Goal: Task Accomplishment & Management: Manage account settings

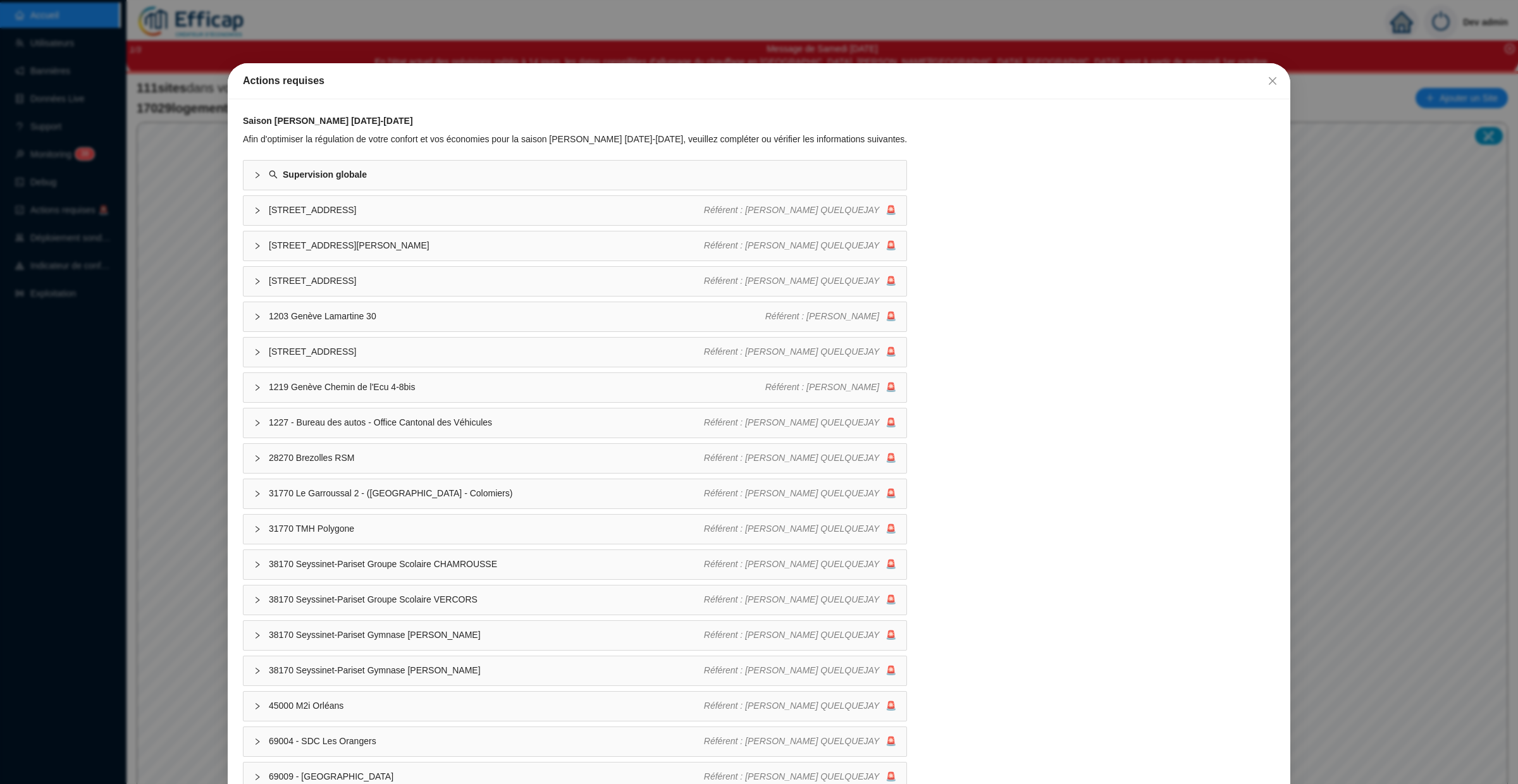
click at [1195, 82] on div "Actions requises" at bounding box center [759, 81] width 1033 height 15
click at [1195, 82] on icon "close" at bounding box center [1272, 80] width 10 height 10
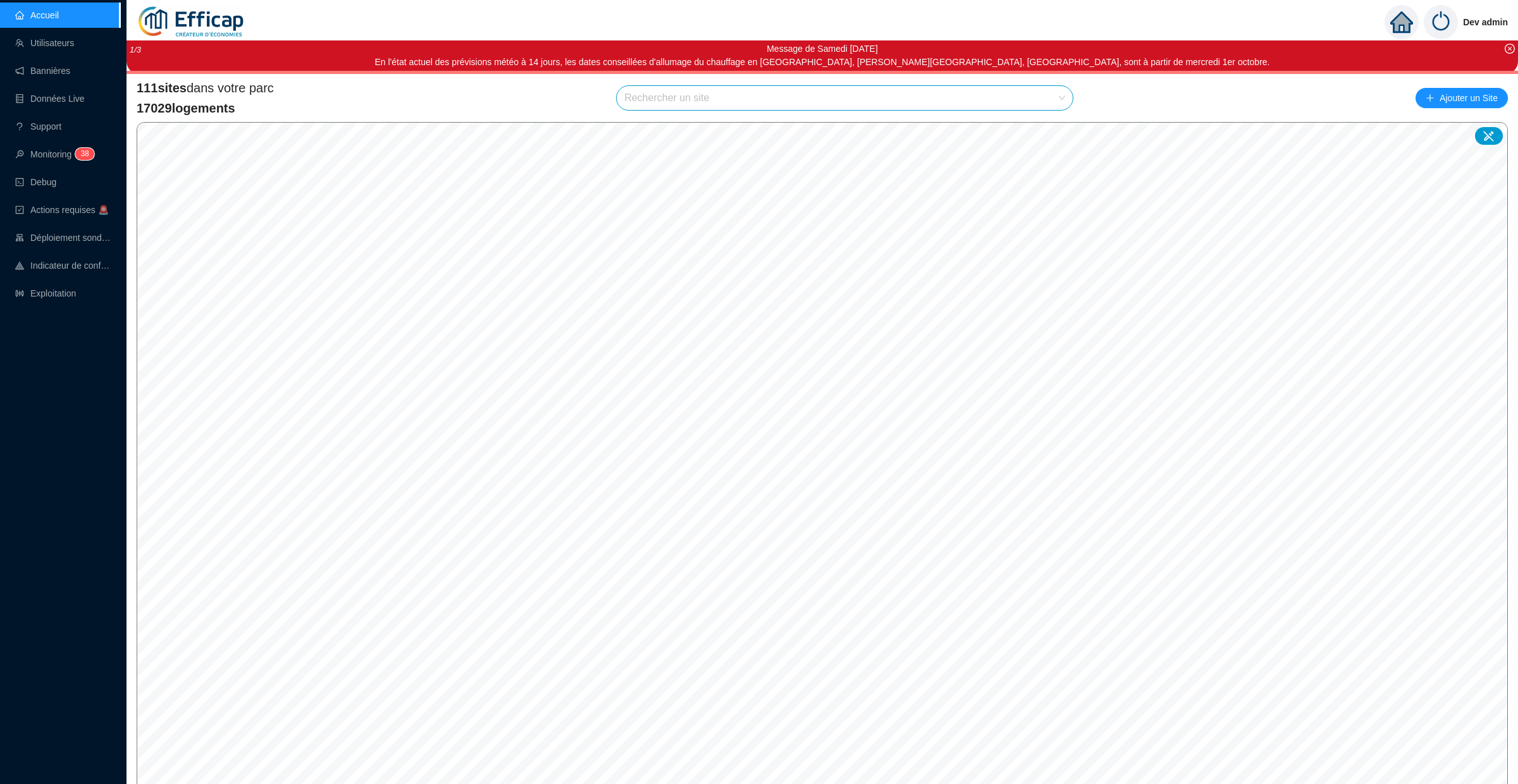
click at [945, 102] on input "search" at bounding box center [839, 98] width 429 height 24
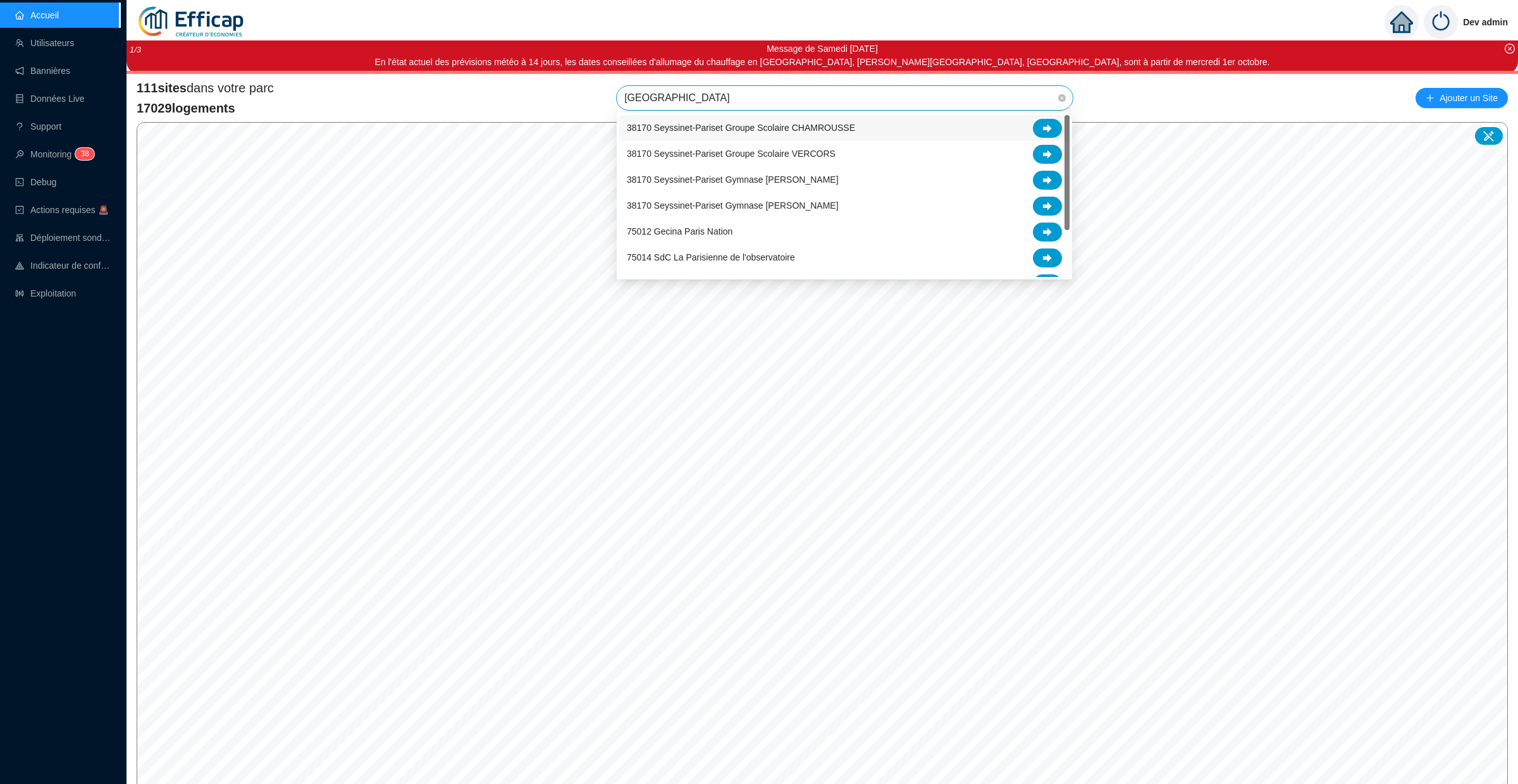
click at [793, 100] on input "paris" at bounding box center [839, 98] width 429 height 24
type input "paris"
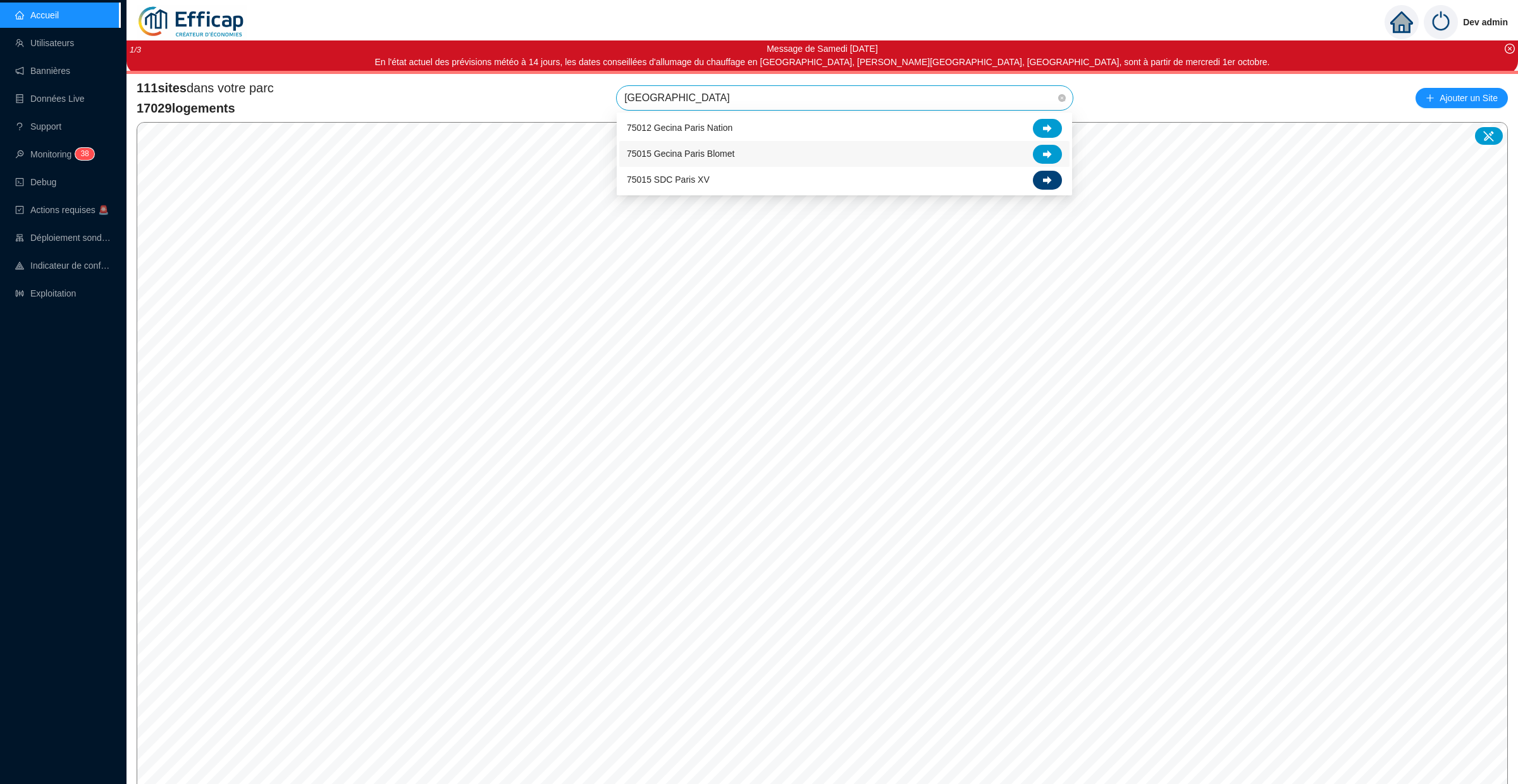
click at [1051, 179] on icon at bounding box center [1047, 180] width 9 height 8
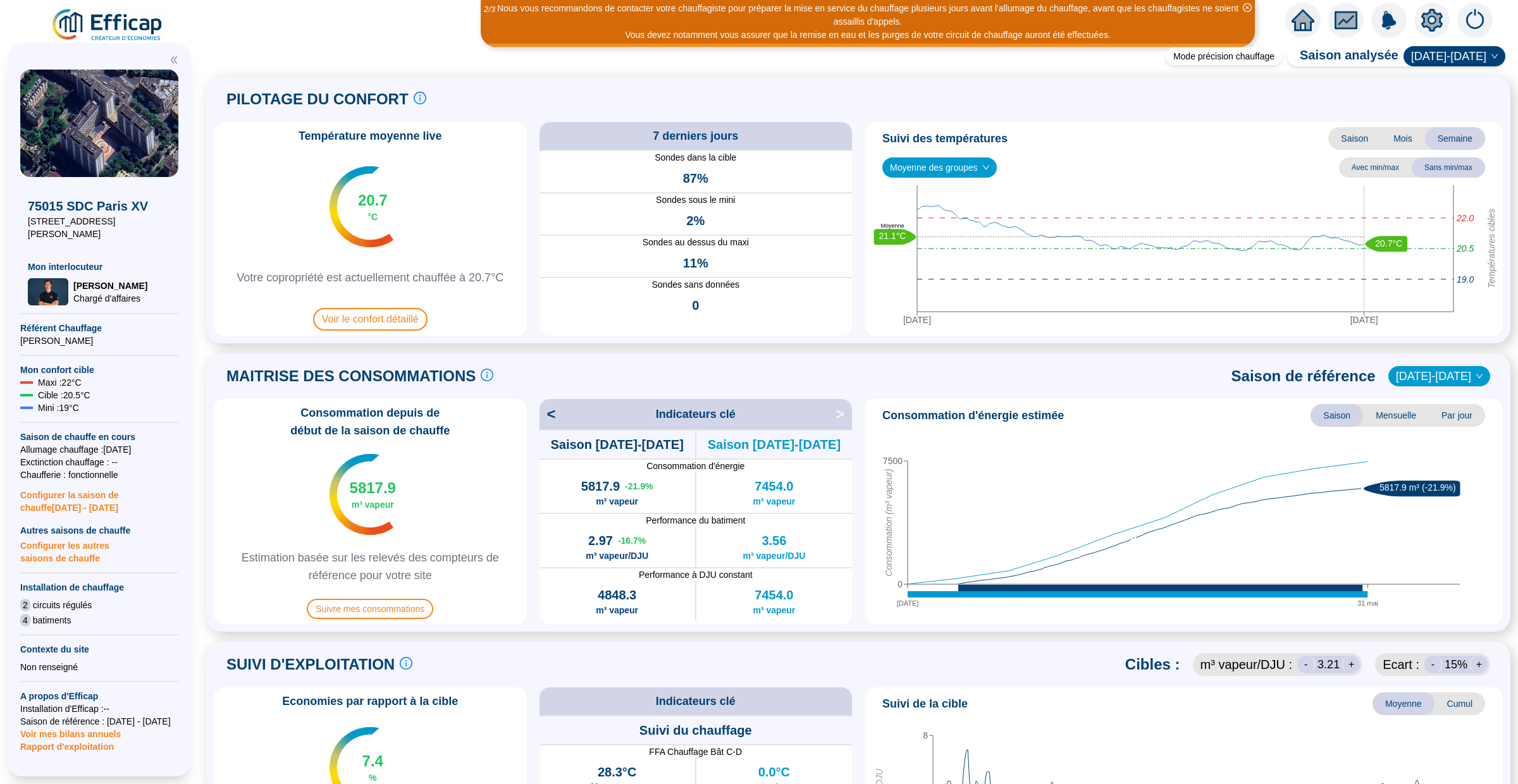
click at [977, 168] on span "Moyenne des groupes" at bounding box center [940, 167] width 99 height 19
click at [952, 215] on div "REFERENCE EFFICAP - Circuit AB (24 sondes)" at bounding box center [941, 213] width 97 height 13
click at [966, 162] on span "REFERENCE EFFICAP - Circuit AB (24 sondes)" at bounding box center [991, 167] width 202 height 19
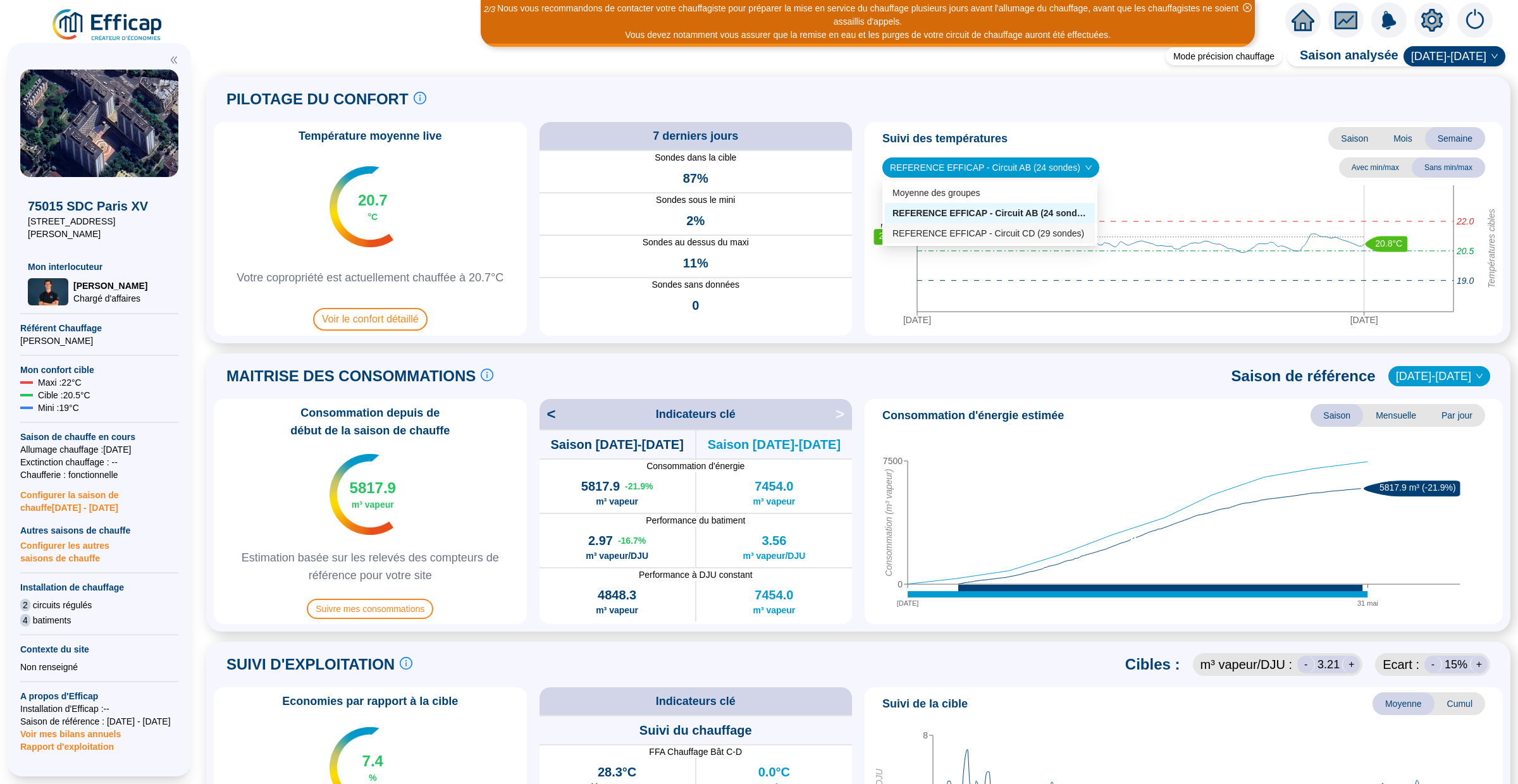
click at [962, 233] on div "REFERENCE EFFICAP - Circuit CD (29 sondes)" at bounding box center [990, 234] width 195 height 13
click at [865, 242] on div "Suivi des températures Saison Mois Semaine REFERENCE EFFICAP - Circuit CD (29 s…" at bounding box center [1184, 229] width 638 height 214
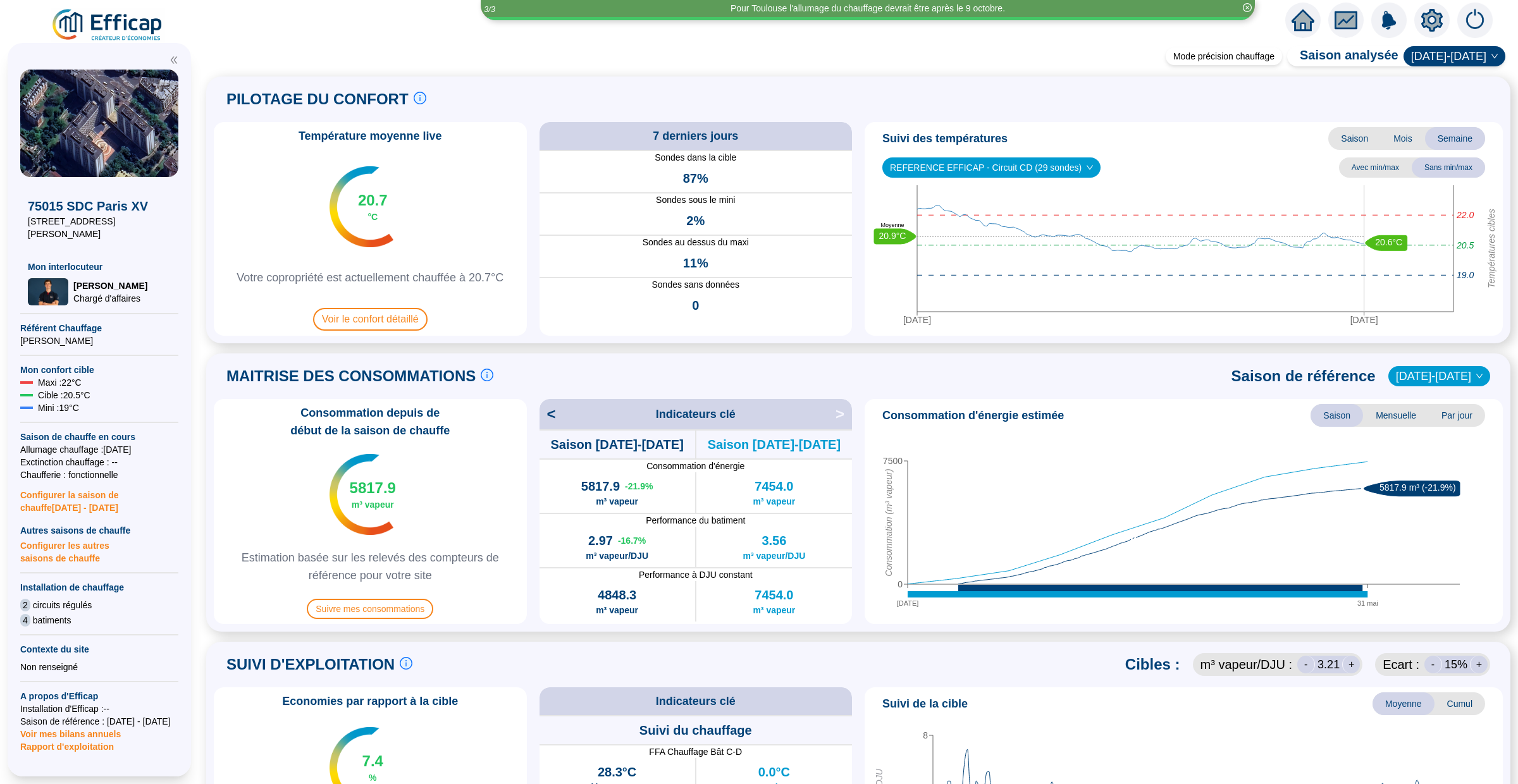
click at [1031, 166] on span "REFERENCE EFFICAP - Circuit CD (29 sondes)" at bounding box center [992, 167] width 203 height 19
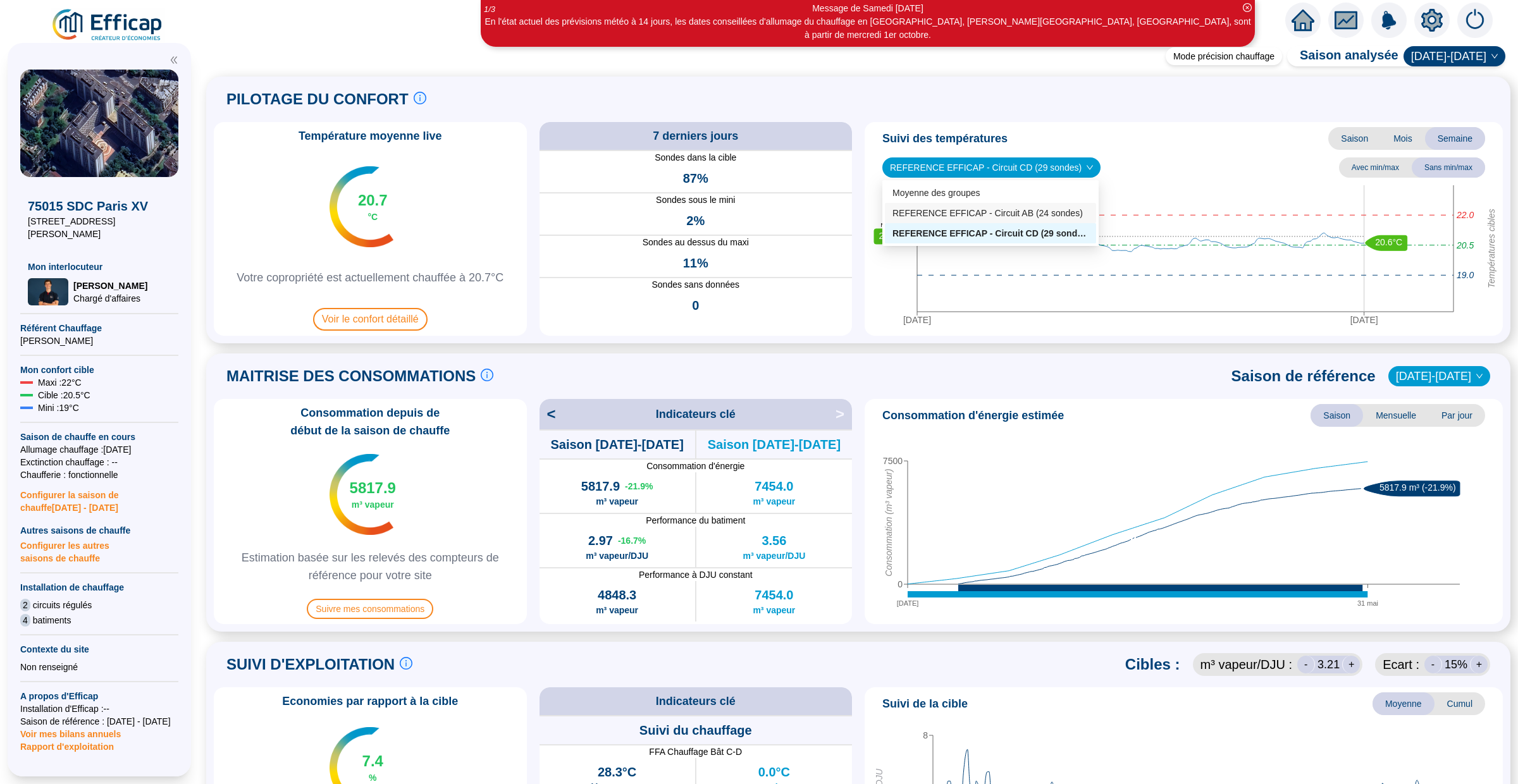
click at [1055, 209] on div "REFERENCE EFFICAP - Circuit AB (24 sondes)" at bounding box center [990, 213] width 196 height 13
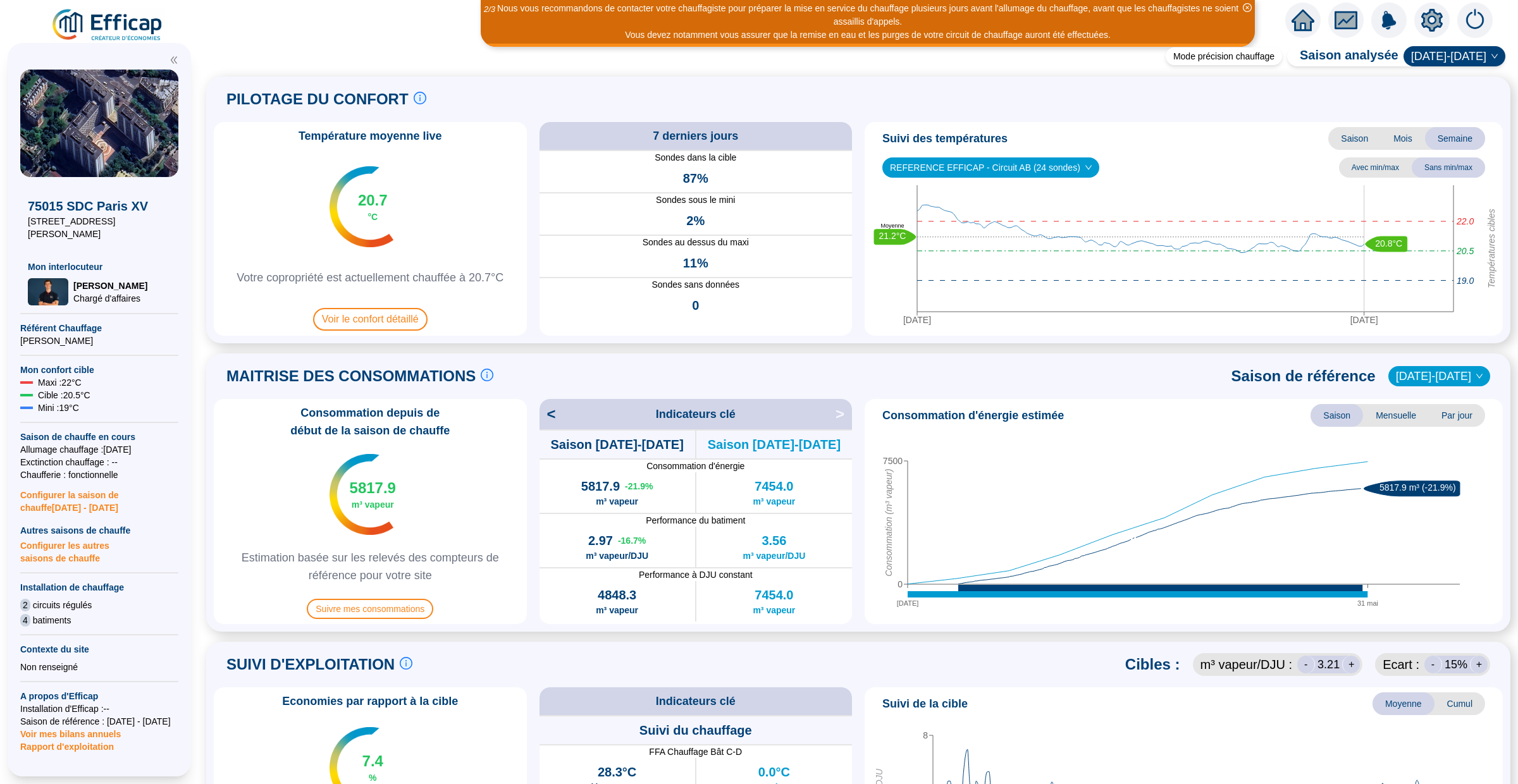
click at [1061, 168] on span "REFERENCE EFFICAP - Circuit AB (24 sondes)" at bounding box center [991, 167] width 202 height 19
click at [1062, 234] on div "REFERENCE EFFICAP - Circuit CD (29 sondes)" at bounding box center [990, 234] width 195 height 13
drag, startPoint x: 1472, startPoint y: 240, endPoint x: 1452, endPoint y: 240, distance: 20.0
click at [1195, 240] on tspan "20.5" at bounding box center [1465, 245] width 17 height 10
click at [855, 213] on div "Température moyenne live 20.7 °C Votre copropriété est actuellement chauffée à …" at bounding box center [859, 229] width 1289 height 214
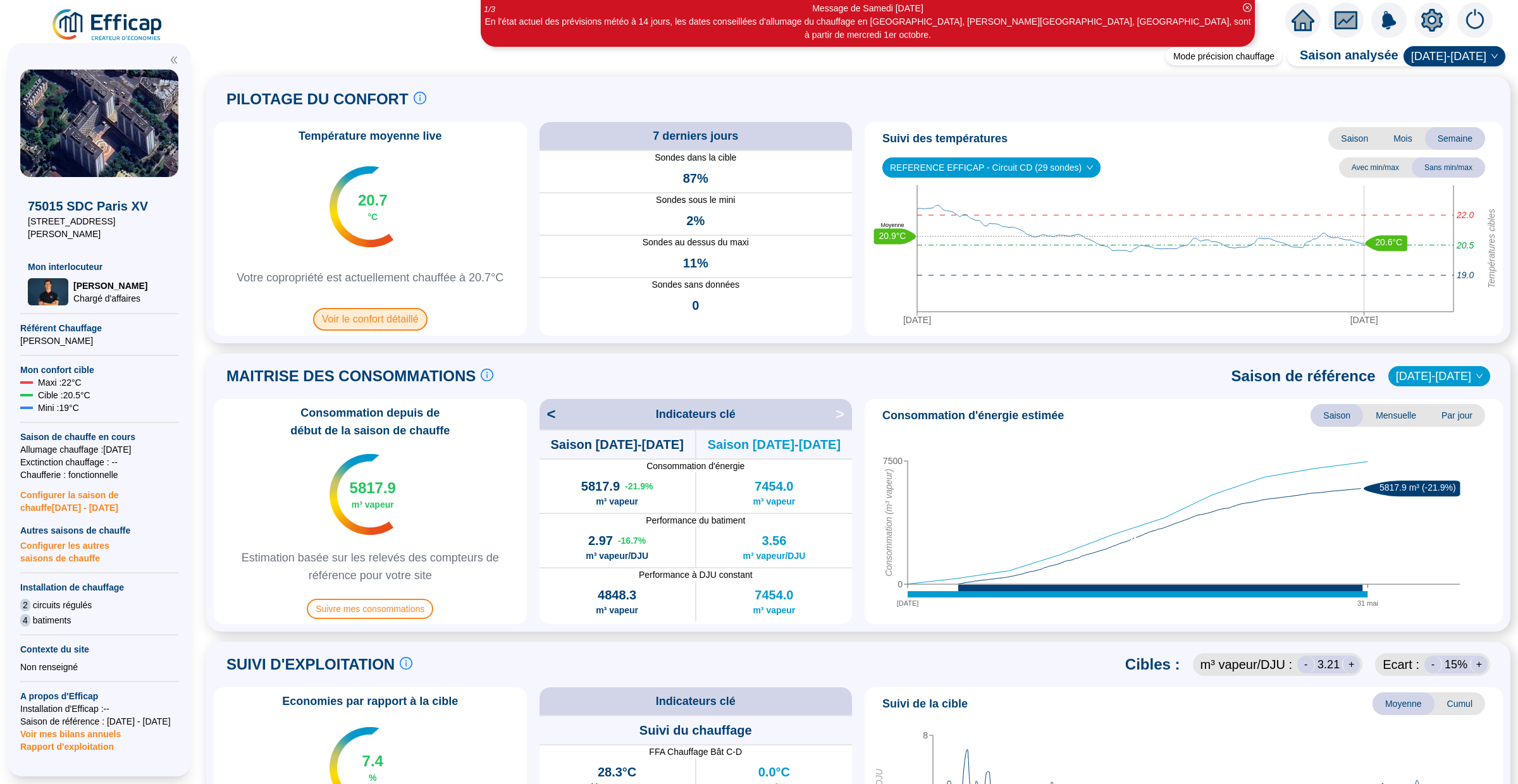
click at [354, 320] on span "Voir le confort détaillé" at bounding box center [370, 319] width 114 height 23
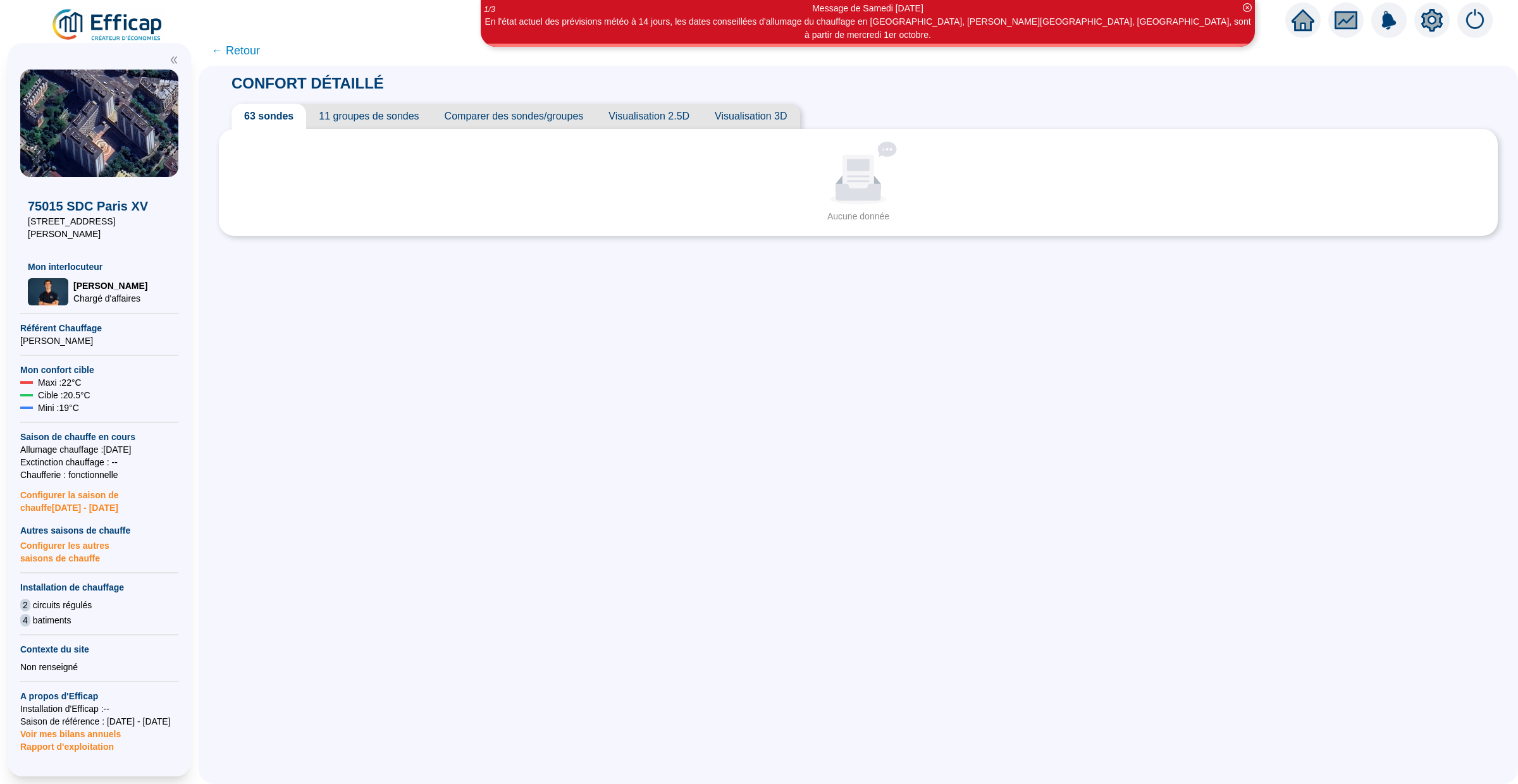
click at [395, 110] on span "11 groupes de sondes" at bounding box center [368, 116] width 125 height 25
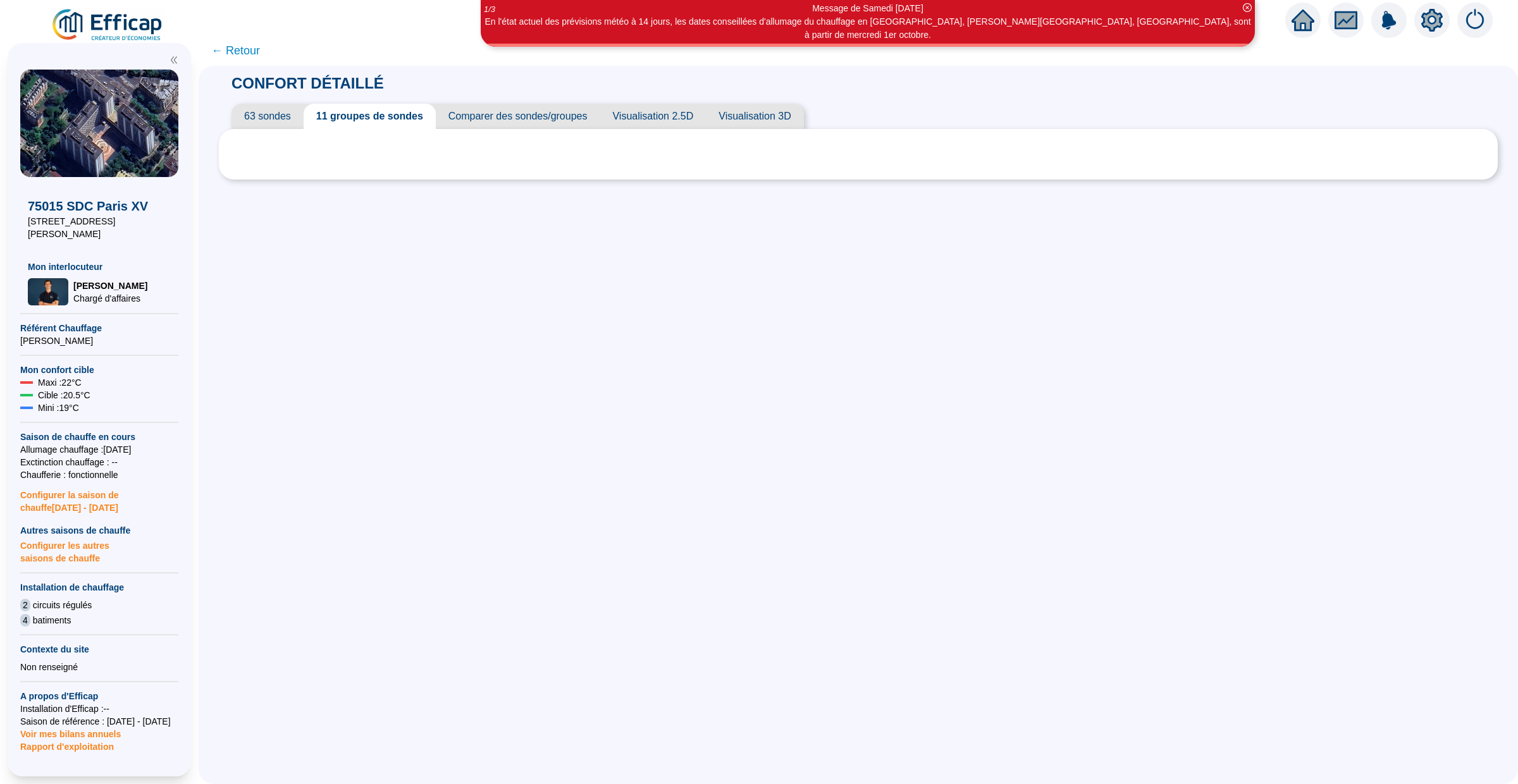
click at [269, 120] on span "63 sondes" at bounding box center [267, 116] width 72 height 25
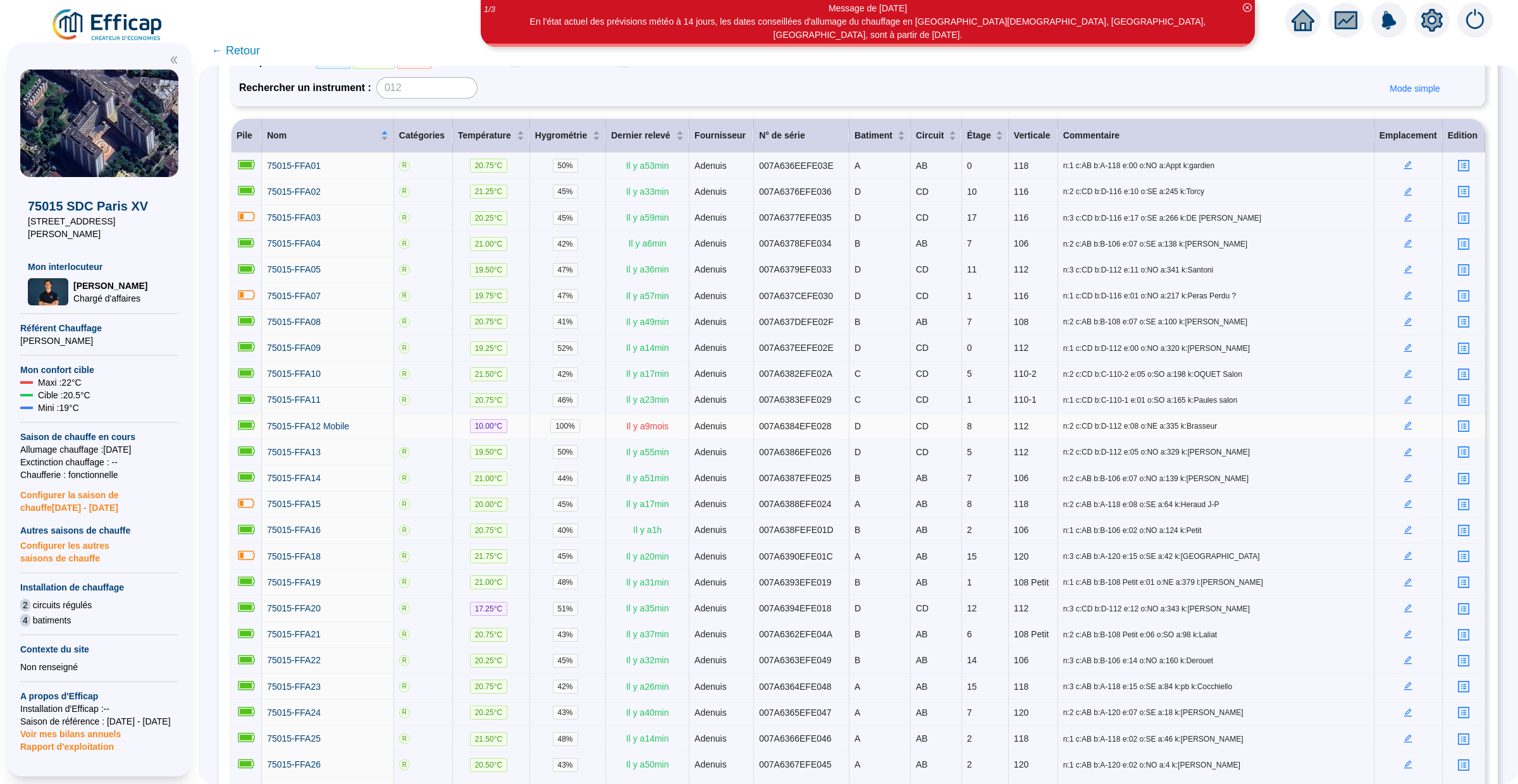
scroll to position [141, 0]
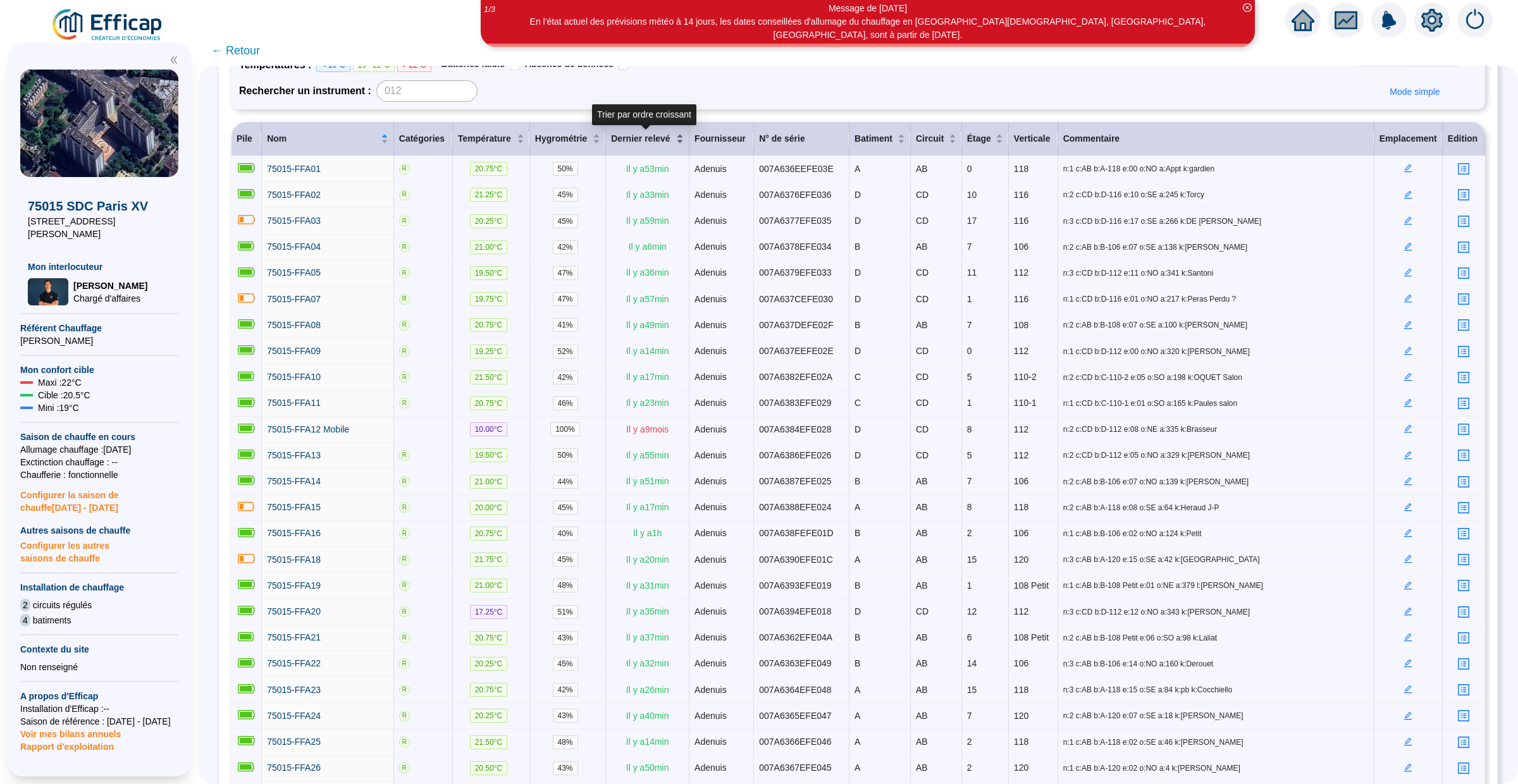
click at [677, 135] on div "Dernier relevé" at bounding box center [647, 139] width 73 height 13
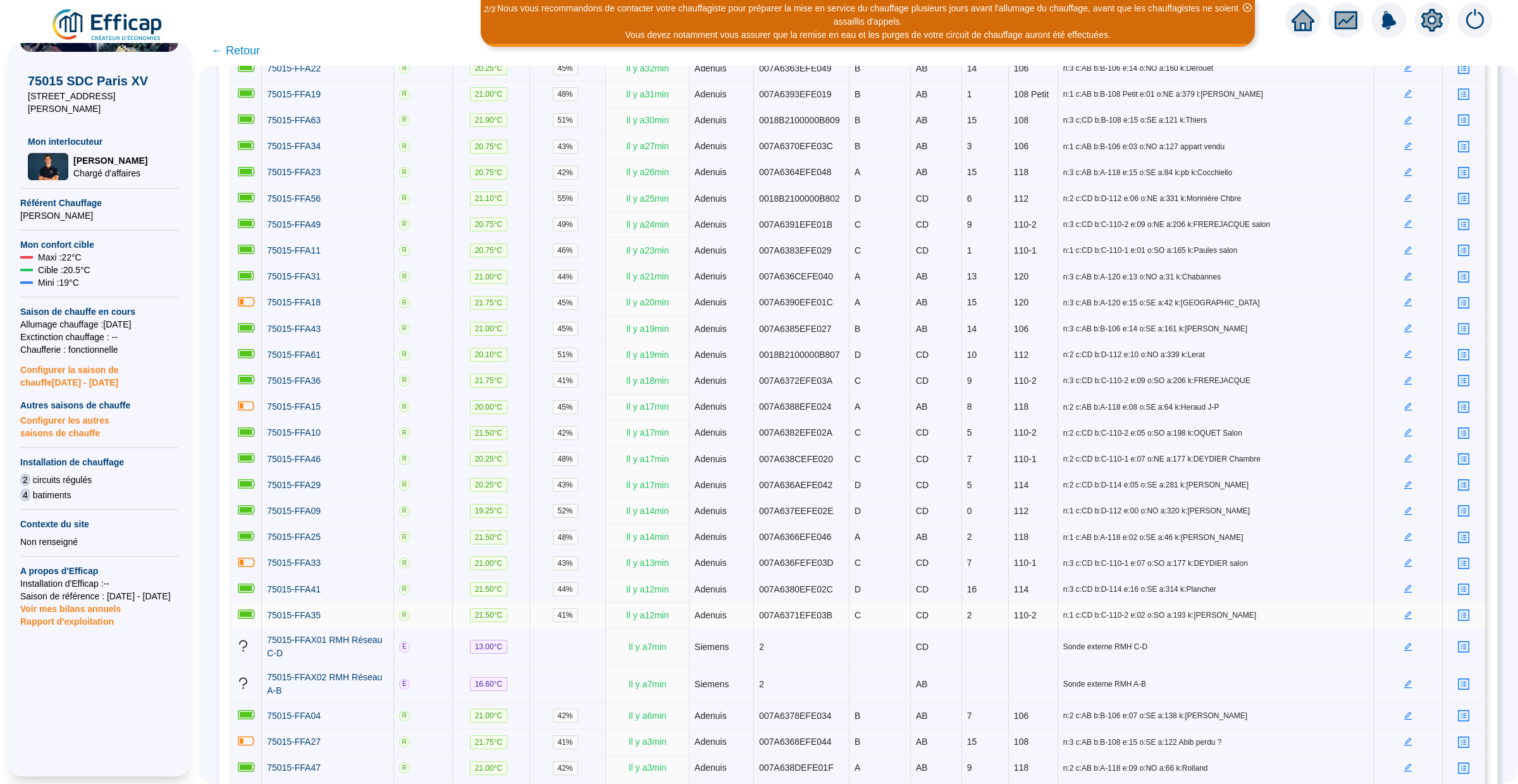
scroll to position [1128, 0]
click at [1303, 23] on icon "home" at bounding box center [1303, 20] width 23 height 21
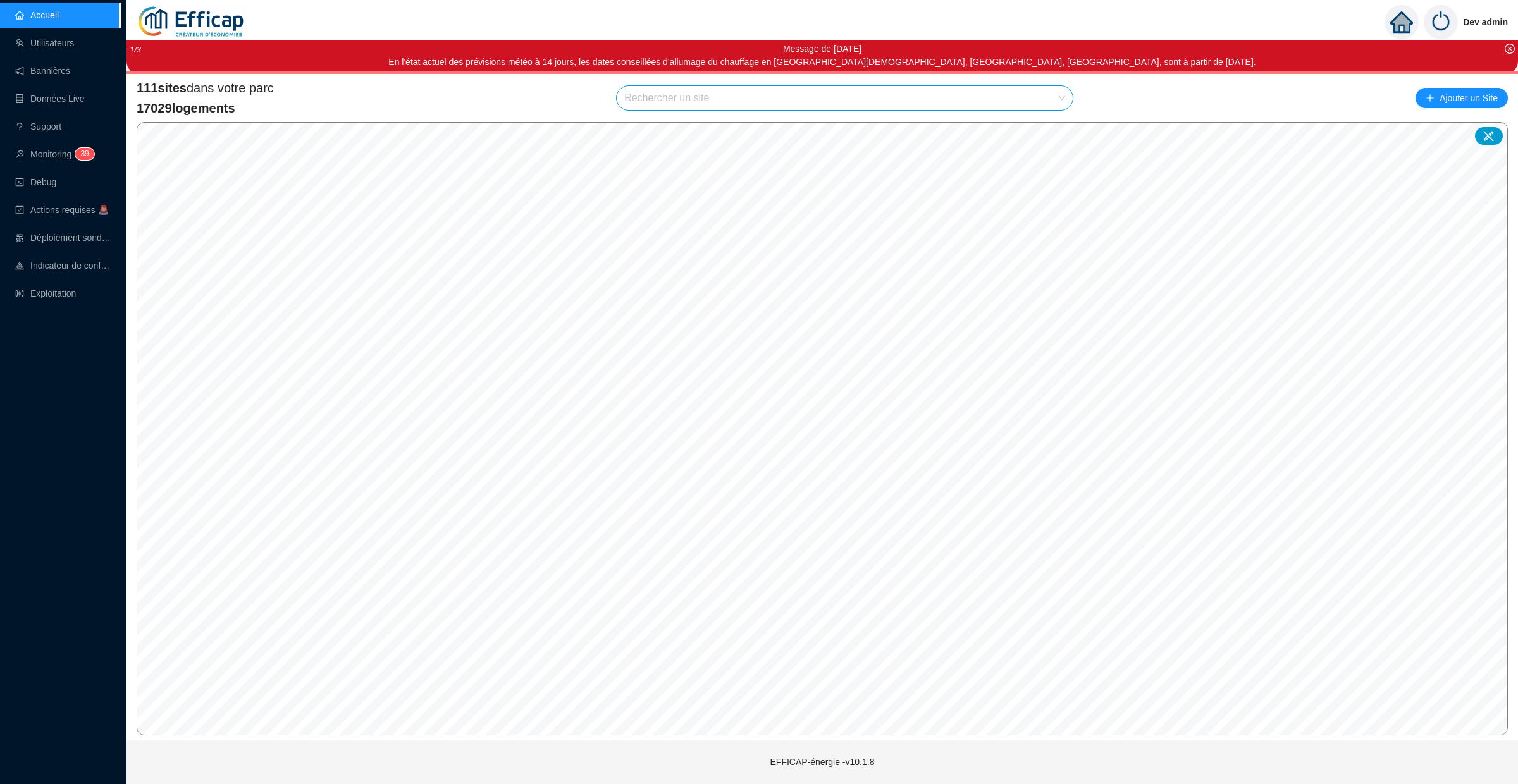
click at [732, 98] on input "search" at bounding box center [839, 98] width 429 height 24
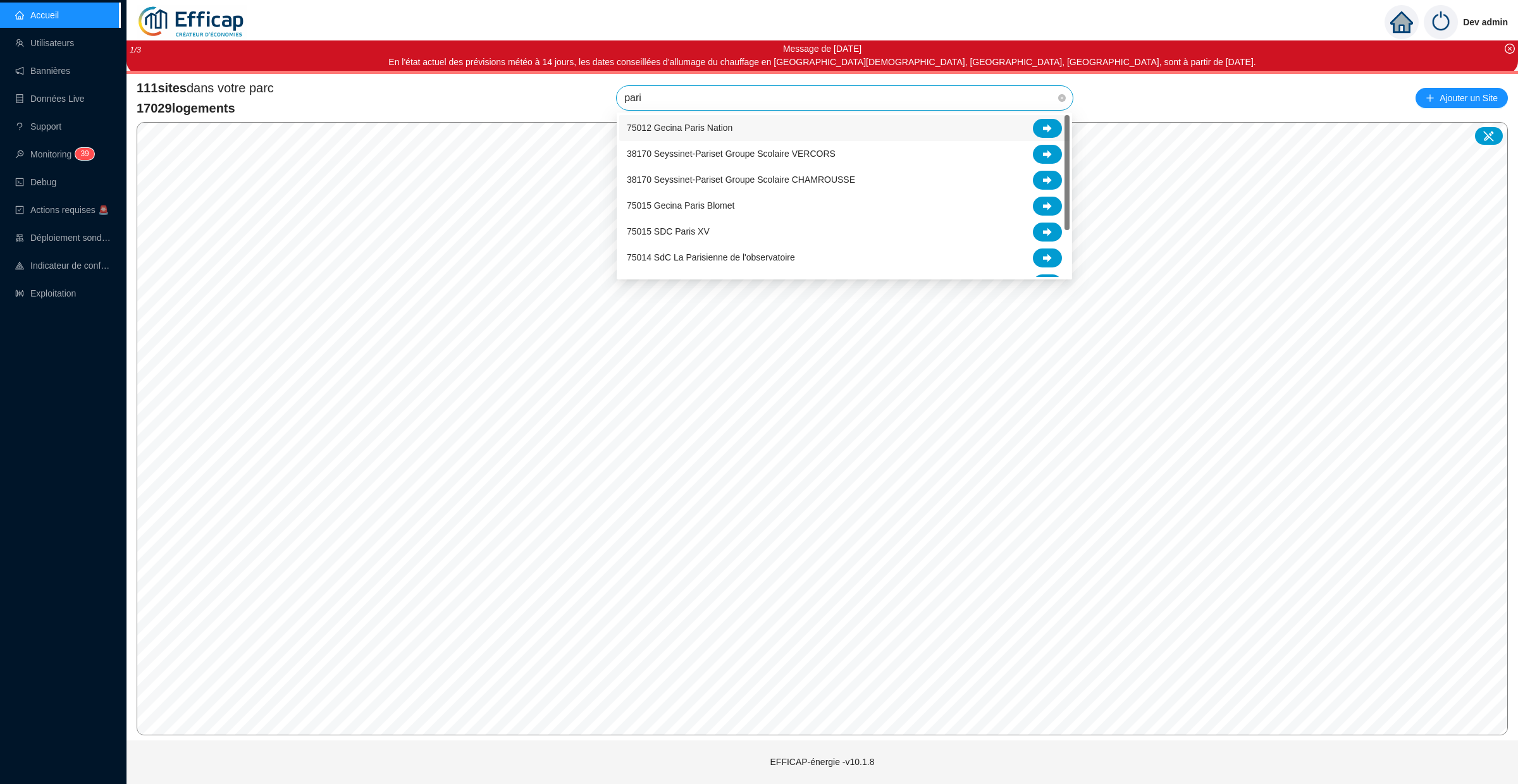
type input "paris"
click at [835, 229] on div "75015 SDC Paris XV" at bounding box center [844, 232] width 435 height 19
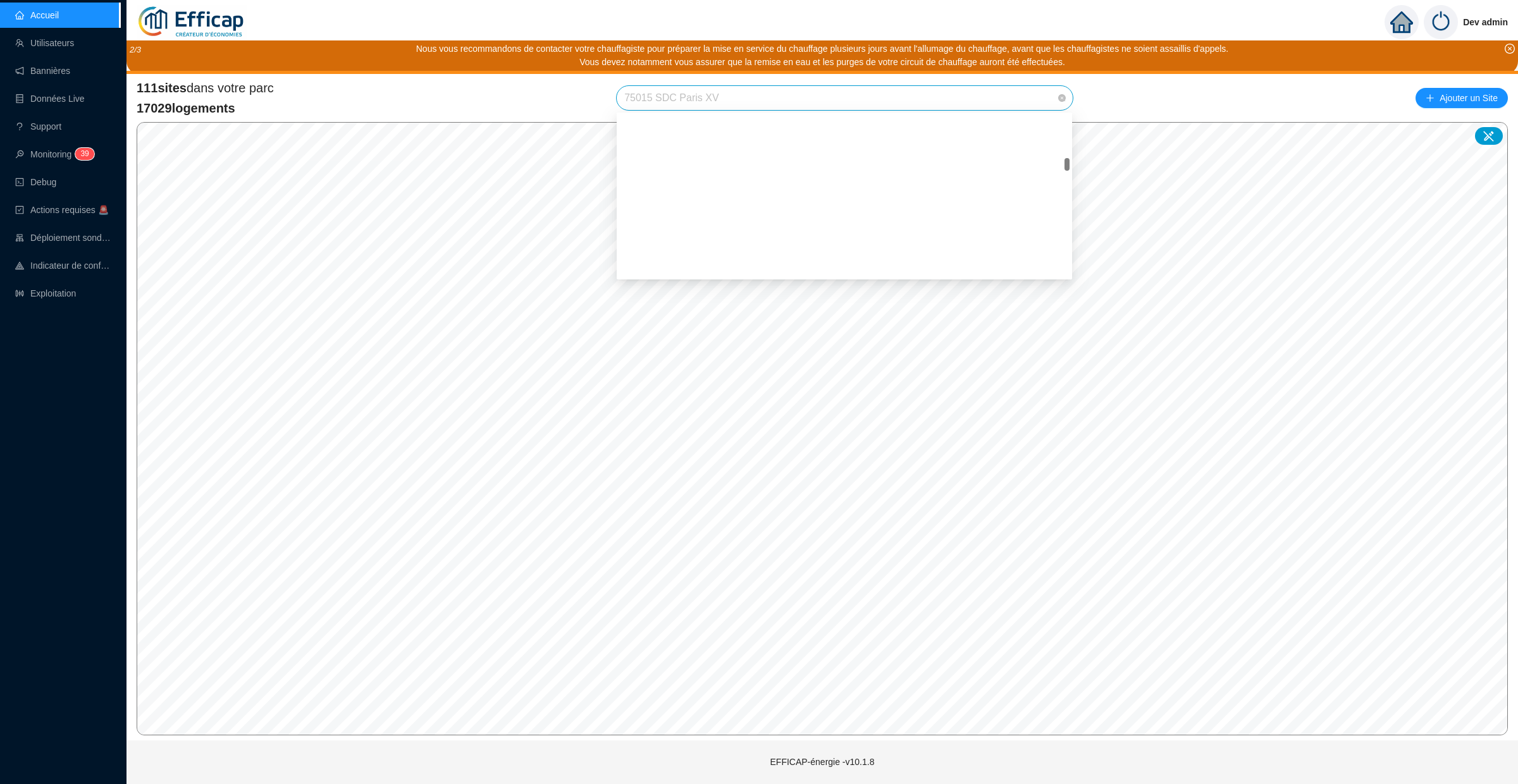
scroll to position [646, 0]
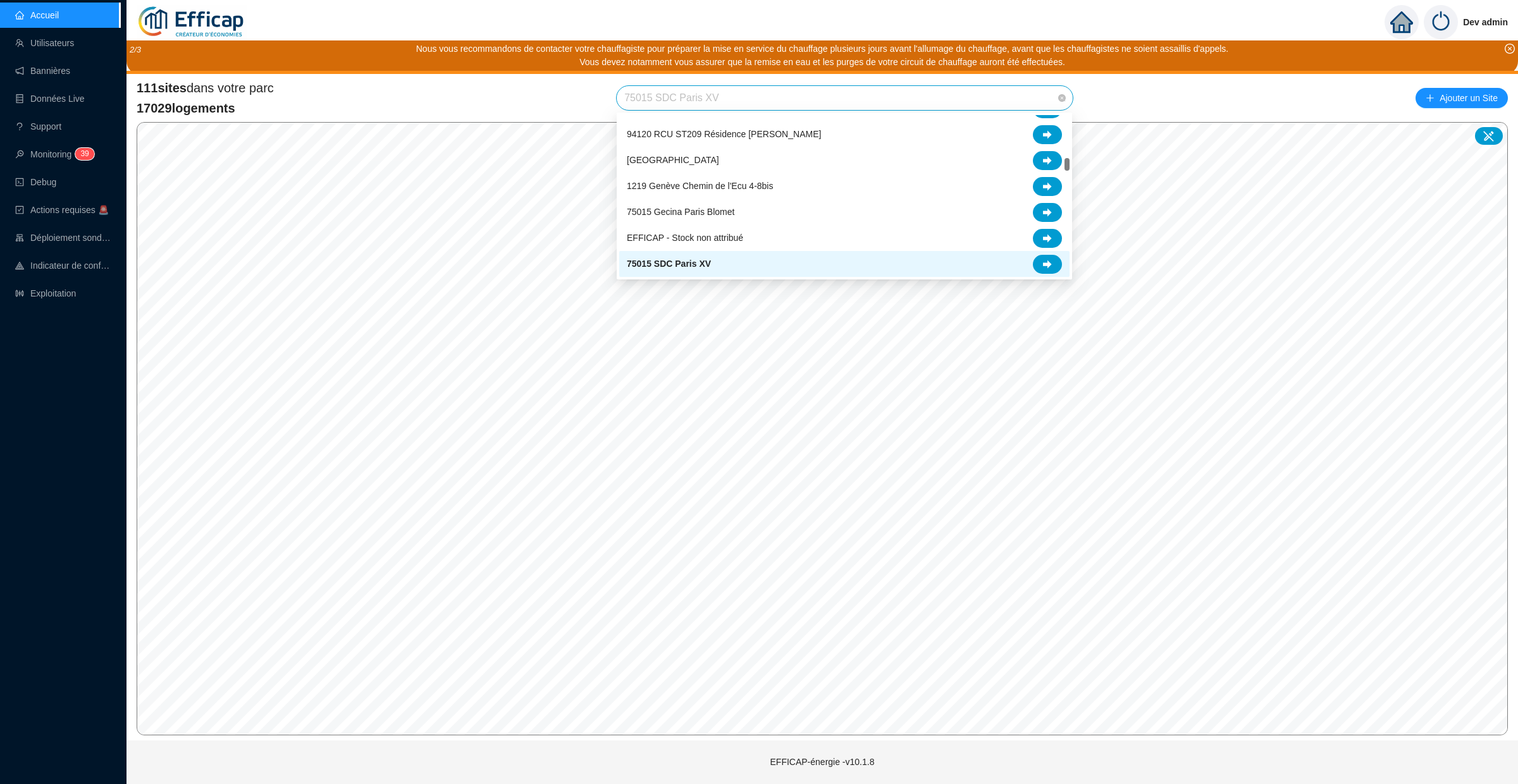
drag, startPoint x: 726, startPoint y: 98, endPoint x: 625, endPoint y: 97, distance: 101.0
click at [624, 98] on span "75015 SDC Paris XV" at bounding box center [844, 98] width 441 height 24
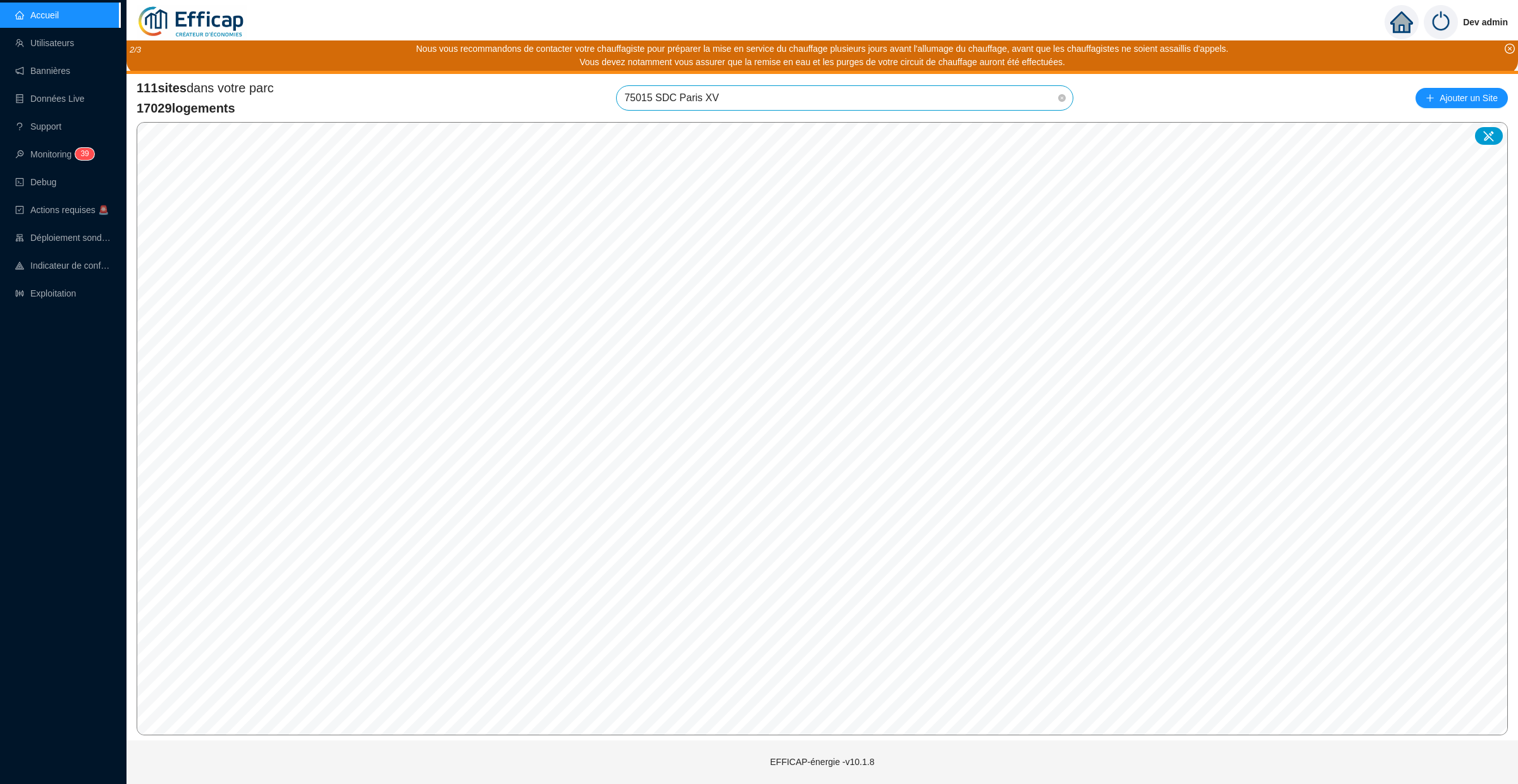
click at [625, 97] on span "75015 SDC Paris XV" at bounding box center [844, 98] width 441 height 24
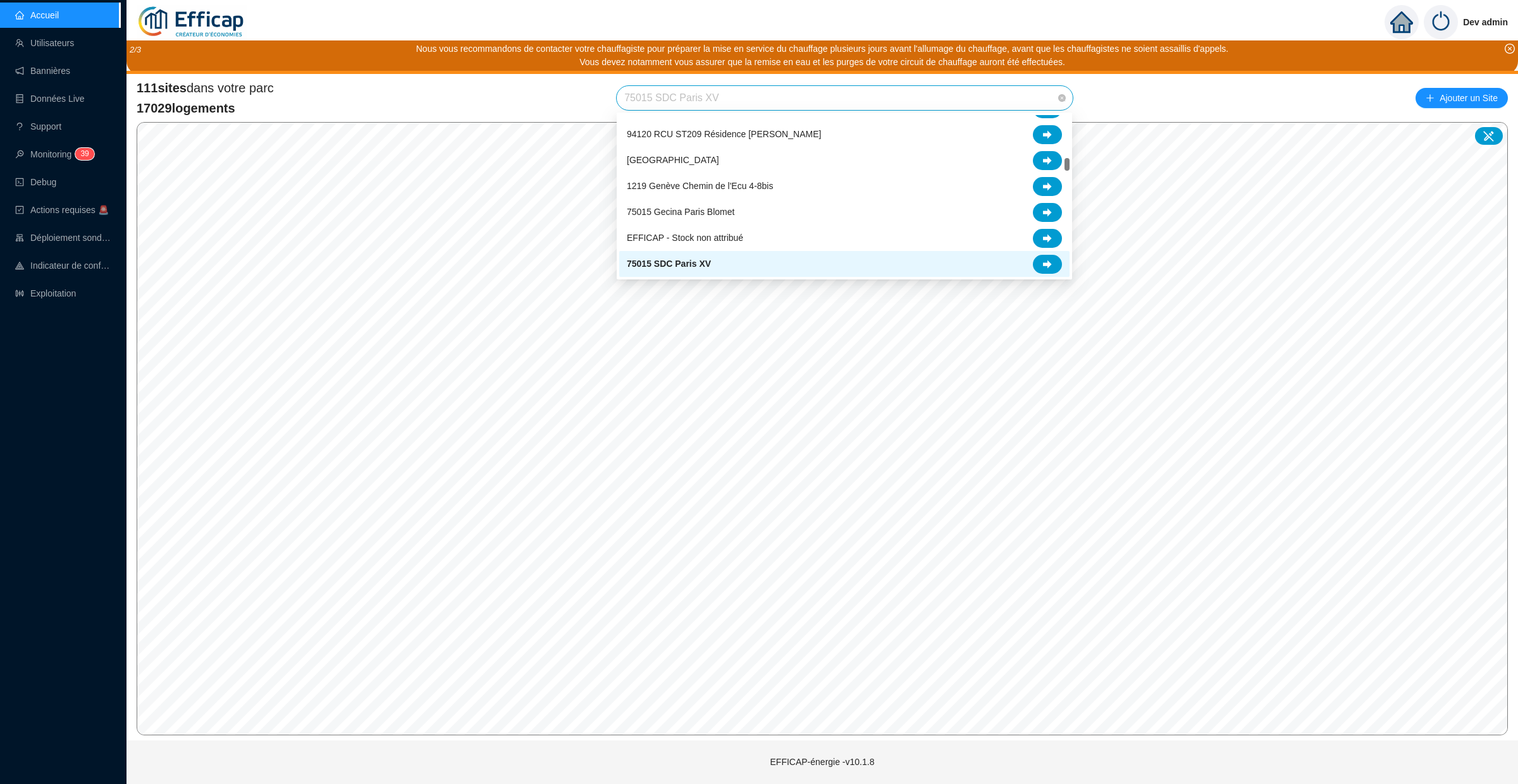
drag, startPoint x: 625, startPoint y: 97, endPoint x: 787, endPoint y: 97, distance: 162.0
click at [787, 97] on span "75015 SDC Paris XV" at bounding box center [844, 98] width 441 height 24
click at [522, 106] on div "111 sites dans votre parc 17029 logements 75015 SDC Paris XV Ajouter un Site" at bounding box center [822, 98] width 1371 height 38
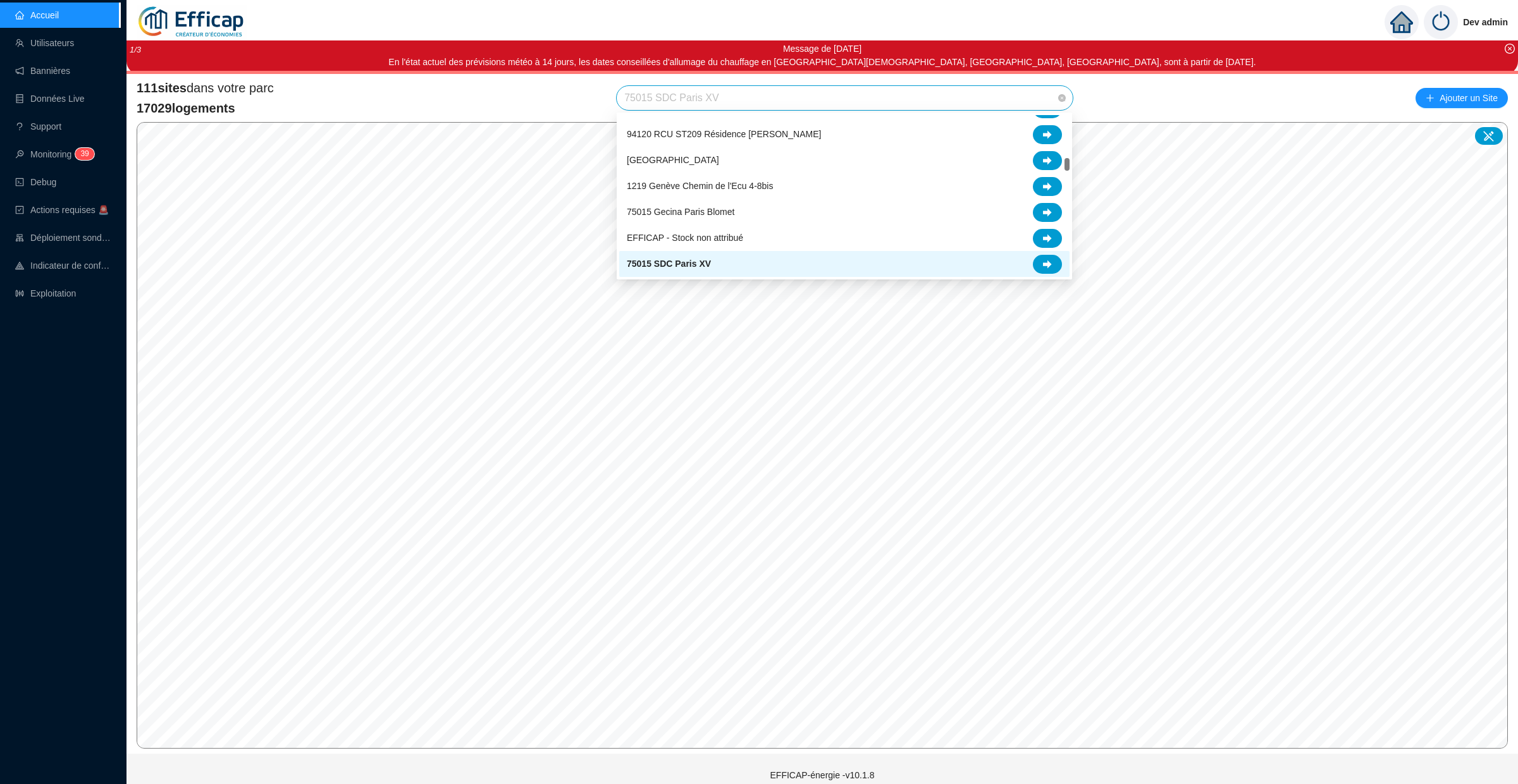
click at [748, 95] on span "75015 SDC Paris XV" at bounding box center [844, 98] width 441 height 24
click at [586, 100] on div "111 sites dans votre parc 17029 logements 75015 SDC Paris XV Ajouter un Site" at bounding box center [822, 98] width 1371 height 38
click at [763, 99] on span "75015 SDC Paris XV" at bounding box center [844, 98] width 441 height 24
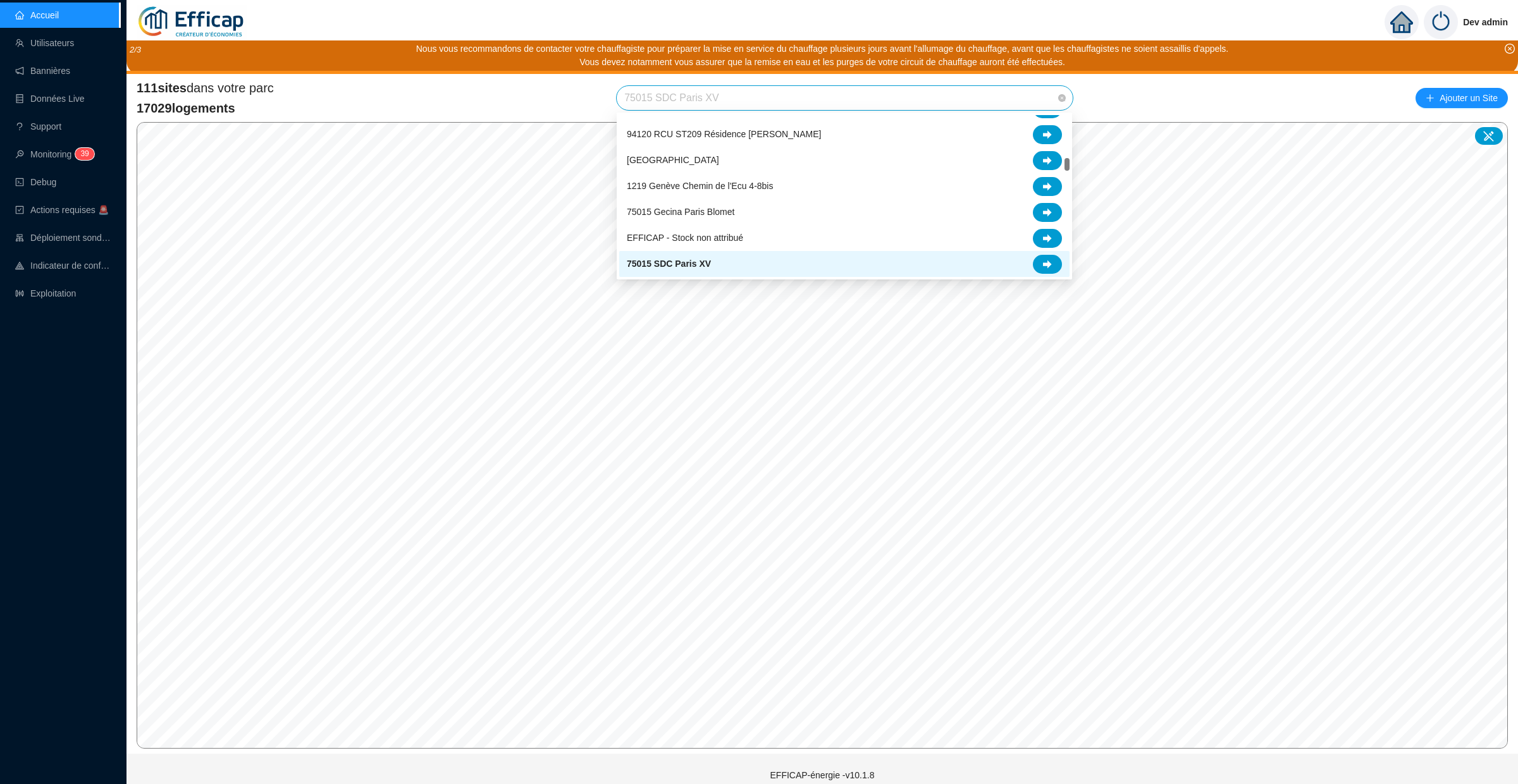
click at [492, 100] on div "111 sites dans votre parc 17029 logements 75015 SDC Paris XV Ajouter un Site" at bounding box center [822, 98] width 1371 height 38
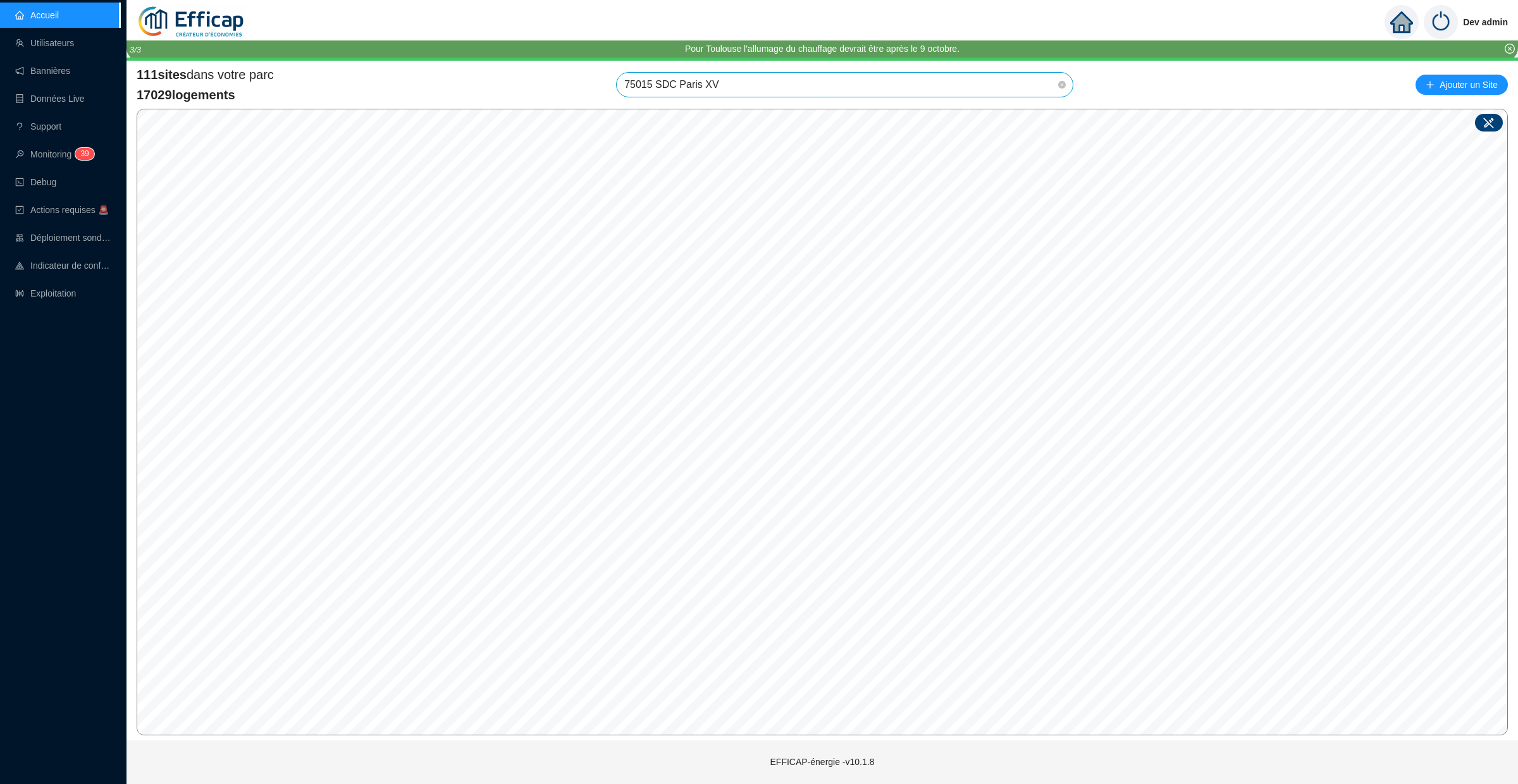
click at [1489, 114] on div at bounding box center [1489, 122] width 28 height 17
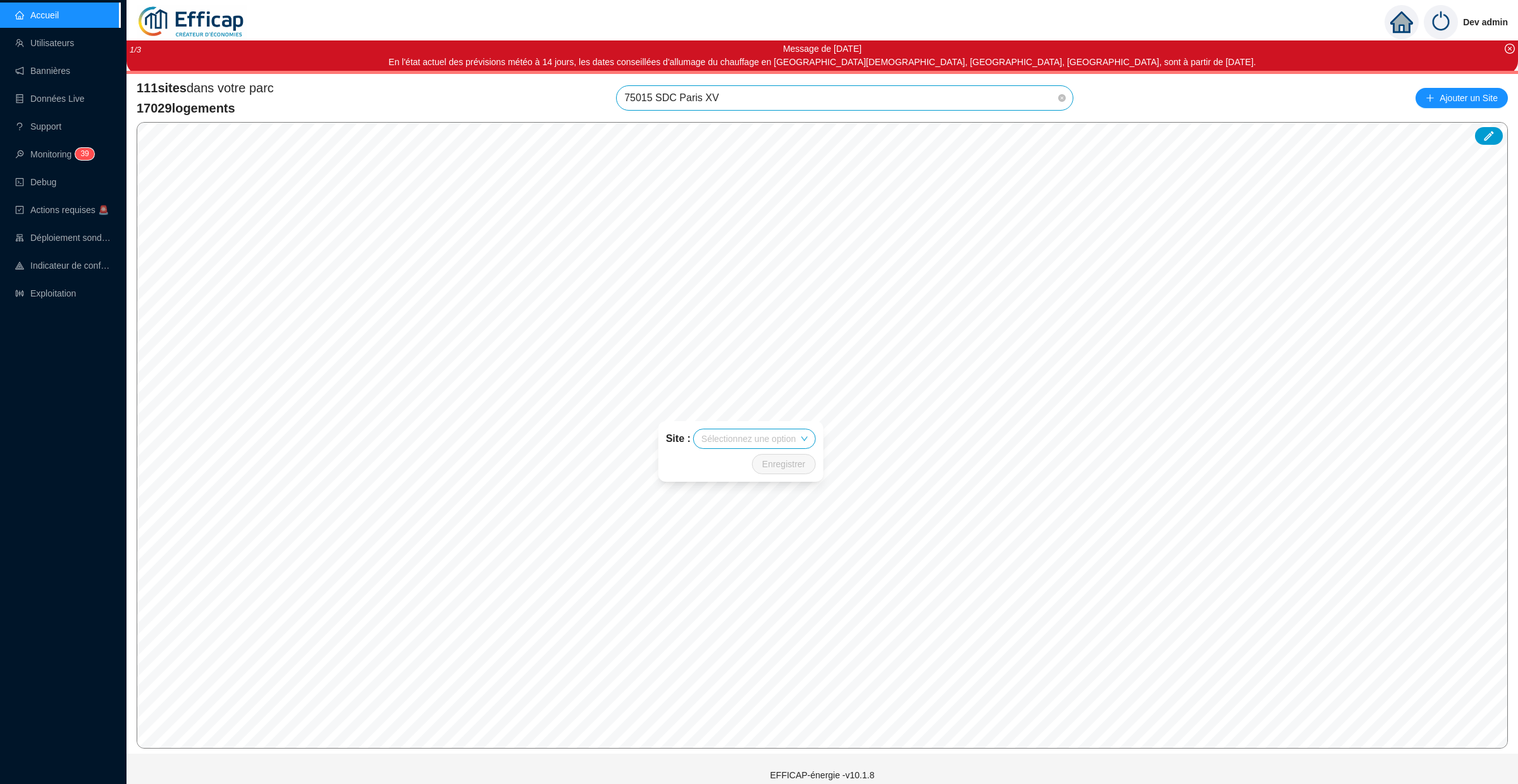
click at [770, 433] on input "search" at bounding box center [748, 438] width 94 height 19
type input "f"
type input "pa"
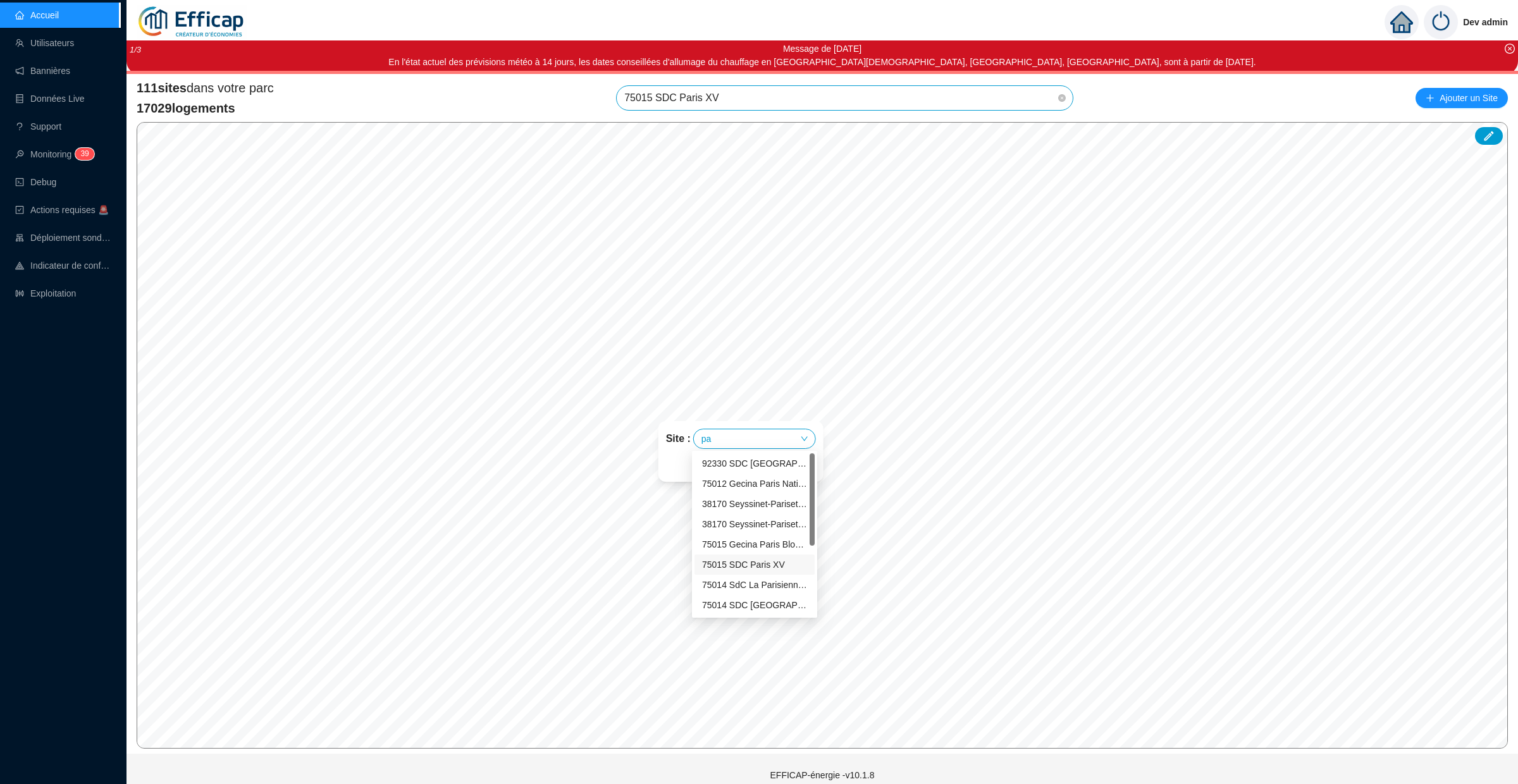
click at [758, 569] on div "75015 SDC Paris XV" at bounding box center [754, 565] width 105 height 13
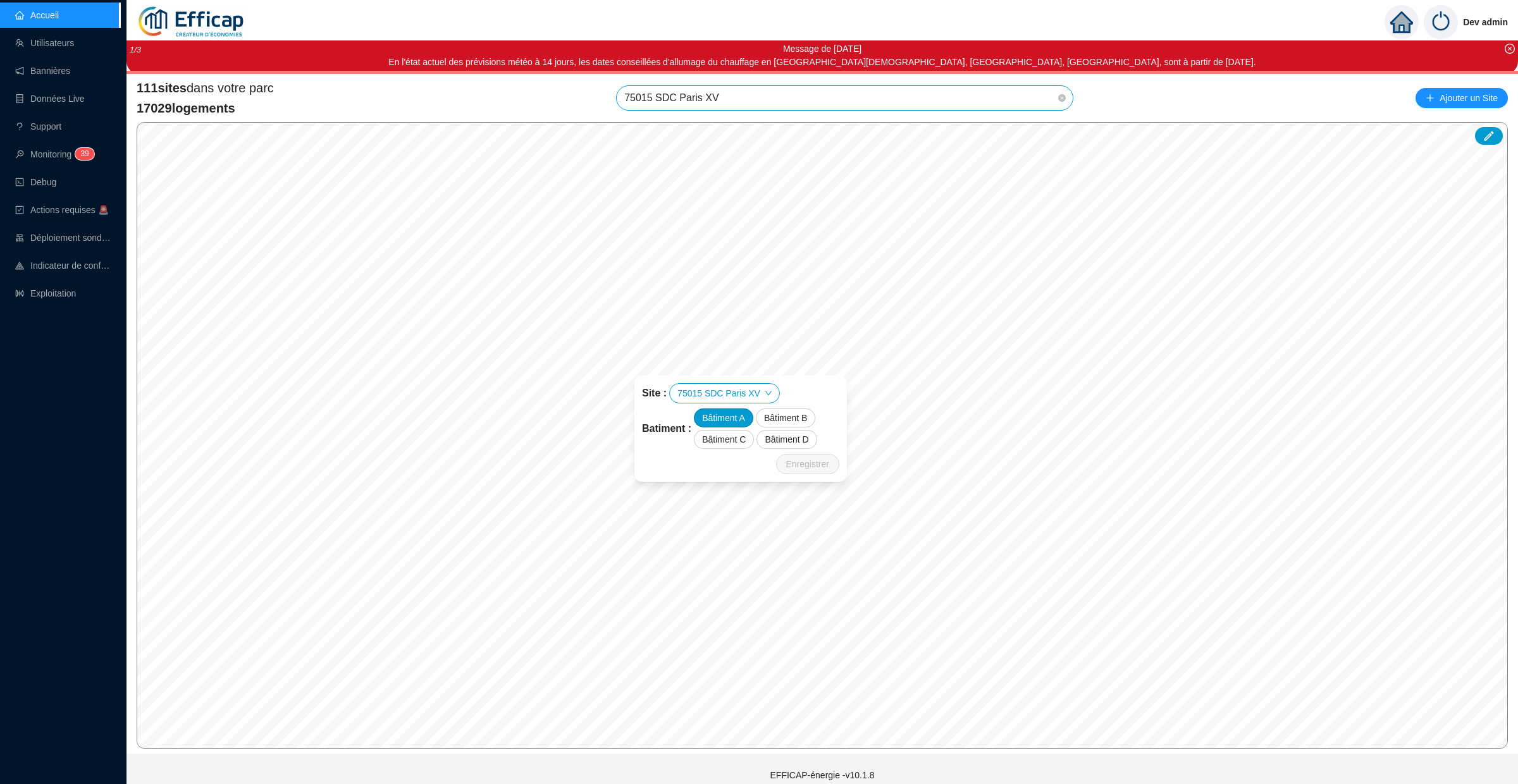
click at [719, 412] on div "Bâtiment A" at bounding box center [724, 418] width 60 height 19
click at [819, 464] on span "Enregistrer" at bounding box center [808, 464] width 43 height 15
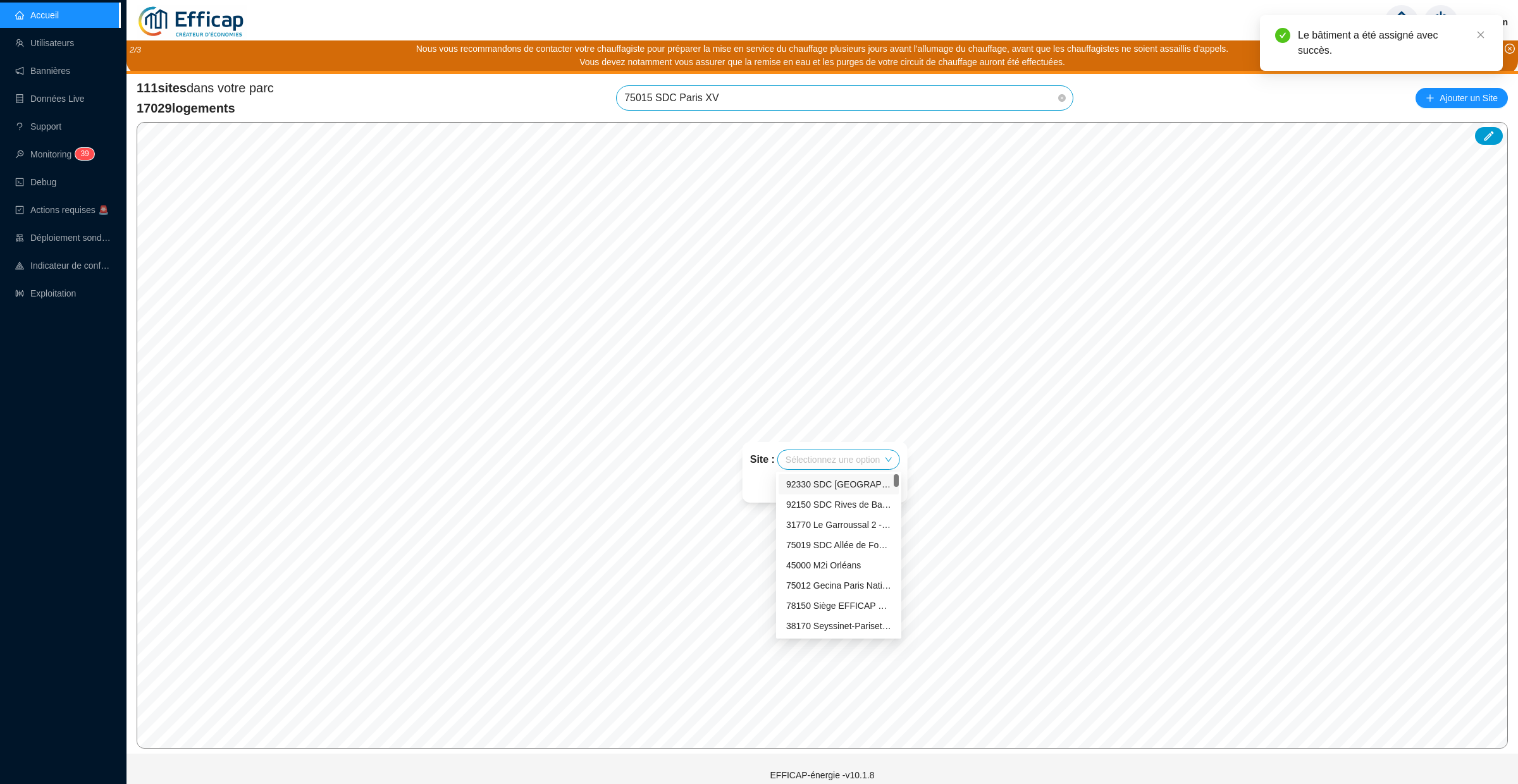
click at [840, 458] on input "search" at bounding box center [833, 459] width 94 height 19
type input "paris"
click at [839, 560] on div "75015 SDC Paris XV" at bounding box center [839, 565] width 105 height 13
click at [881, 481] on div "Bâtiment B" at bounding box center [869, 484] width 60 height 19
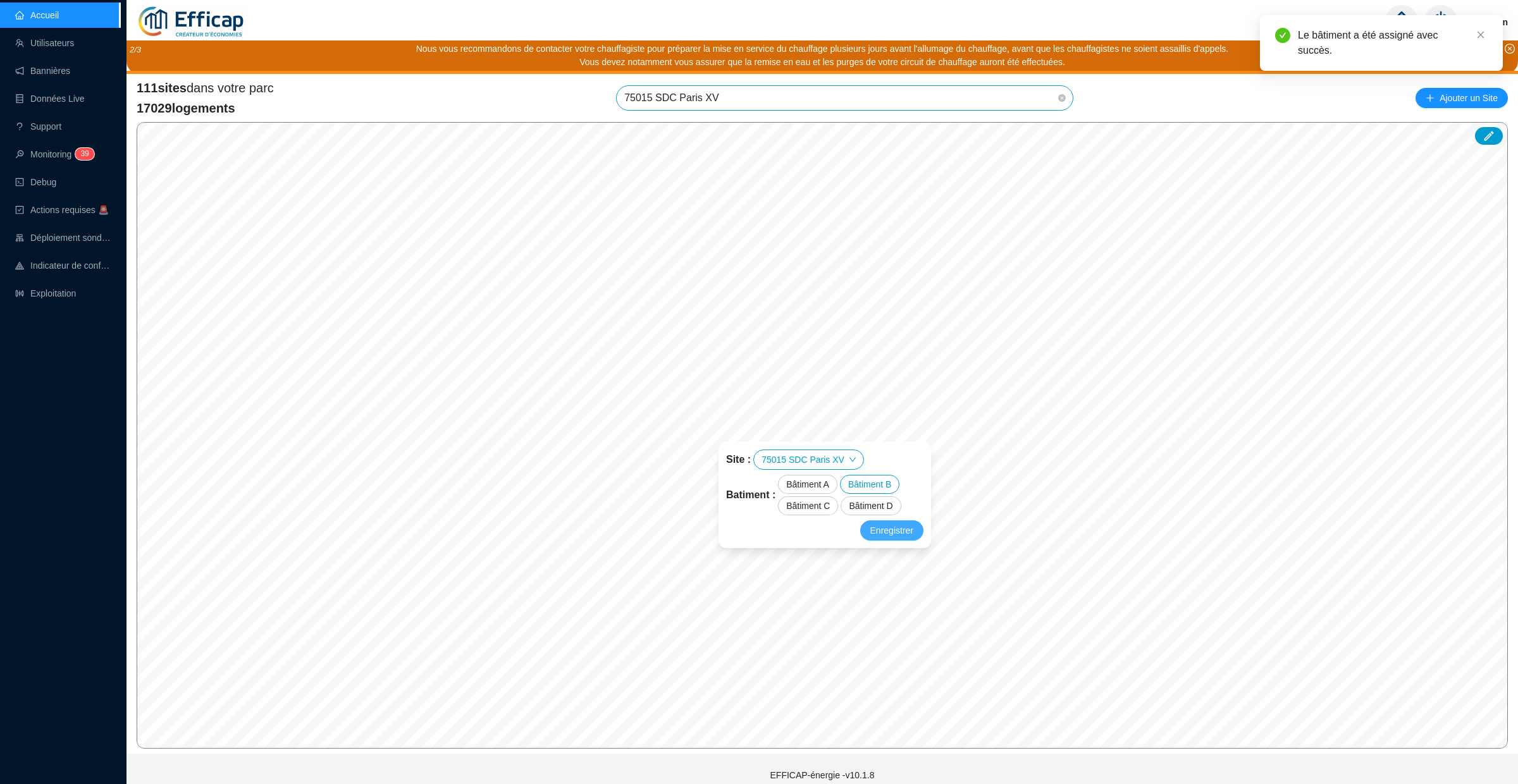
click at [893, 528] on span "Enregistrer" at bounding box center [891, 530] width 43 height 15
click at [763, 414] on input "search" at bounding box center [768, 415] width 94 height 19
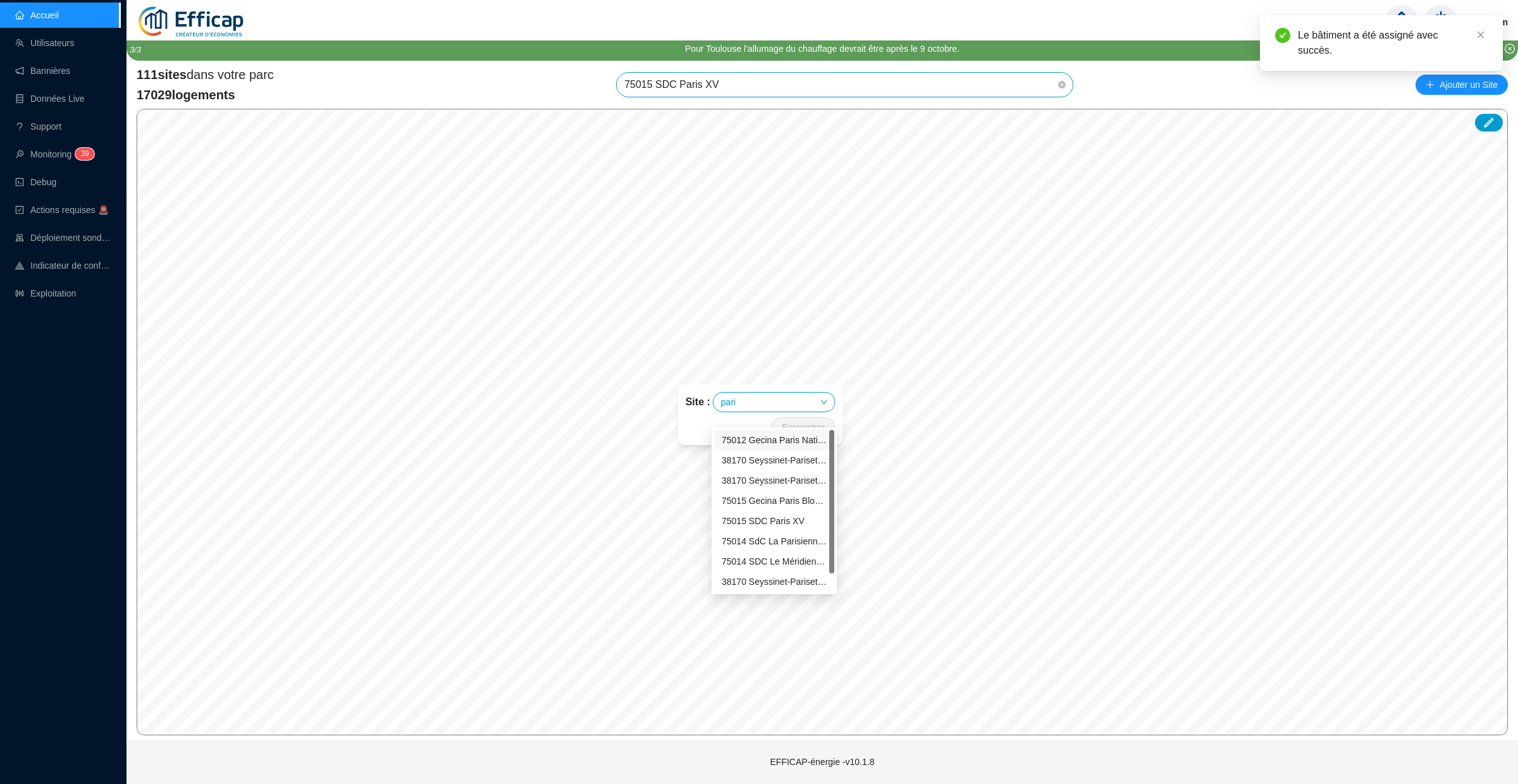
type input "paris"
click at [789, 523] on div "75015 SDC Paris XV" at bounding box center [774, 521] width 105 height 13
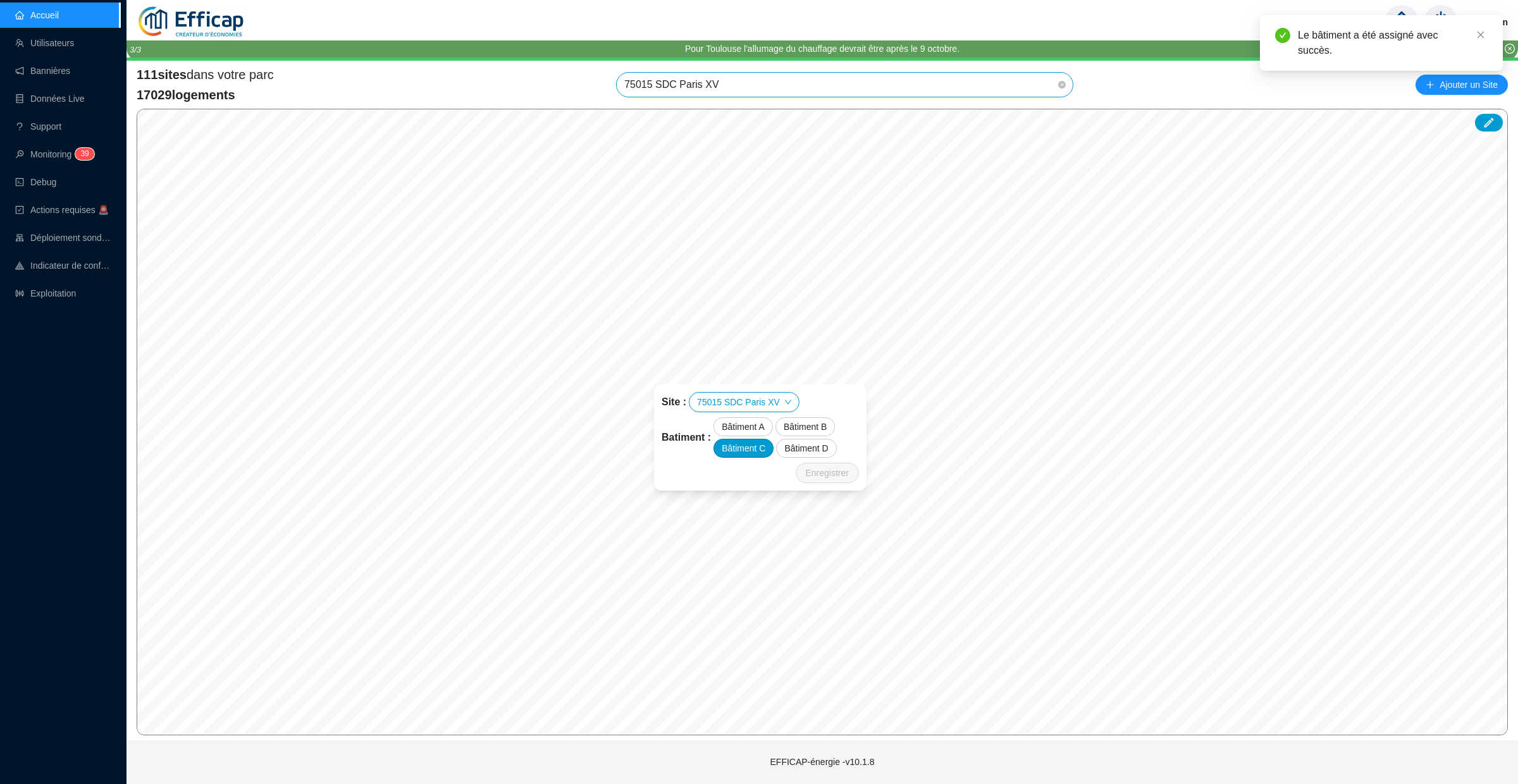
click at [760, 446] on div "Bâtiment C" at bounding box center [744, 448] width 60 height 19
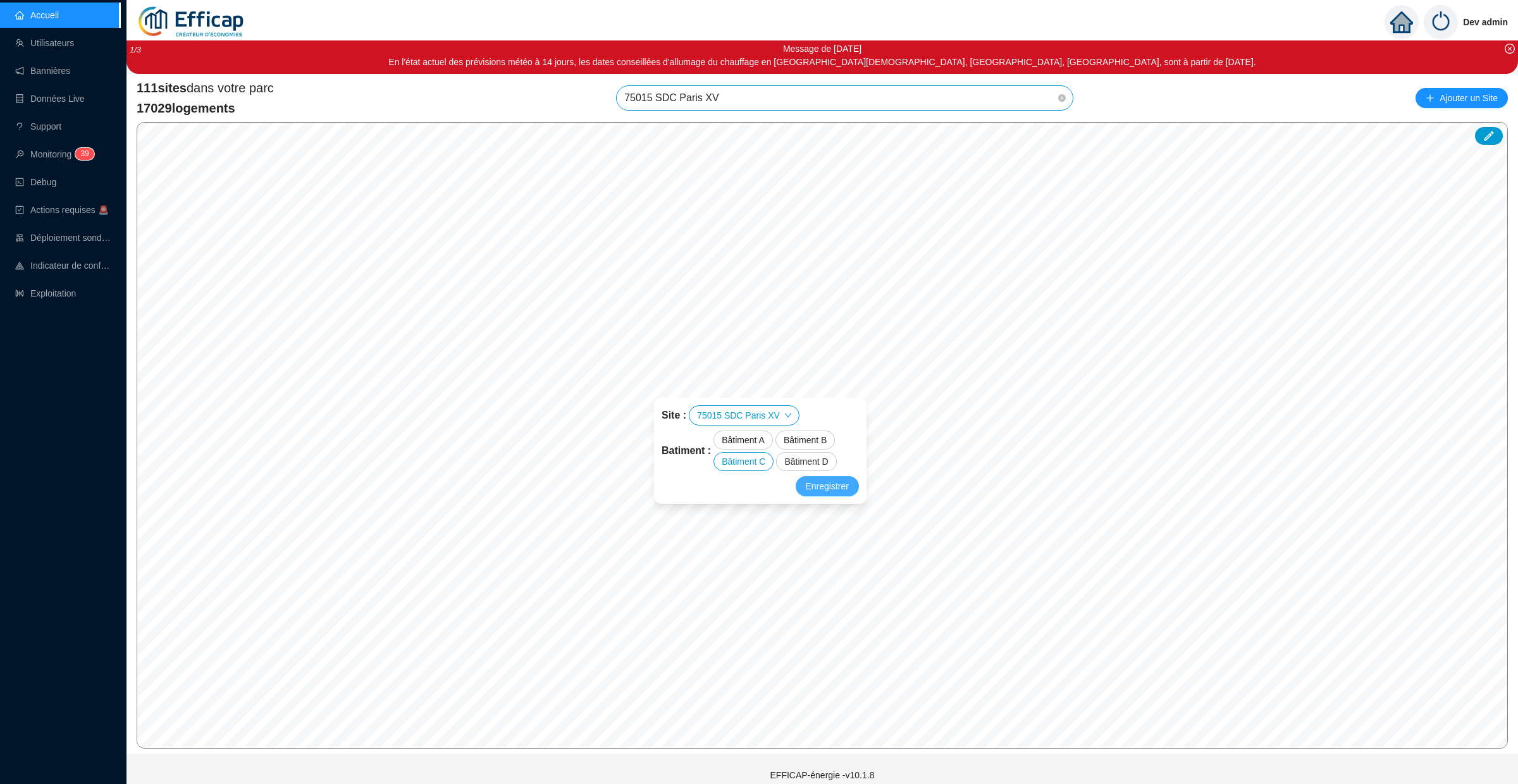
click at [835, 485] on span "Enregistrer" at bounding box center [827, 486] width 43 height 15
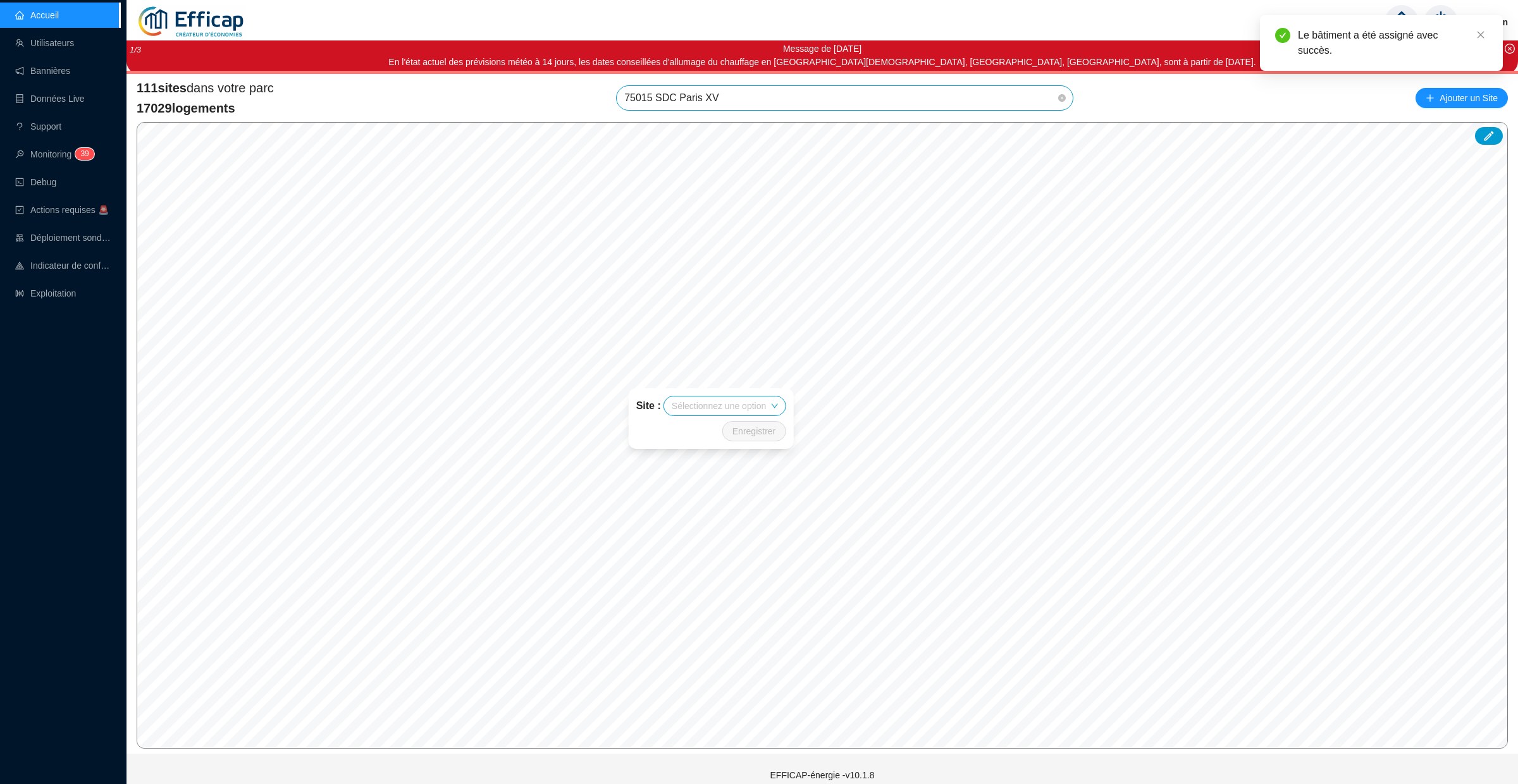
click at [708, 404] on input "search" at bounding box center [718, 406] width 94 height 19
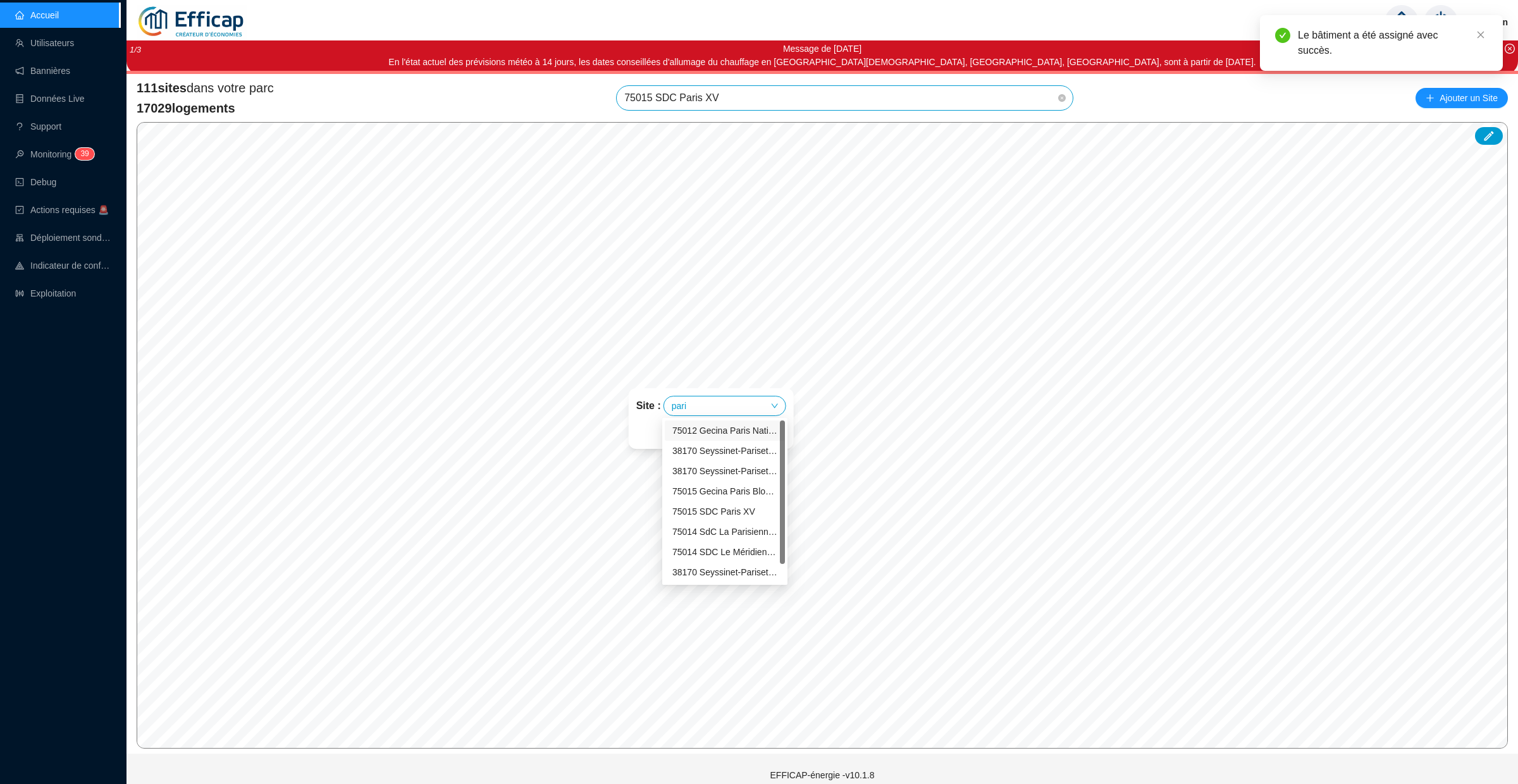
type input "paris"
click at [725, 507] on div "75015 SDC Paris XV" at bounding box center [724, 512] width 105 height 13
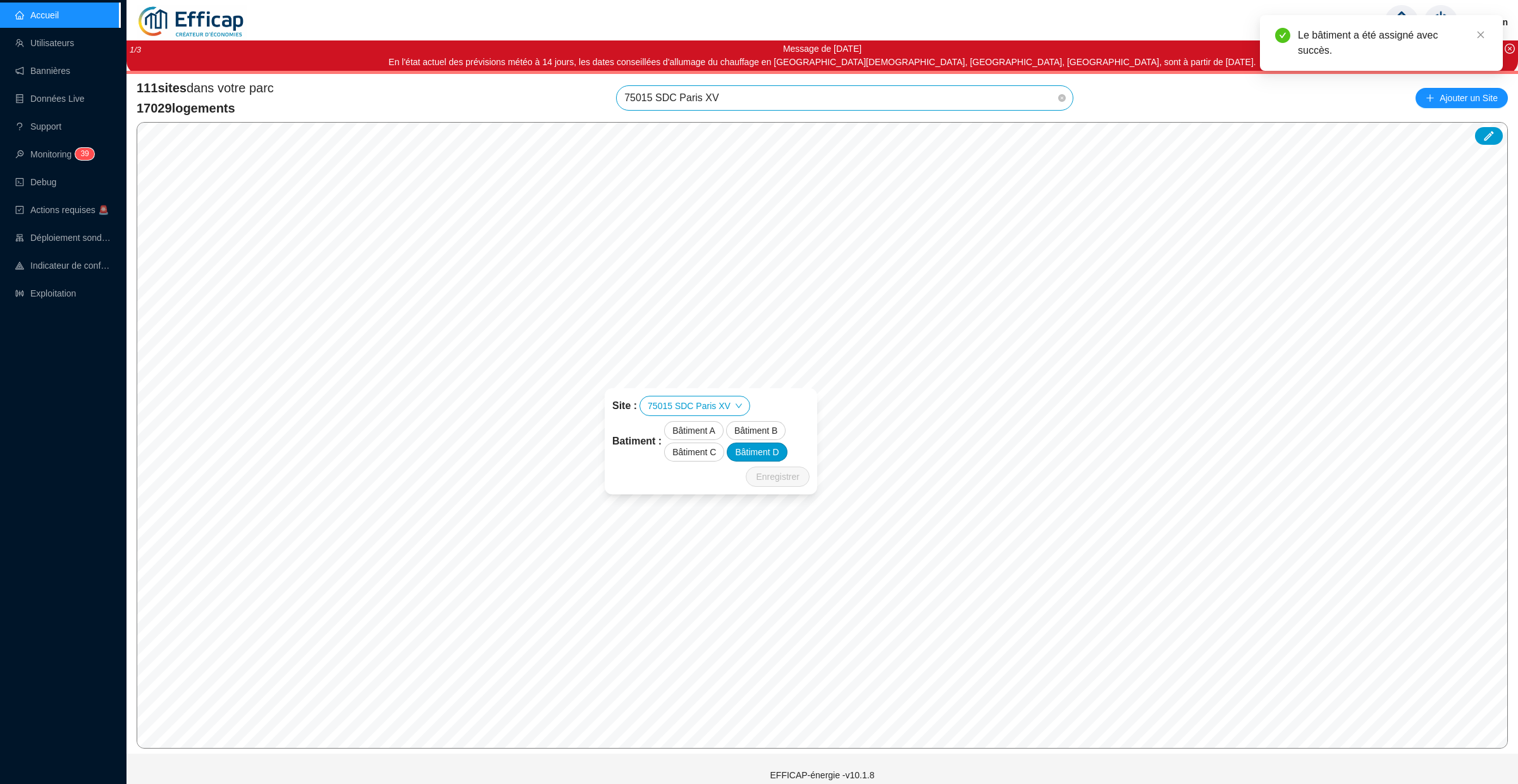
click at [760, 448] on div "Bâtiment D" at bounding box center [757, 452] width 60 height 19
click at [782, 475] on span "Enregistrer" at bounding box center [777, 477] width 43 height 15
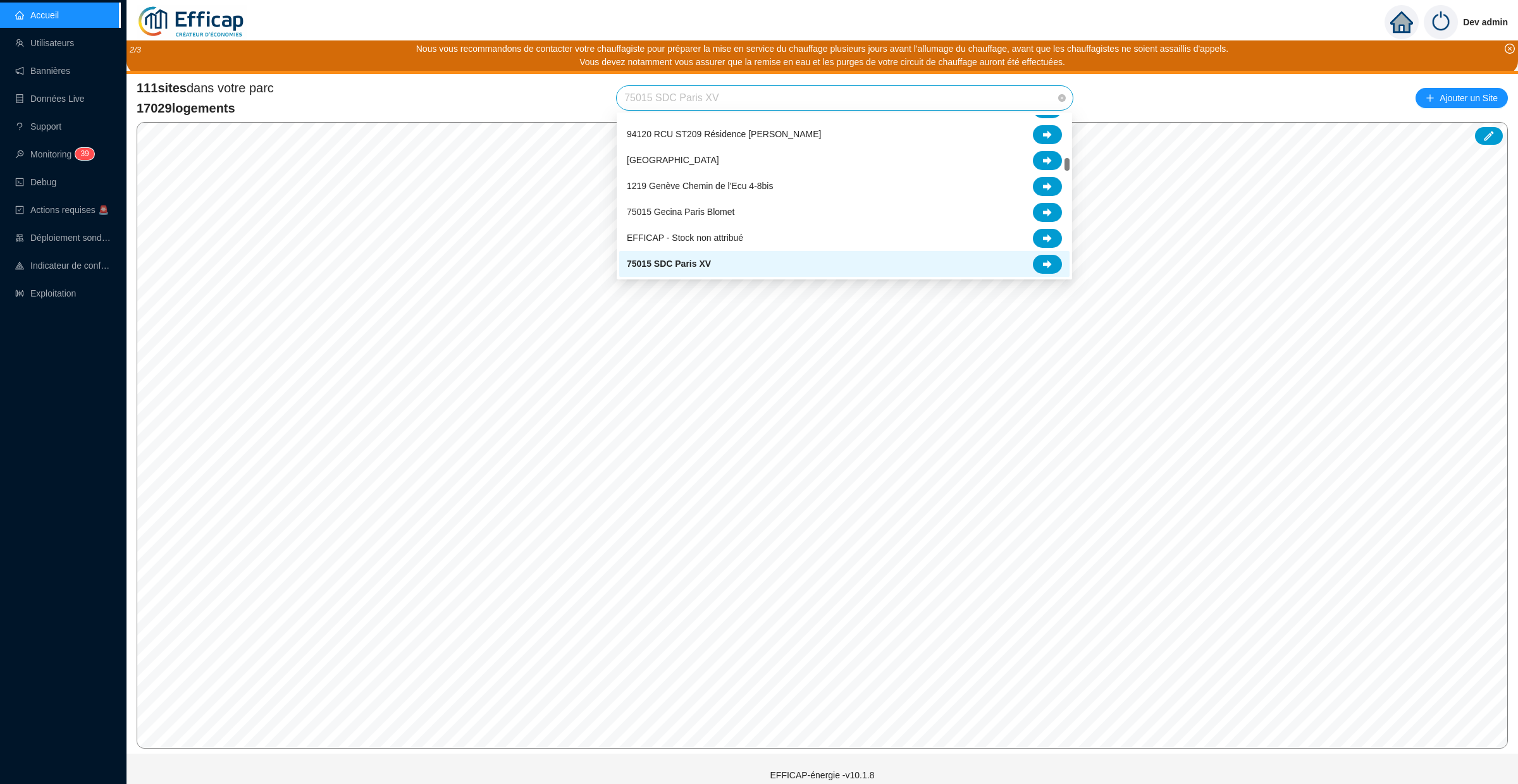
click at [728, 94] on span "75015 SDC Paris XV" at bounding box center [844, 98] width 441 height 24
click at [924, 100] on span "75015 SDC Paris XV" at bounding box center [844, 98] width 441 height 24
click at [1046, 261] on icon at bounding box center [1047, 264] width 9 height 9
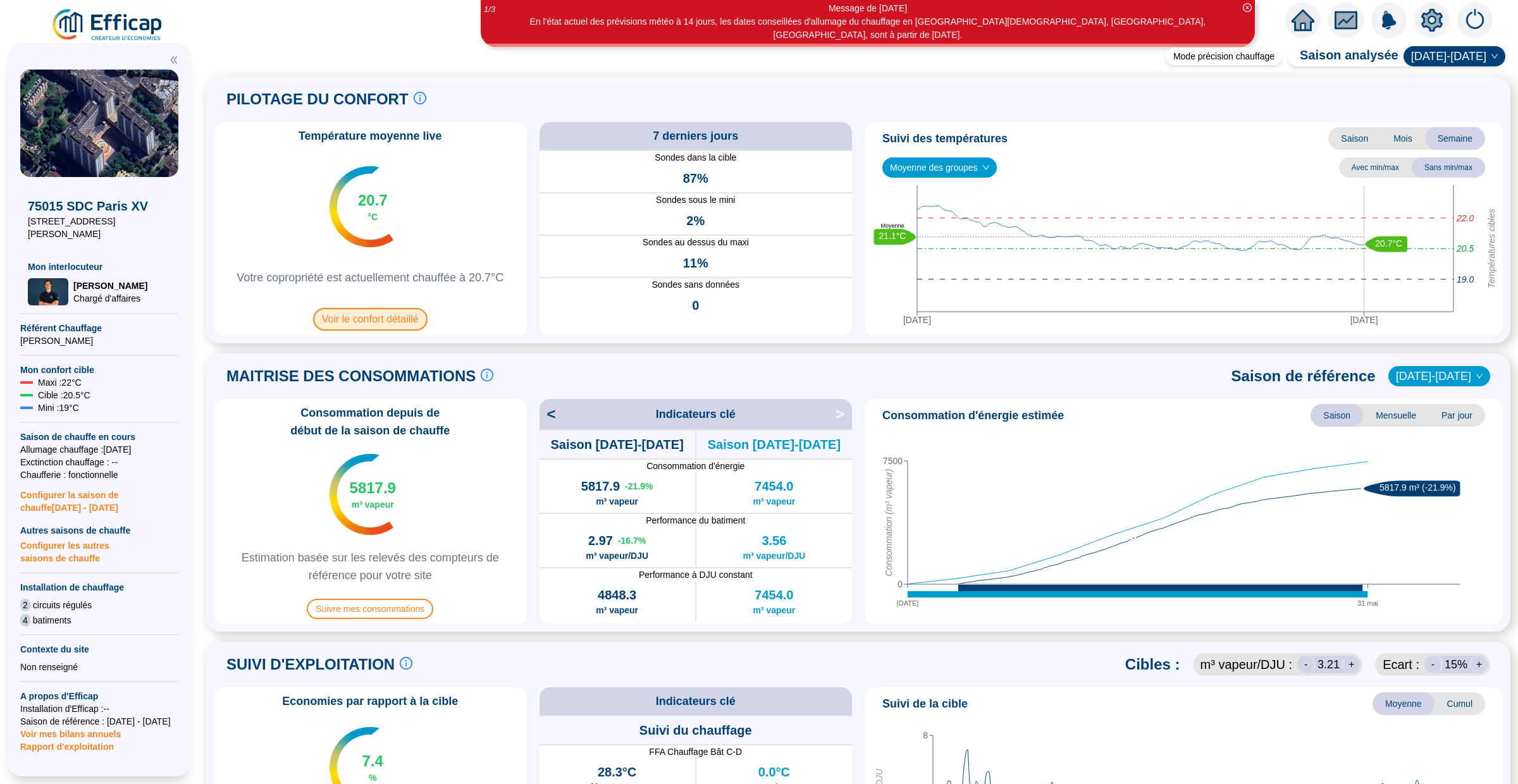
click at [385, 320] on span "Voir le confort détaillé" at bounding box center [370, 319] width 114 height 23
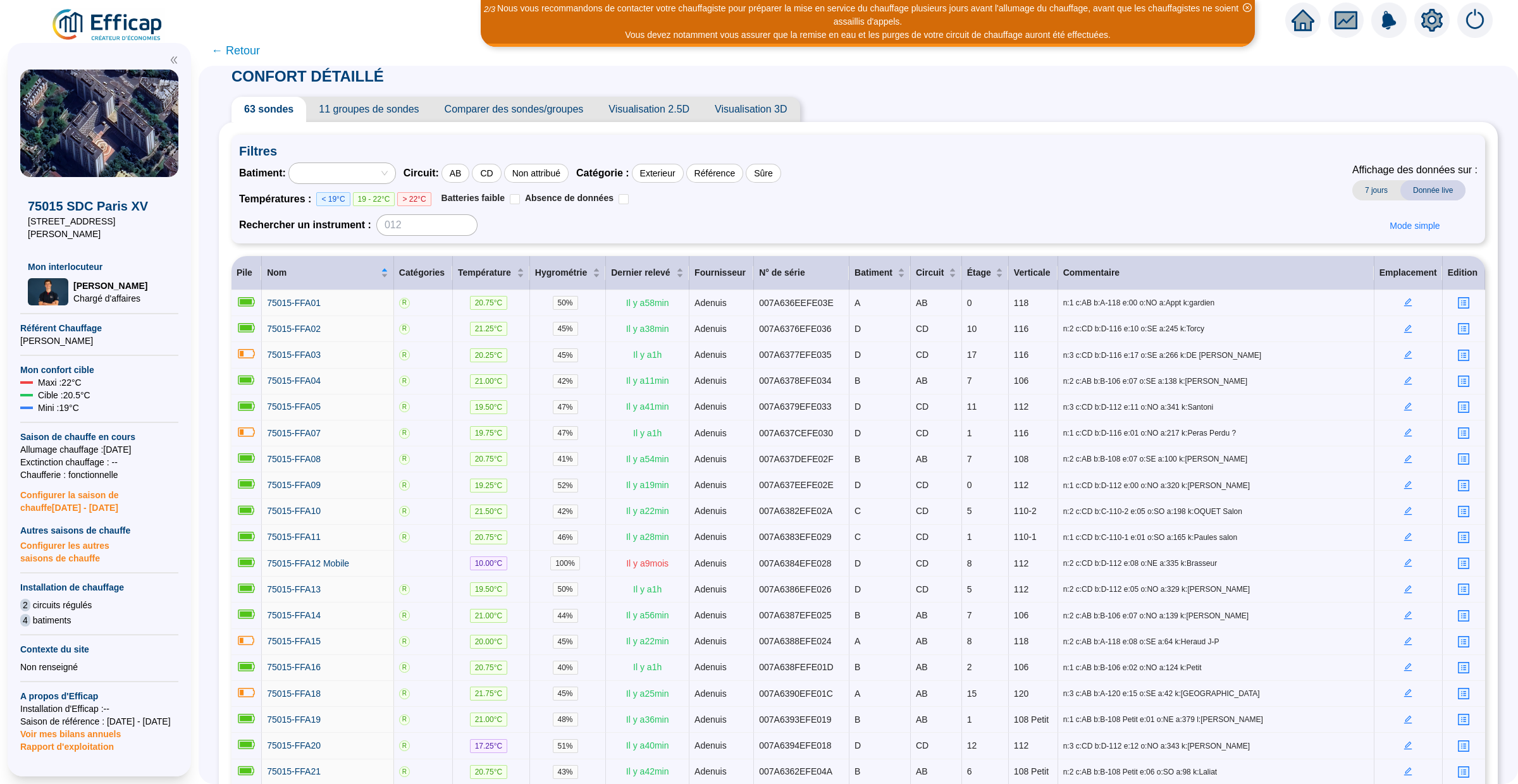
scroll to position [11, 0]
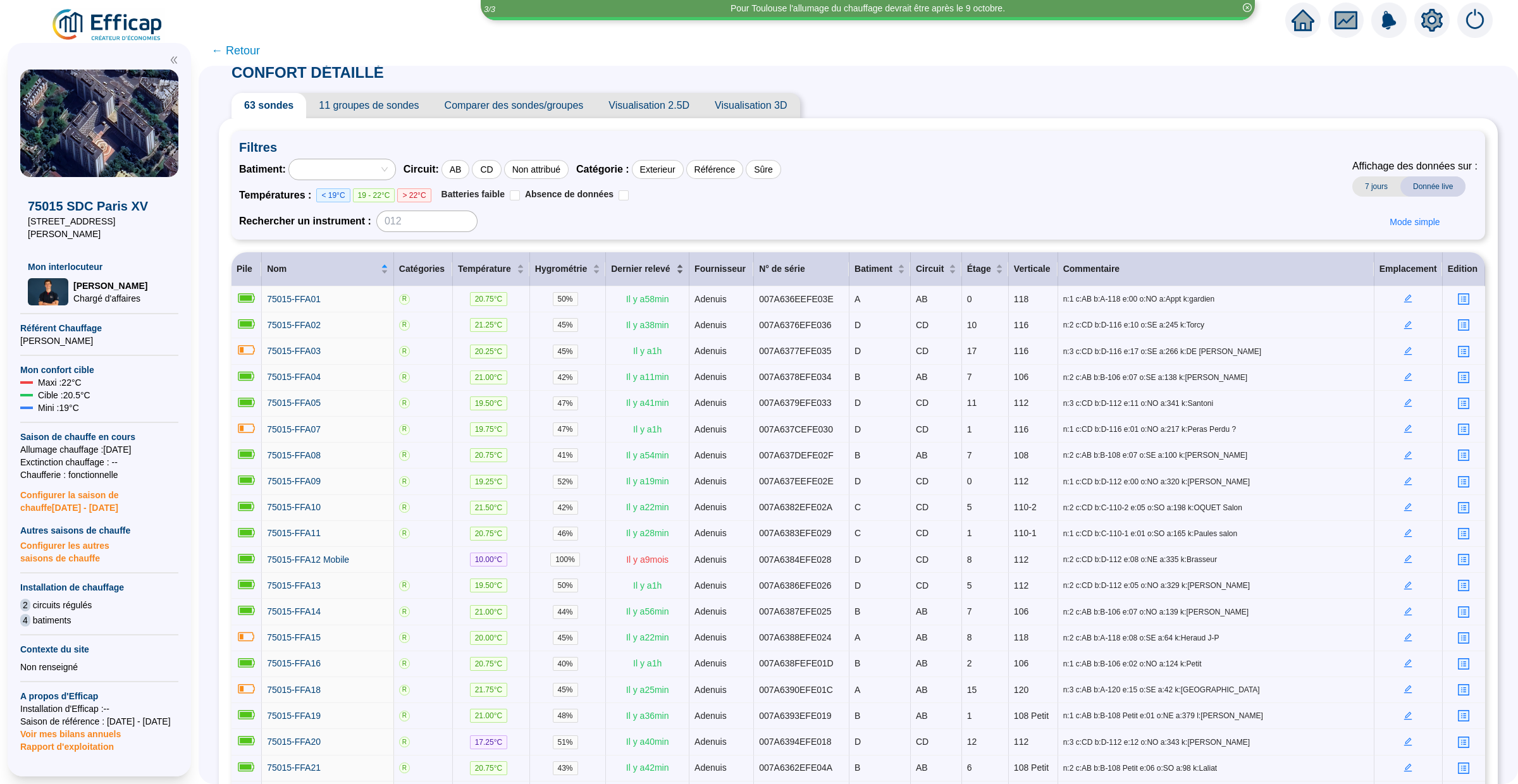
click at [680, 268] on div "Dernier relevé" at bounding box center [647, 269] width 73 height 13
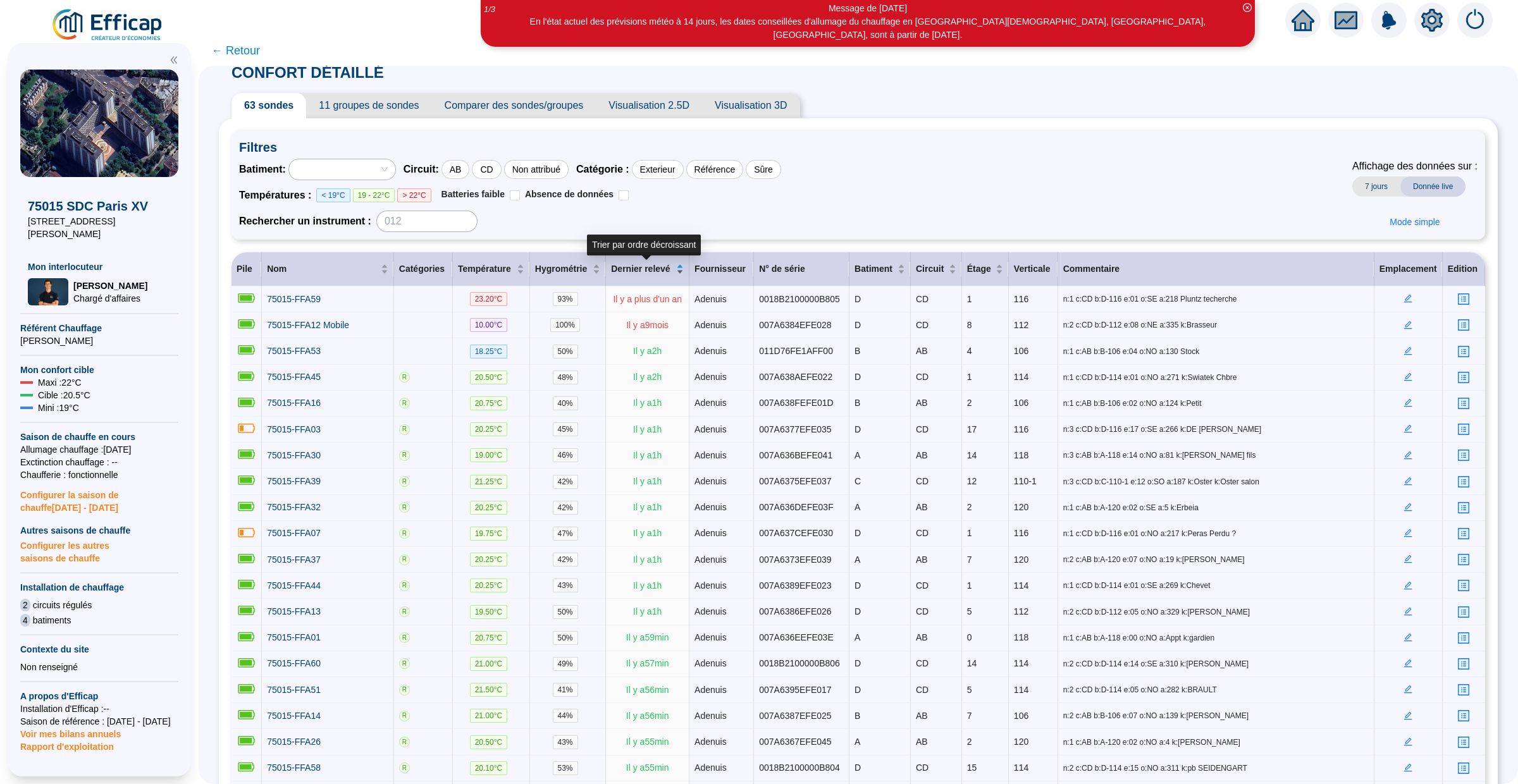
click at [680, 268] on div "Dernier relevé" at bounding box center [647, 269] width 73 height 13
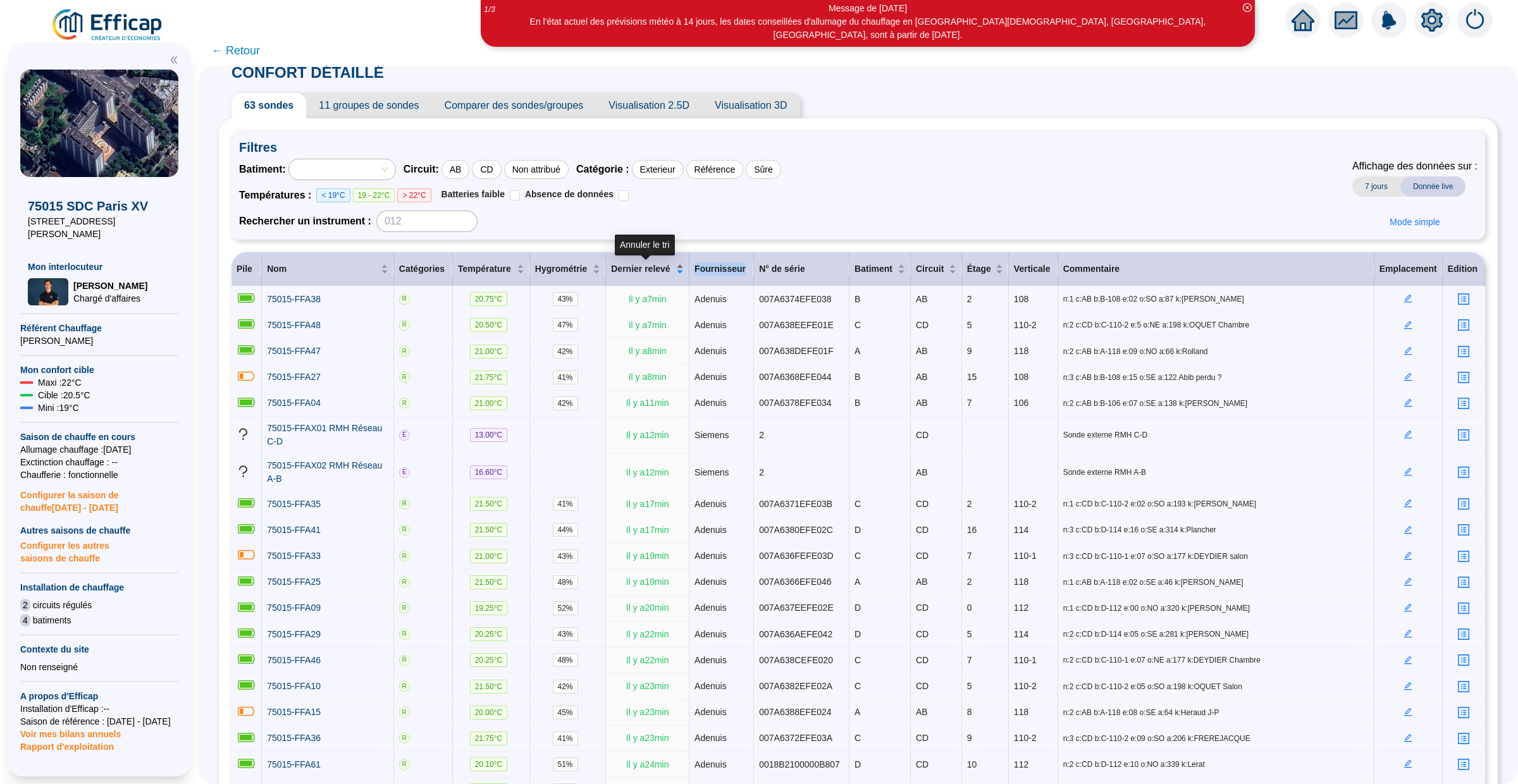
click at [680, 268] on div "Dernier relevé" at bounding box center [647, 269] width 73 height 13
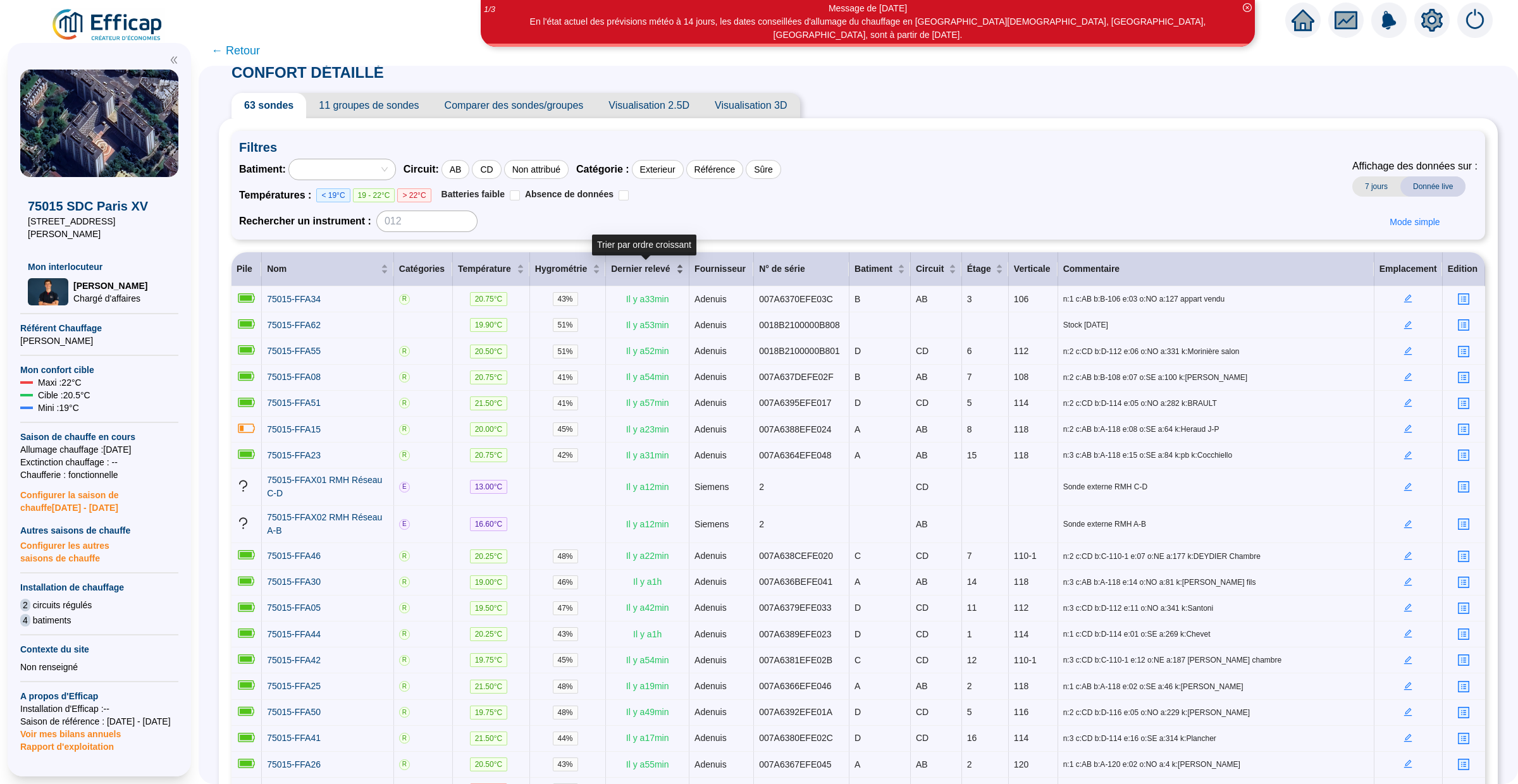
click at [681, 269] on div "Dernier relevé" at bounding box center [647, 269] width 73 height 13
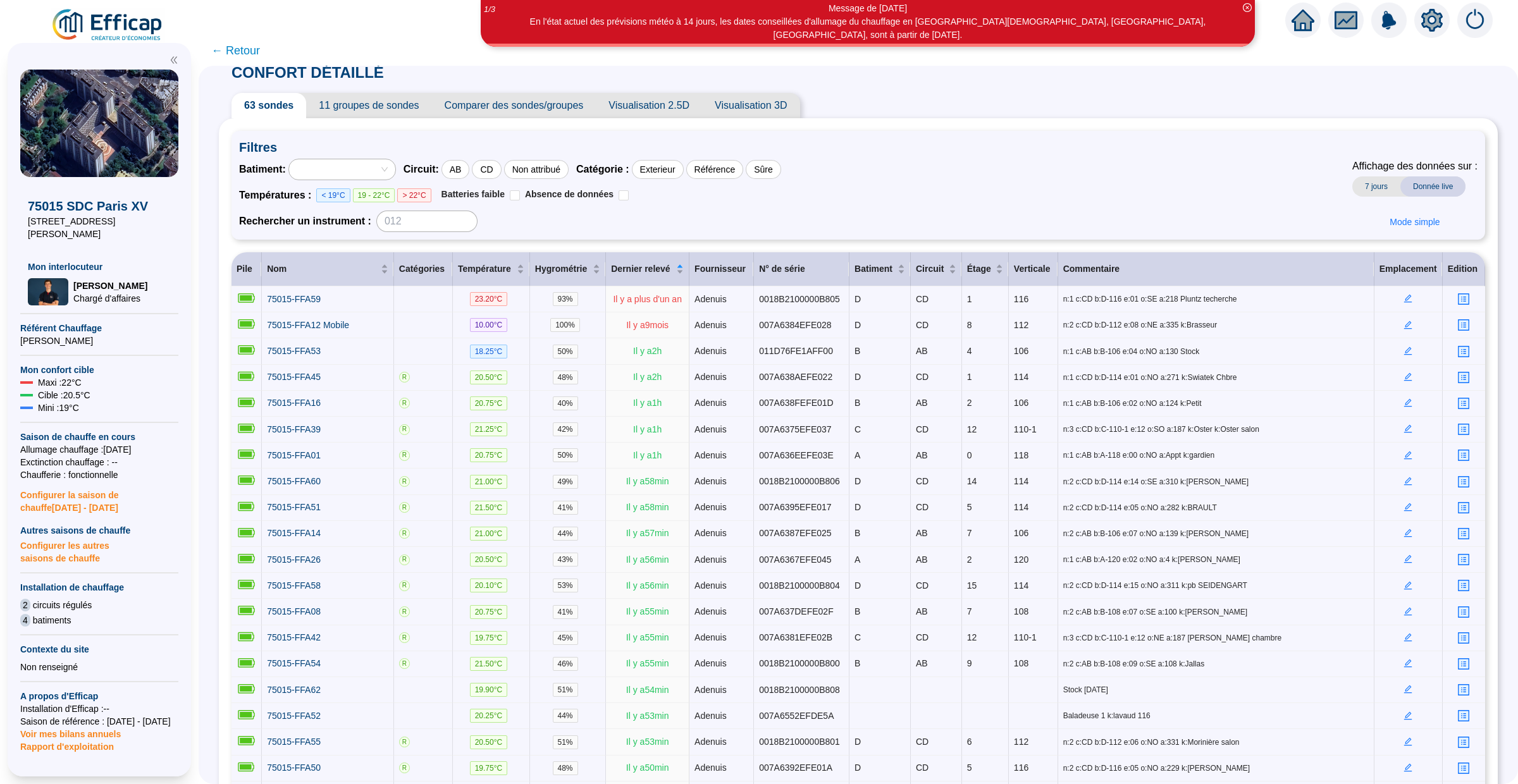
click at [239, 51] on span "← Retour" at bounding box center [235, 50] width 49 height 17
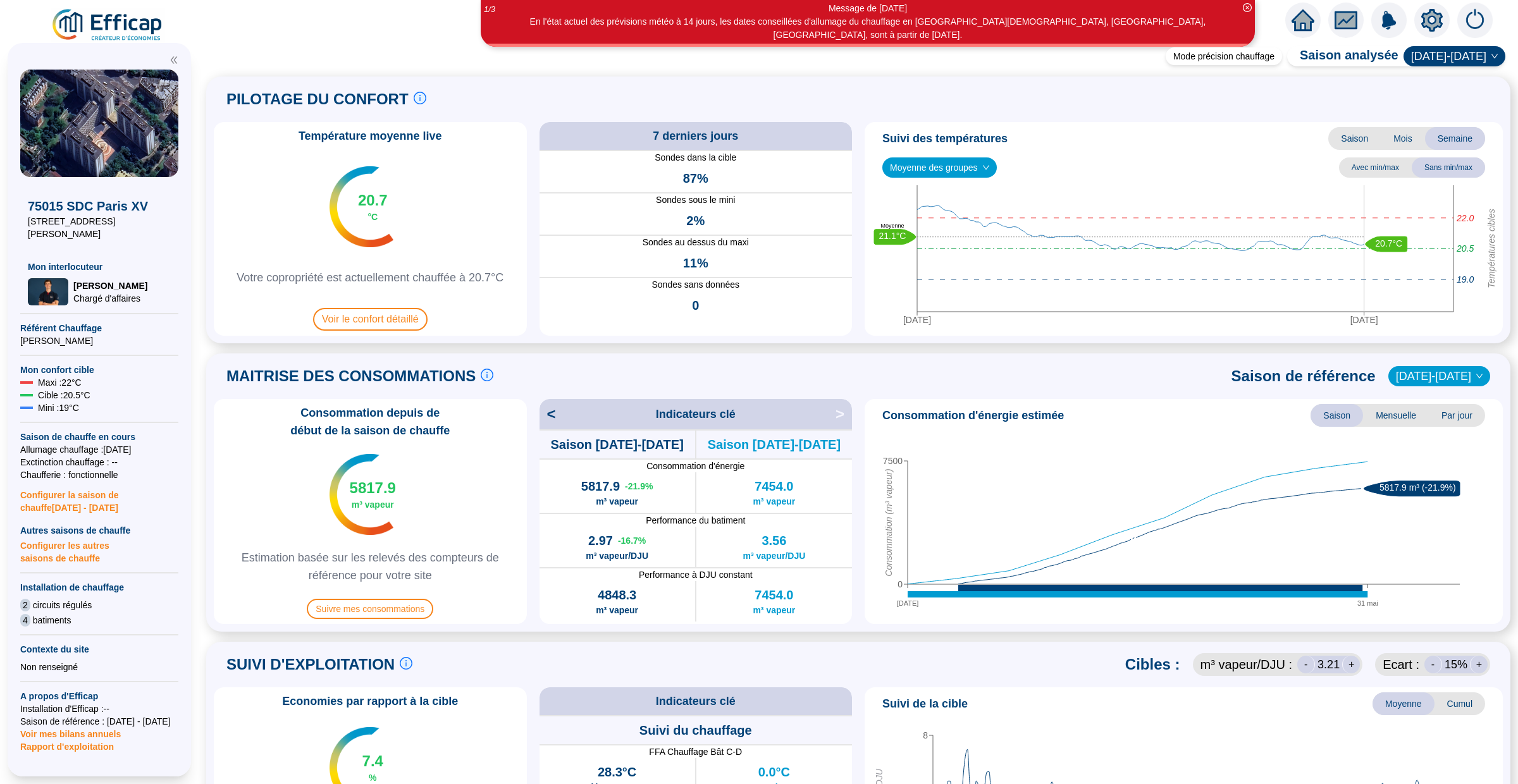
click at [88, 537] on span "Configurer les autres saisons de chauffe" at bounding box center [99, 551] width 158 height 28
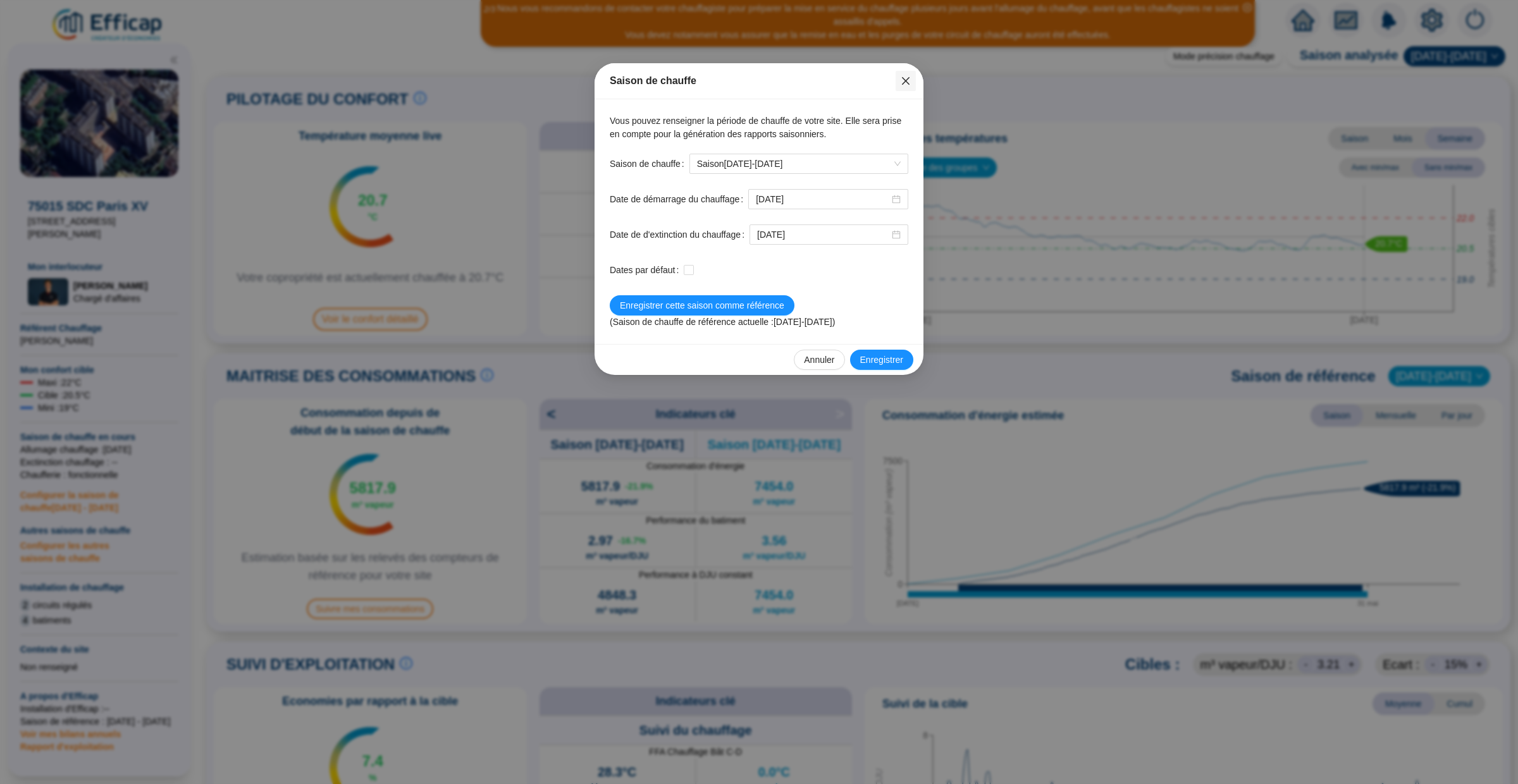
click at [902, 76] on icon "close" at bounding box center [905, 80] width 10 height 10
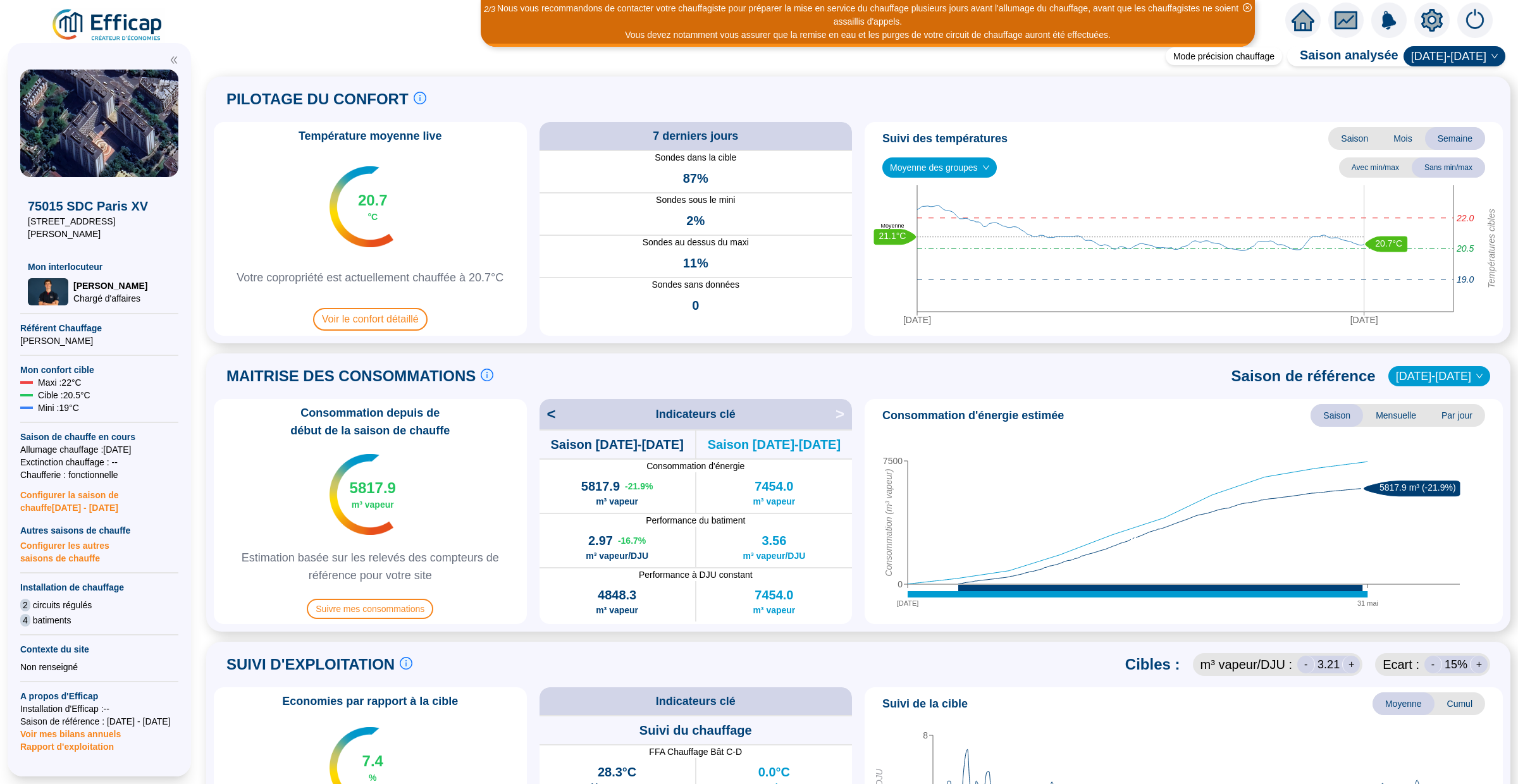
click at [82, 481] on span "Configurer la saison de chauffe 2025 - 2026" at bounding box center [99, 497] width 158 height 33
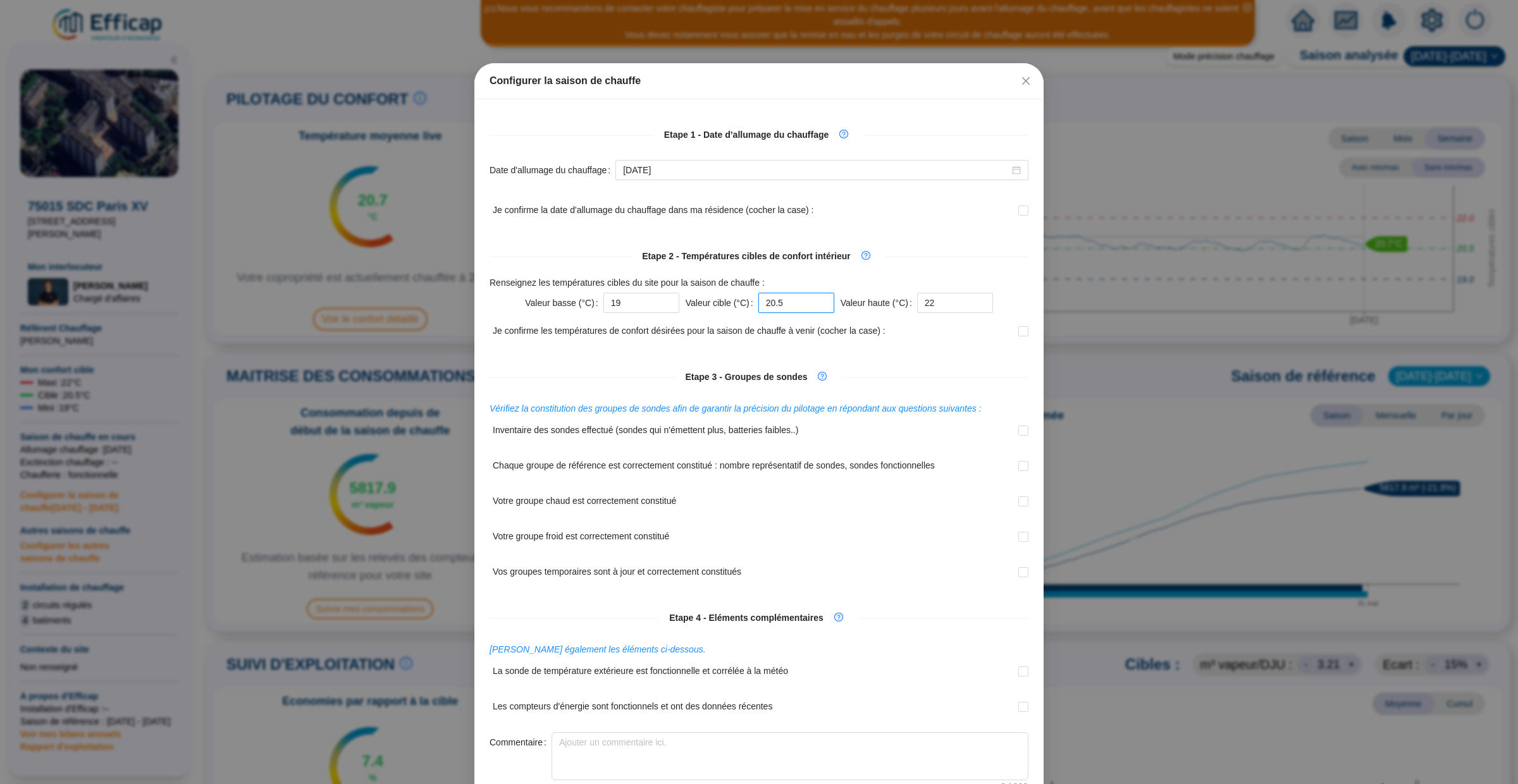
click at [793, 296] on input "20.5" at bounding box center [796, 303] width 76 height 20
type input "21"
click at [939, 338] on div "Je confirme les températures de confort désirées pour la saison de chauffe à ve…" at bounding box center [759, 338] width 539 height 35
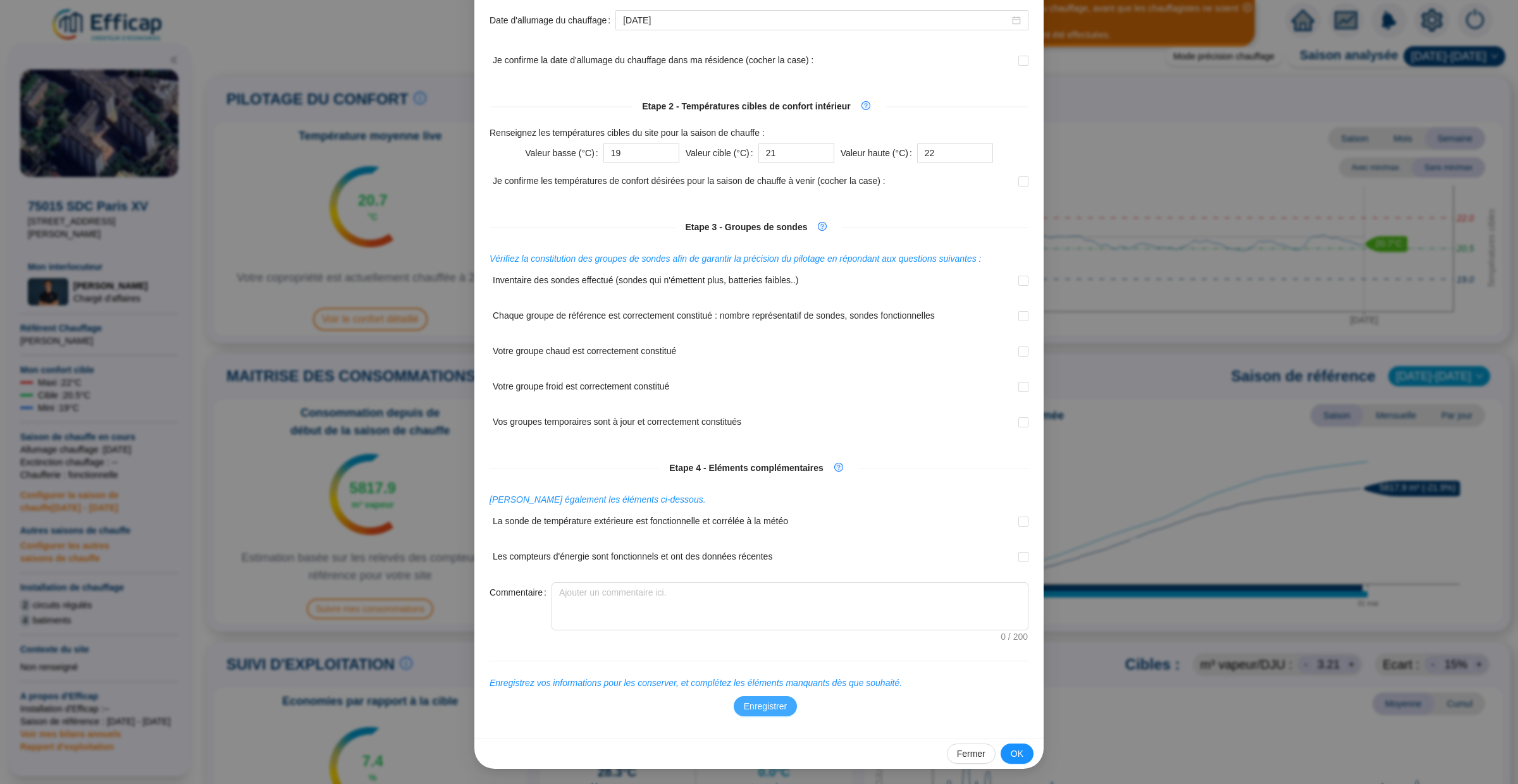
click at [779, 711] on span "Enregistrer" at bounding box center [765, 706] width 43 height 13
click at [1027, 757] on button "OK" at bounding box center [1016, 753] width 33 height 20
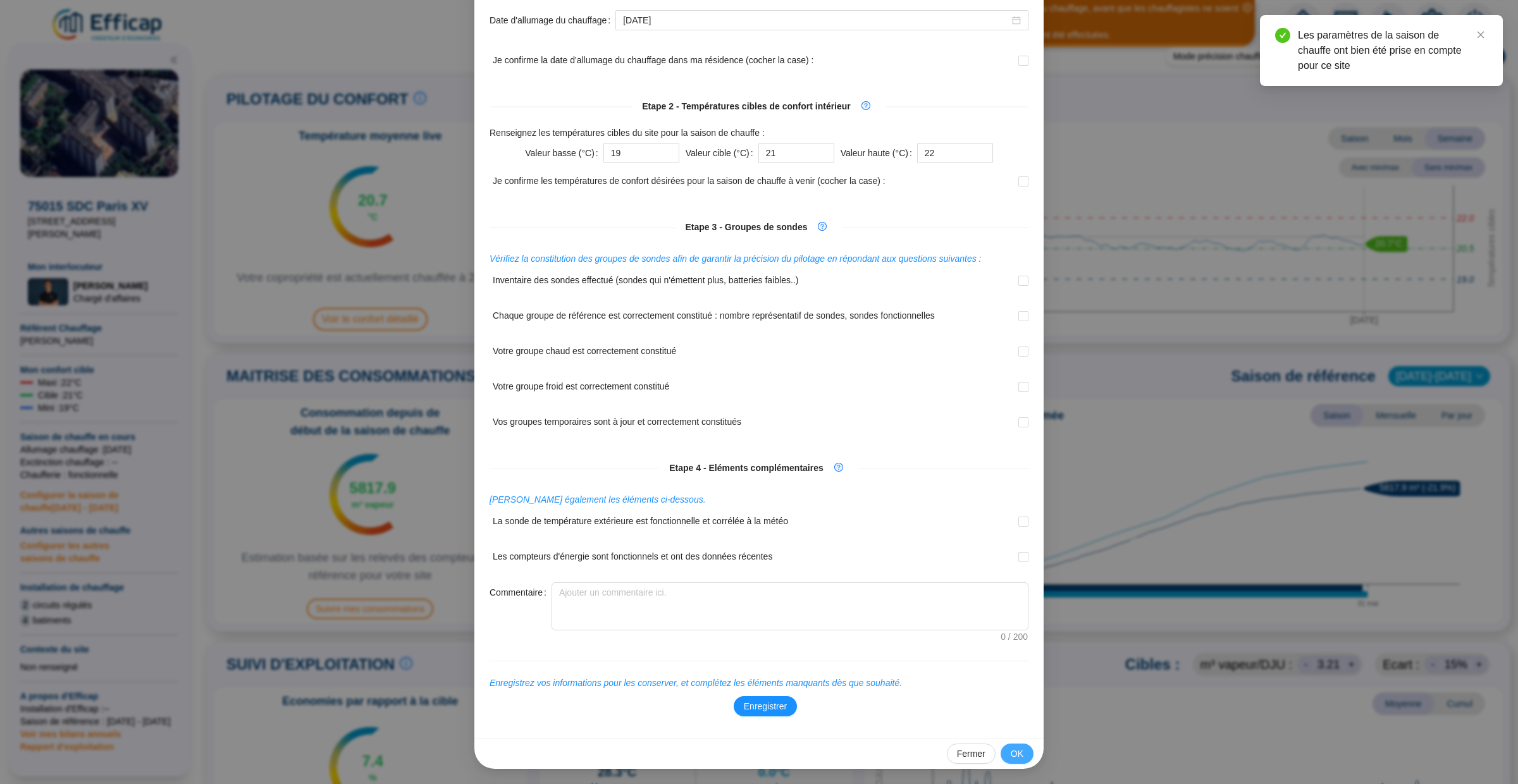
click at [1021, 754] on span "OK" at bounding box center [1016, 754] width 13 height 13
click at [1018, 747] on span "OK" at bounding box center [1016, 754] width 13 height 13
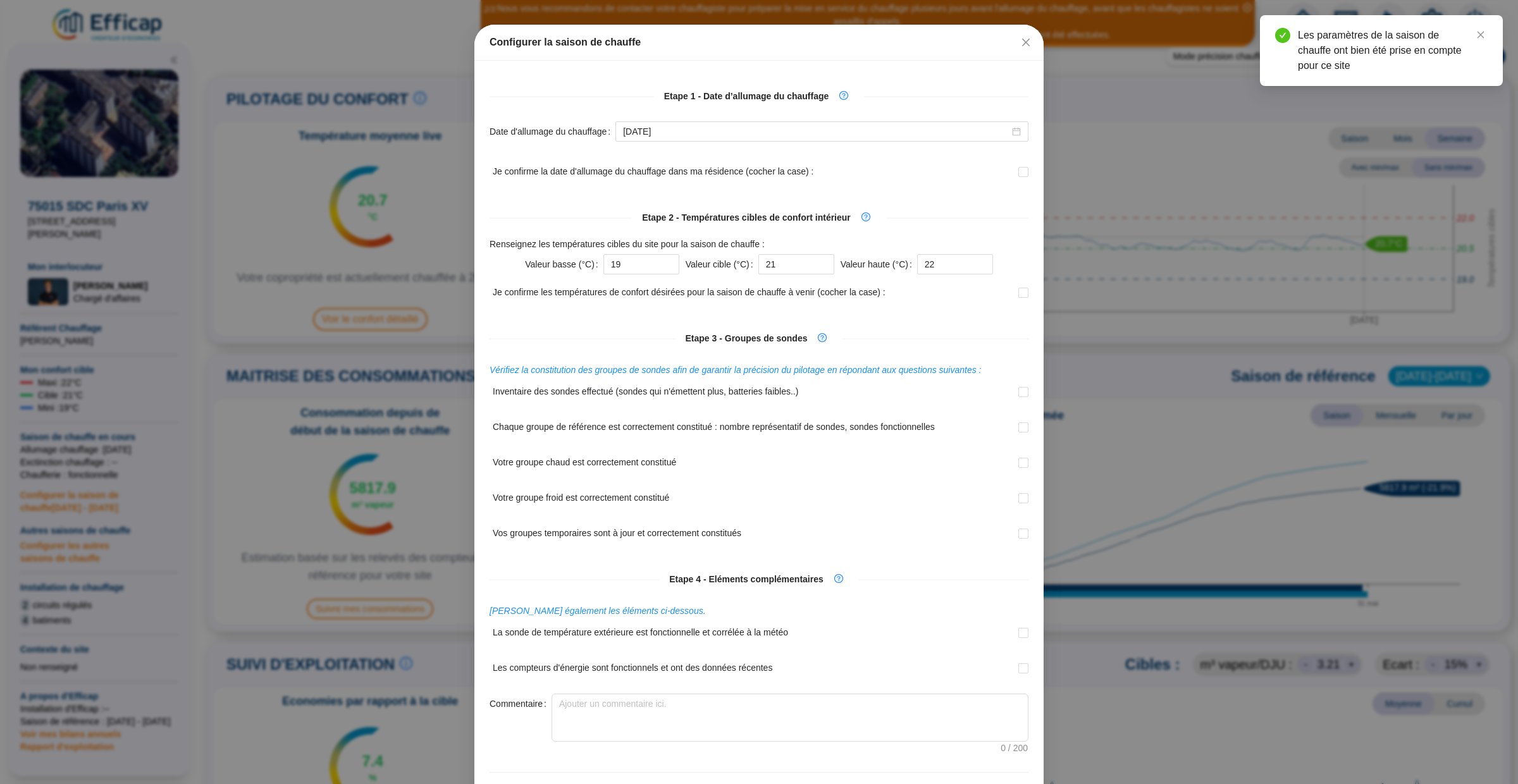
scroll to position [0, 0]
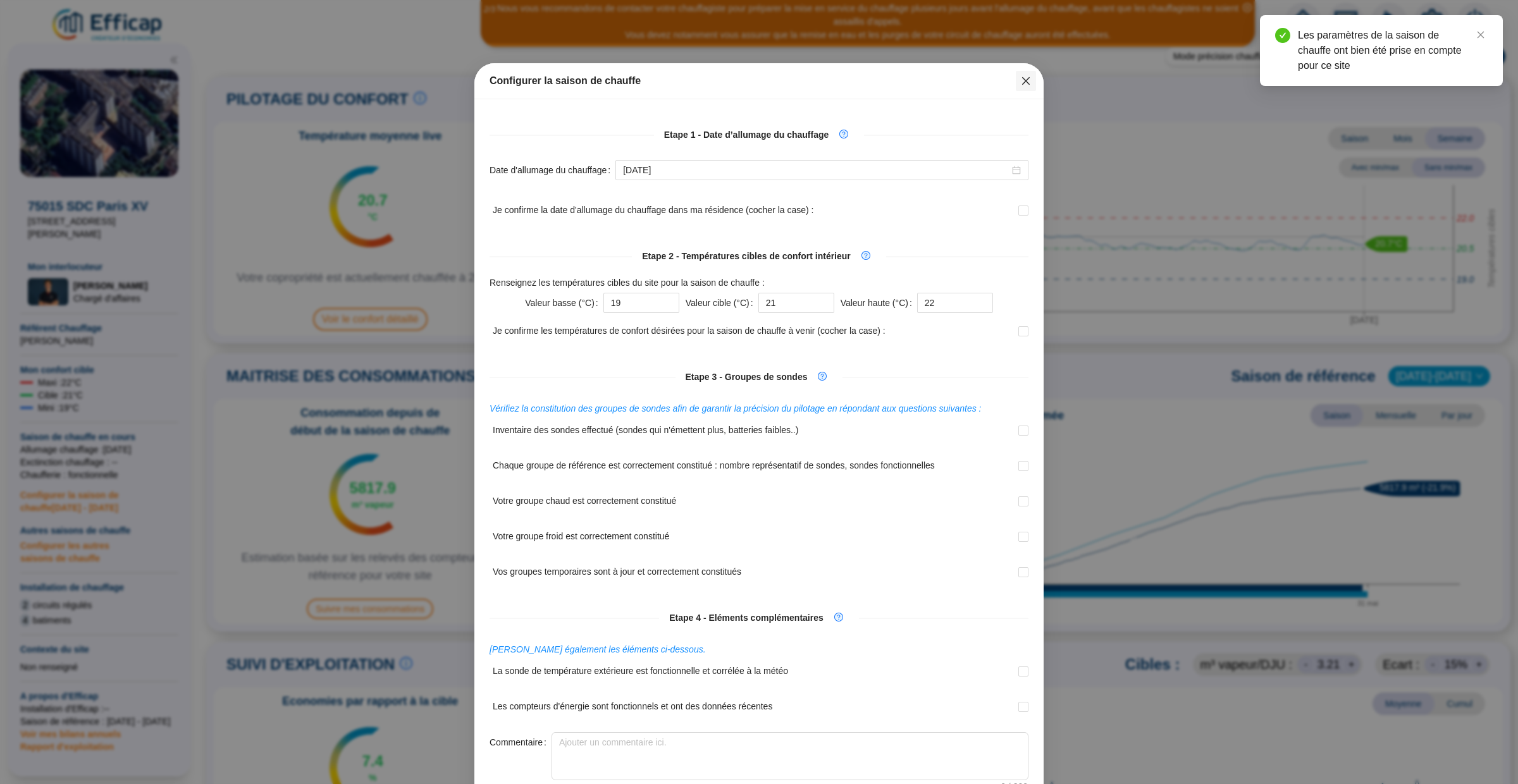
click at [1026, 78] on icon "close" at bounding box center [1026, 80] width 10 height 10
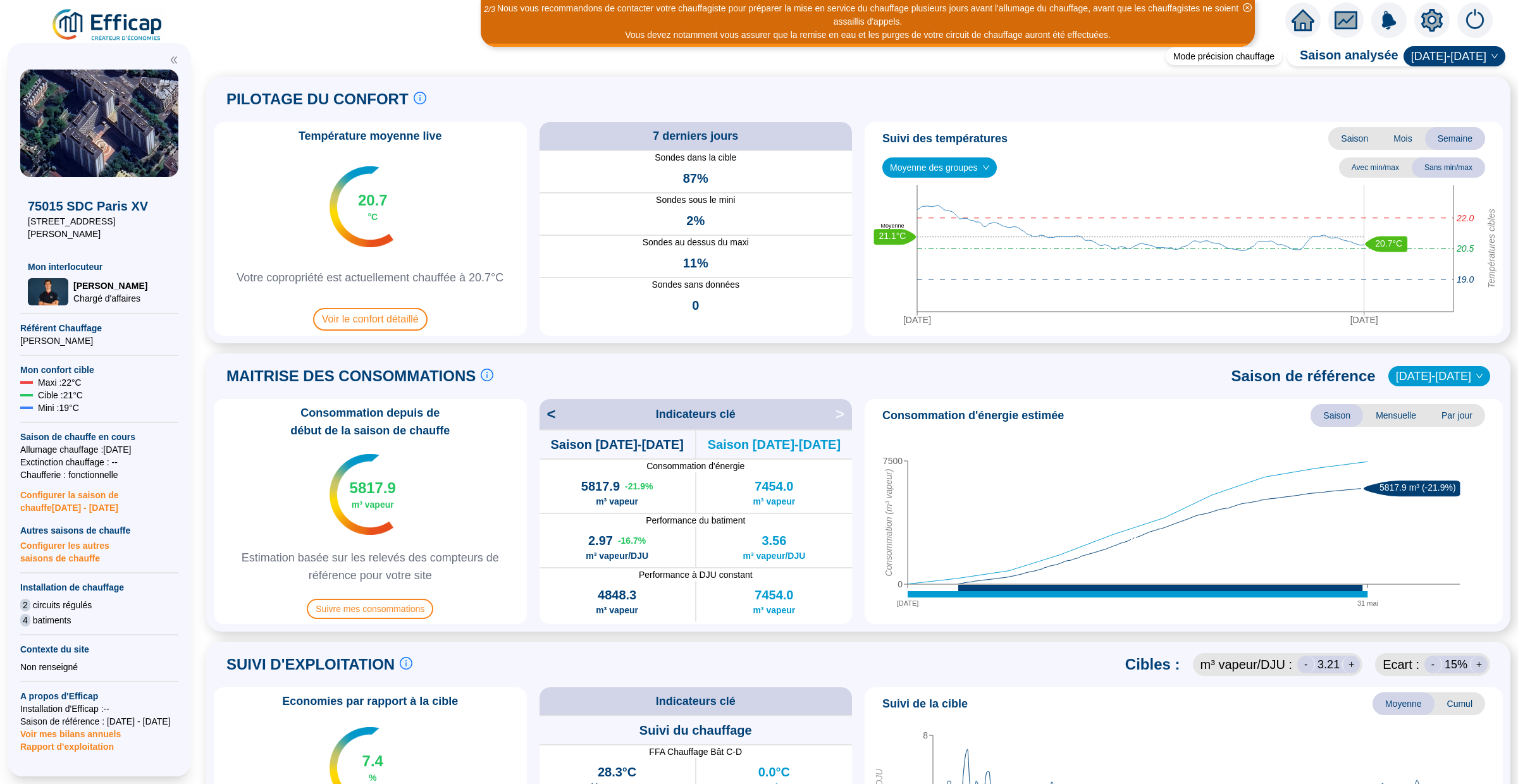
click at [1430, 13] on icon "setting" at bounding box center [1432, 19] width 21 height 20
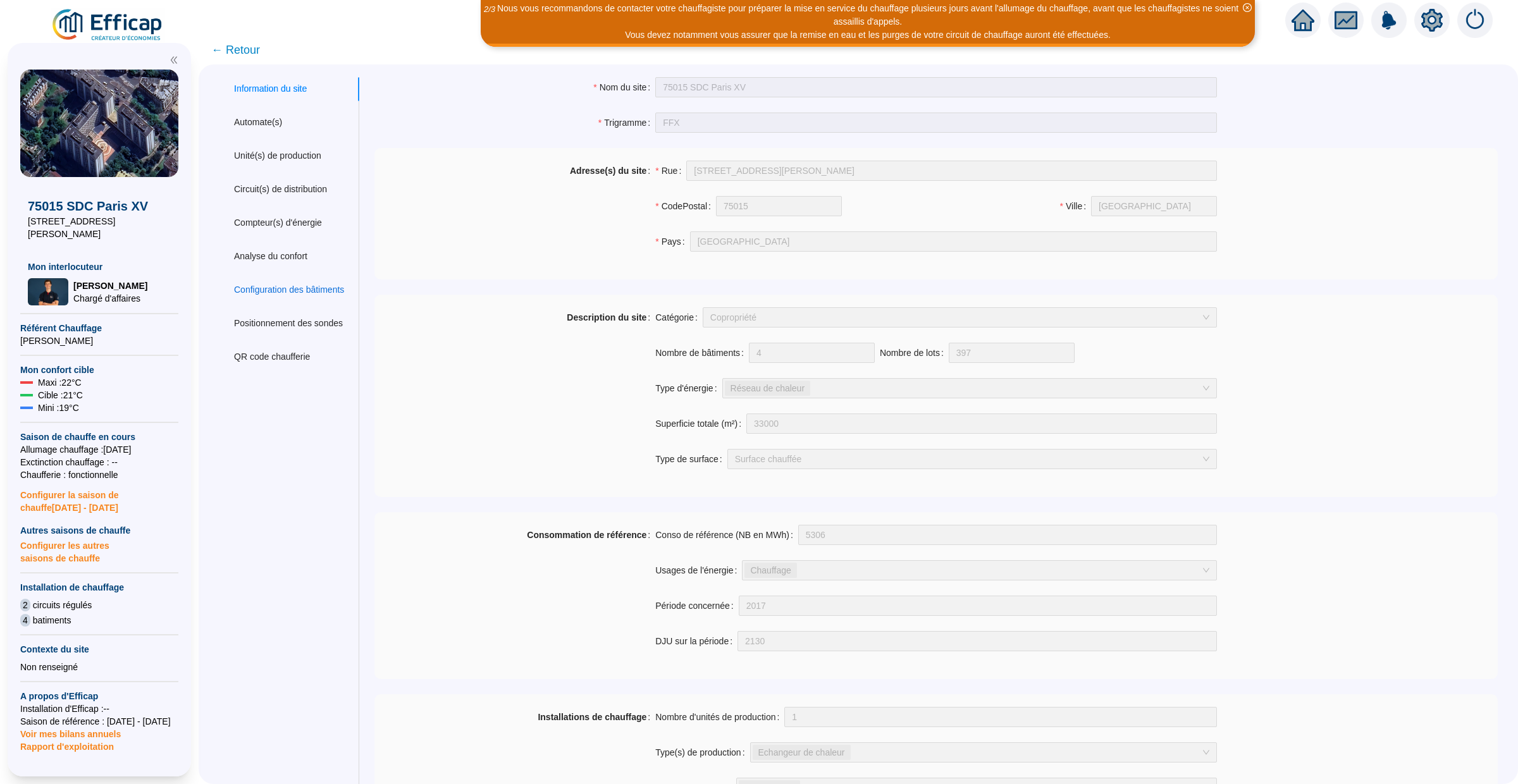
click at [293, 286] on div "Configuration des bâtiments" at bounding box center [289, 290] width 110 height 13
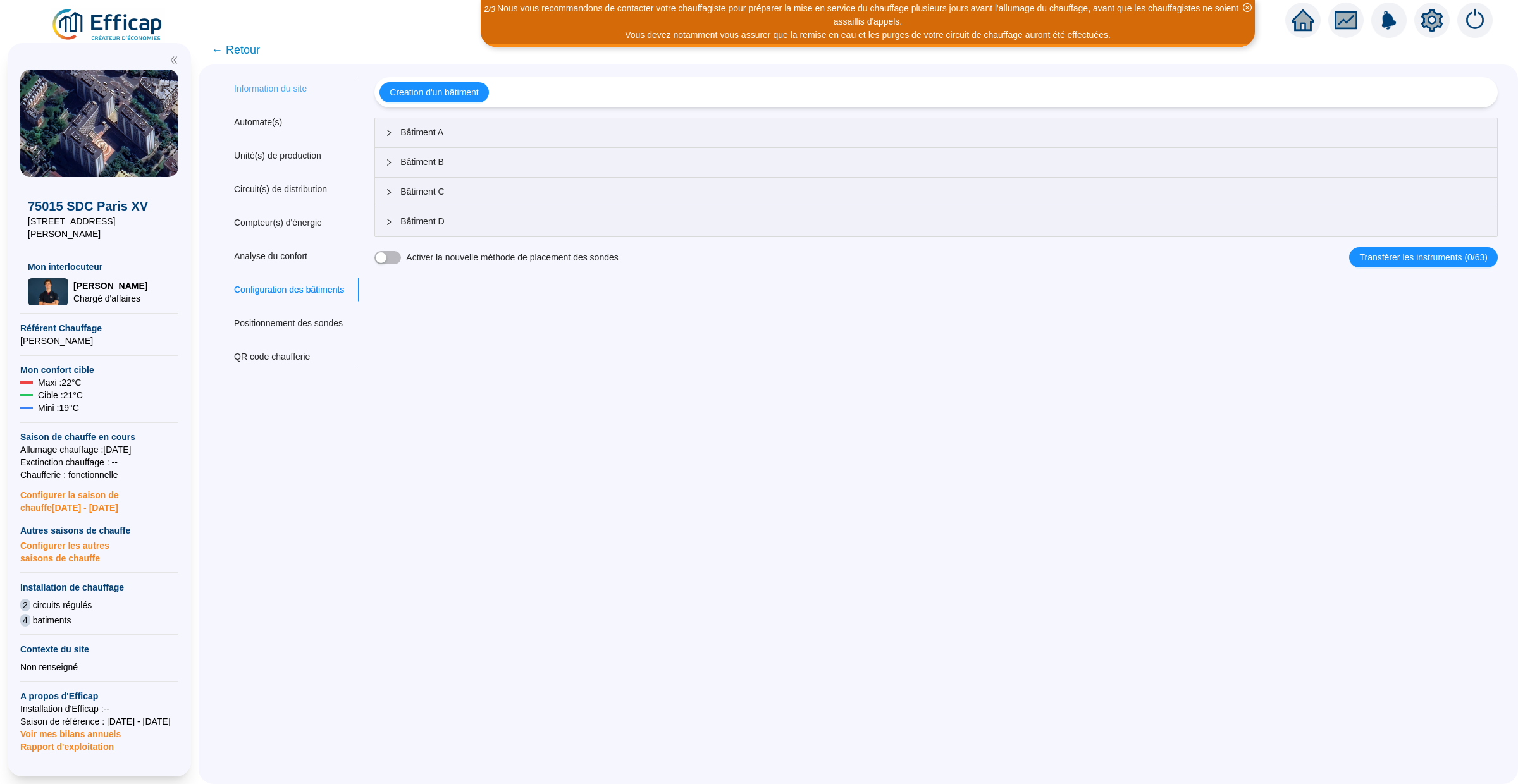
click at [274, 98] on div "Information du site" at bounding box center [289, 88] width 140 height 23
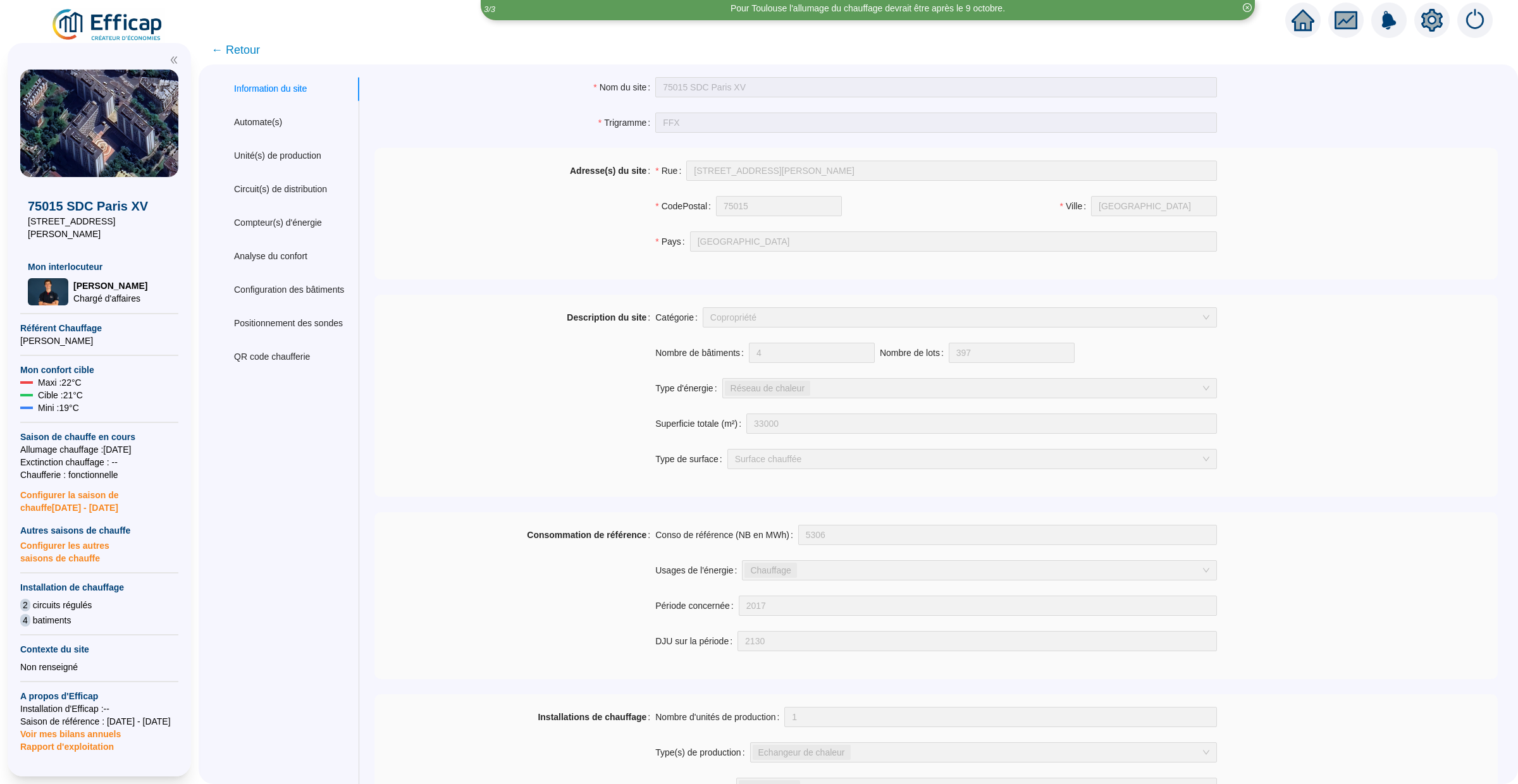
click at [1301, 21] on icon "home" at bounding box center [1303, 20] width 23 height 17
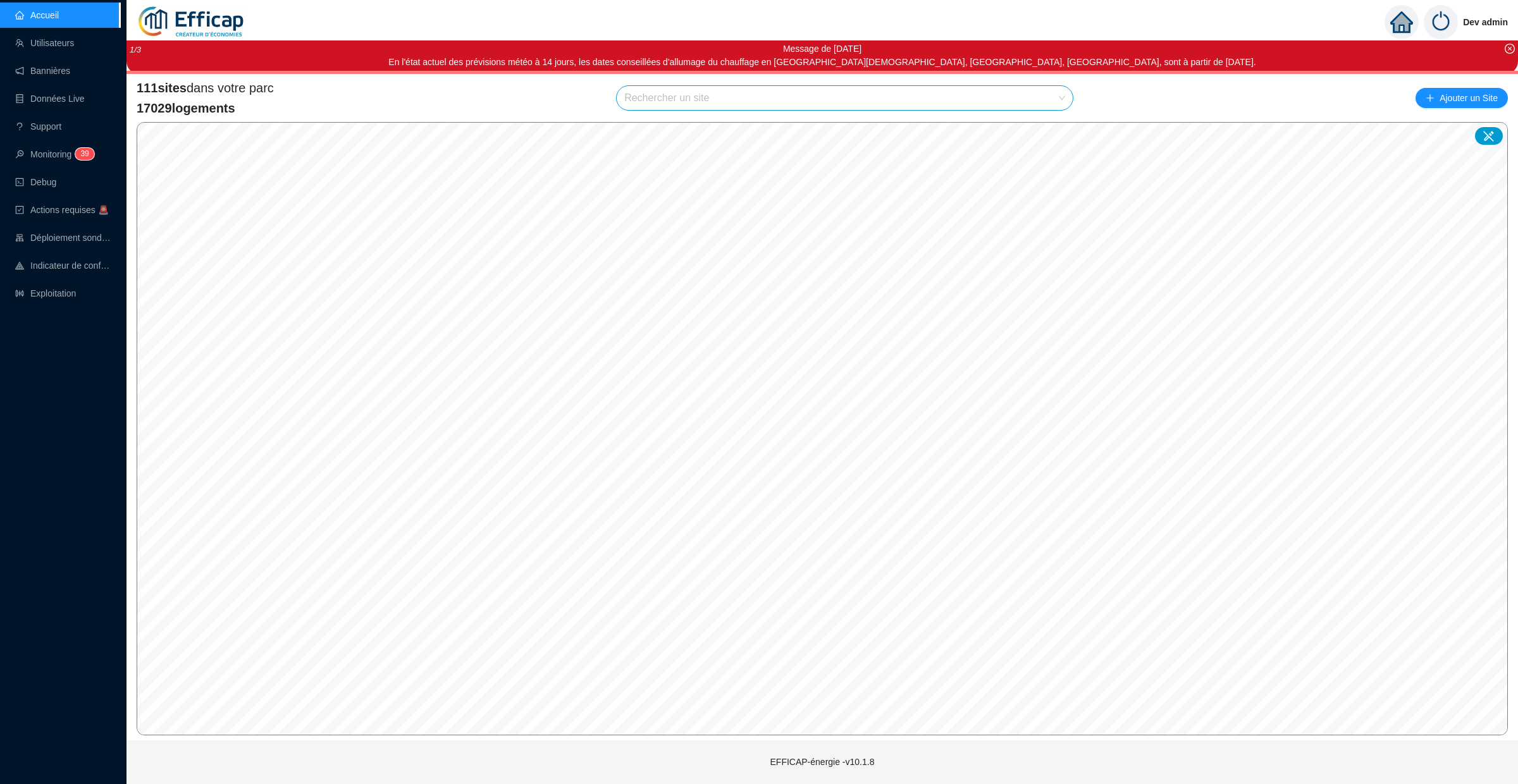
click at [644, 87] on input "search" at bounding box center [839, 98] width 429 height 24
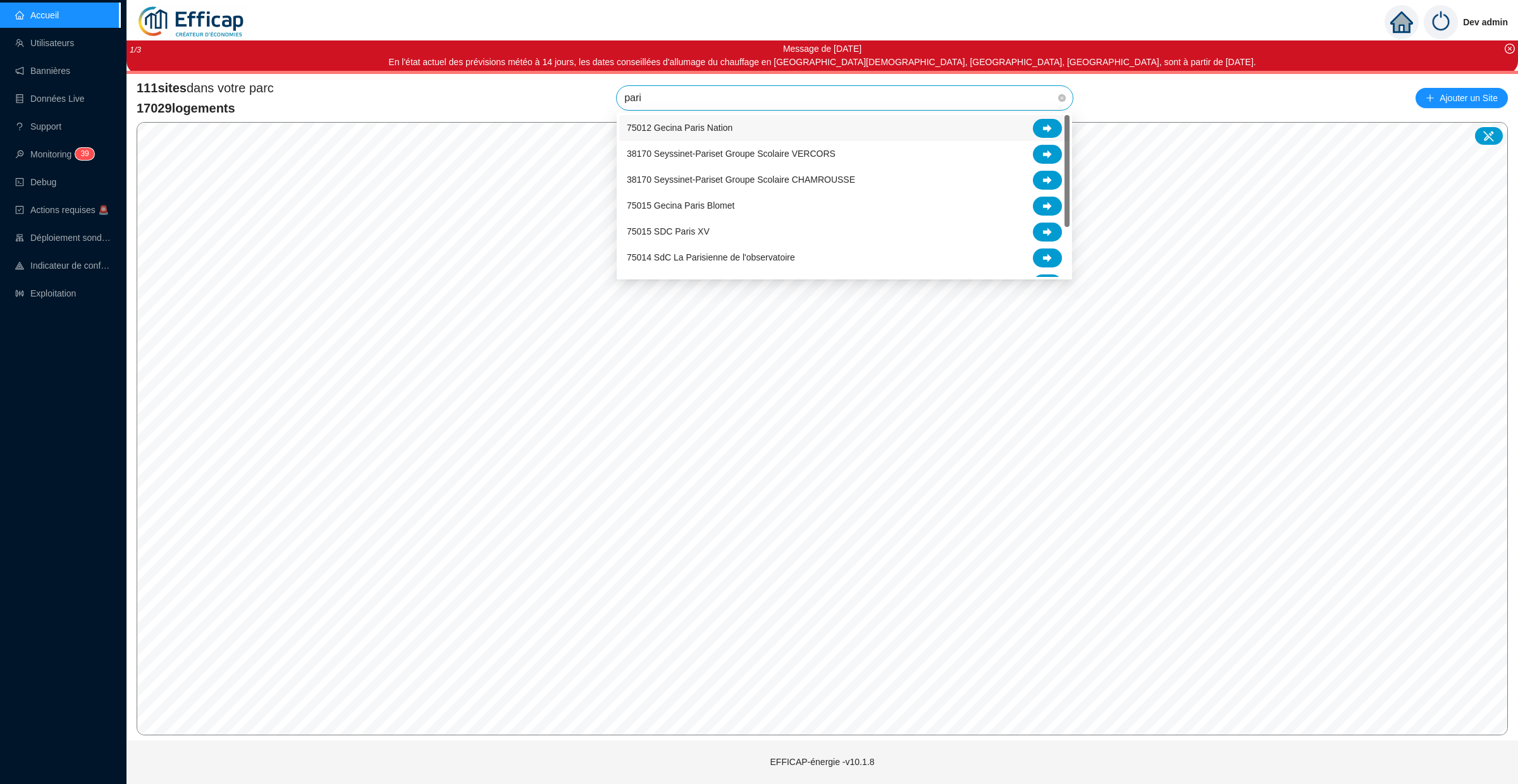
type input "paris"
click at [1002, 235] on div "75015 SDC Paris XV" at bounding box center [844, 232] width 435 height 19
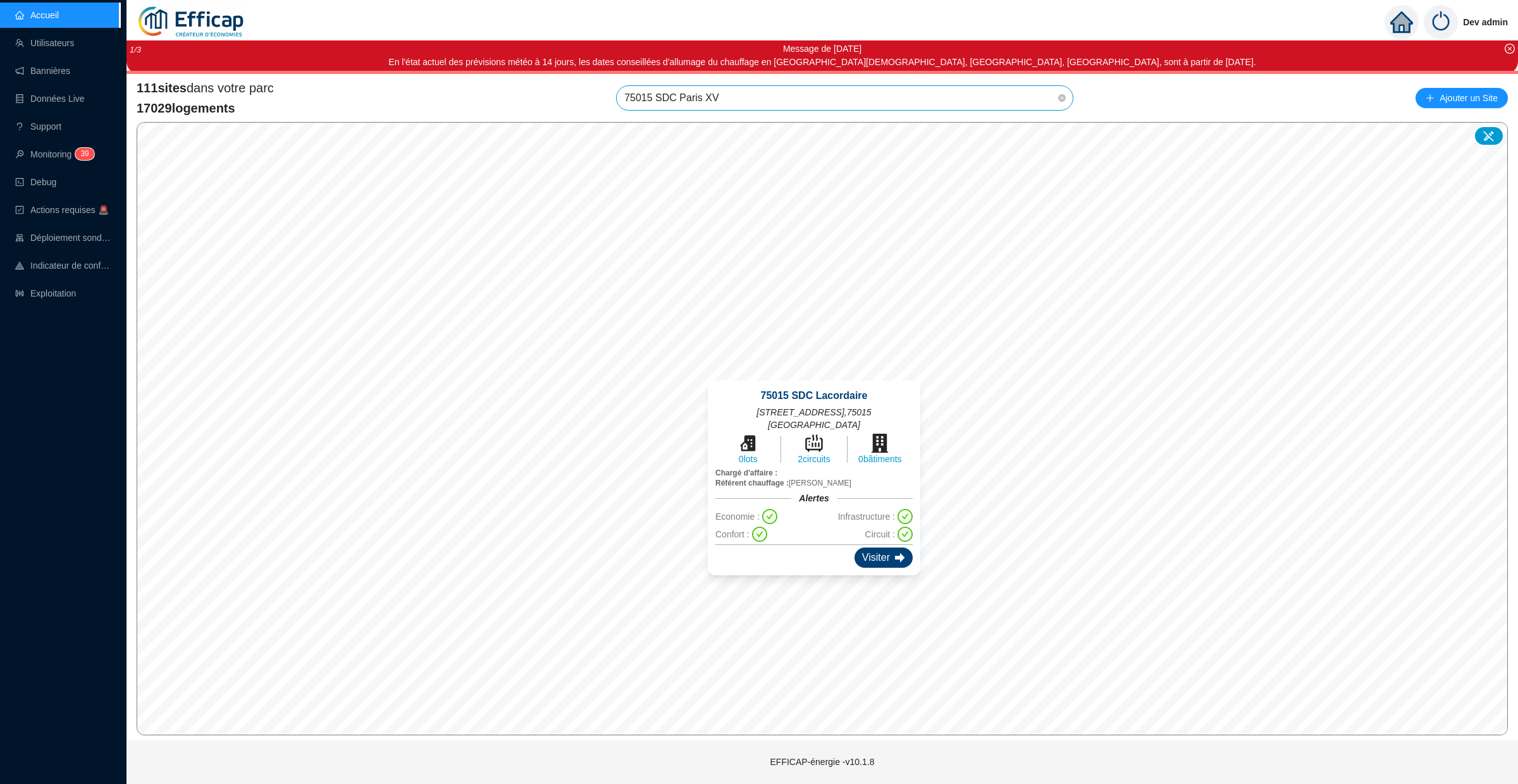
click at [885, 547] on div "Visiter" at bounding box center [883, 557] width 58 height 20
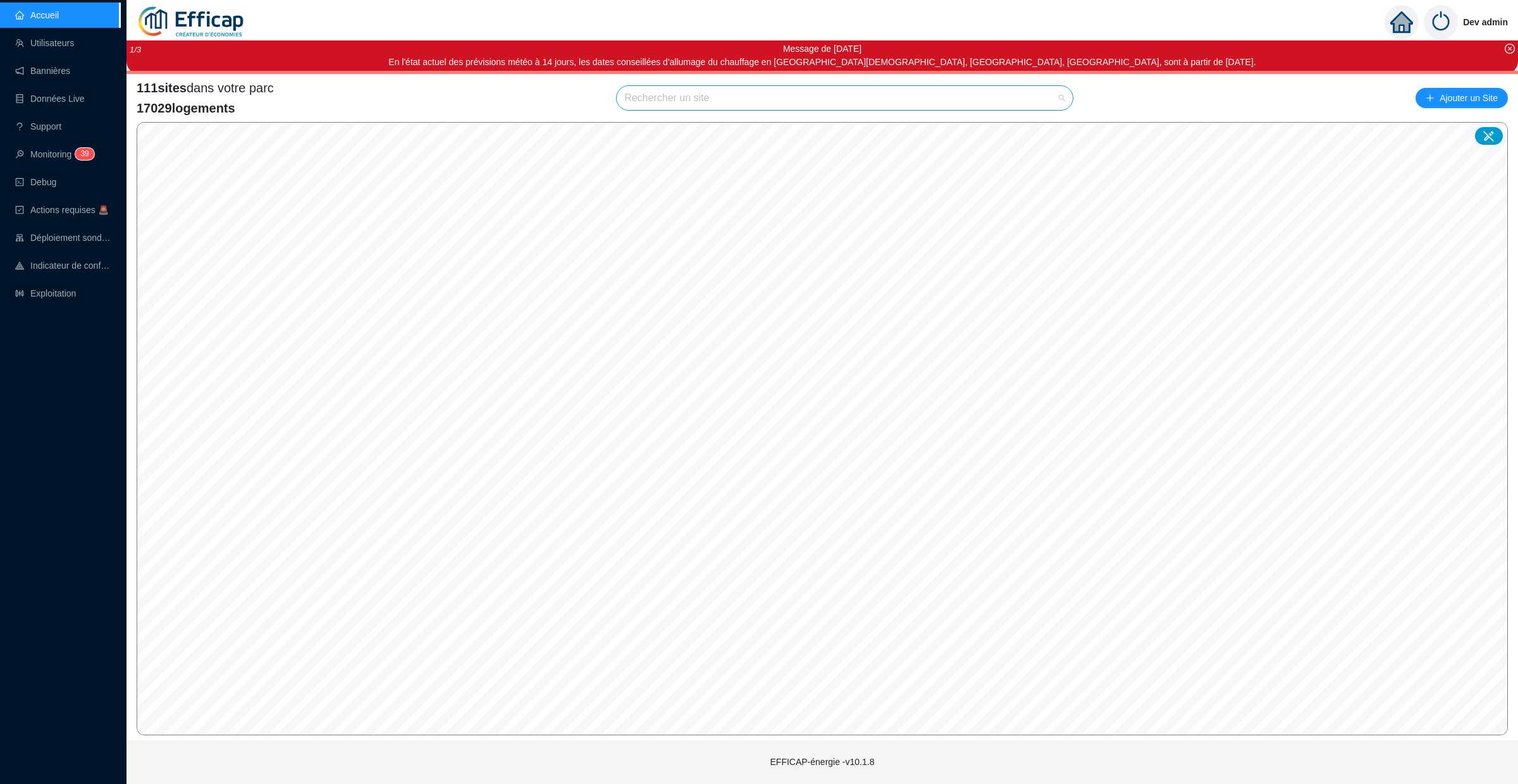
click at [730, 98] on input "search" at bounding box center [839, 98] width 429 height 24
type input "paris"
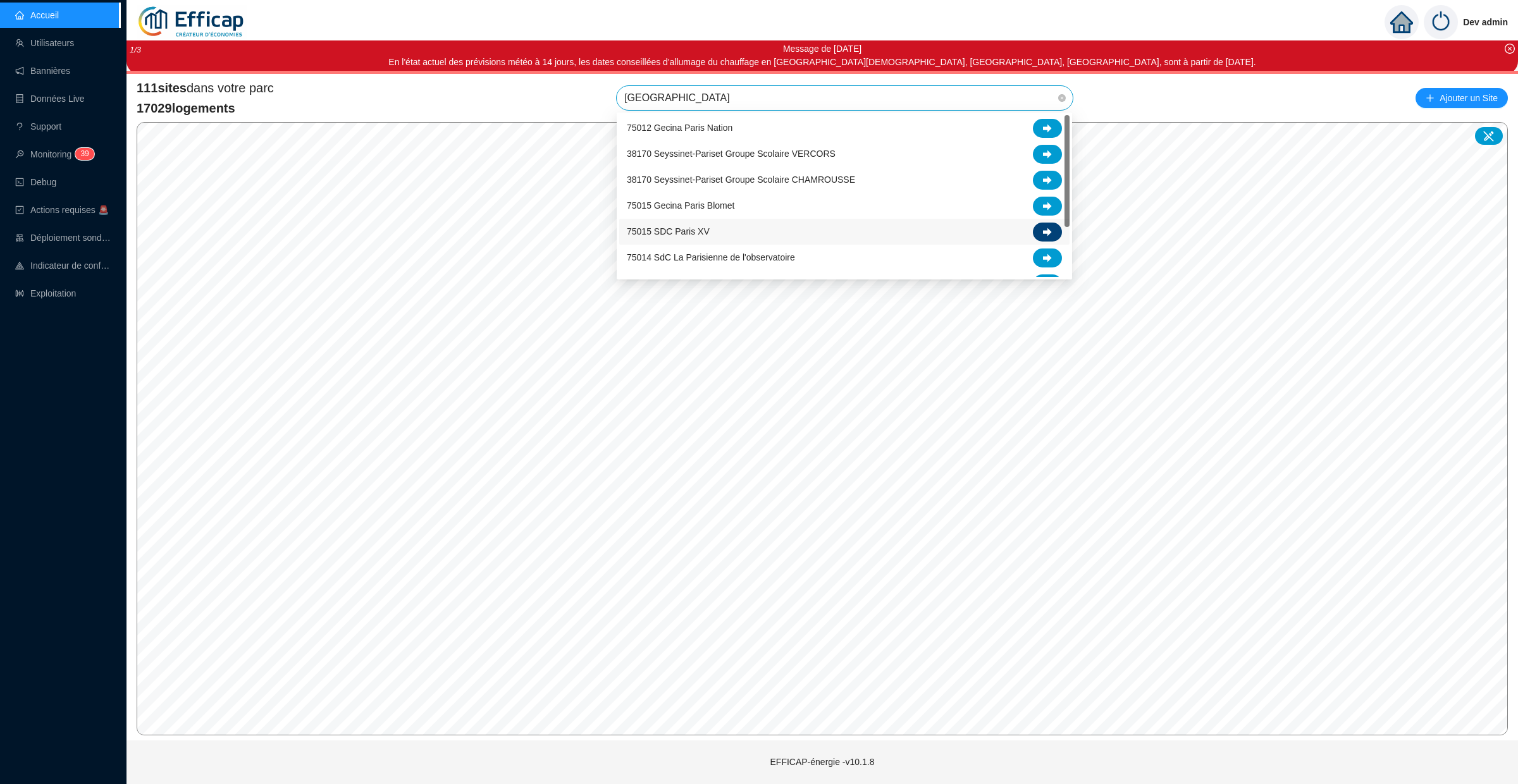
click at [1056, 228] on div at bounding box center [1047, 232] width 29 height 19
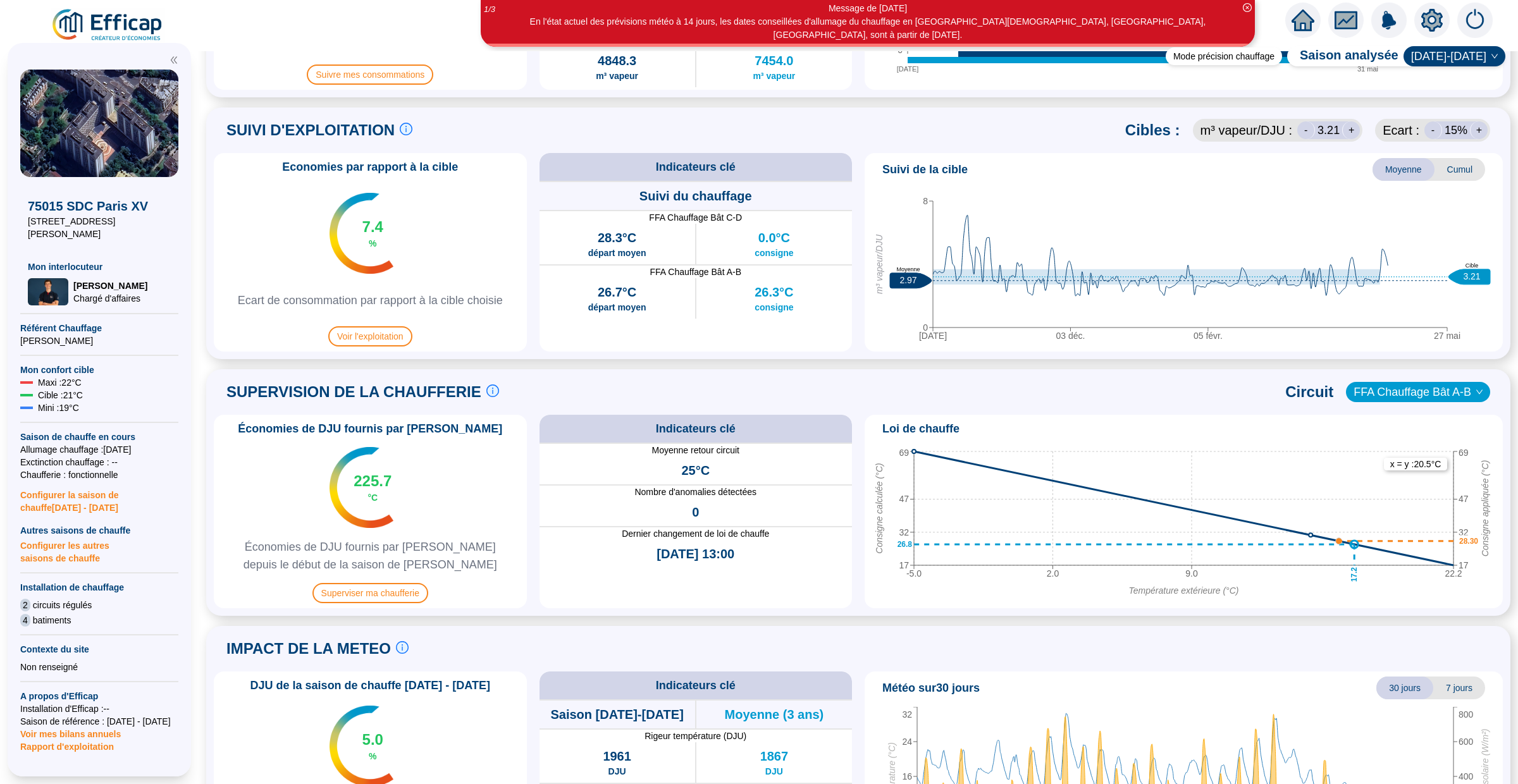
scroll to position [636, 0]
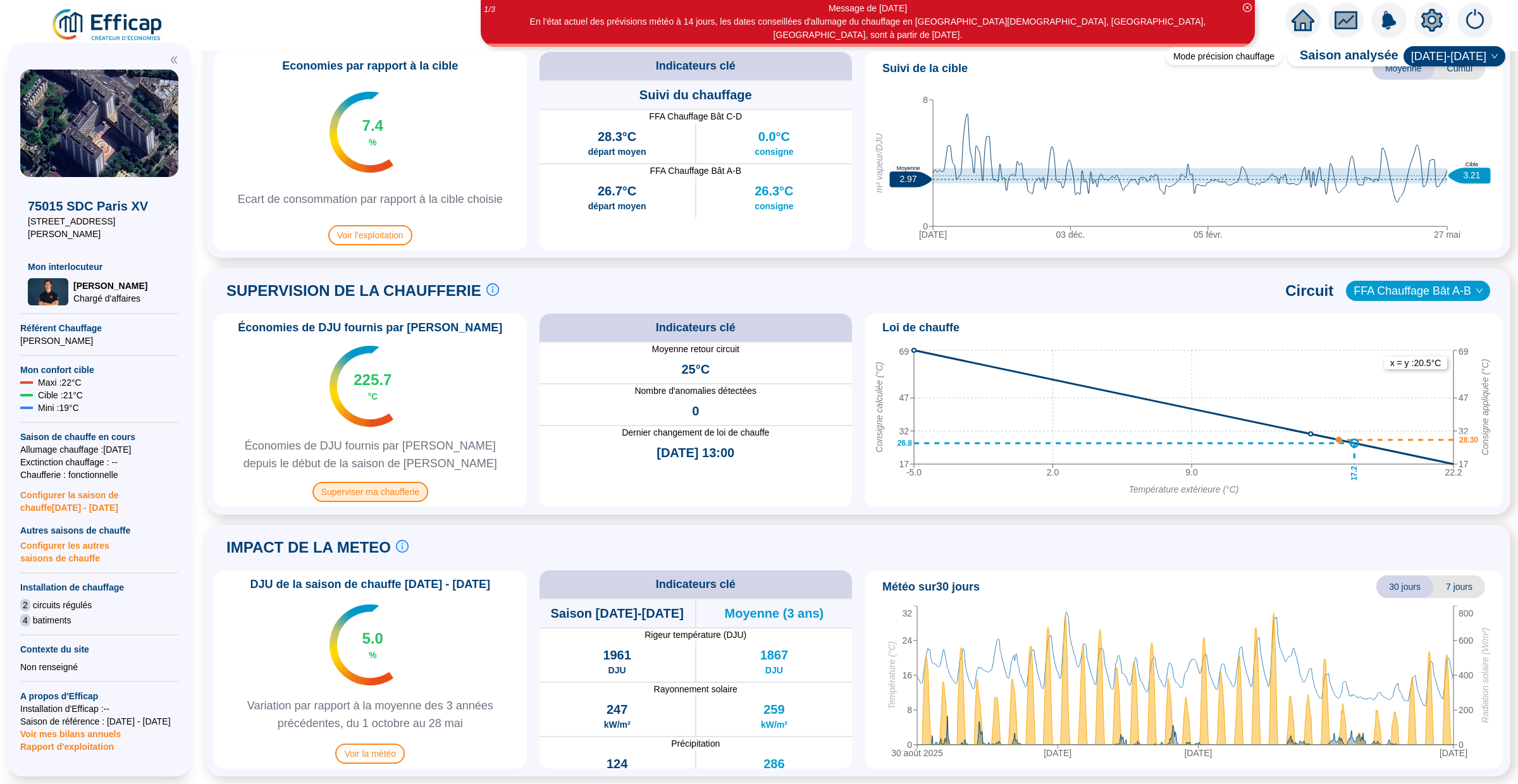
click at [376, 492] on span "Superviser ma chaufferie" at bounding box center [370, 492] width 116 height 20
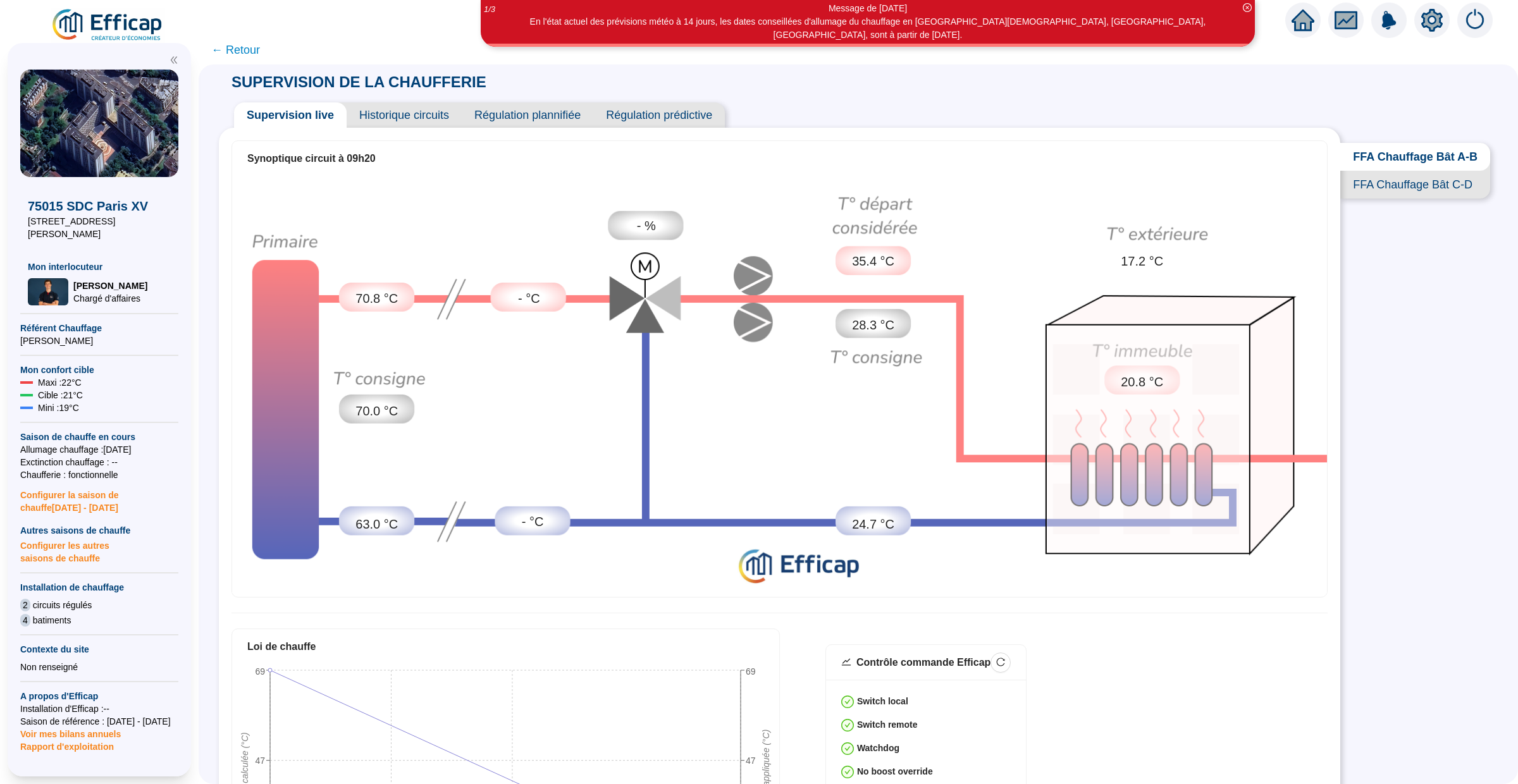
click at [243, 49] on span "← Retour" at bounding box center [235, 49] width 49 height 17
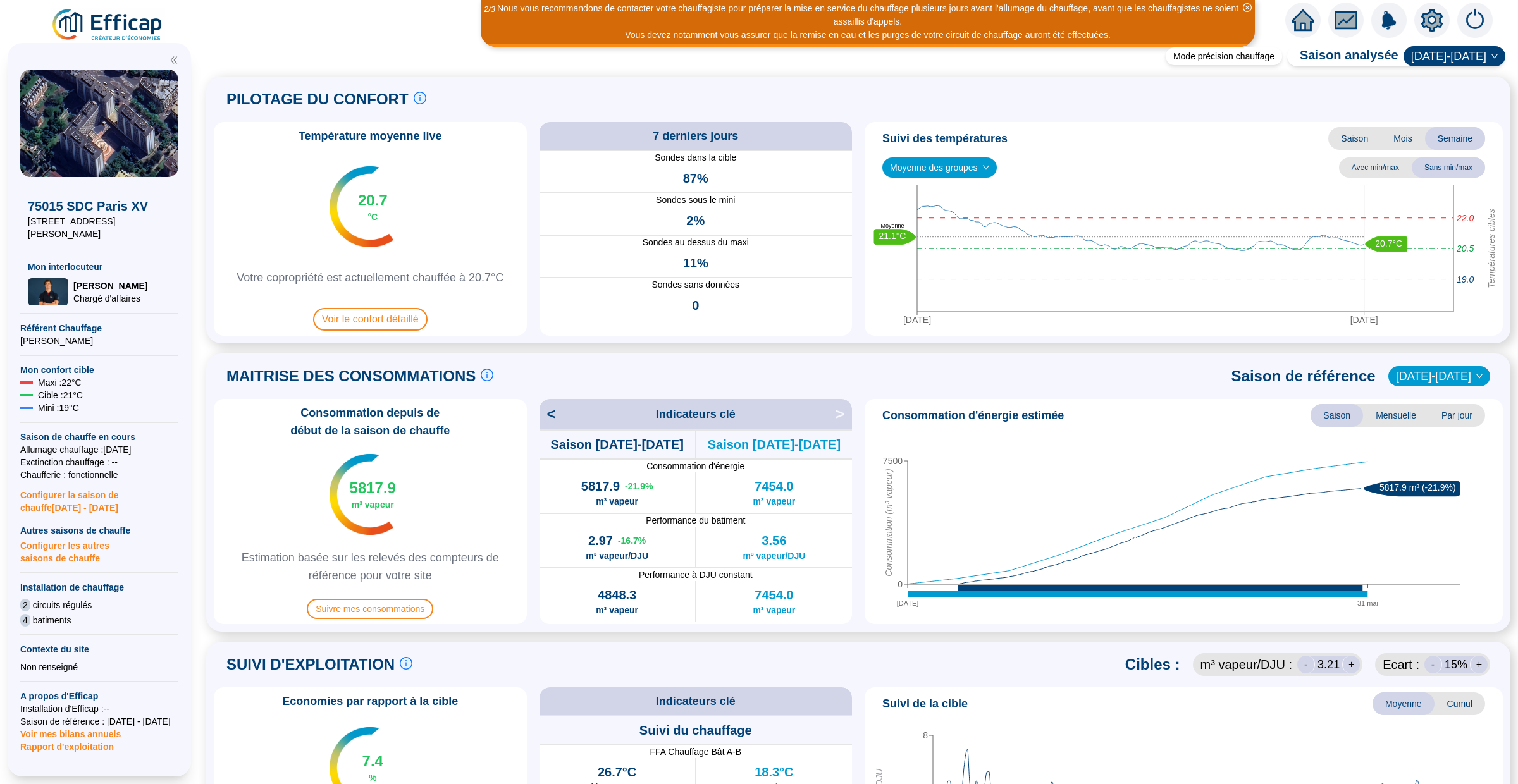
click at [1420, 19] on icon "setting" at bounding box center [1432, 20] width 23 height 23
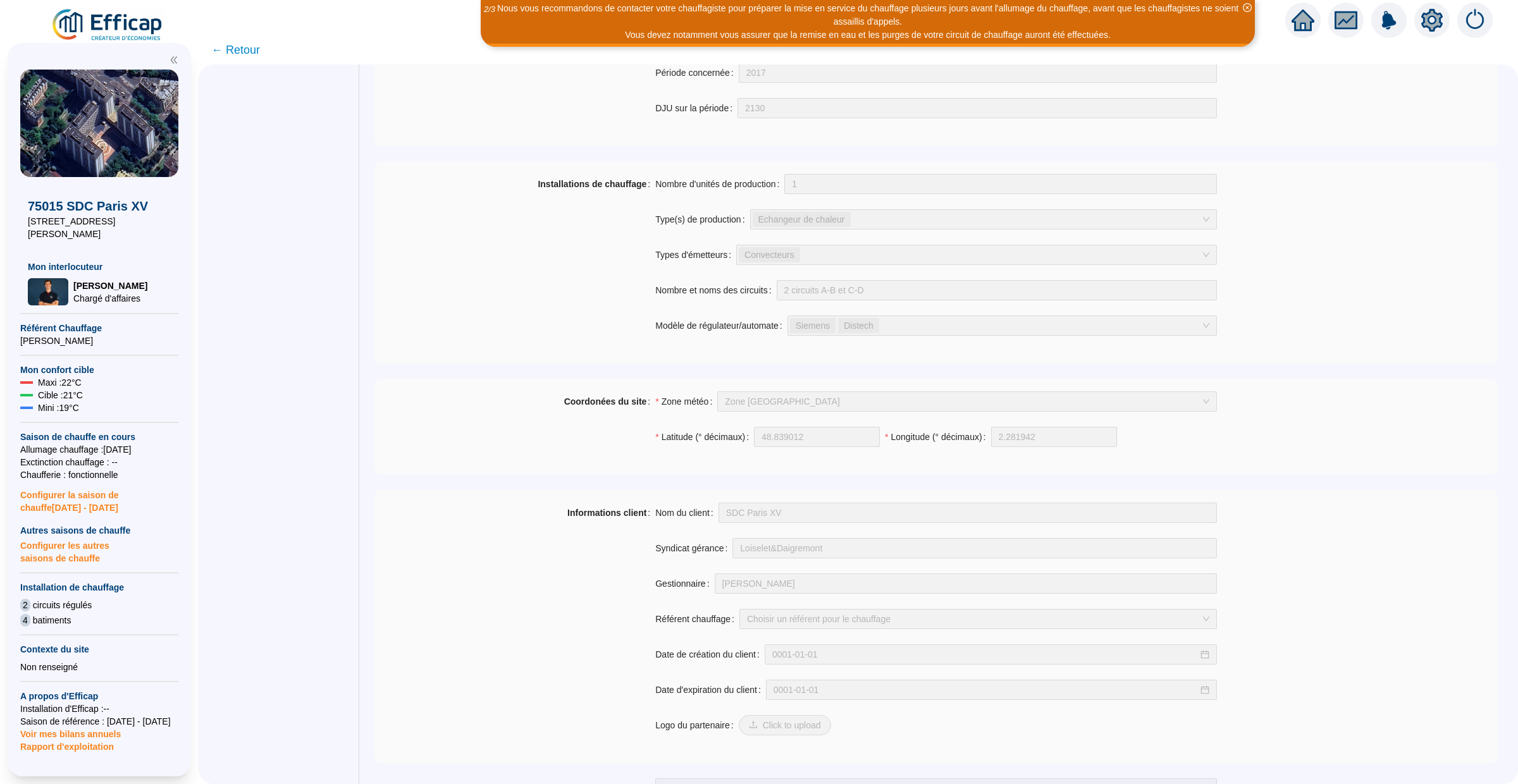
scroll to position [682, 0]
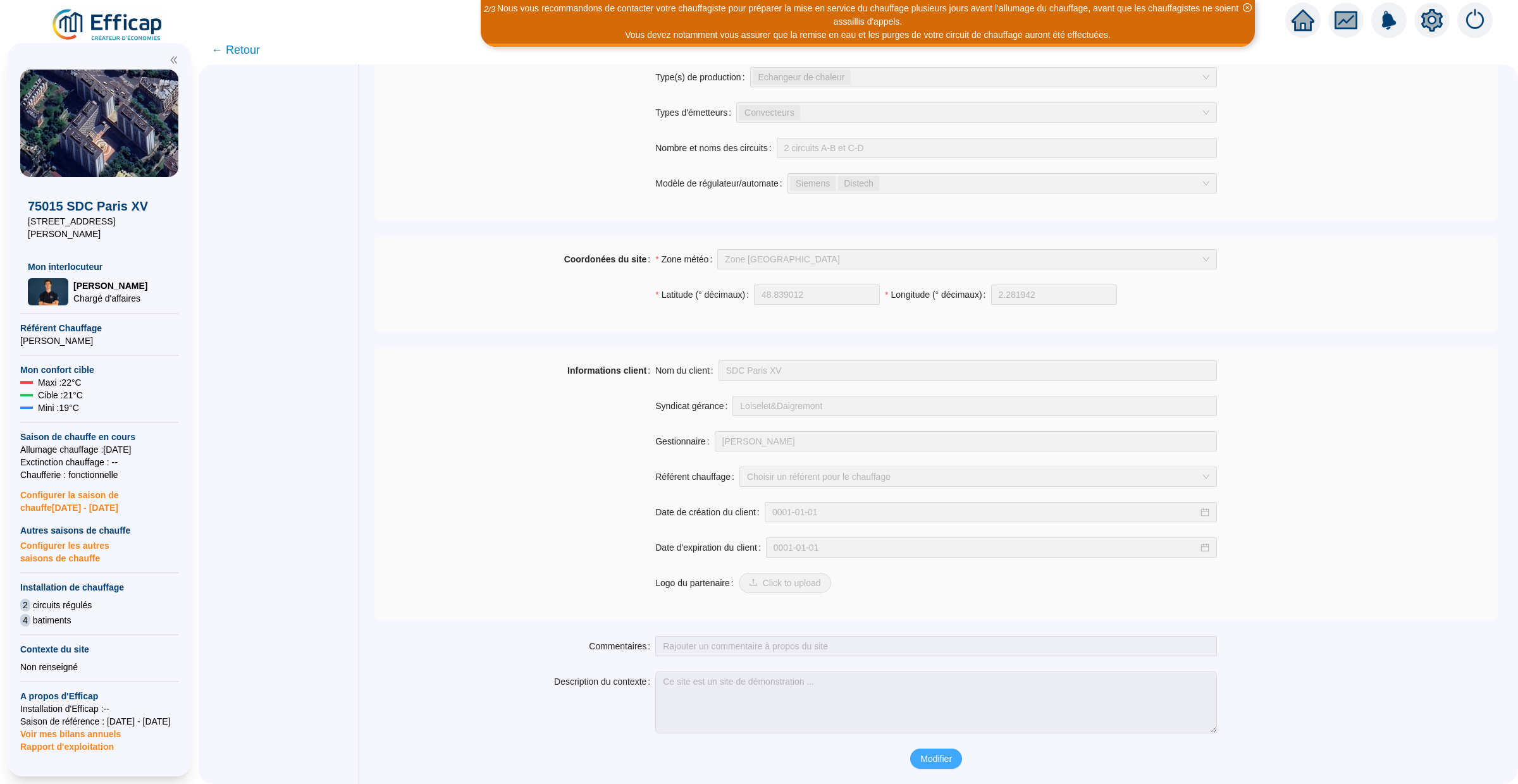
click at [926, 753] on span "Modifier" at bounding box center [936, 759] width 31 height 13
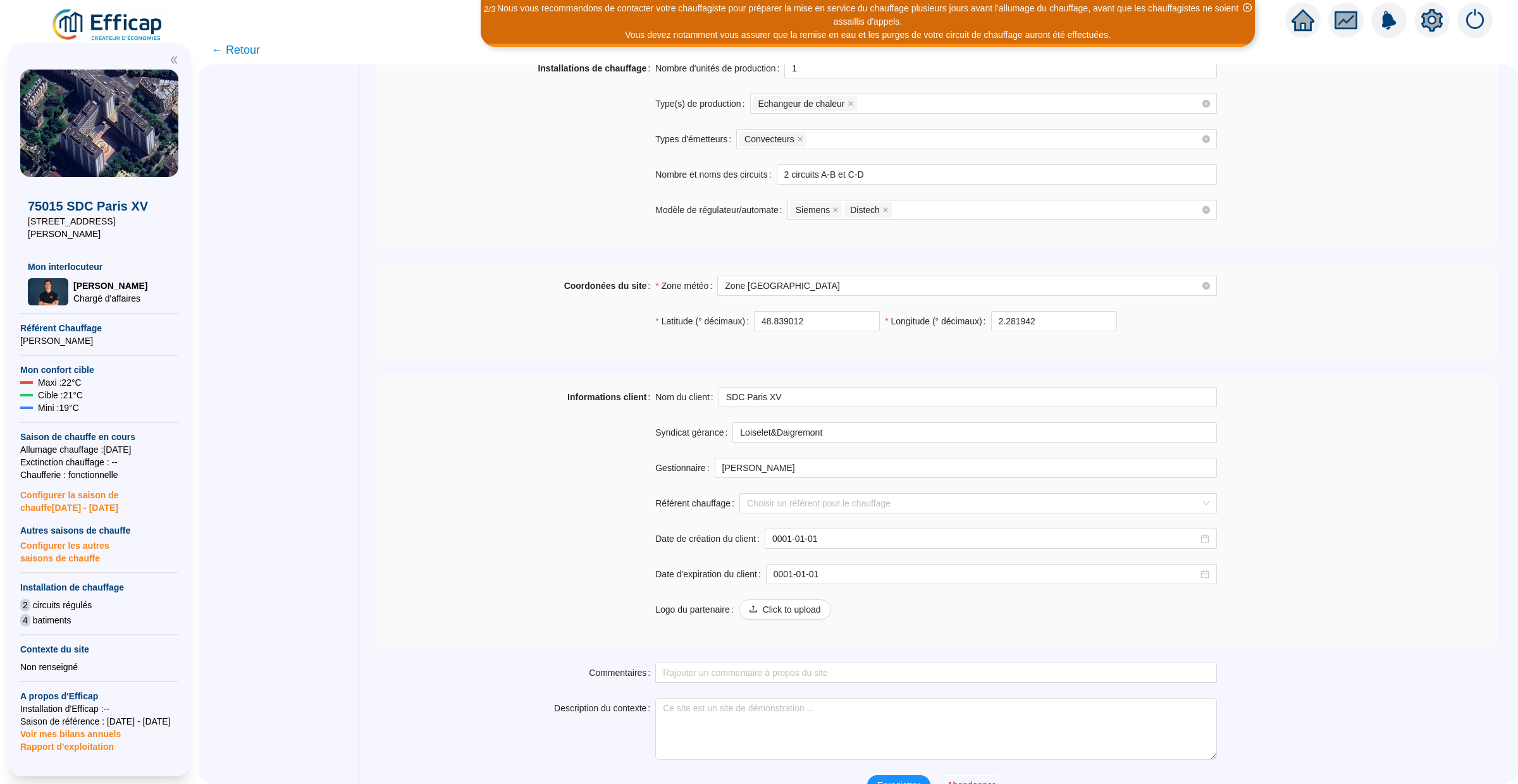
scroll to position [715, 0]
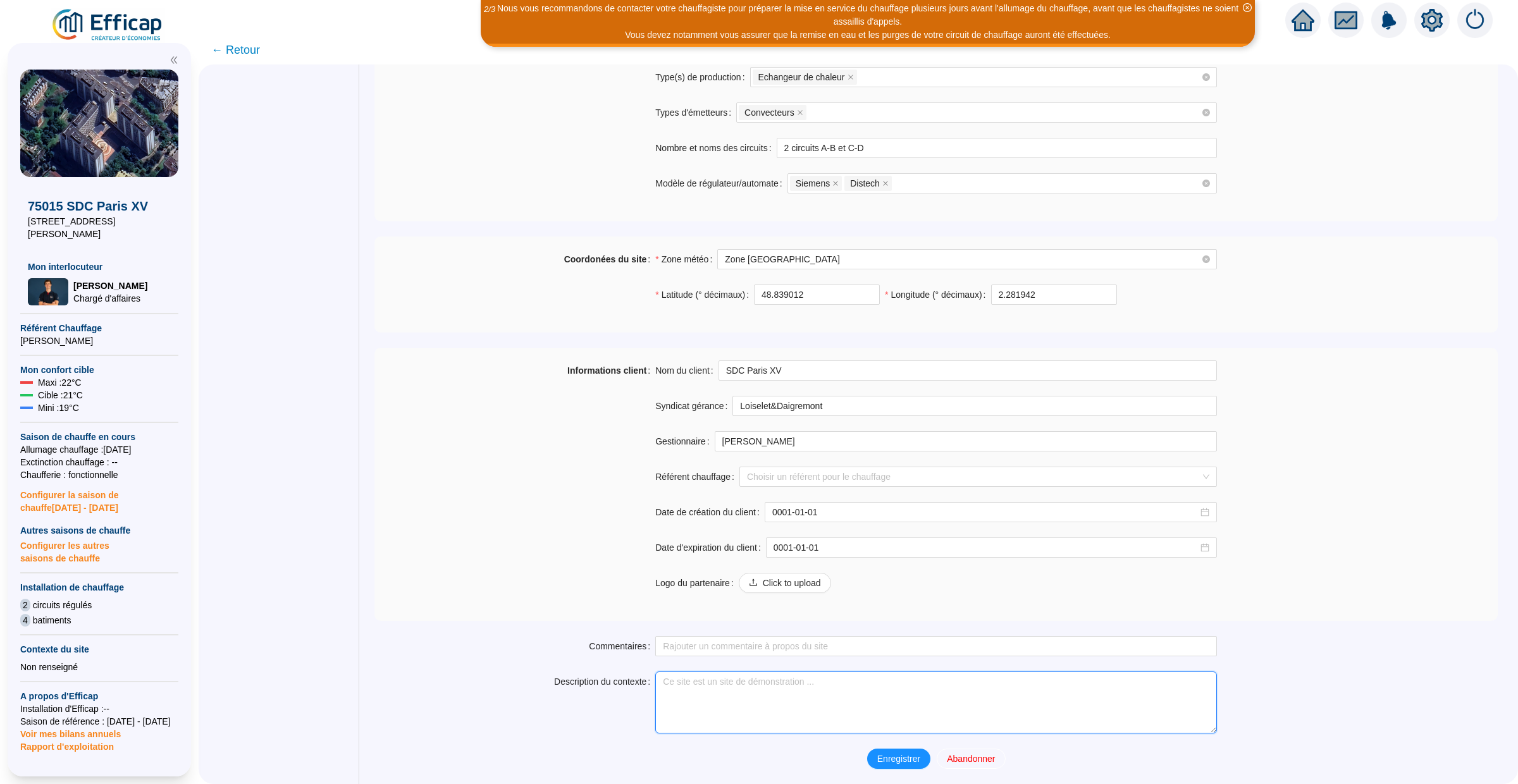
click at [678, 675] on textarea "Description du contexte" at bounding box center [936, 702] width 562 height 62
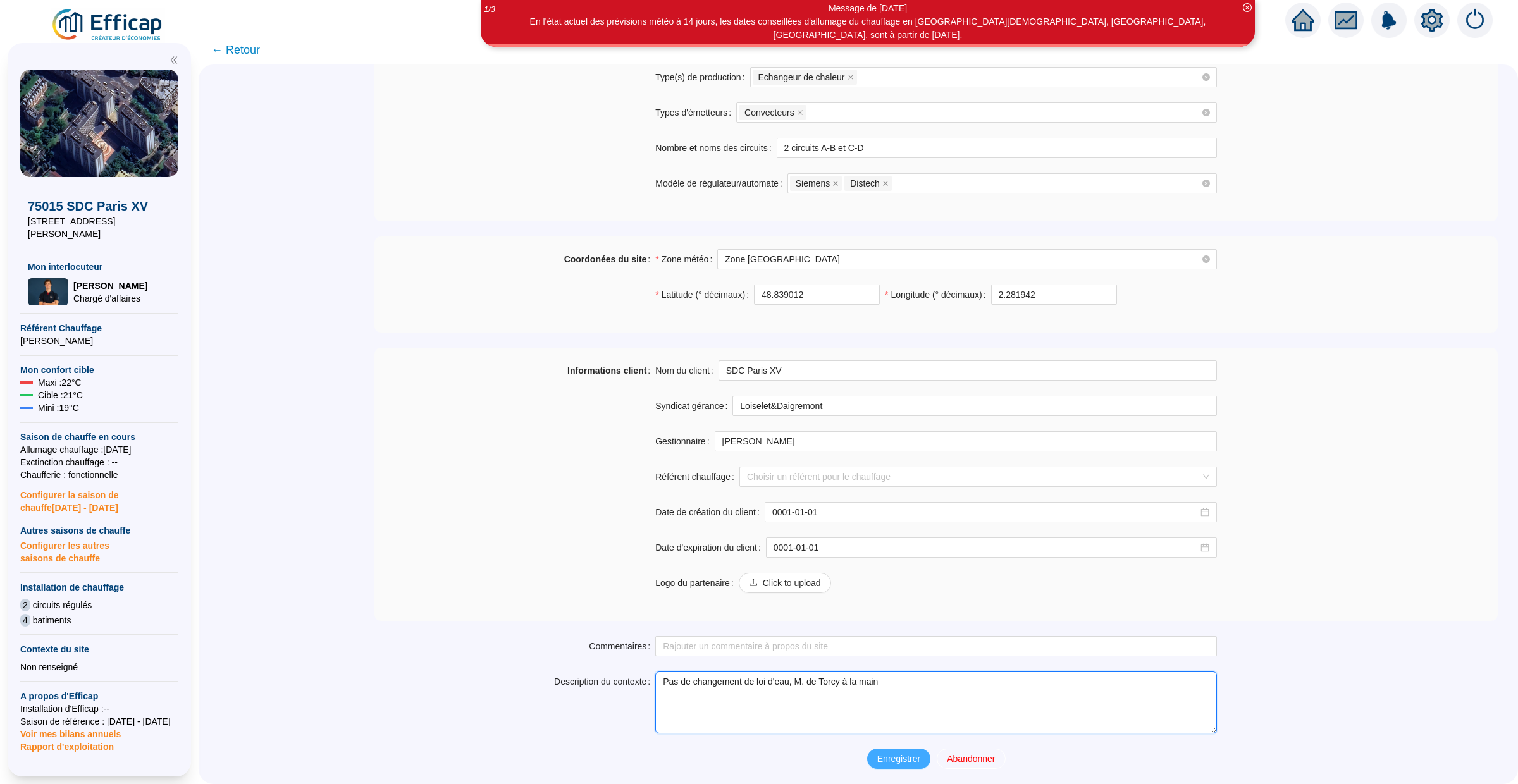
type textarea "Pas de changement de loi d'eau, M. de Torcy à la main"
click at [899, 758] on span "Enregistrer" at bounding box center [899, 759] width 43 height 13
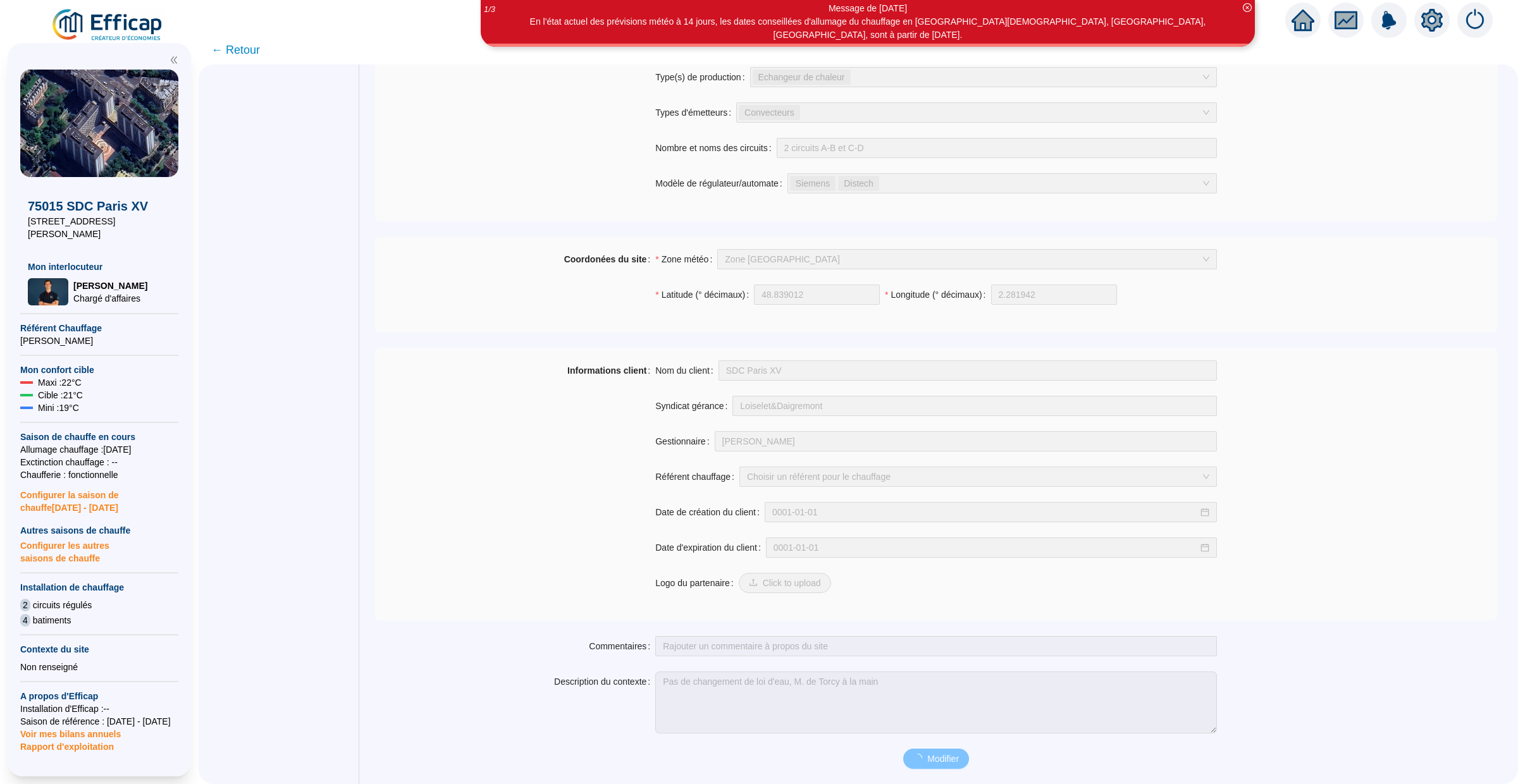
scroll to position [682, 0]
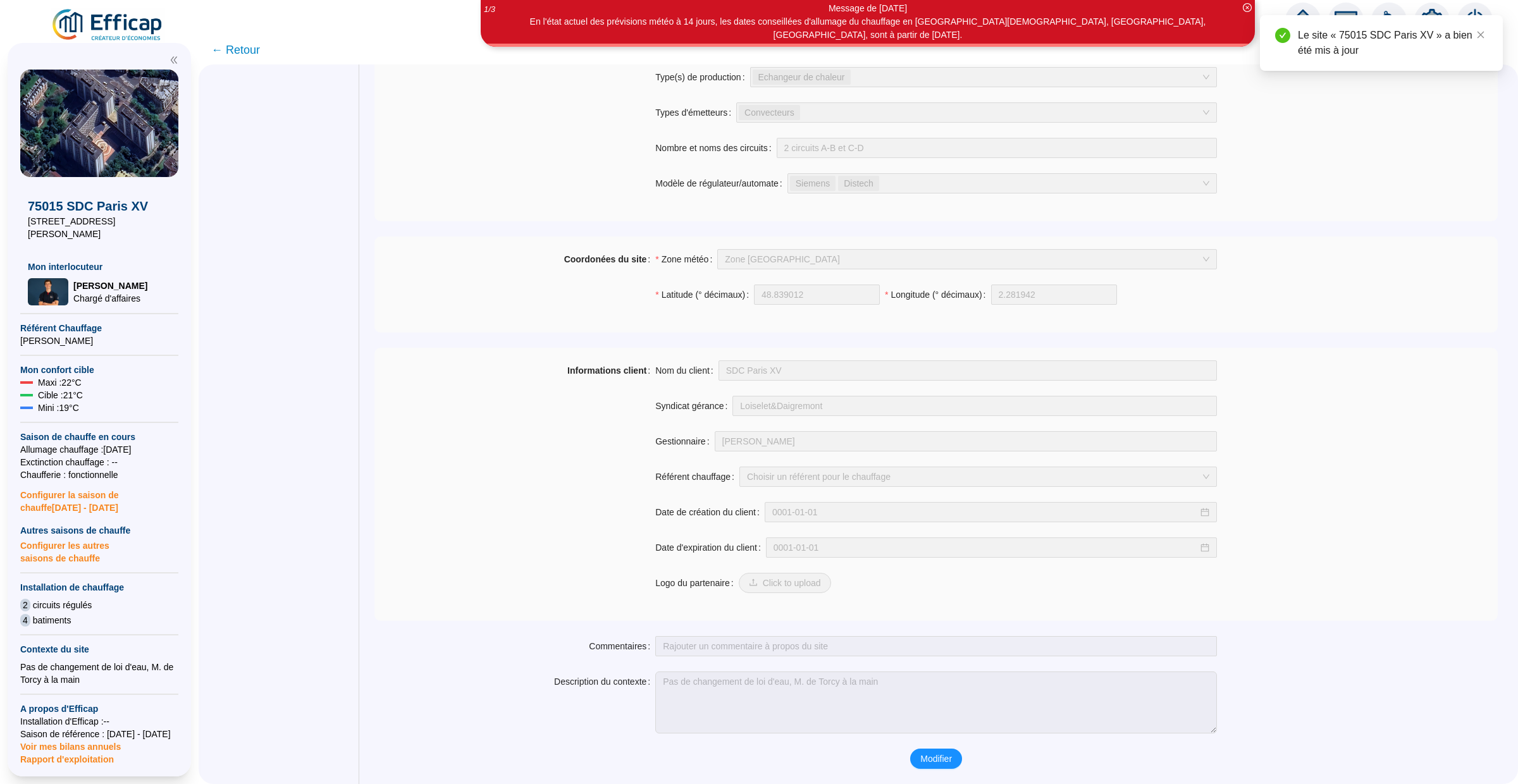
click at [239, 50] on span "← Retour" at bounding box center [235, 49] width 49 height 17
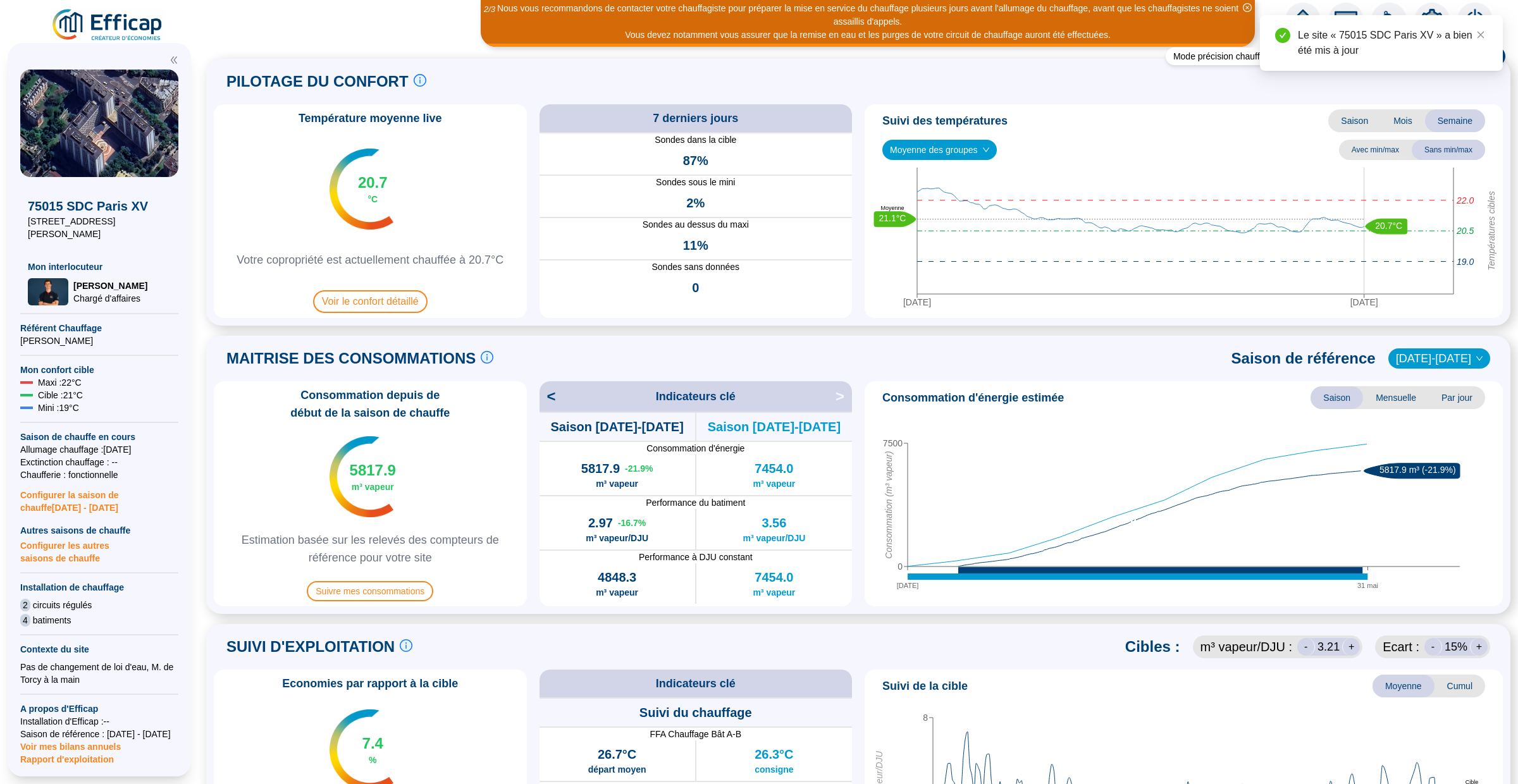
scroll to position [21, 0]
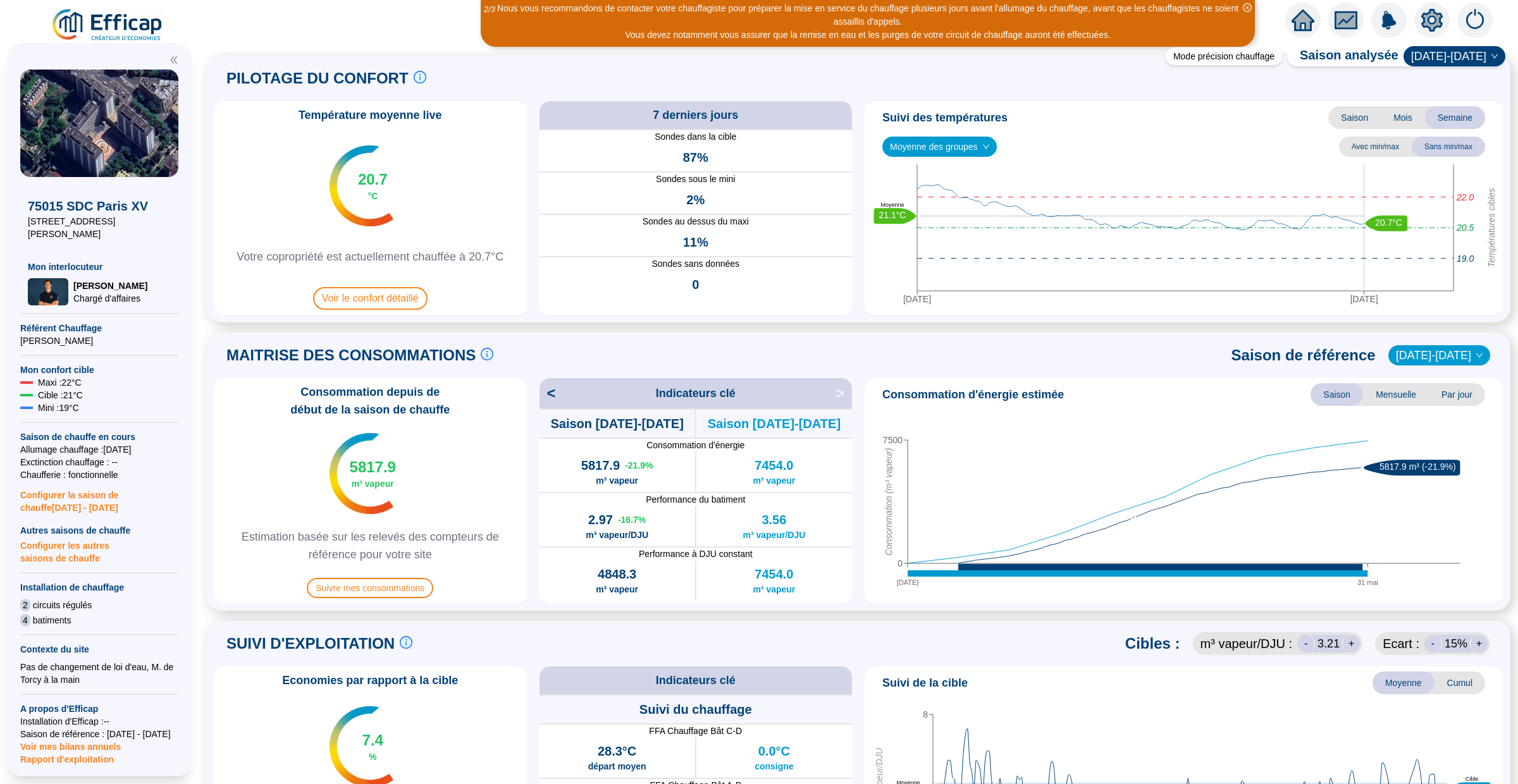
click at [1347, 116] on span "Saison" at bounding box center [1354, 118] width 53 height 23
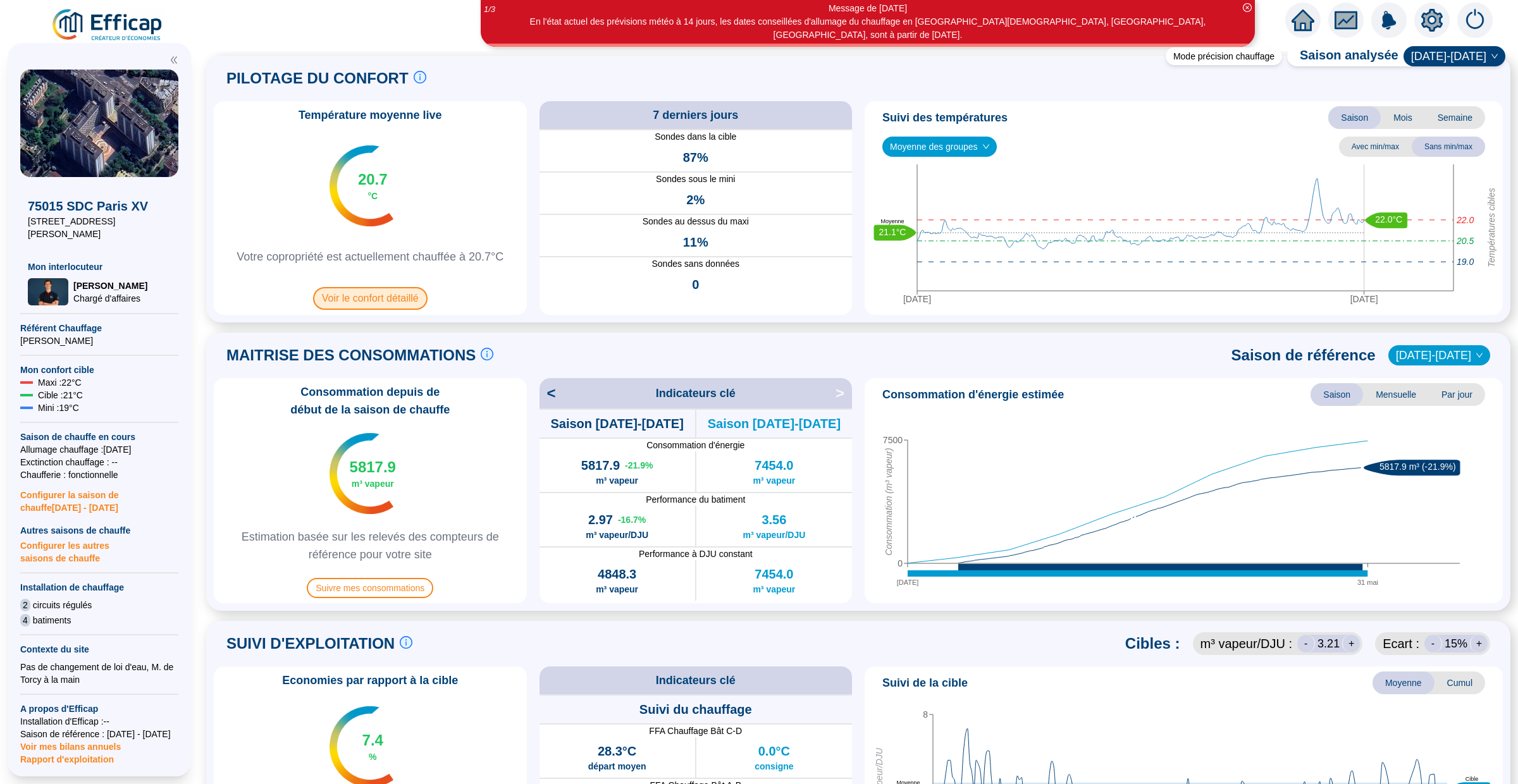
click at [372, 296] on span "Voir le confort détaillé" at bounding box center [370, 298] width 114 height 23
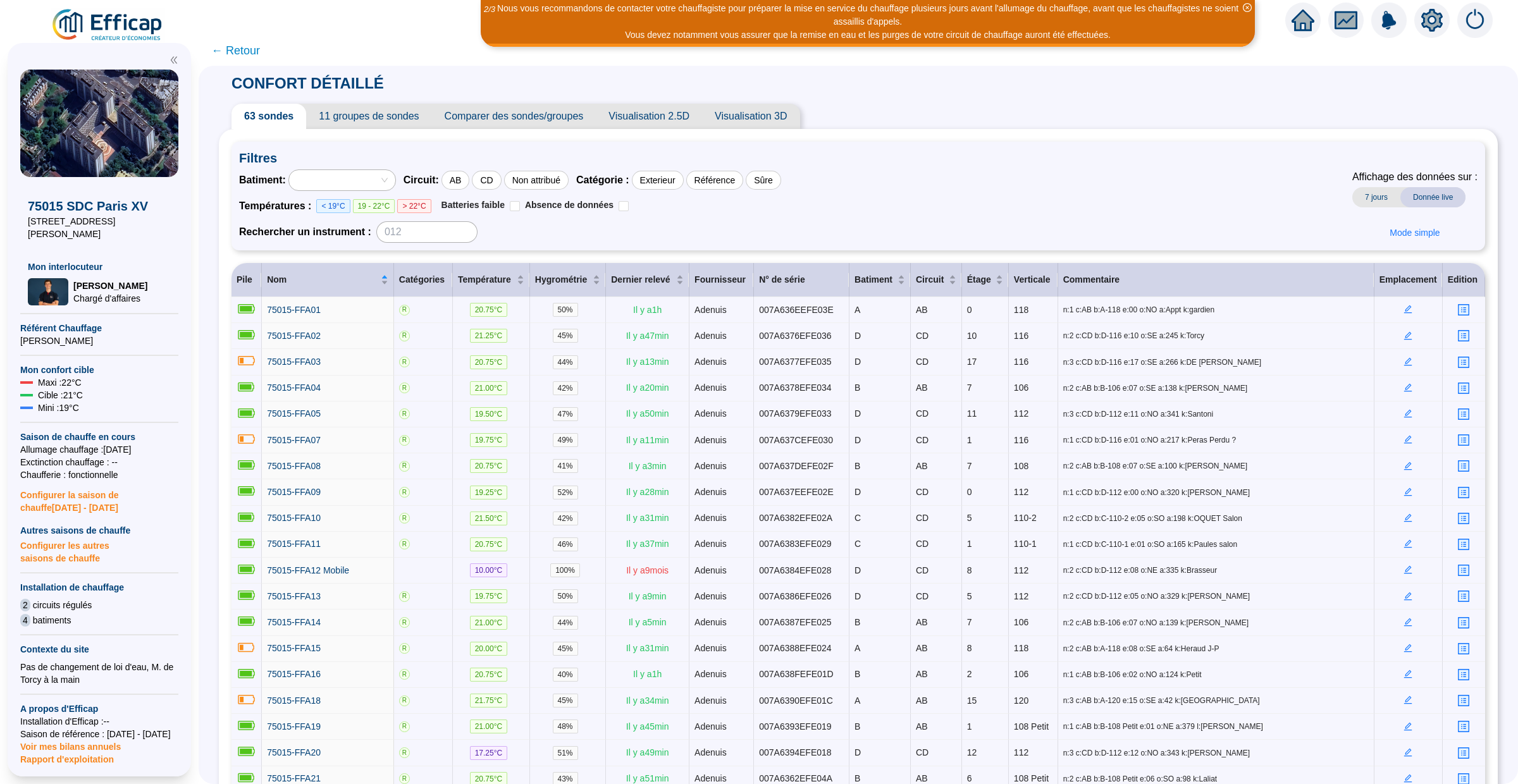
click at [247, 53] on span "← Retour" at bounding box center [235, 50] width 49 height 17
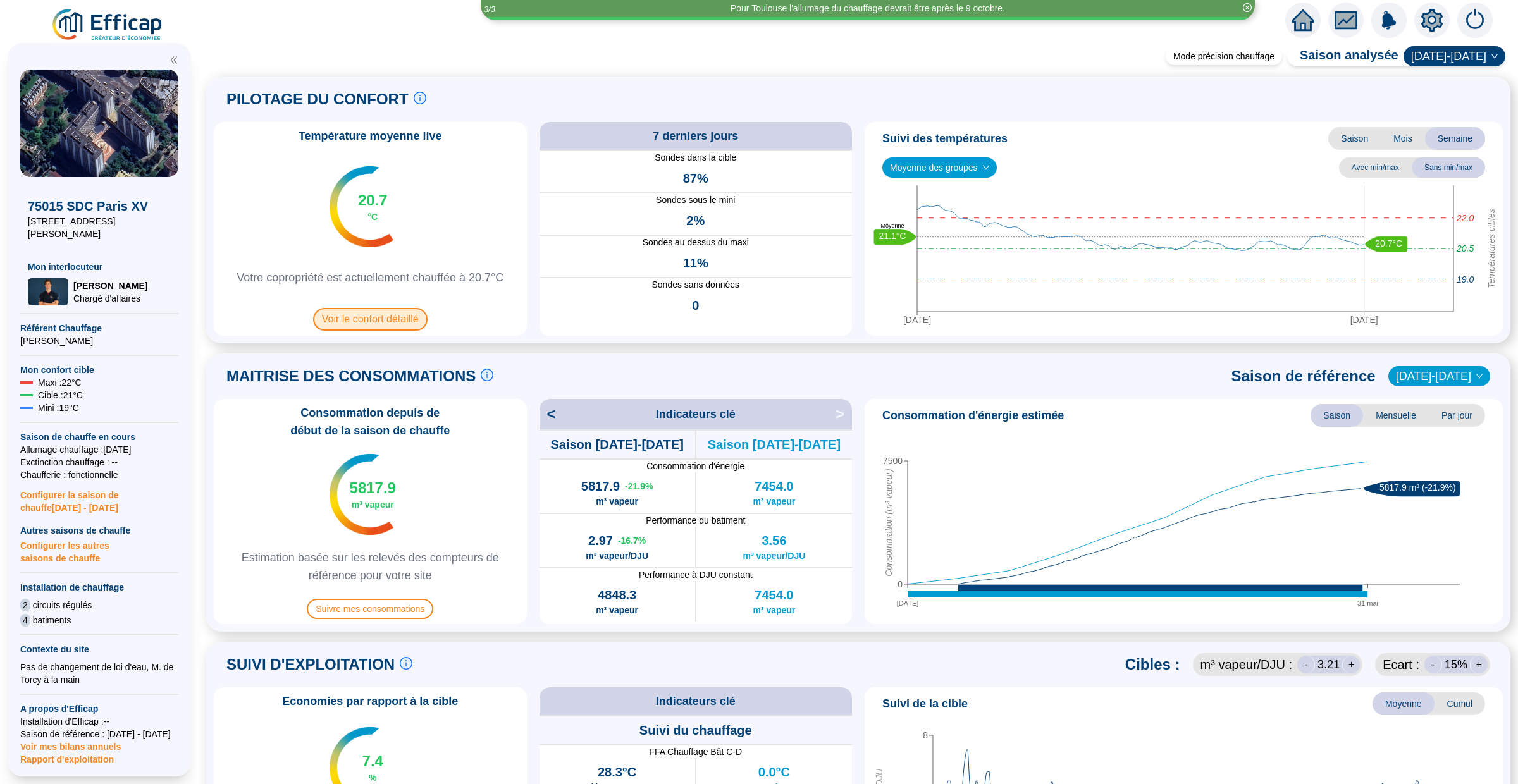
click at [377, 316] on span "Voir le confort détaillé" at bounding box center [370, 319] width 114 height 23
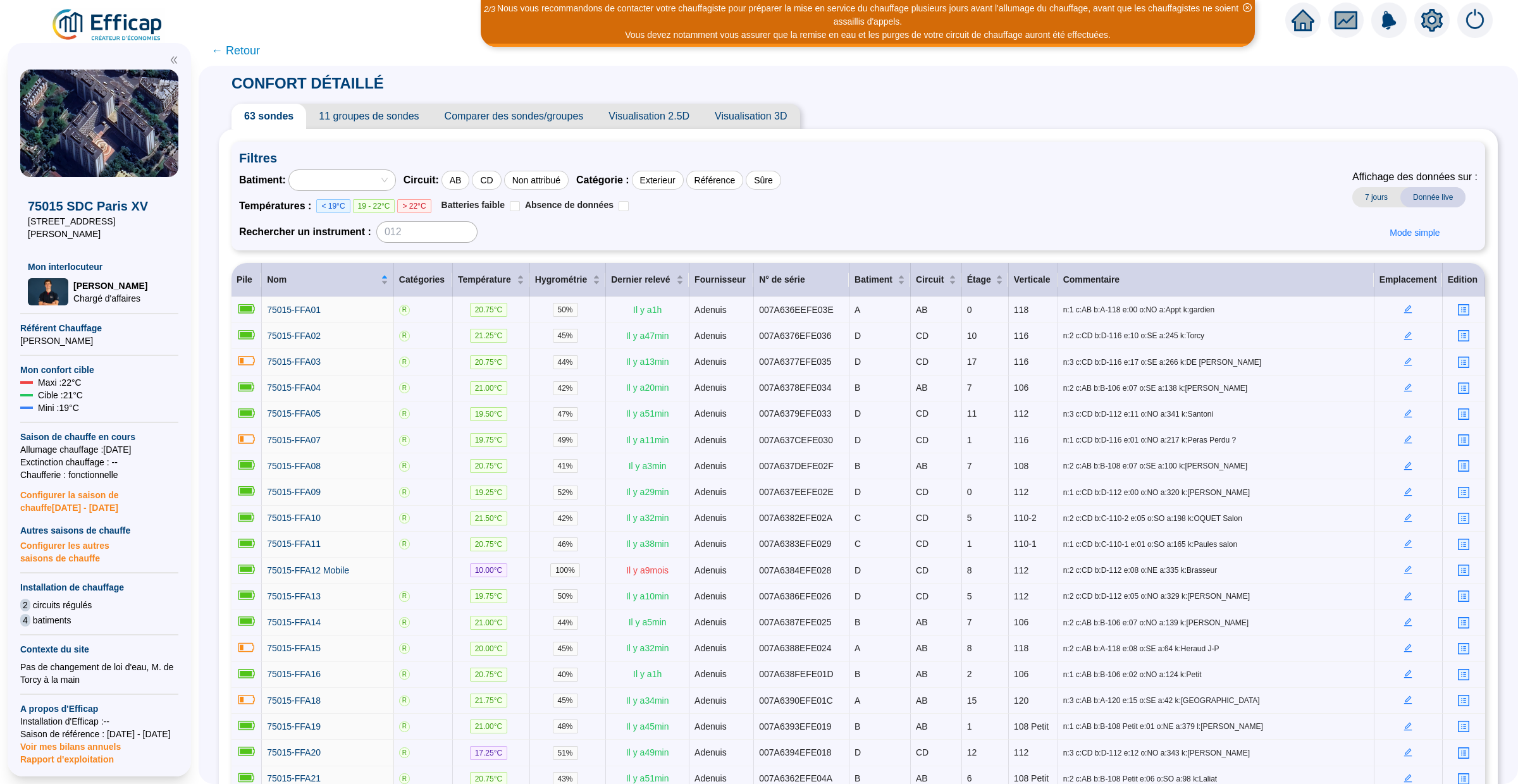
click at [243, 51] on span "← Retour" at bounding box center [235, 50] width 49 height 17
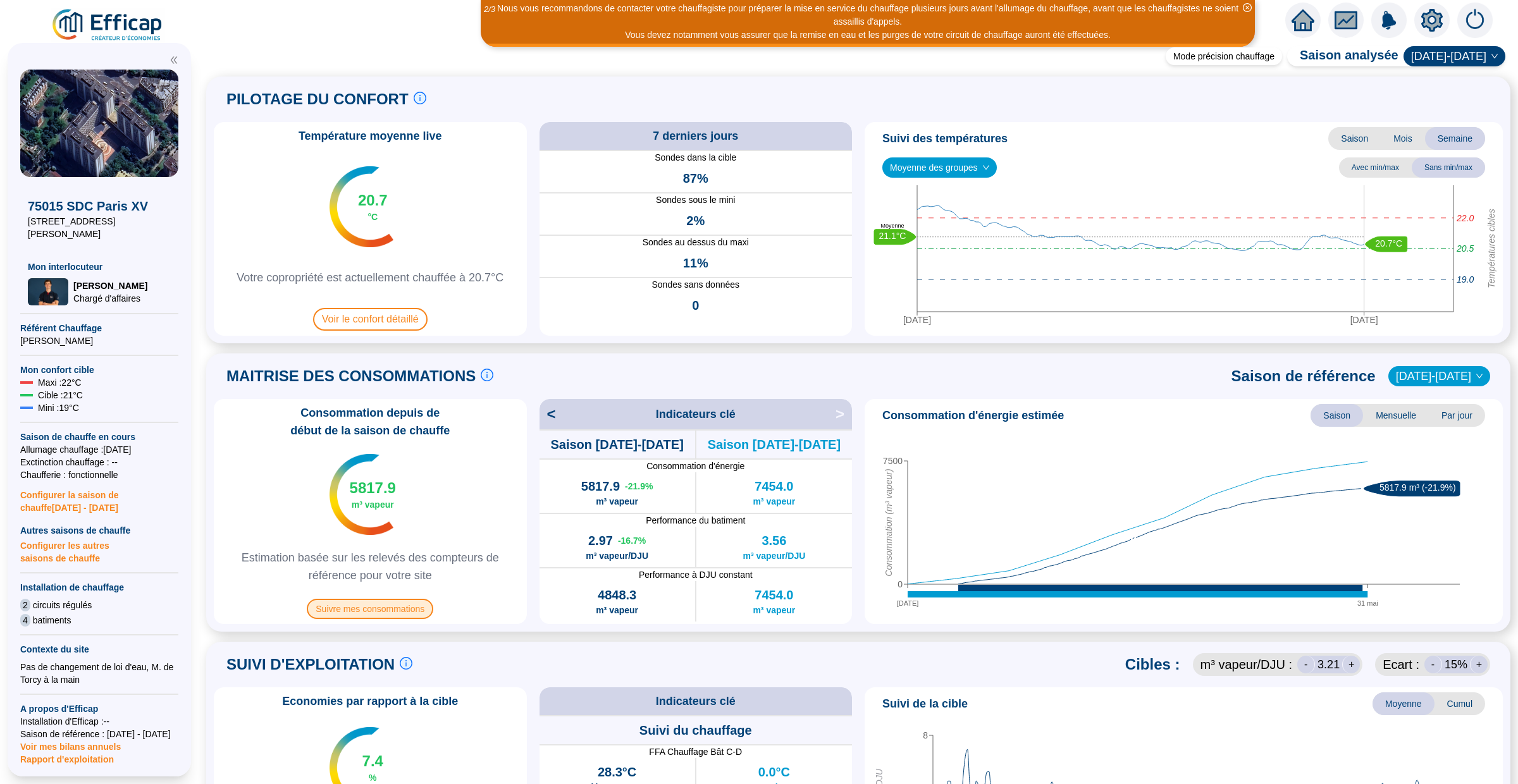
click at [387, 606] on span "Suivre mes consommations" at bounding box center [370, 609] width 126 height 20
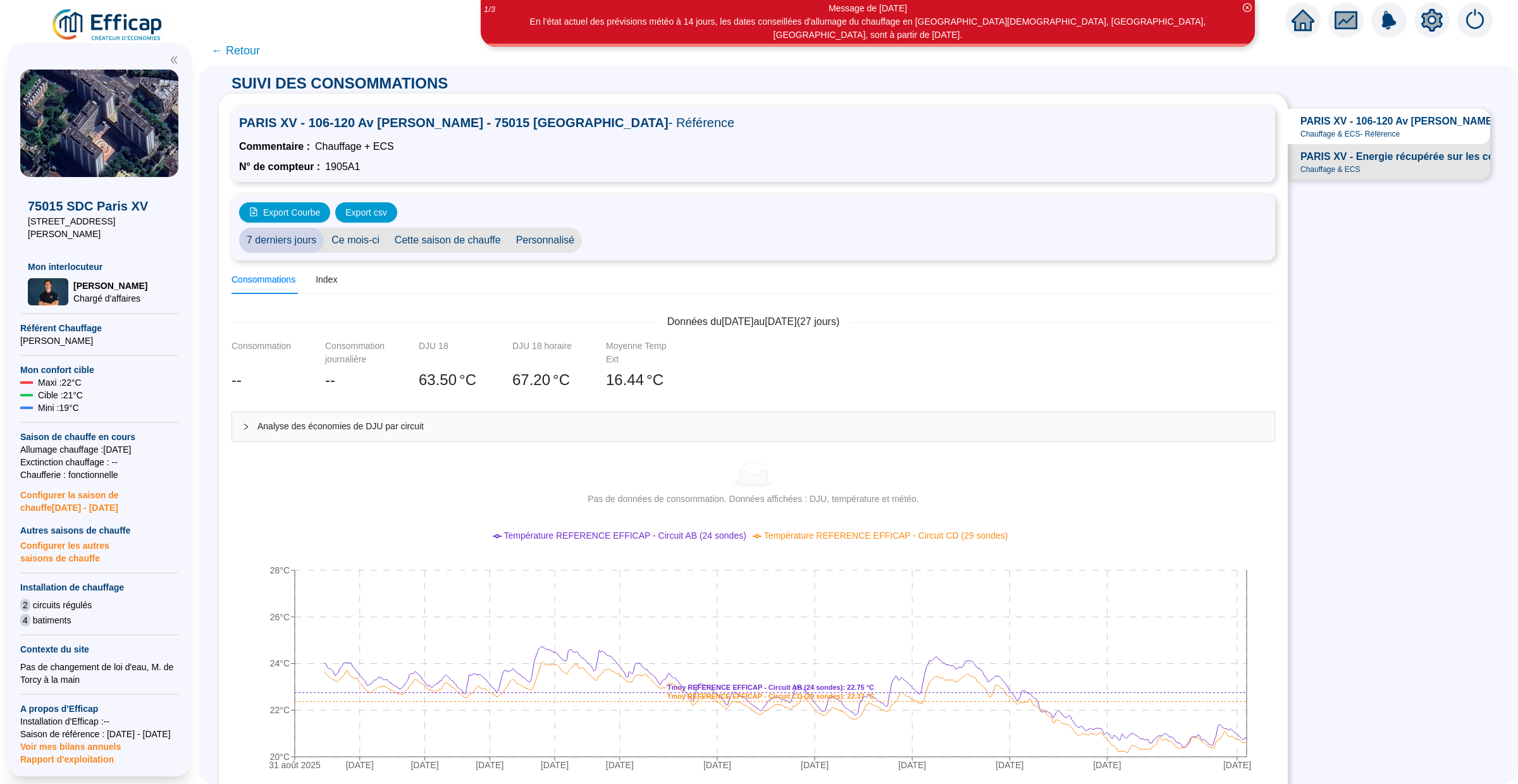
click at [247, 427] on icon "collapsed" at bounding box center [245, 426] width 7 height 7
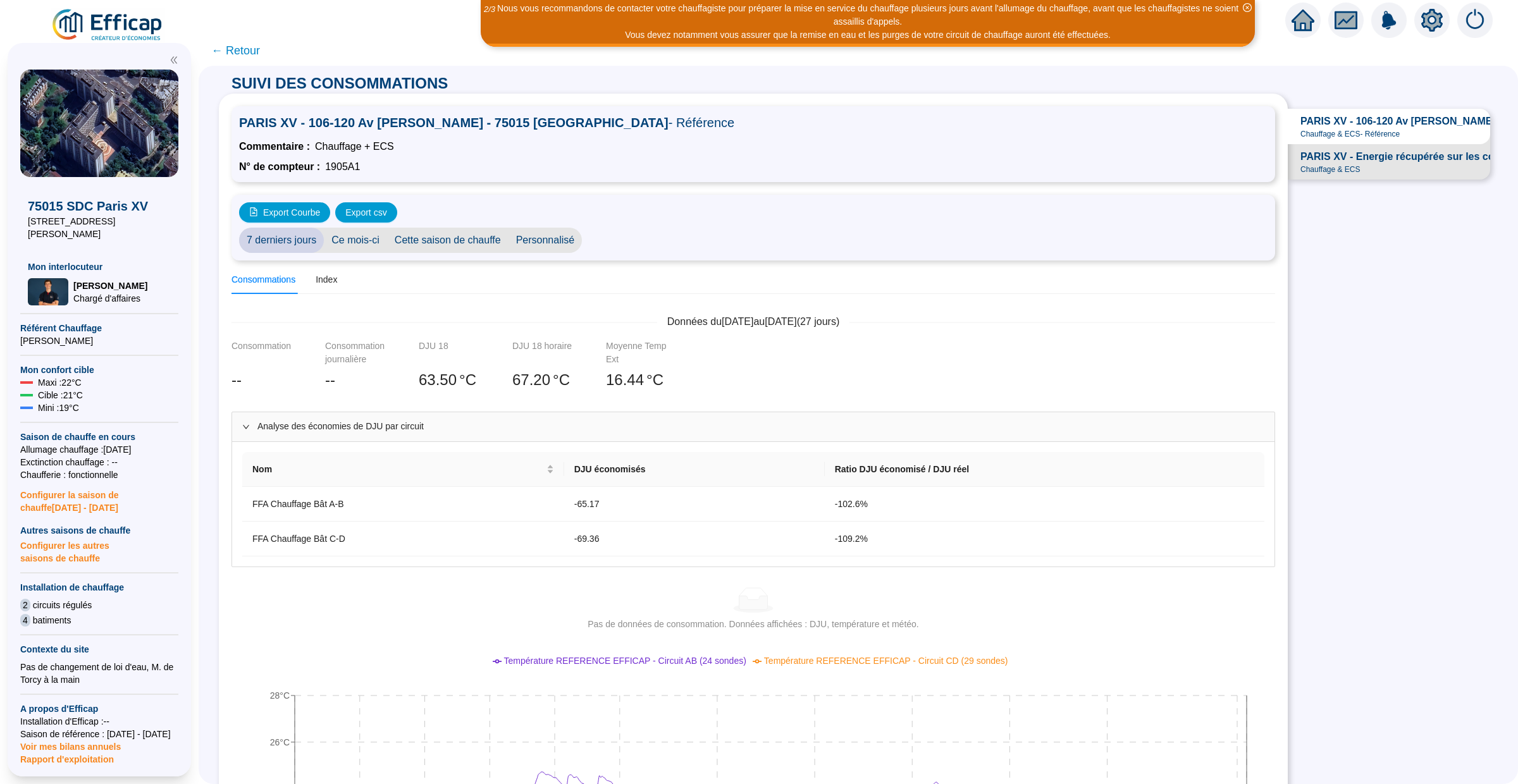
click at [1365, 166] on div "PARIS XV - Energie récupérée sur les condensats Chauffage & ECS" at bounding box center [1420, 162] width 239 height 25
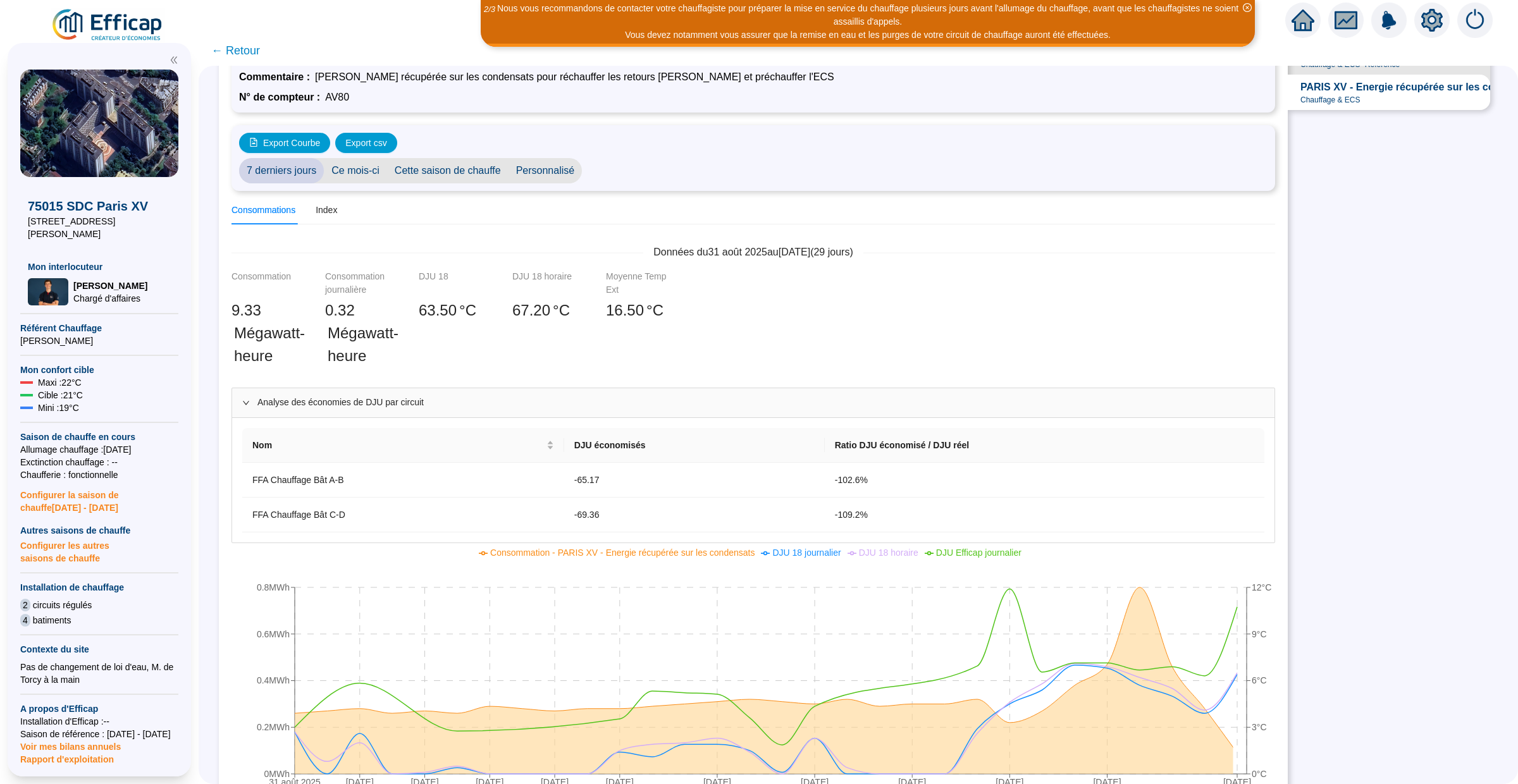
scroll to position [70, 0]
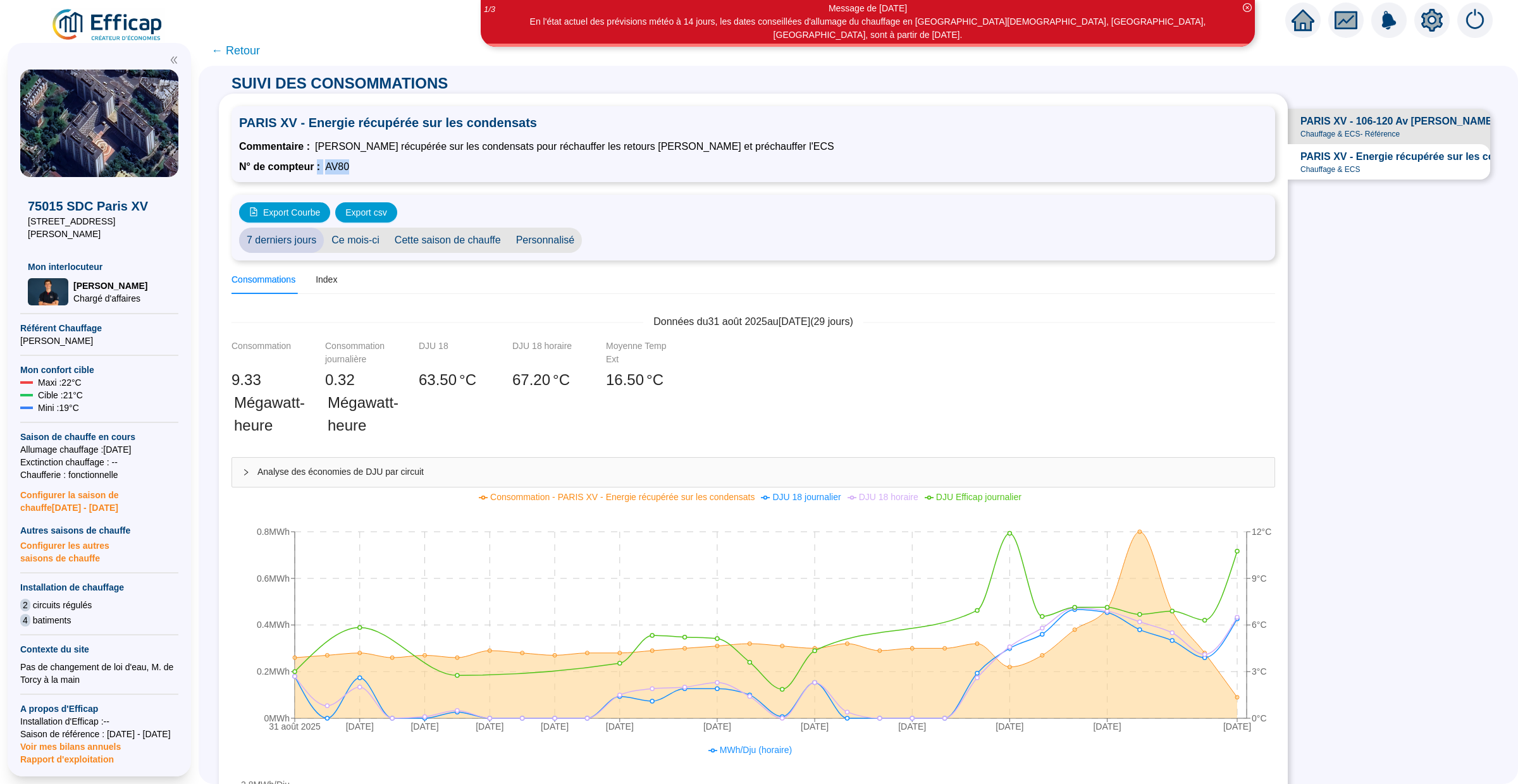
drag, startPoint x: 352, startPoint y: 165, endPoint x: 318, endPoint y: 169, distance: 34.2
click at [318, 169] on div "N° de compteur : AV80" at bounding box center [754, 166] width 1028 height 15
click at [391, 166] on div "N° de compteur : AV80" at bounding box center [754, 166] width 1028 height 15
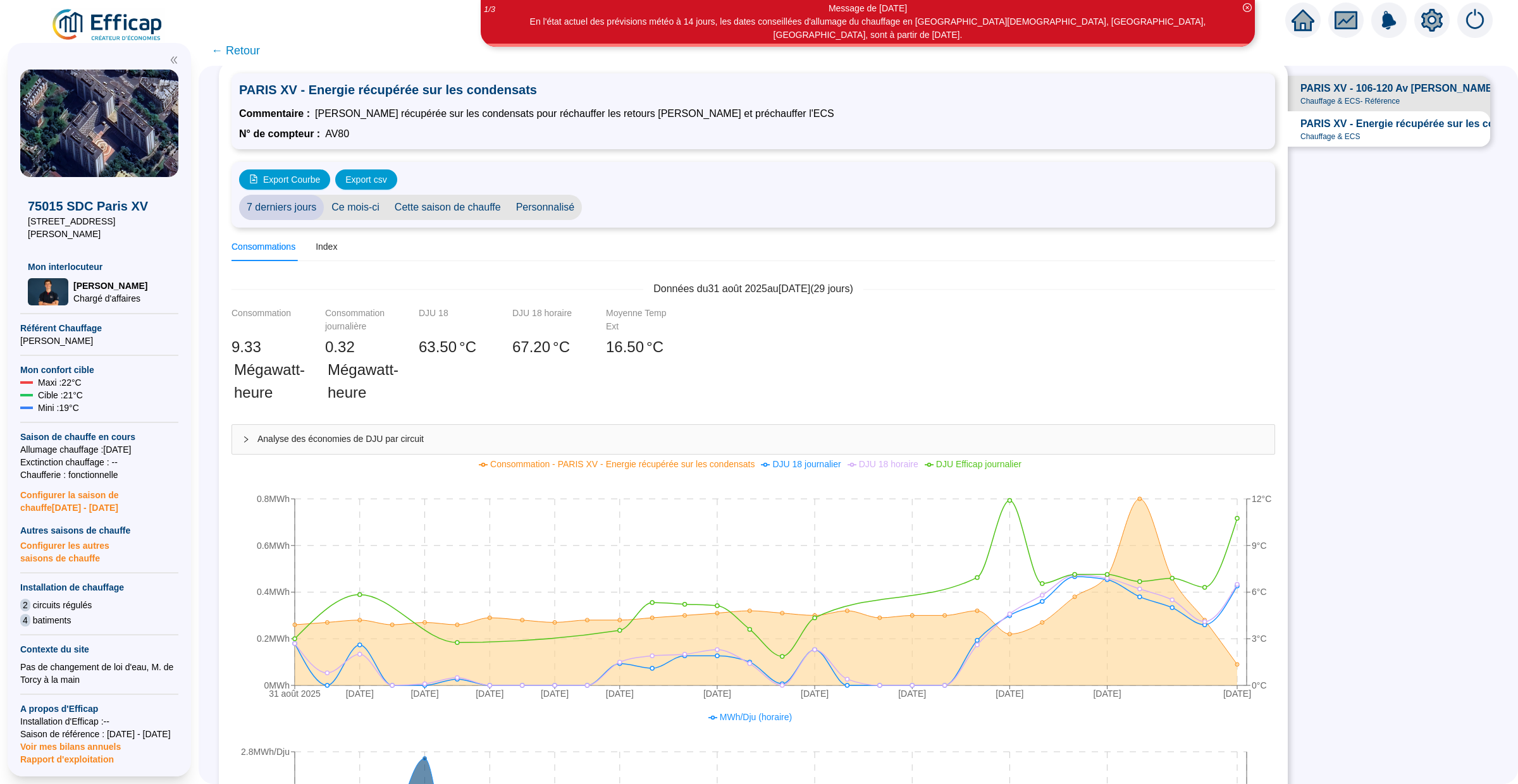
scroll to position [31, 0]
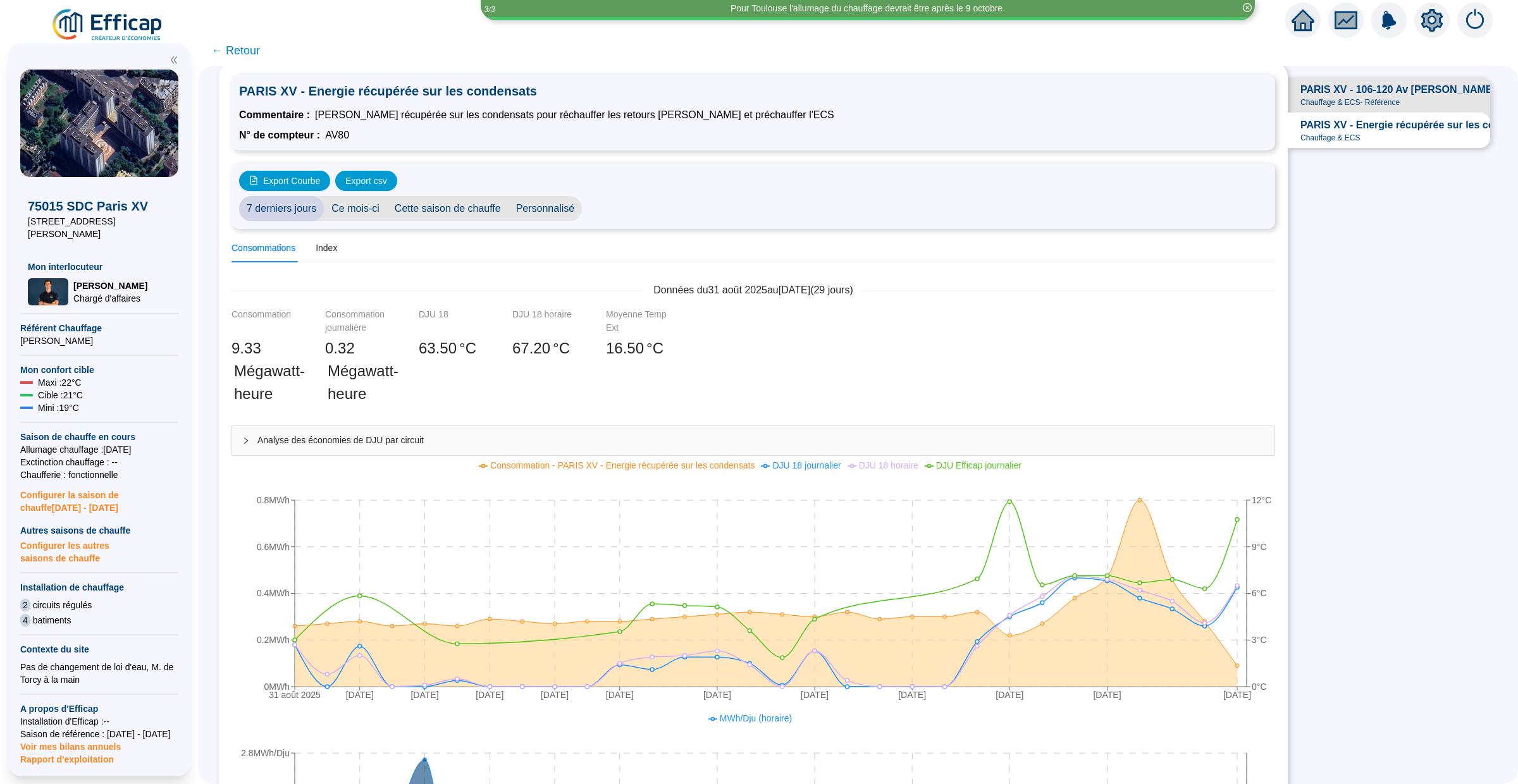
click at [1341, 89] on span "PARIS XV - 106-120 Av [PERSON_NAME] - 75015 [GEOGRAPHIC_DATA]" at bounding box center [1473, 90] width 344 height 15
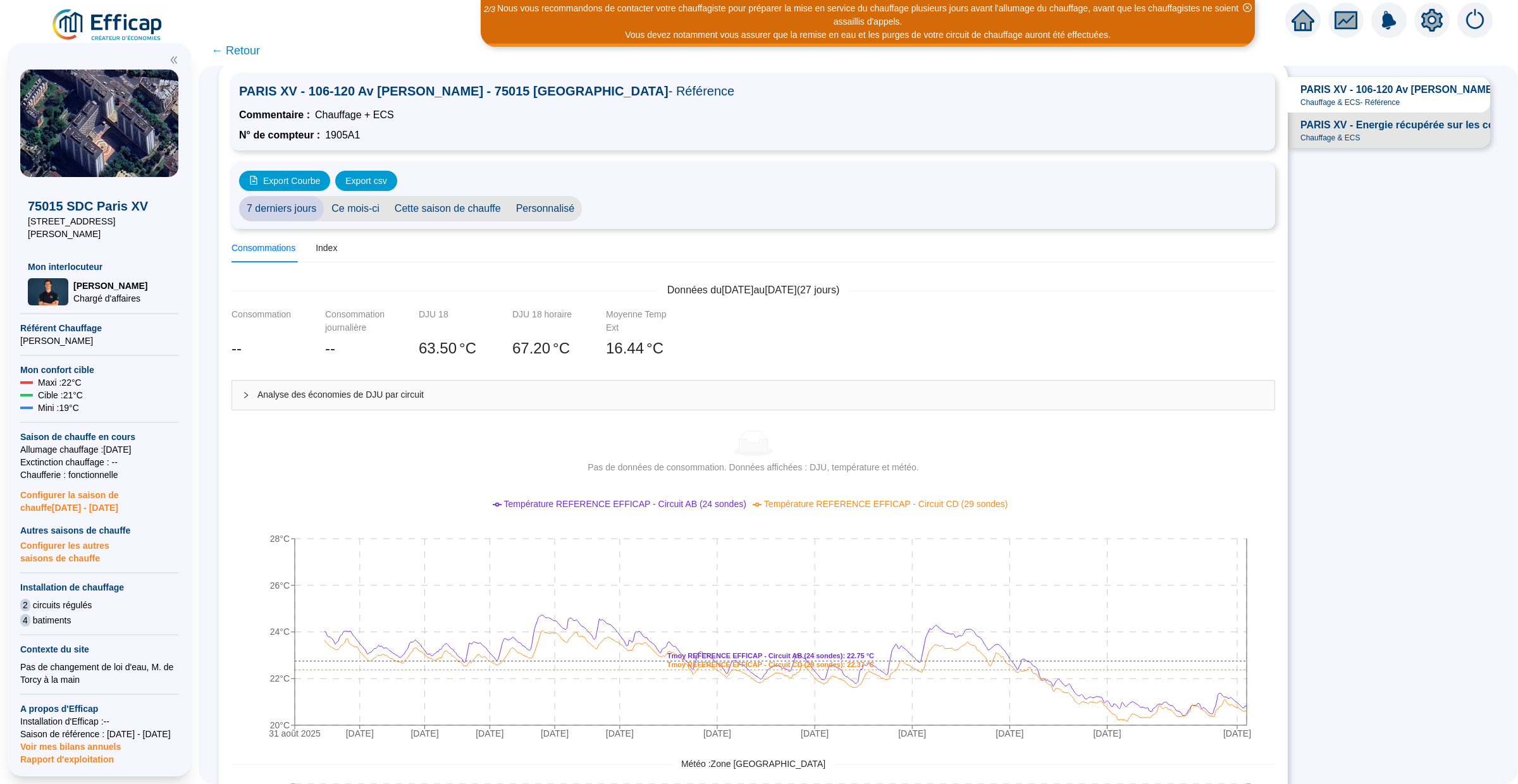
scroll to position [0, 0]
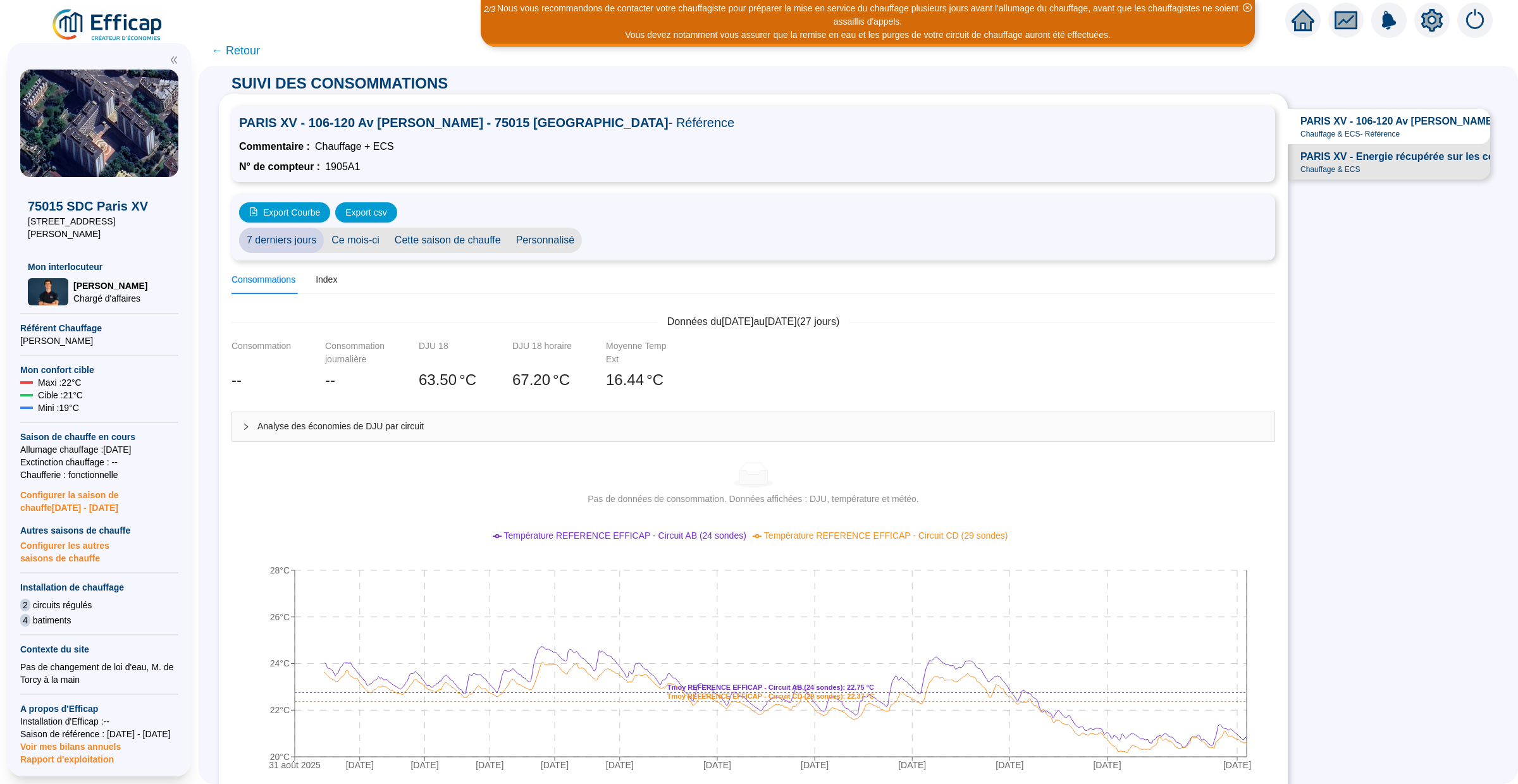
click at [245, 49] on span "← Retour" at bounding box center [235, 50] width 49 height 17
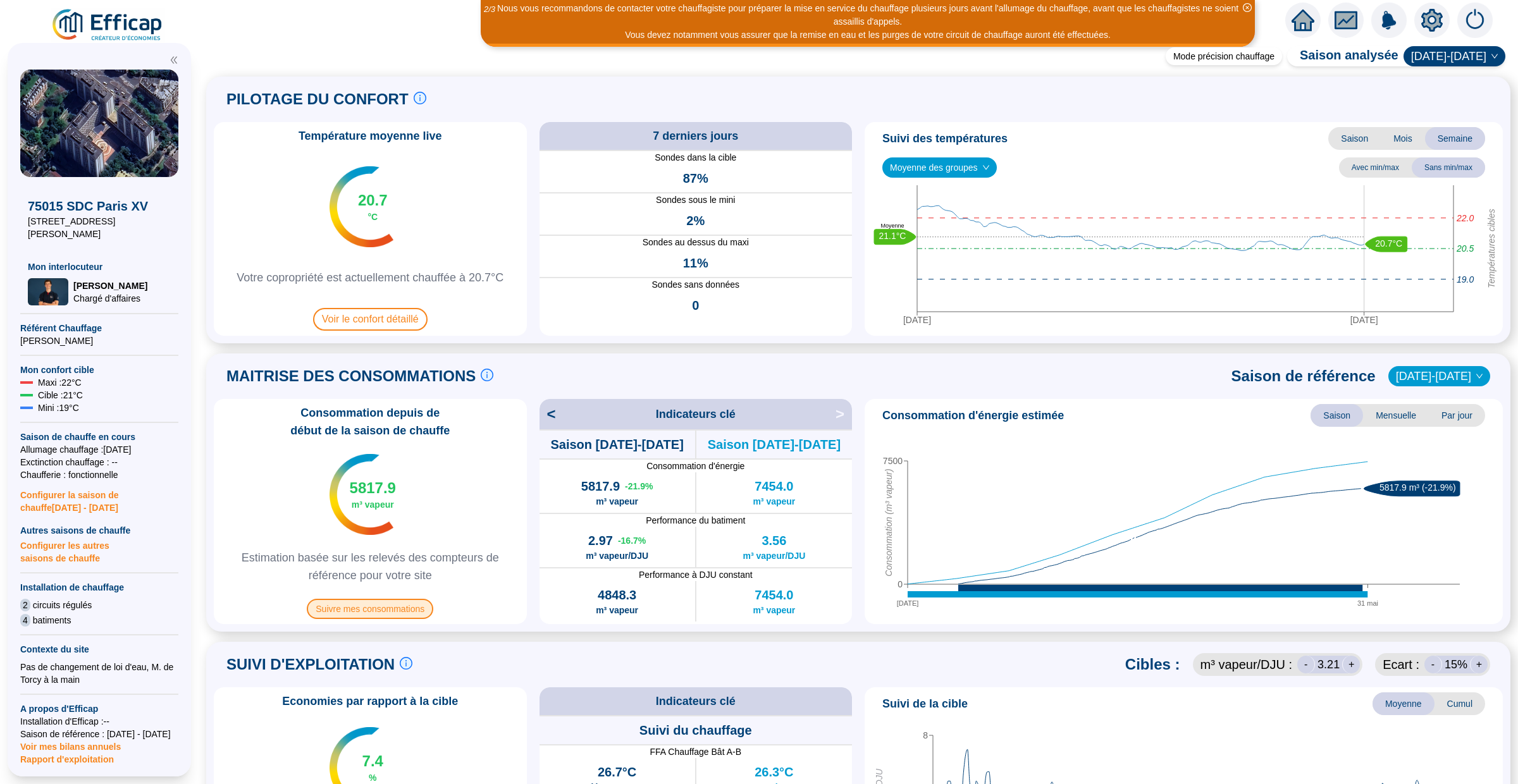
click at [366, 610] on span "Suivre mes consommations" at bounding box center [370, 609] width 126 height 20
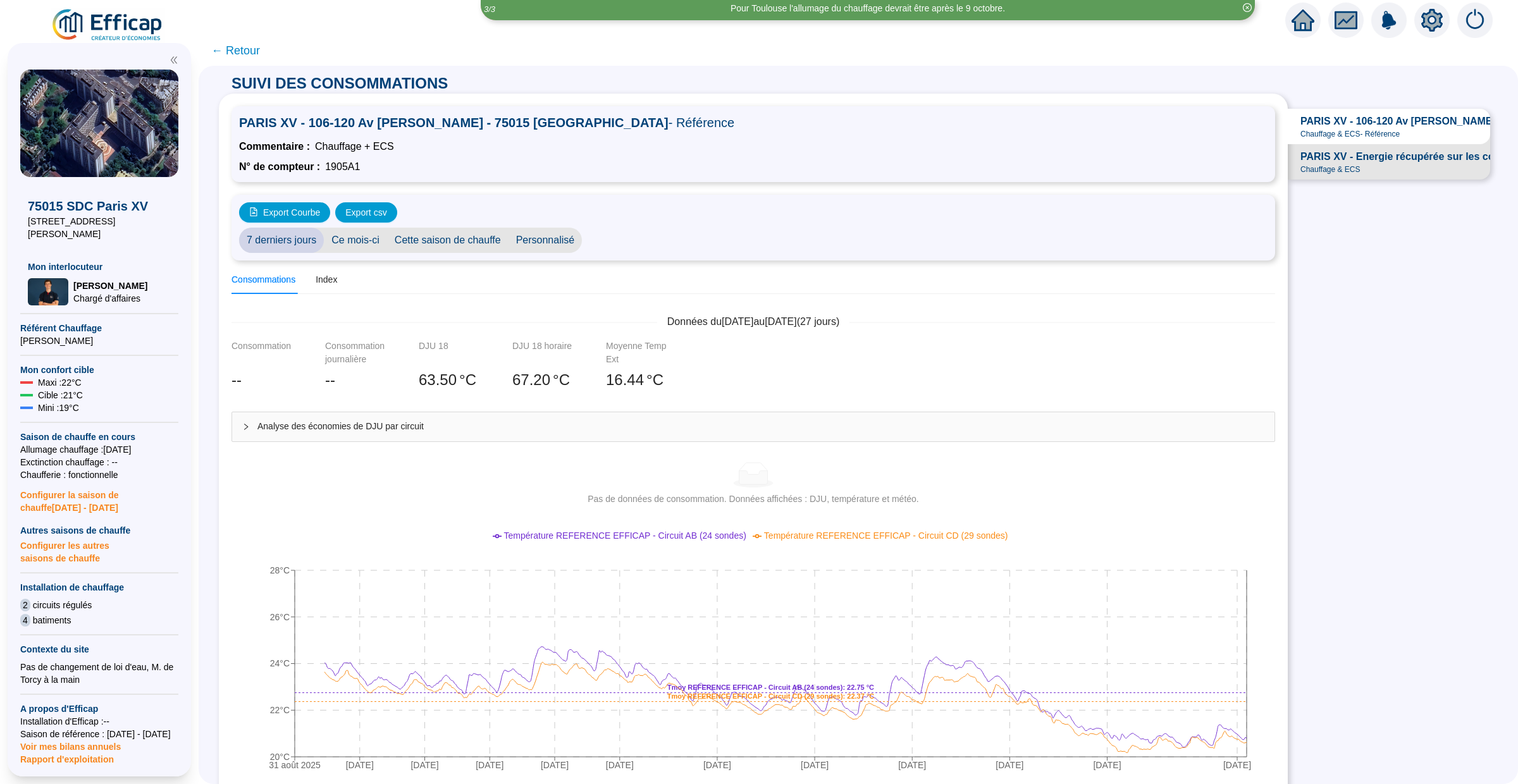
click at [1337, 169] on span "Chauffage & ECS" at bounding box center [1331, 169] width 60 height 10
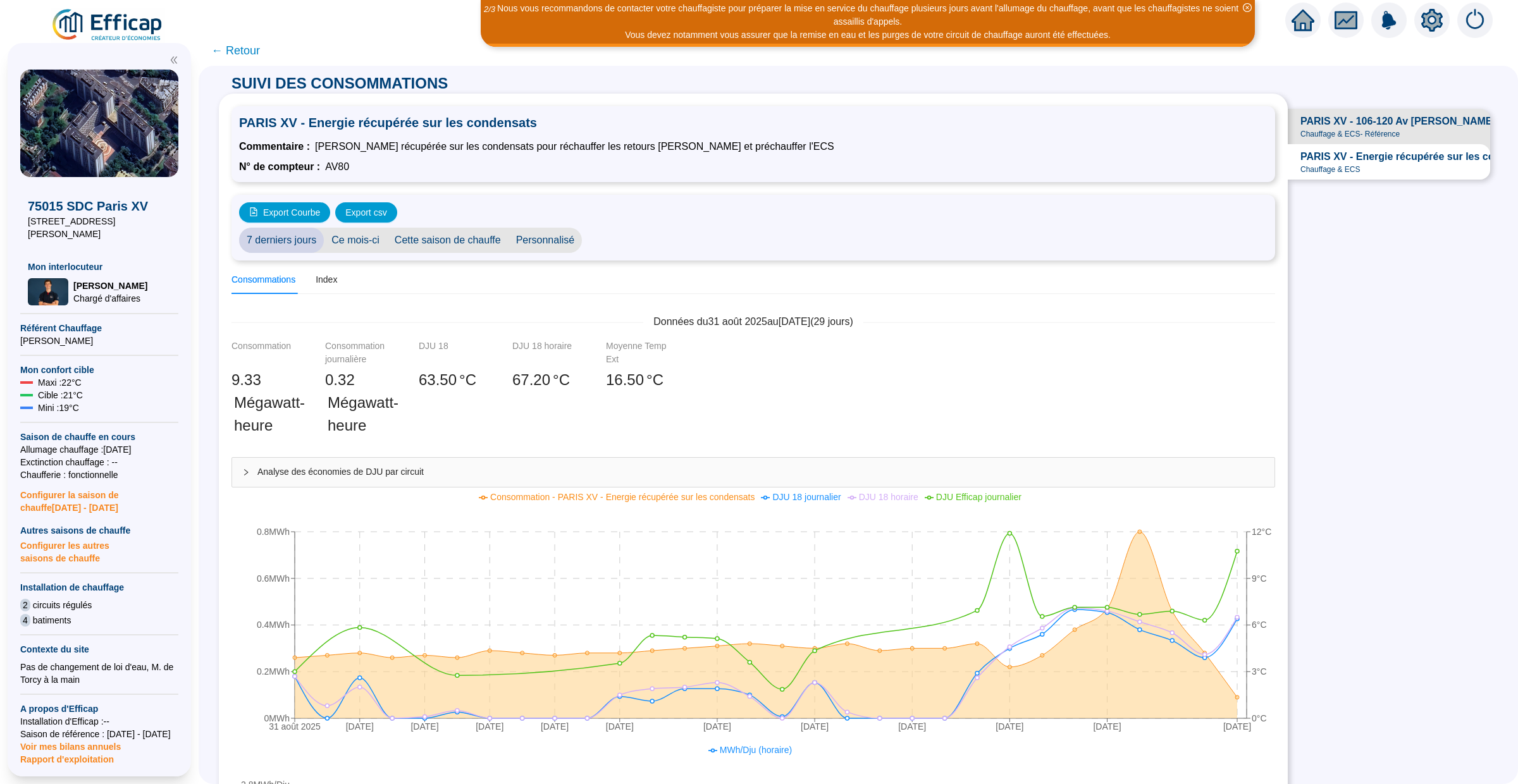
click at [237, 49] on span "← Retour" at bounding box center [235, 50] width 49 height 17
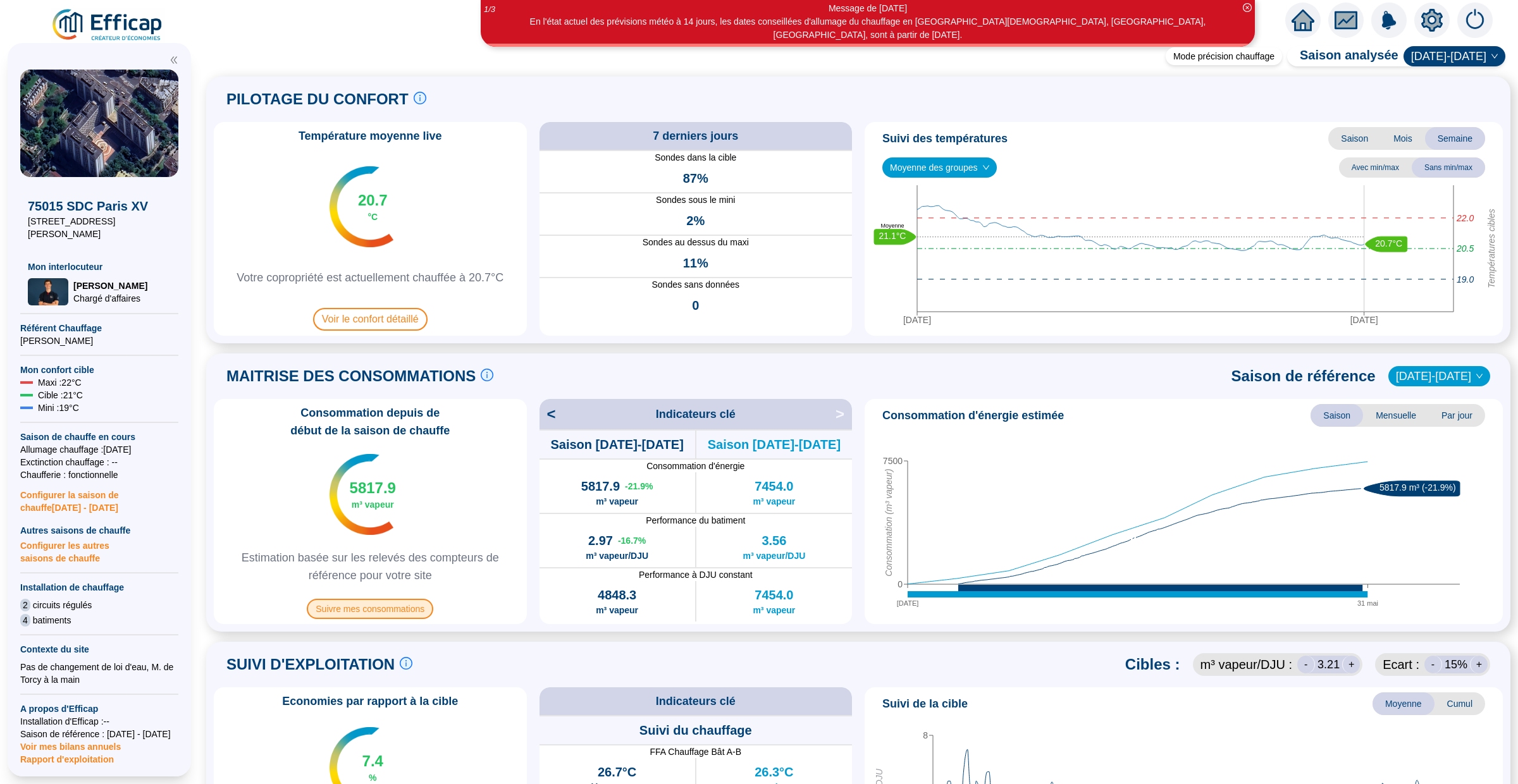
click at [391, 609] on span "Suivre mes consommations" at bounding box center [370, 609] width 126 height 20
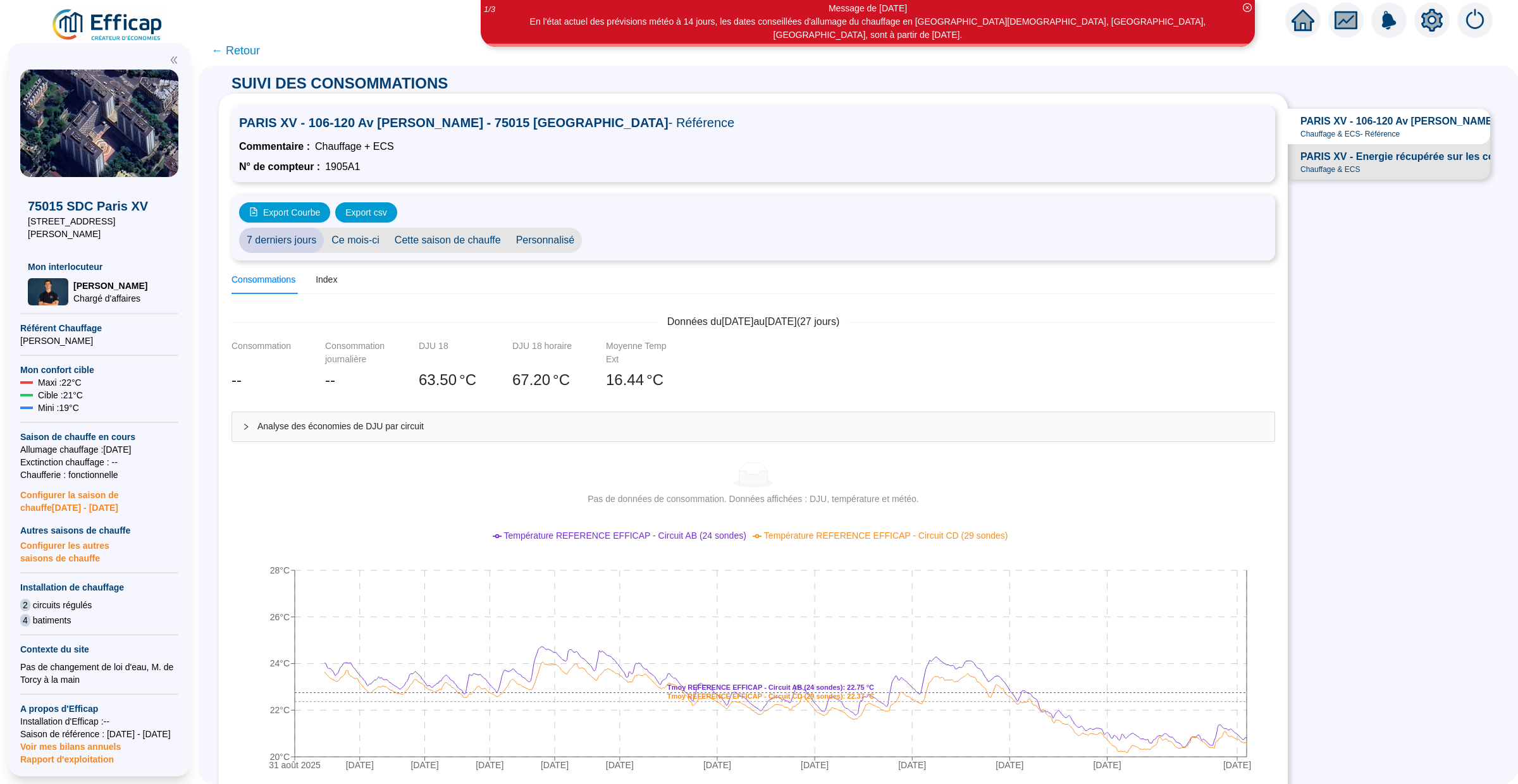
click at [532, 238] on span "Personnalisé" at bounding box center [545, 240] width 74 height 25
click at [626, 236] on input "[DATE]" at bounding box center [623, 241] width 69 height 13
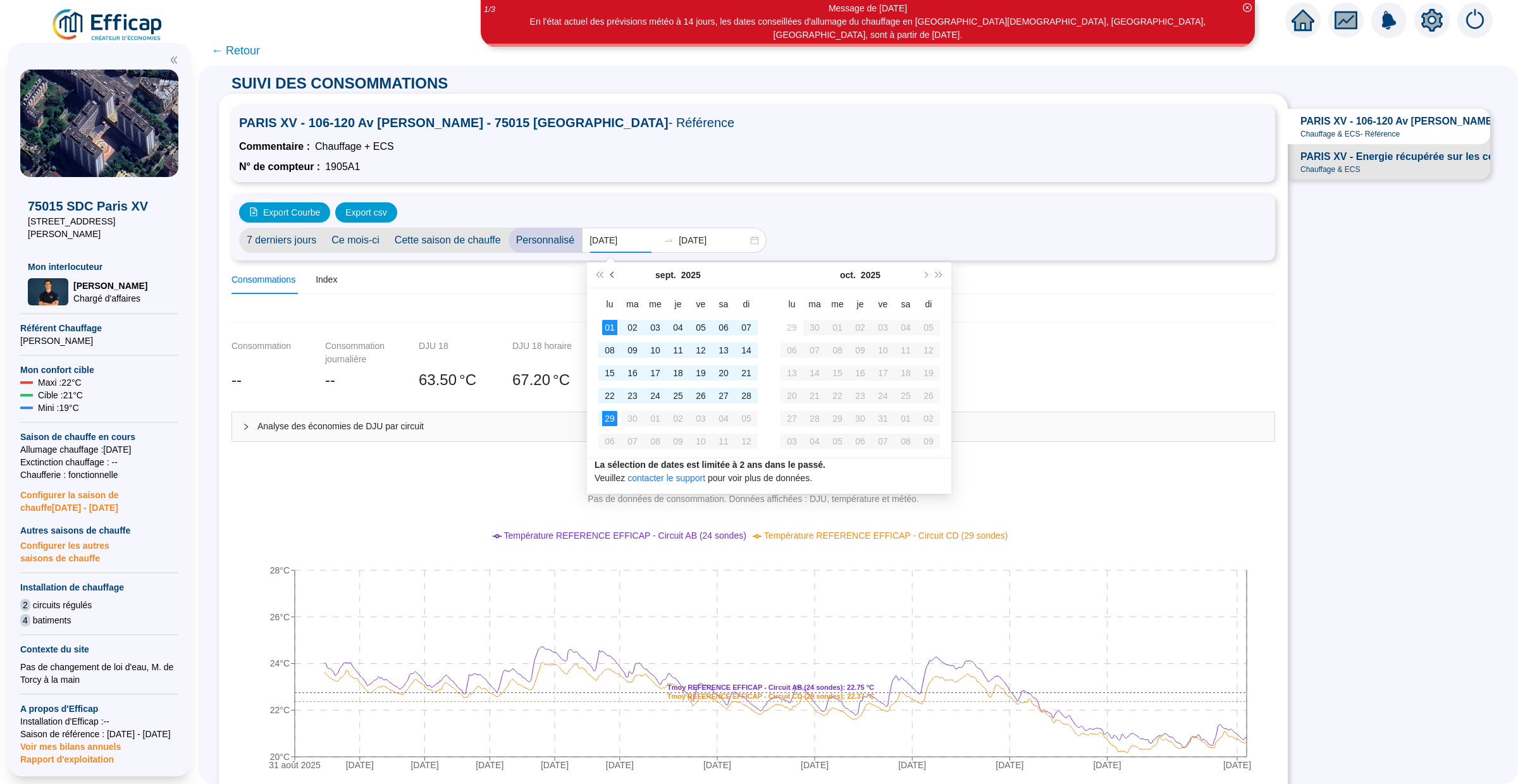
click at [610, 269] on button "Mois précédent (PageUp)" at bounding box center [613, 275] width 14 height 25
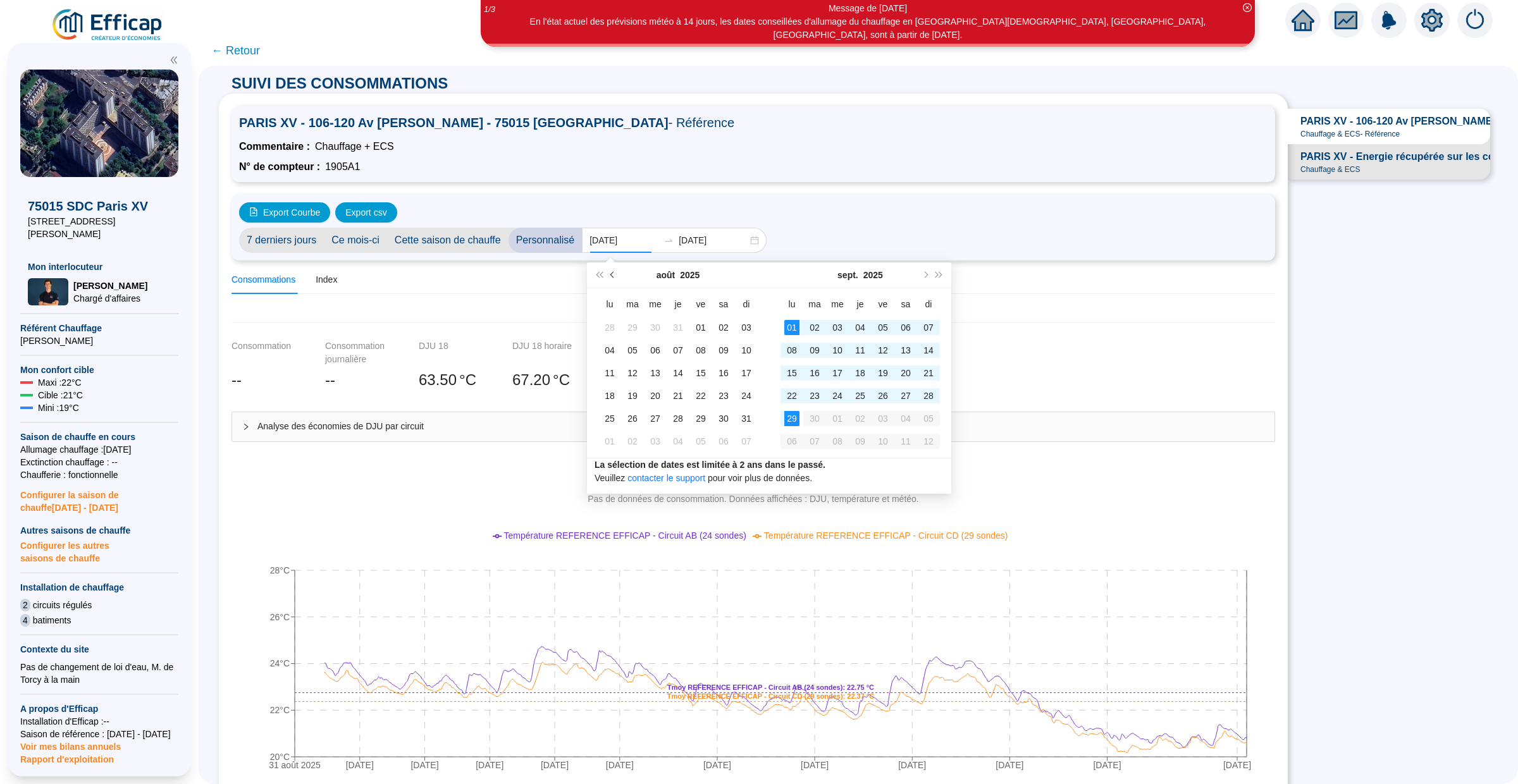
click at [610, 269] on button "Mois précédent (PageUp)" at bounding box center [613, 275] width 14 height 25
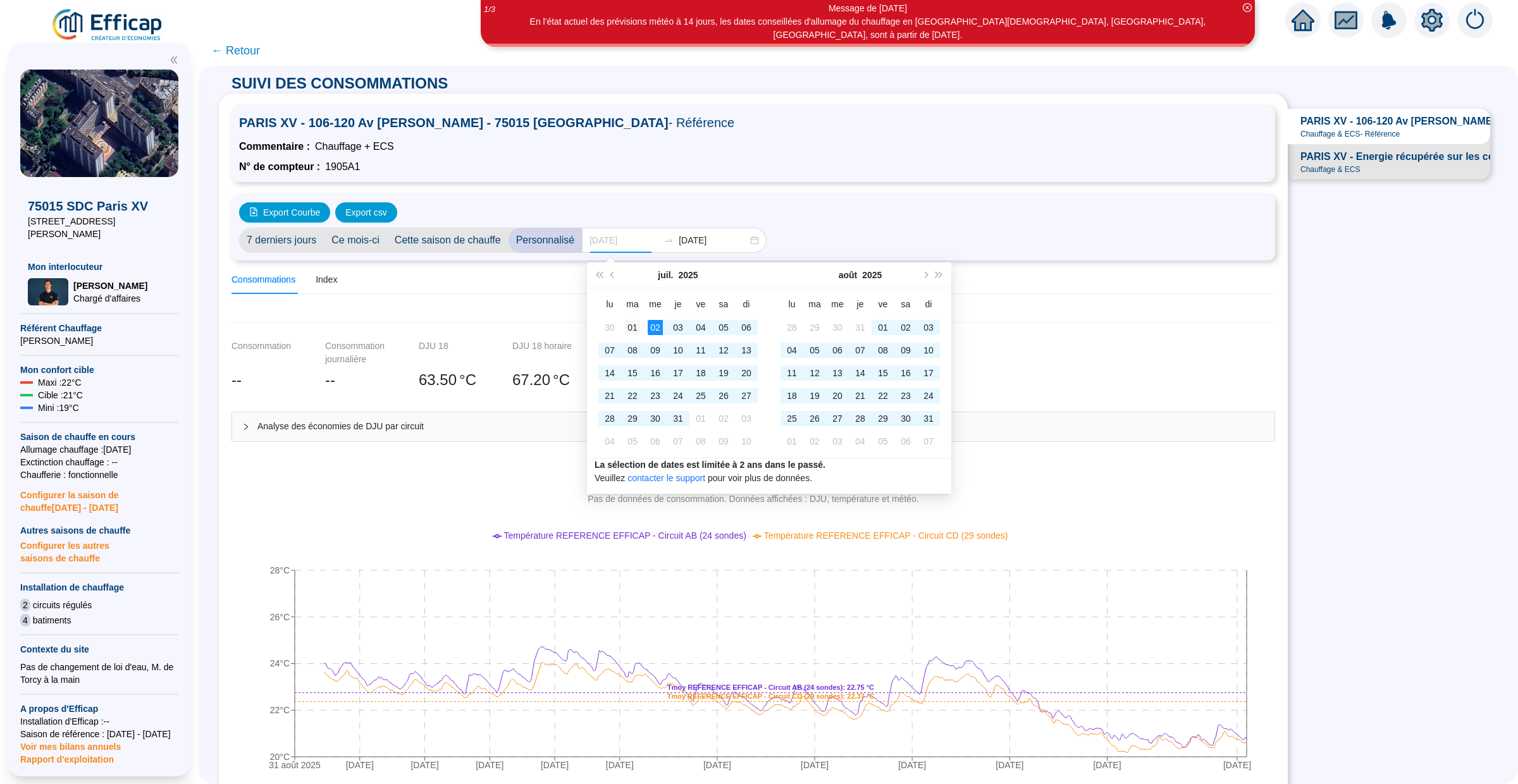
type input "[DATE]"
click at [636, 328] on div "01" at bounding box center [632, 328] width 15 height 15
type input "[DATE]"
click at [931, 416] on div "31" at bounding box center [928, 418] width 15 height 15
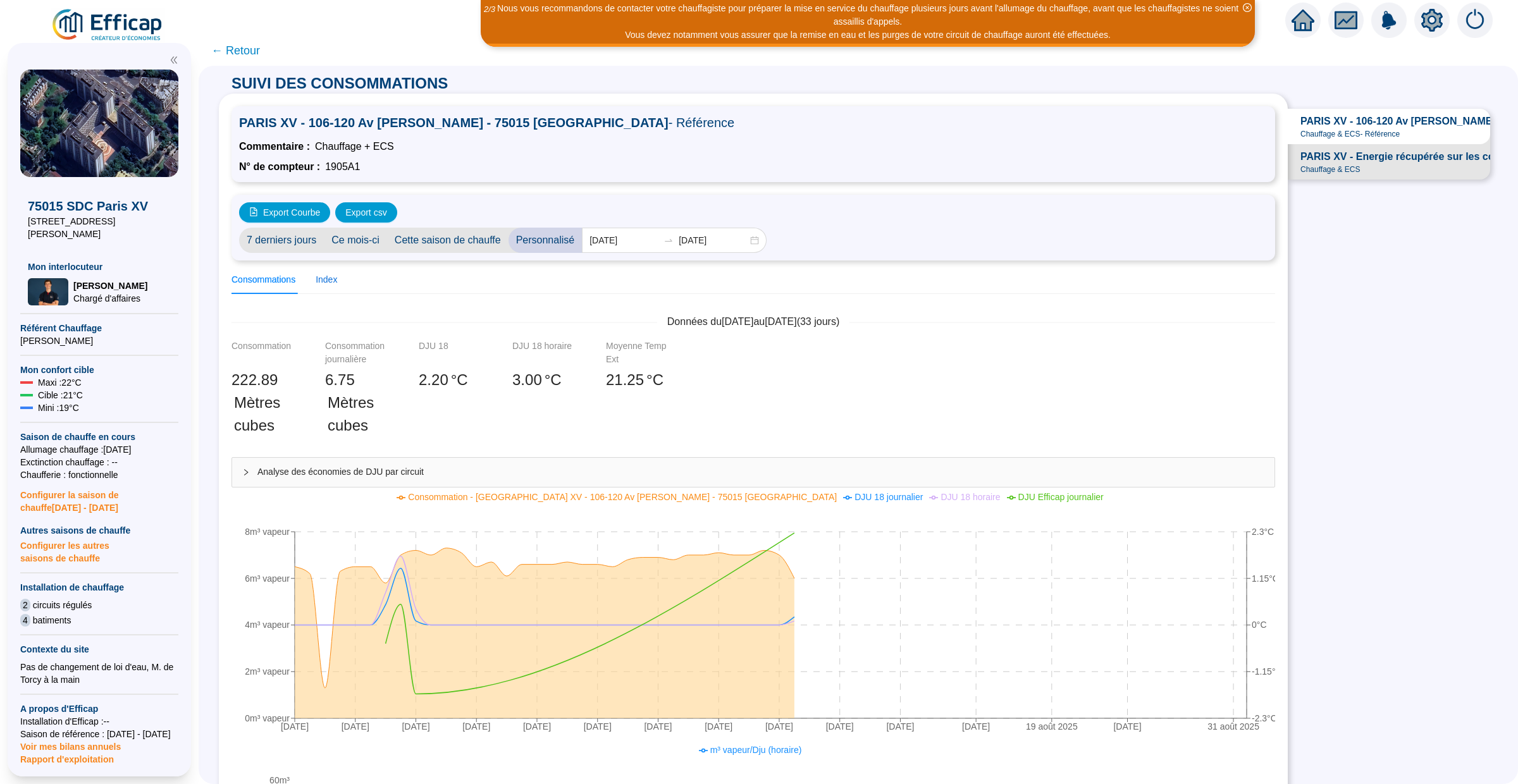
click at [328, 280] on div "Index" at bounding box center [326, 280] width 21 height 13
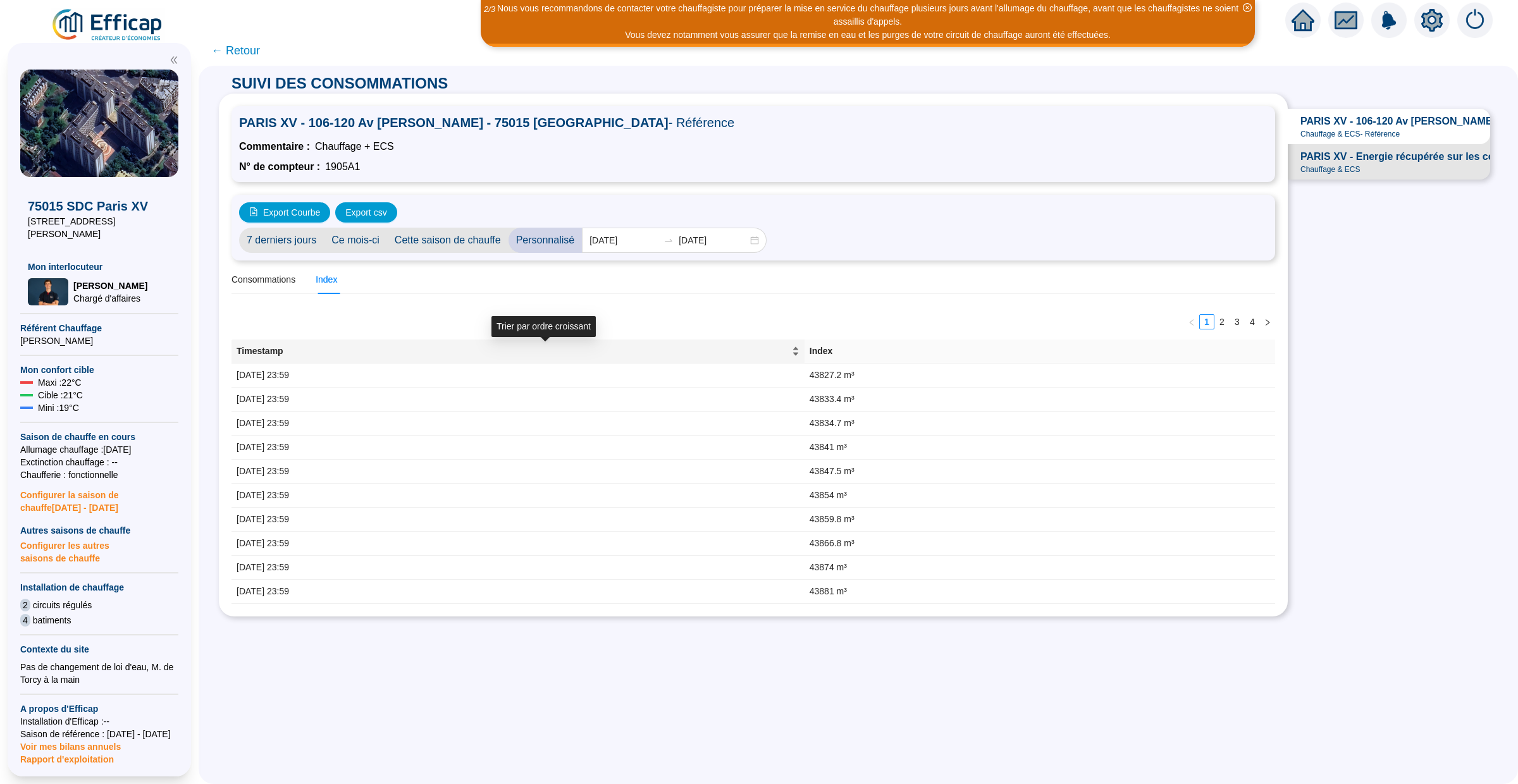
click at [799, 348] on div "Timestamp" at bounding box center [518, 351] width 563 height 13
drag, startPoint x: 893, startPoint y: 375, endPoint x: 848, endPoint y: 375, distance: 45.0
click at [847, 375] on tr "[DATE] 23:59 44043.6 m³" at bounding box center [753, 376] width 1044 height 24
click at [938, 383] on td "44043.6 m³" at bounding box center [1040, 376] width 471 height 24
drag, startPoint x: 921, startPoint y: 372, endPoint x: 850, endPoint y: 373, distance: 71.0
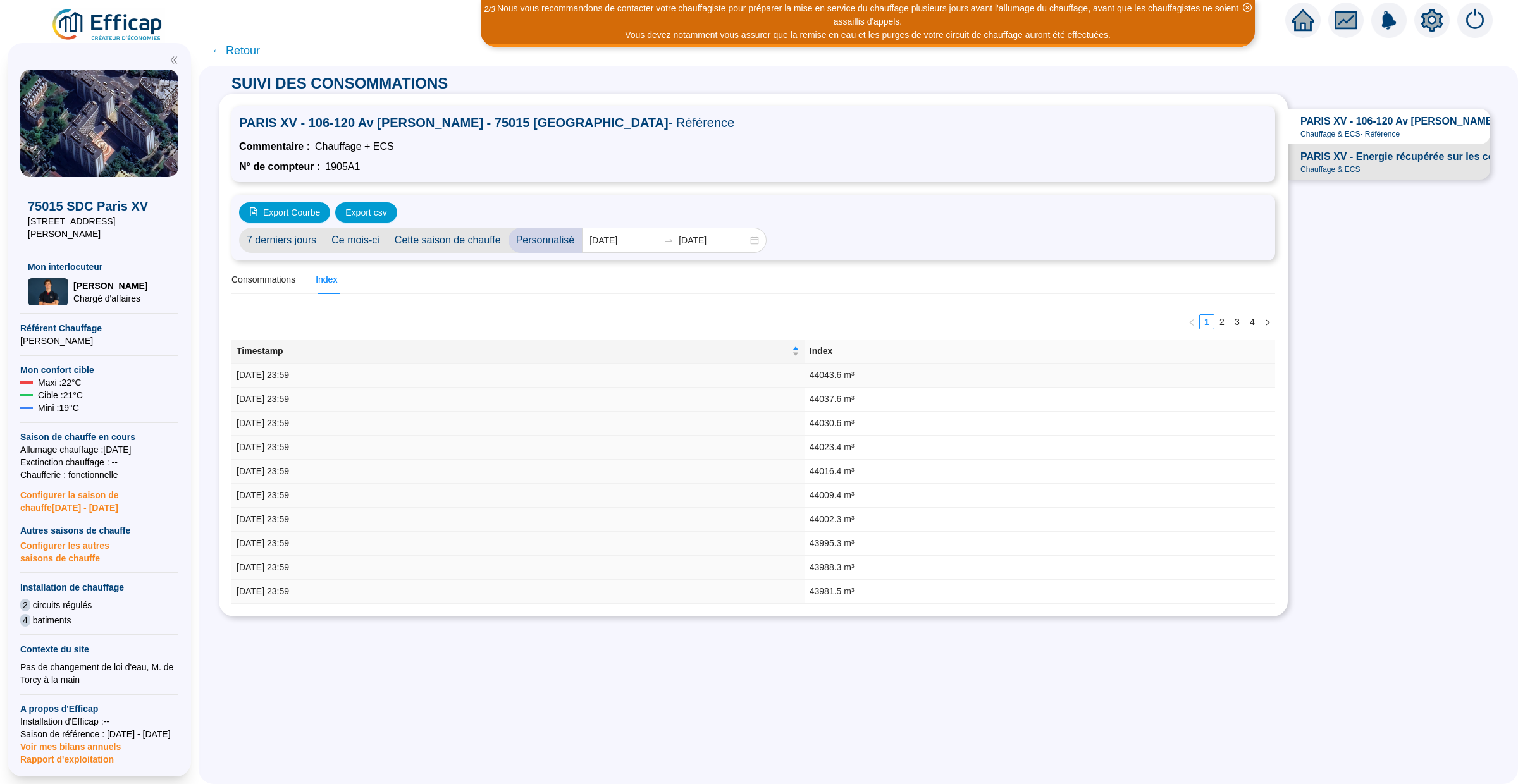
click at [850, 373] on tr "[DATE] 23:59 44043.6 m³" at bounding box center [753, 376] width 1044 height 24
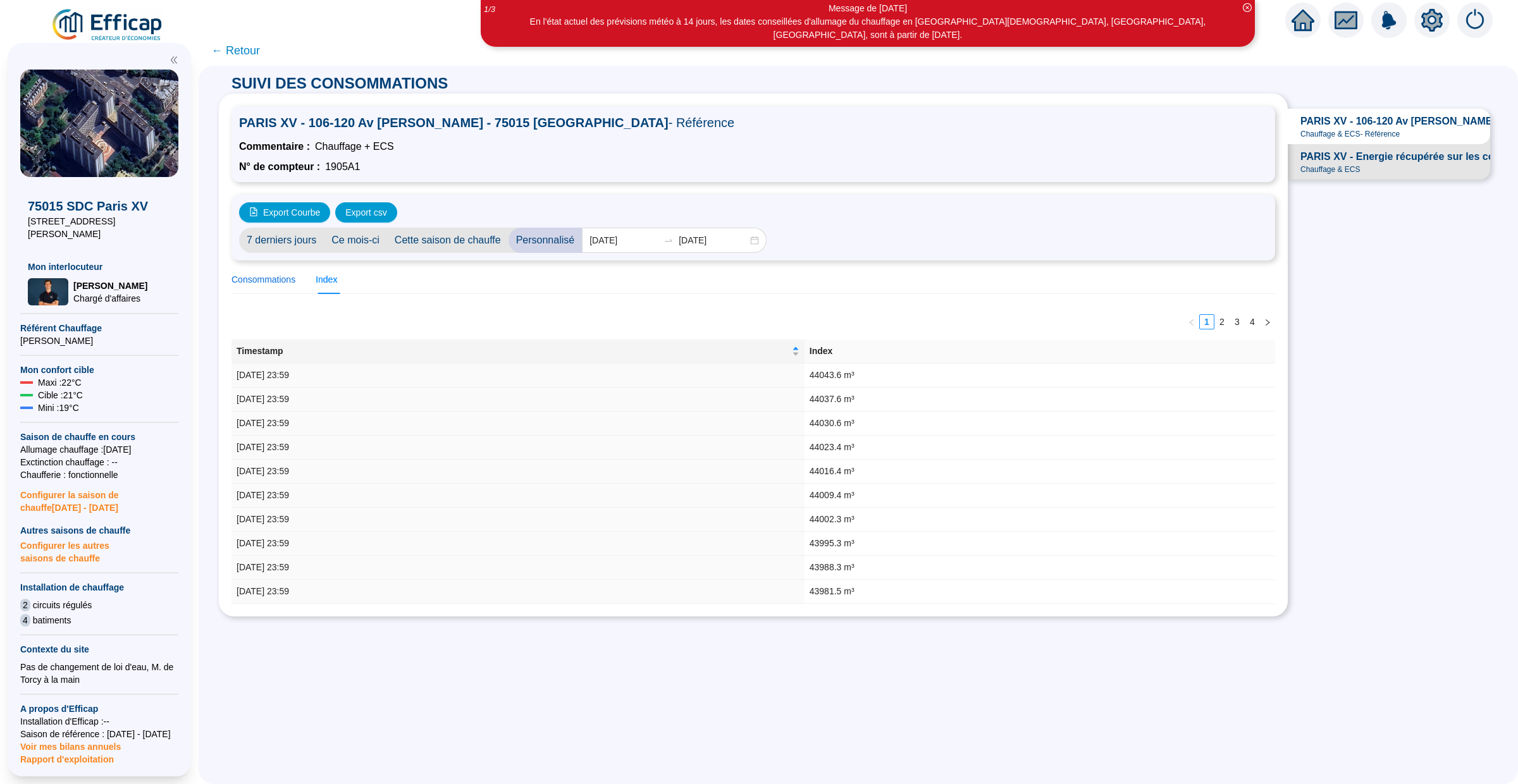
click at [270, 283] on div "Consommations" at bounding box center [263, 280] width 64 height 13
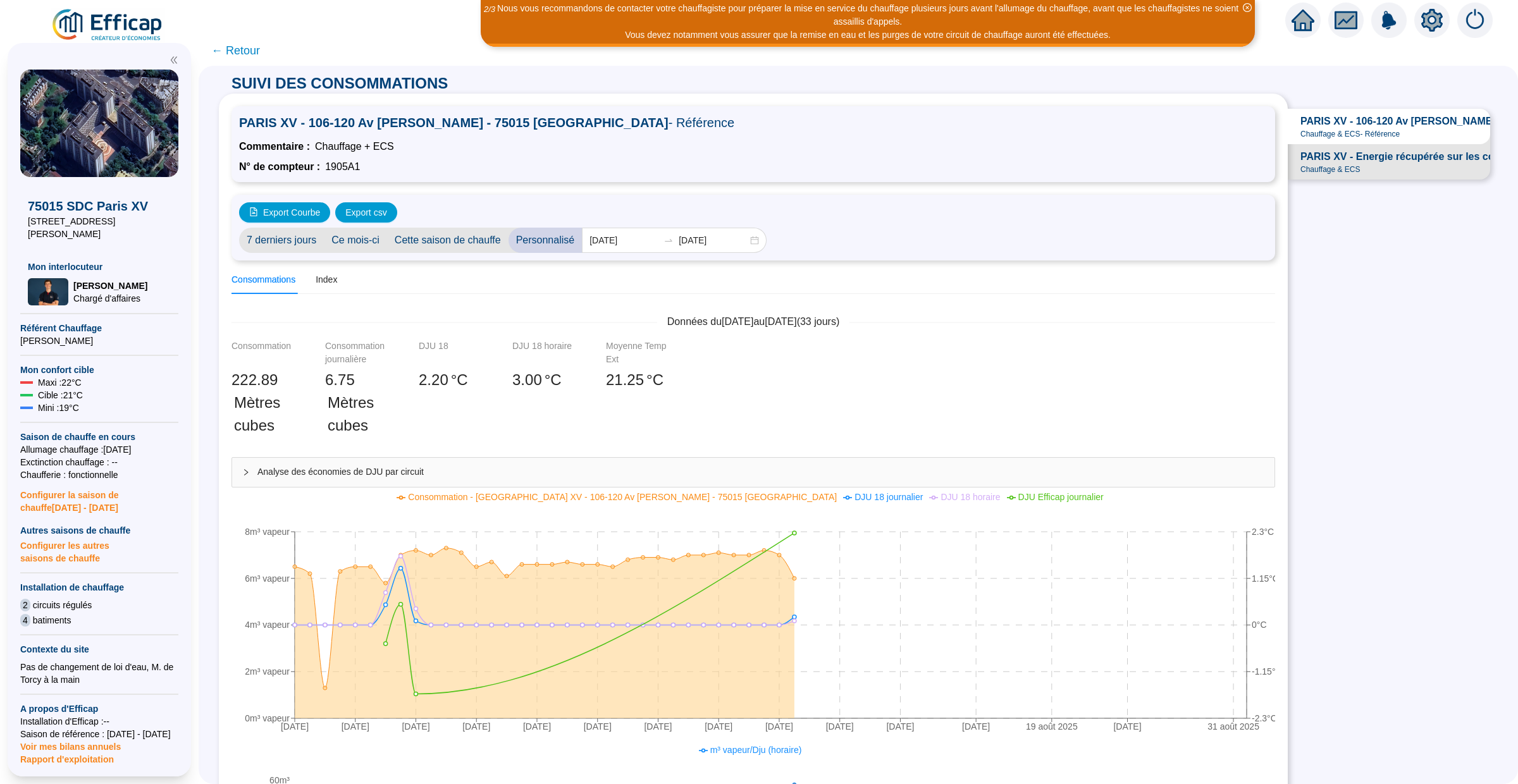
click at [245, 49] on span "← Retour" at bounding box center [235, 50] width 49 height 17
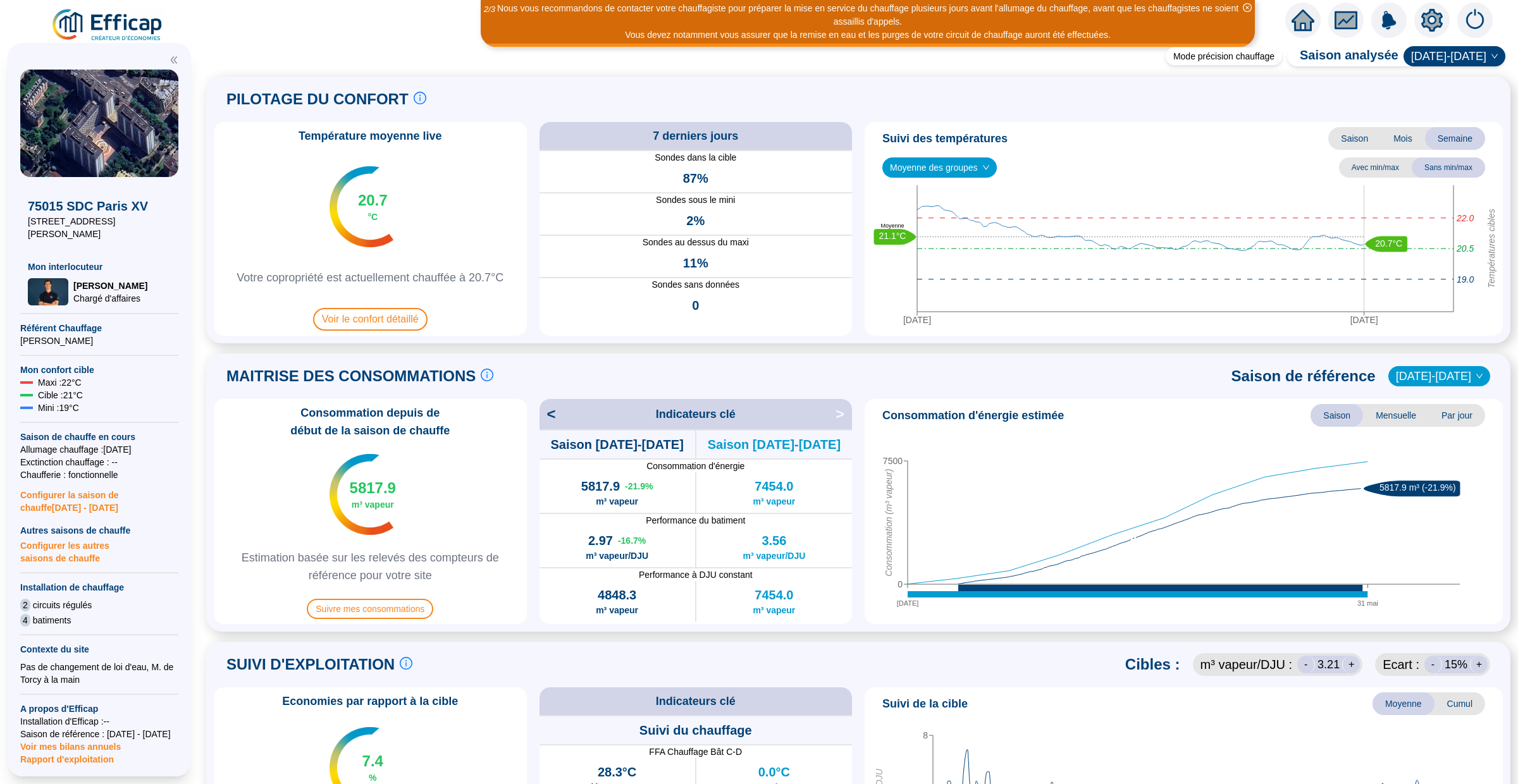
click at [1305, 37] on span at bounding box center [858, 43] width 1319 height 16
click at [1297, 18] on icon "home" at bounding box center [1303, 20] width 23 height 17
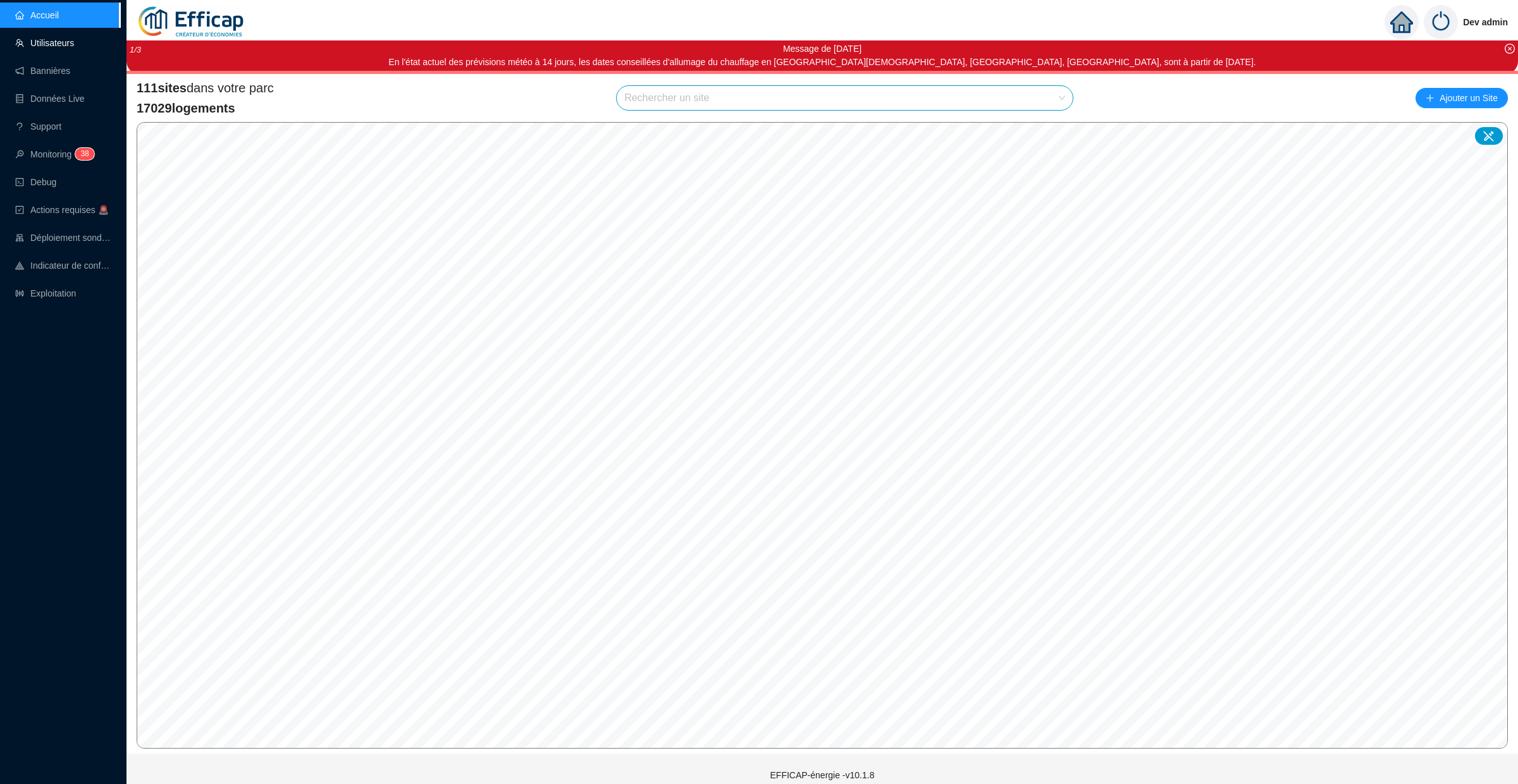
click at [60, 48] on link "Utilisateurs" at bounding box center [45, 43] width 59 height 10
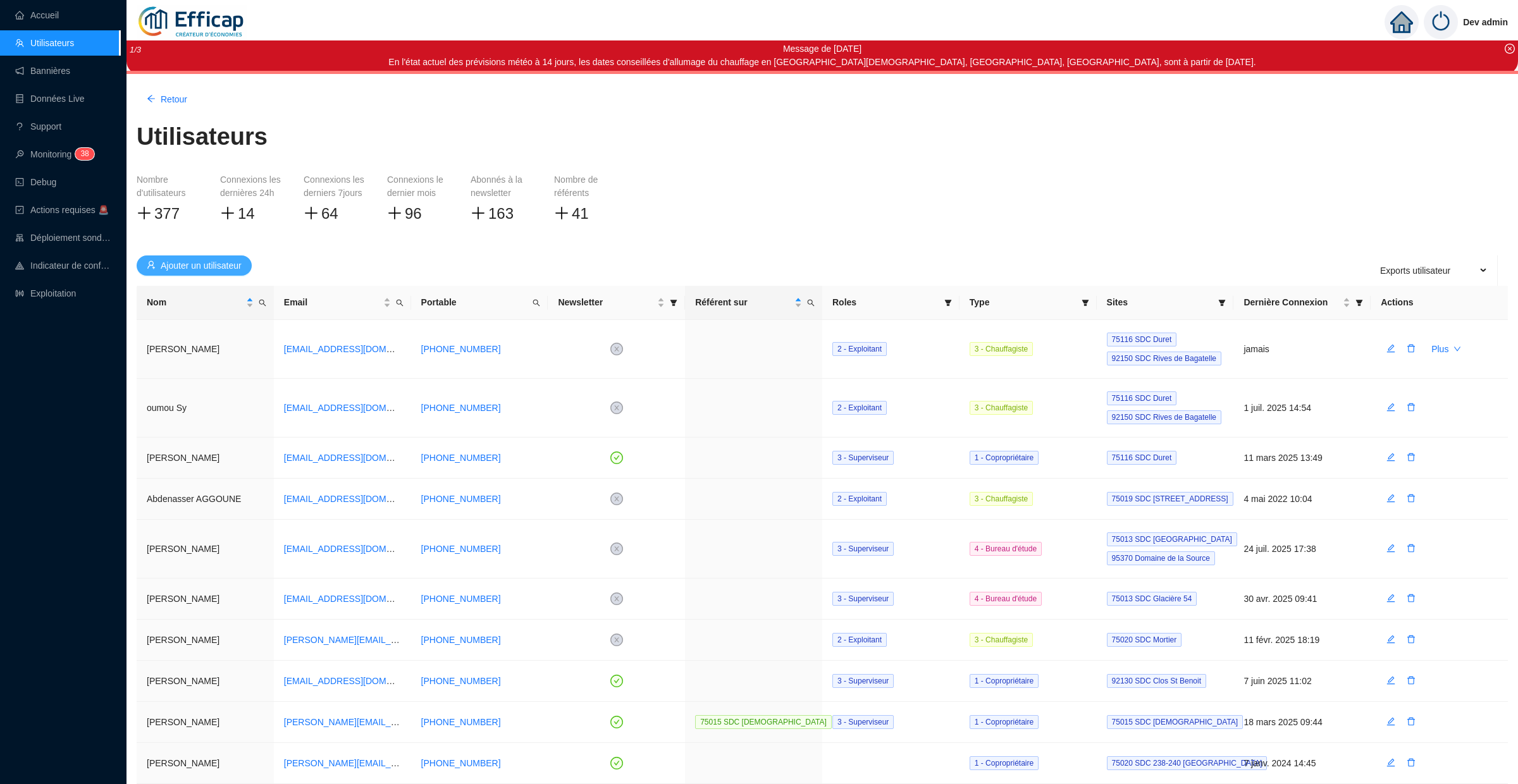
click at [241, 274] on button "Ajouter un utilisateur" at bounding box center [194, 265] width 115 height 20
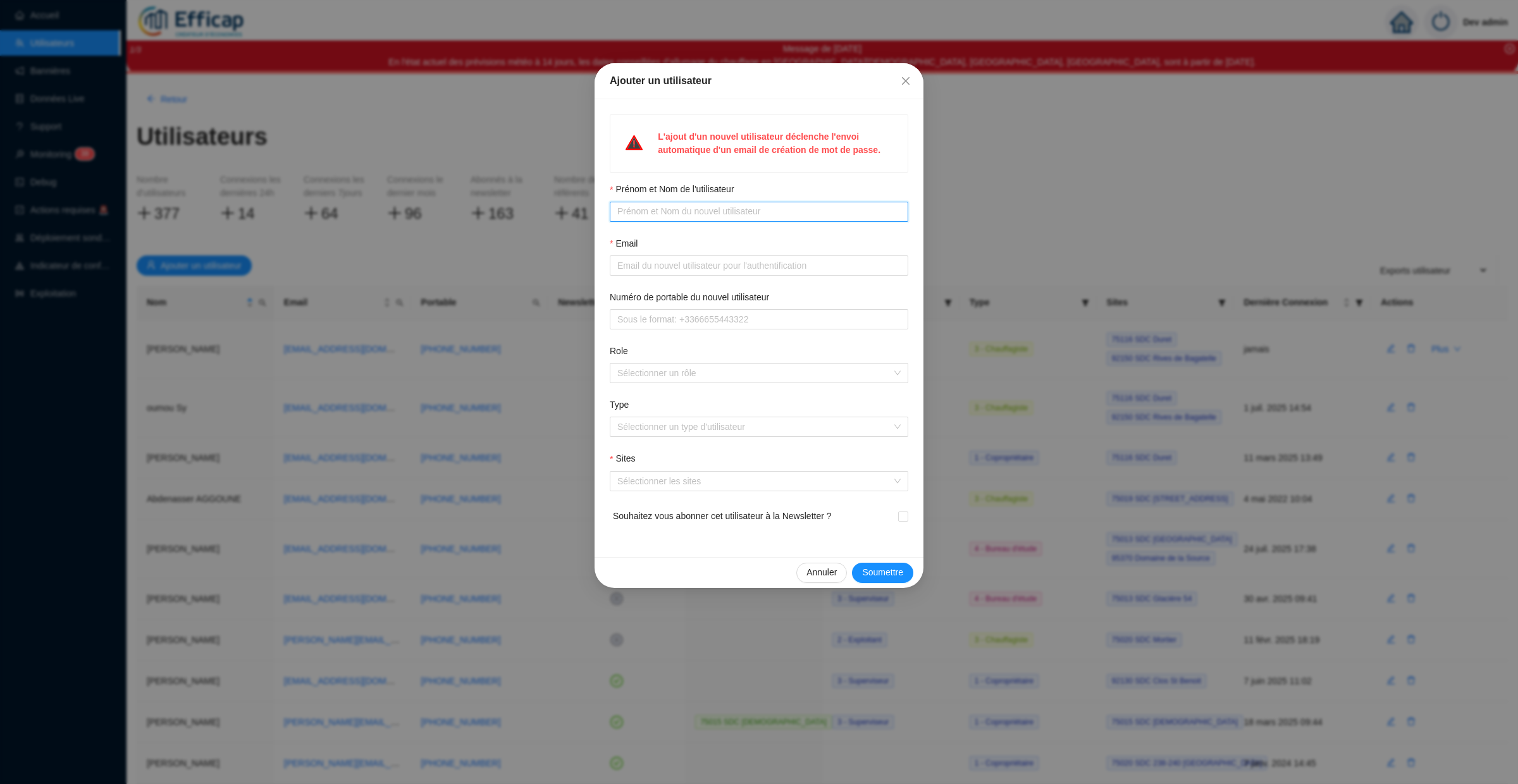
click at [674, 211] on input "Prénom et Nom de l'utilisateur" at bounding box center [758, 211] width 281 height 13
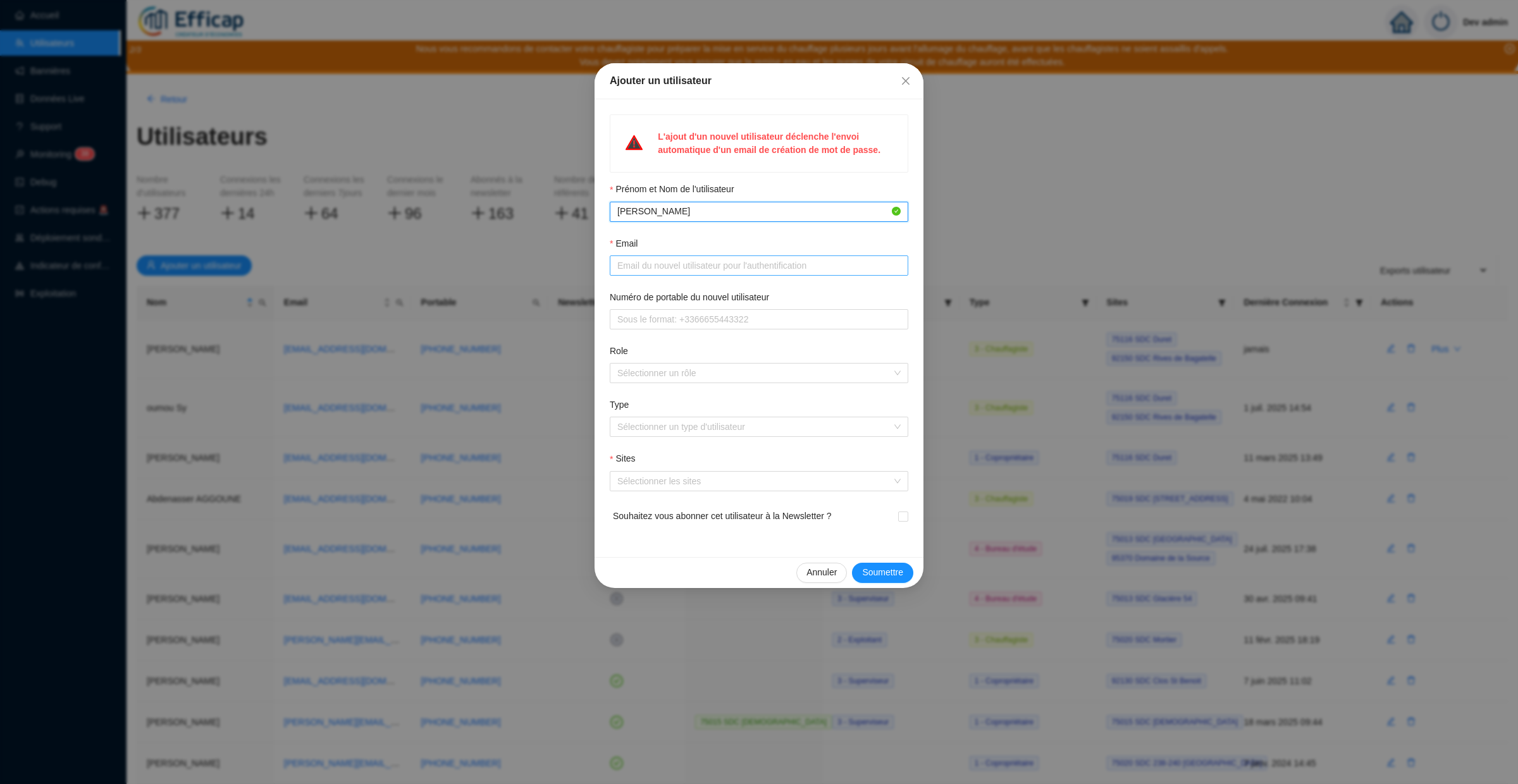
type input "Yannick Lock"
click at [648, 259] on input "Email" at bounding box center [758, 266] width 281 height 13
click at [657, 260] on input "Email" at bounding box center [758, 266] width 281 height 13
paste input "y.lock@atrium-gestion.fr"
type input "y.lock@atrium-gestion.fr"
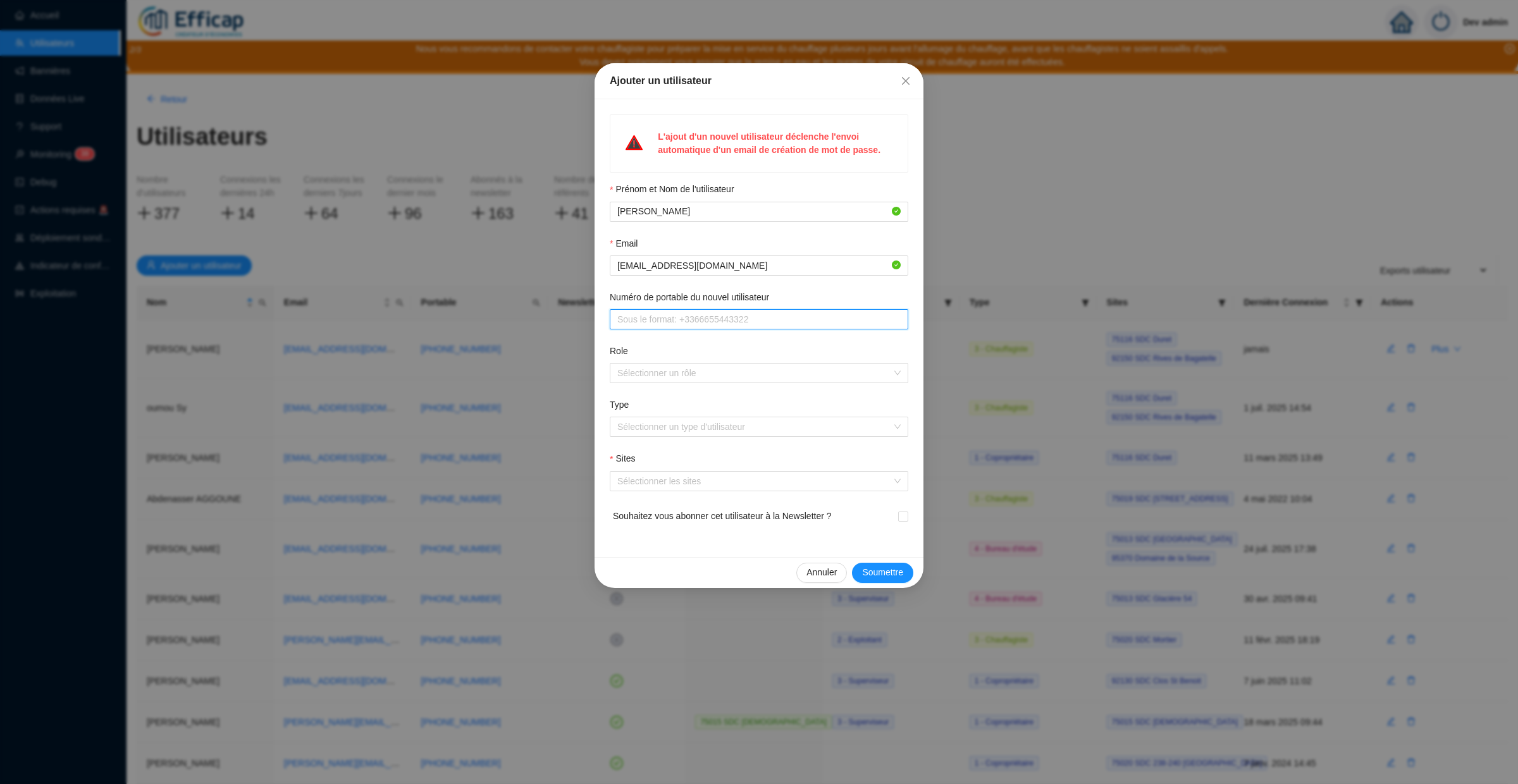
click at [659, 319] on input "Numéro de portable du nouvel utilisateur" at bounding box center [758, 319] width 281 height 13
click at [649, 370] on div at bounding box center [752, 373] width 280 height 17
type input "+33333333333"
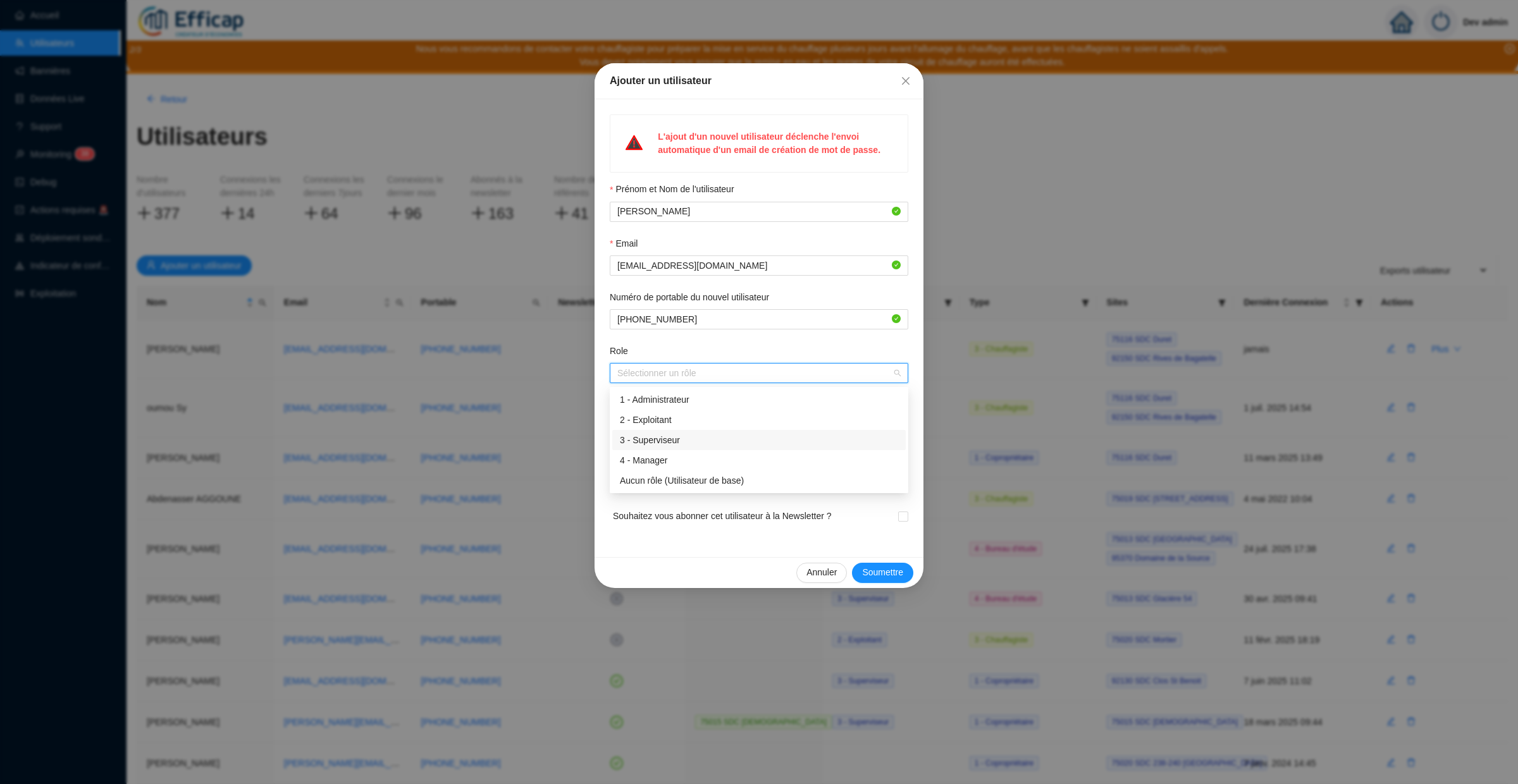
click at [684, 440] on div "3 - Superviseur" at bounding box center [759, 440] width 278 height 13
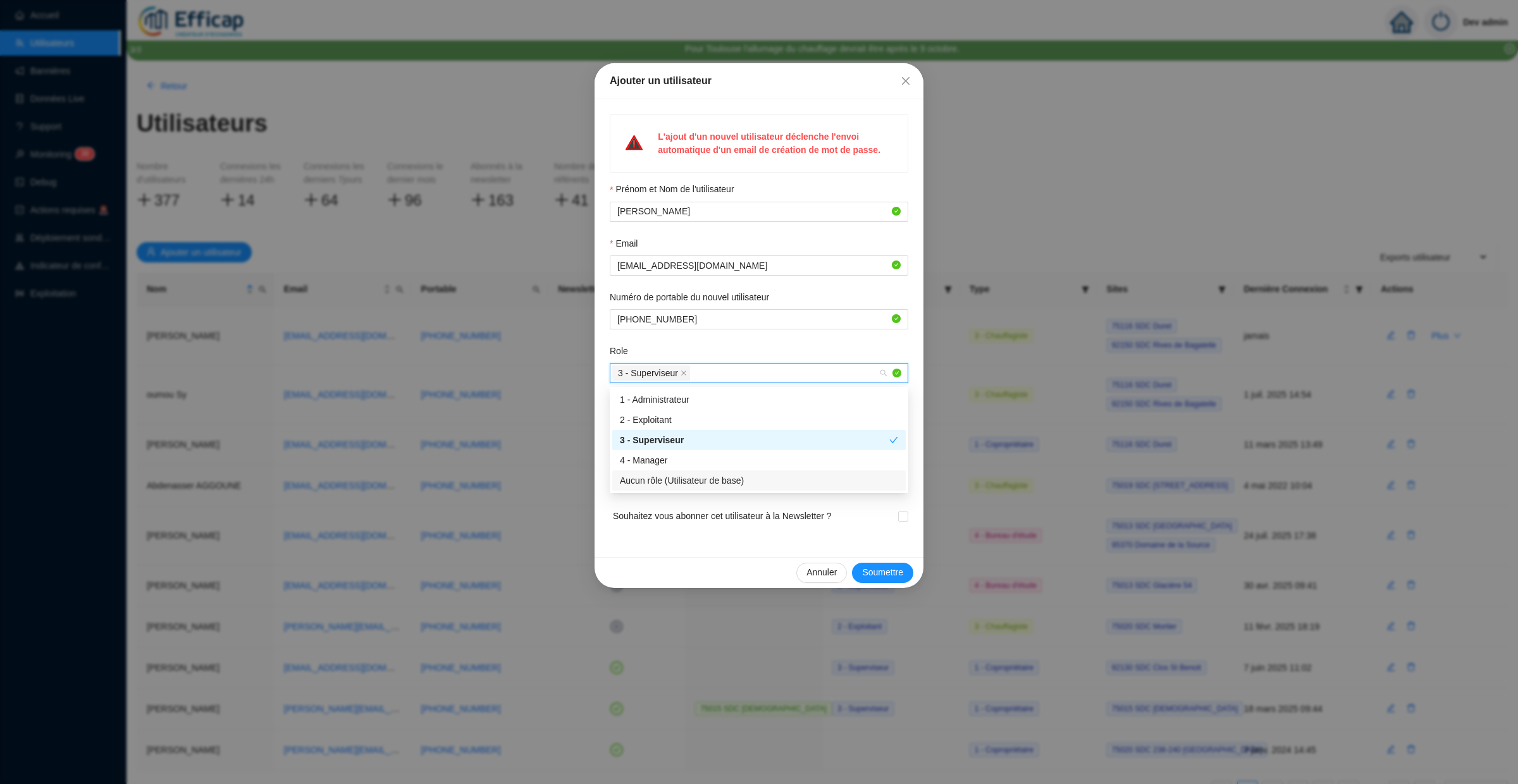
click at [643, 519] on span "Souhaitez vous abonner cet utilisateur à la Newsletter ?" at bounding box center [722, 524] width 219 height 29
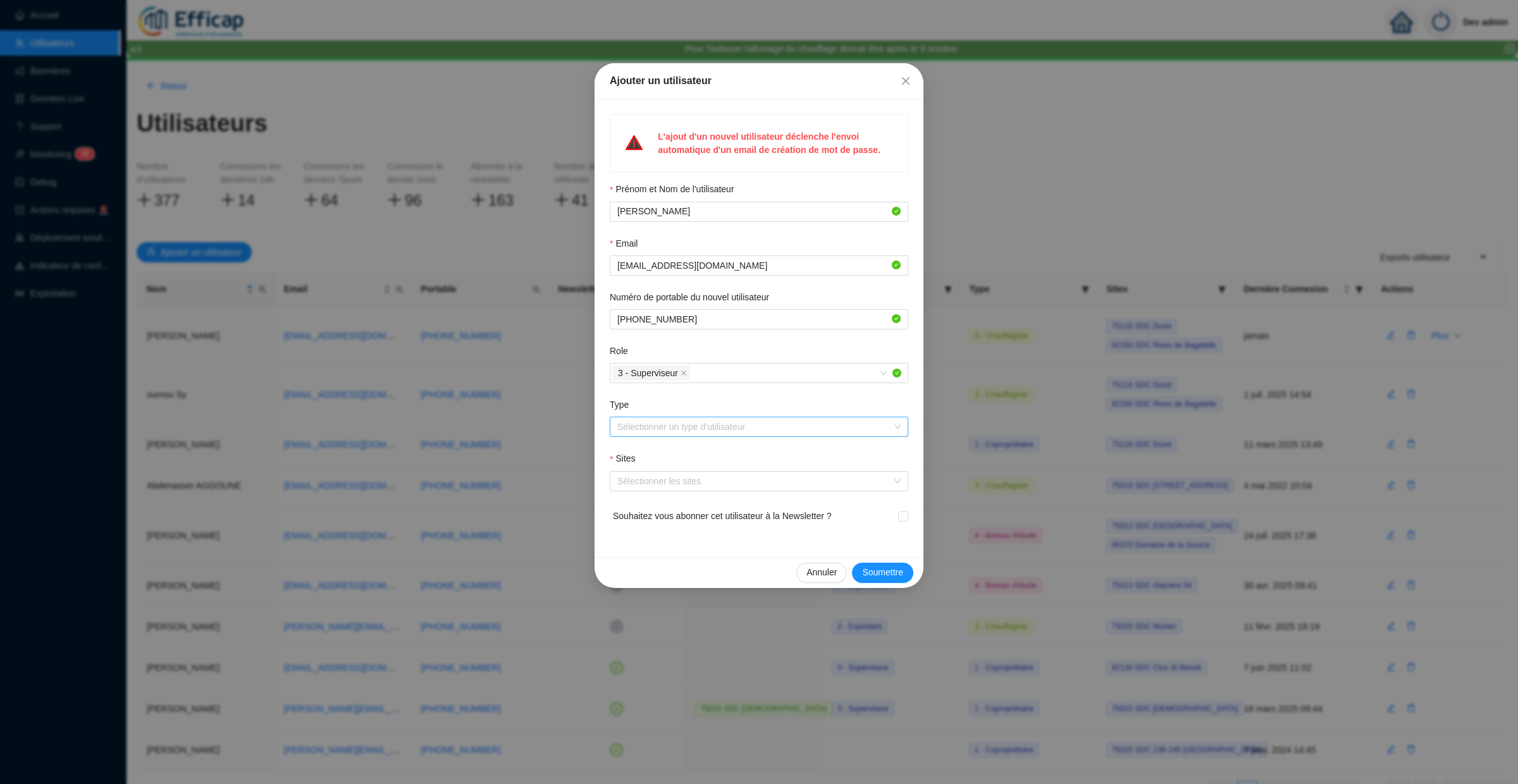
click at [686, 421] on input "Type" at bounding box center [753, 426] width 272 height 19
click at [676, 473] on div "2 - Syndic" at bounding box center [759, 474] width 278 height 13
click at [666, 479] on div at bounding box center [752, 481] width 280 height 17
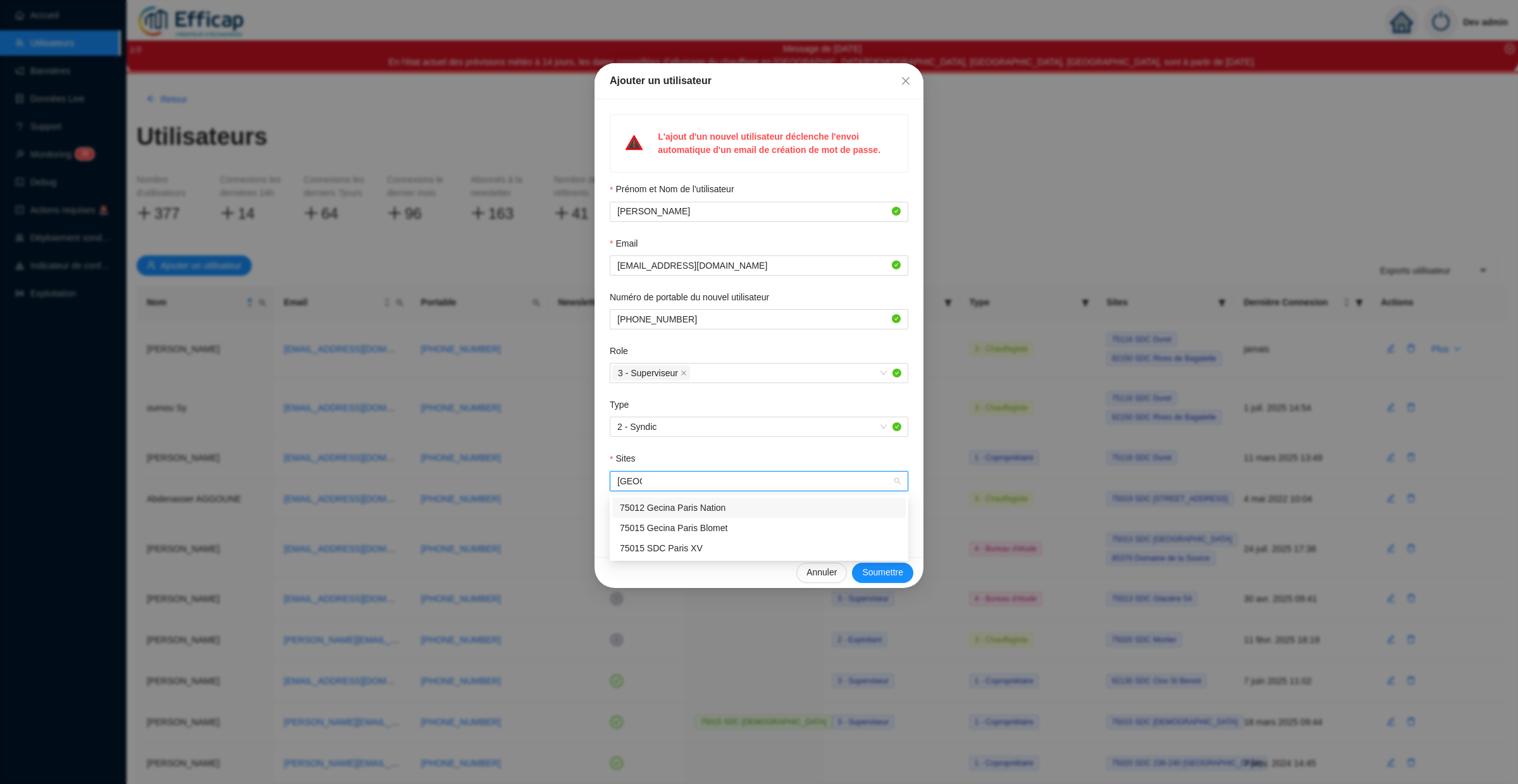
type input "paris x"
click at [681, 507] on div "75015 SDC Paris XV" at bounding box center [759, 508] width 278 height 13
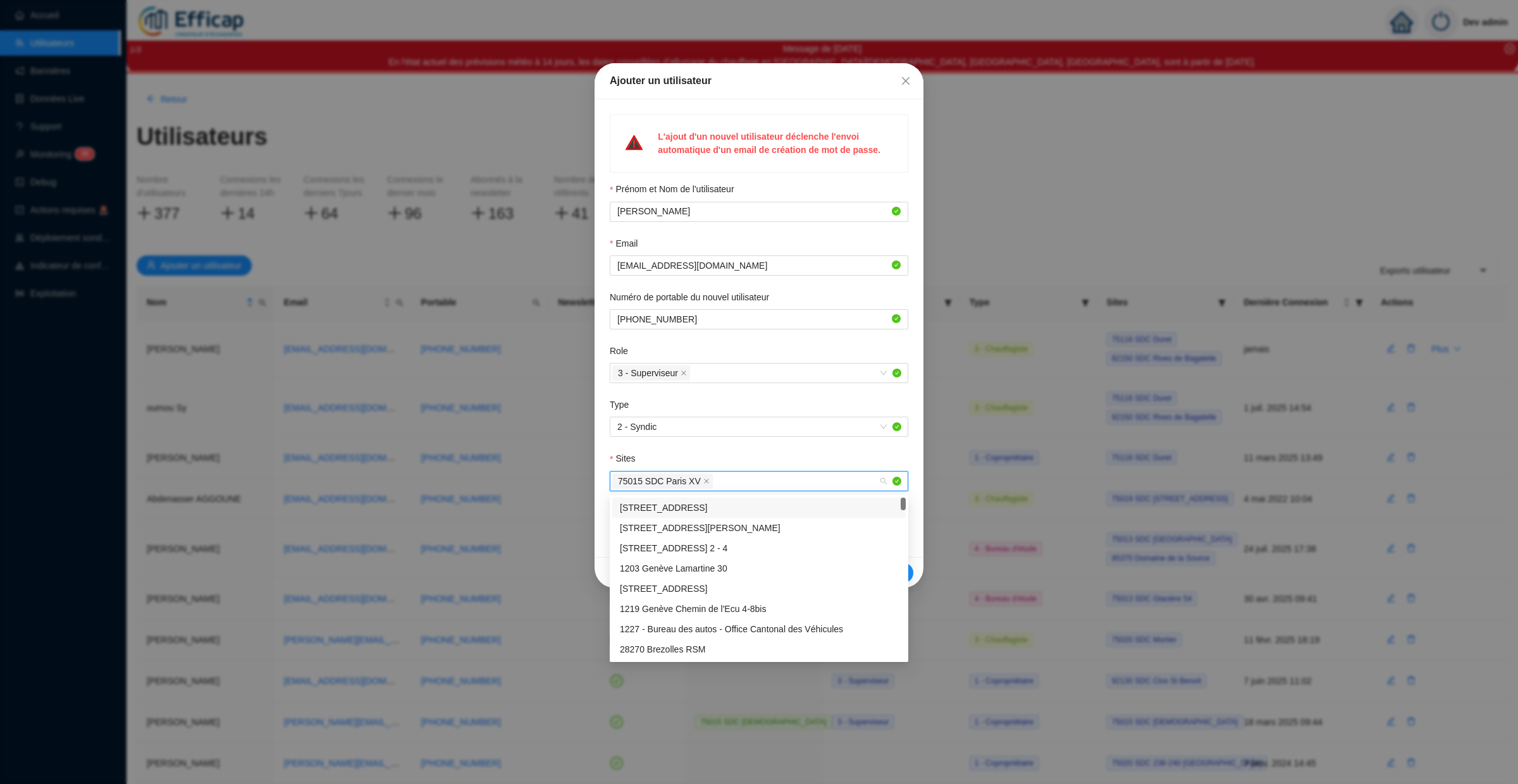
click at [857, 463] on div "Sites" at bounding box center [759, 461] width 298 height 19
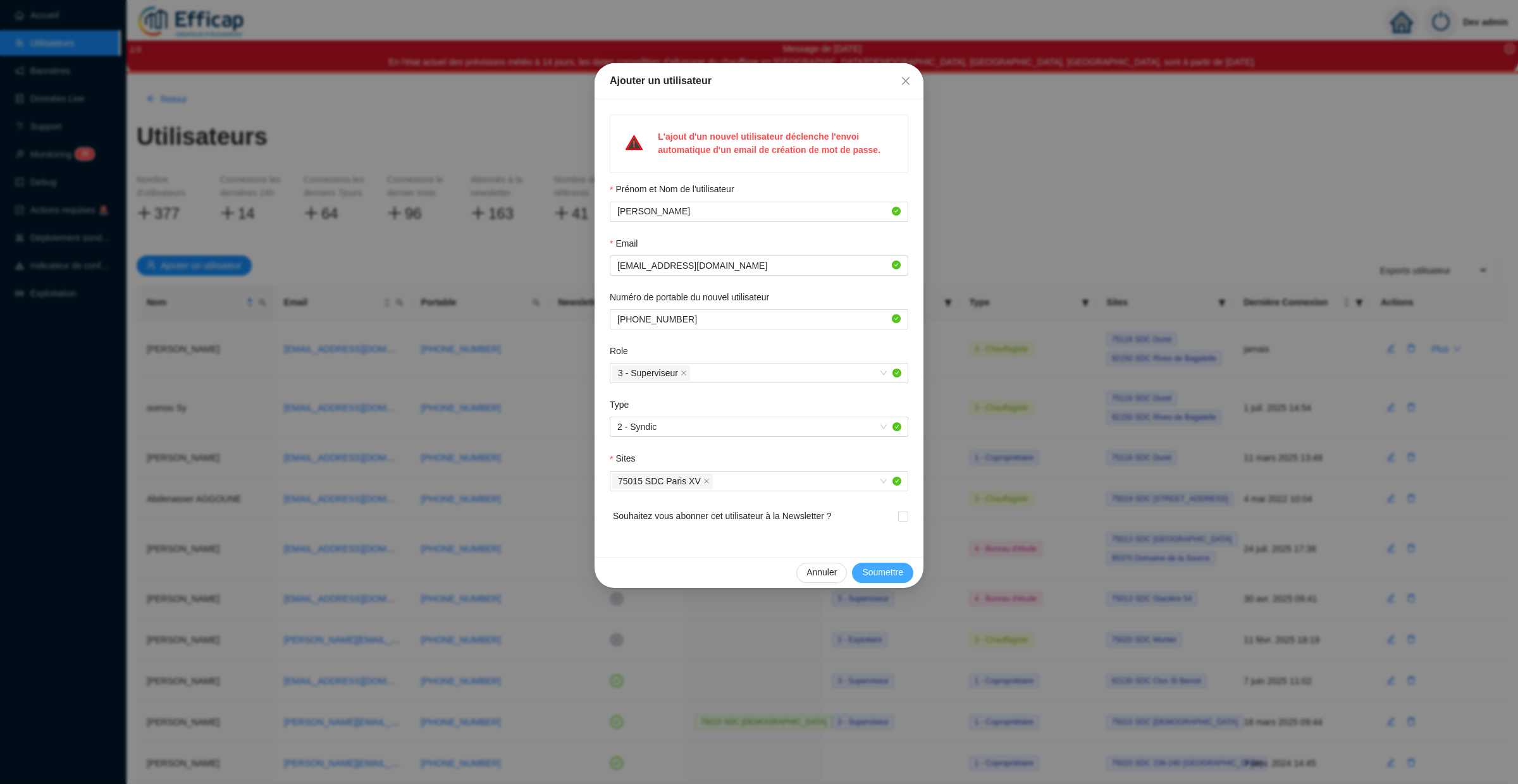
click at [879, 572] on span "Soumettre" at bounding box center [882, 572] width 41 height 13
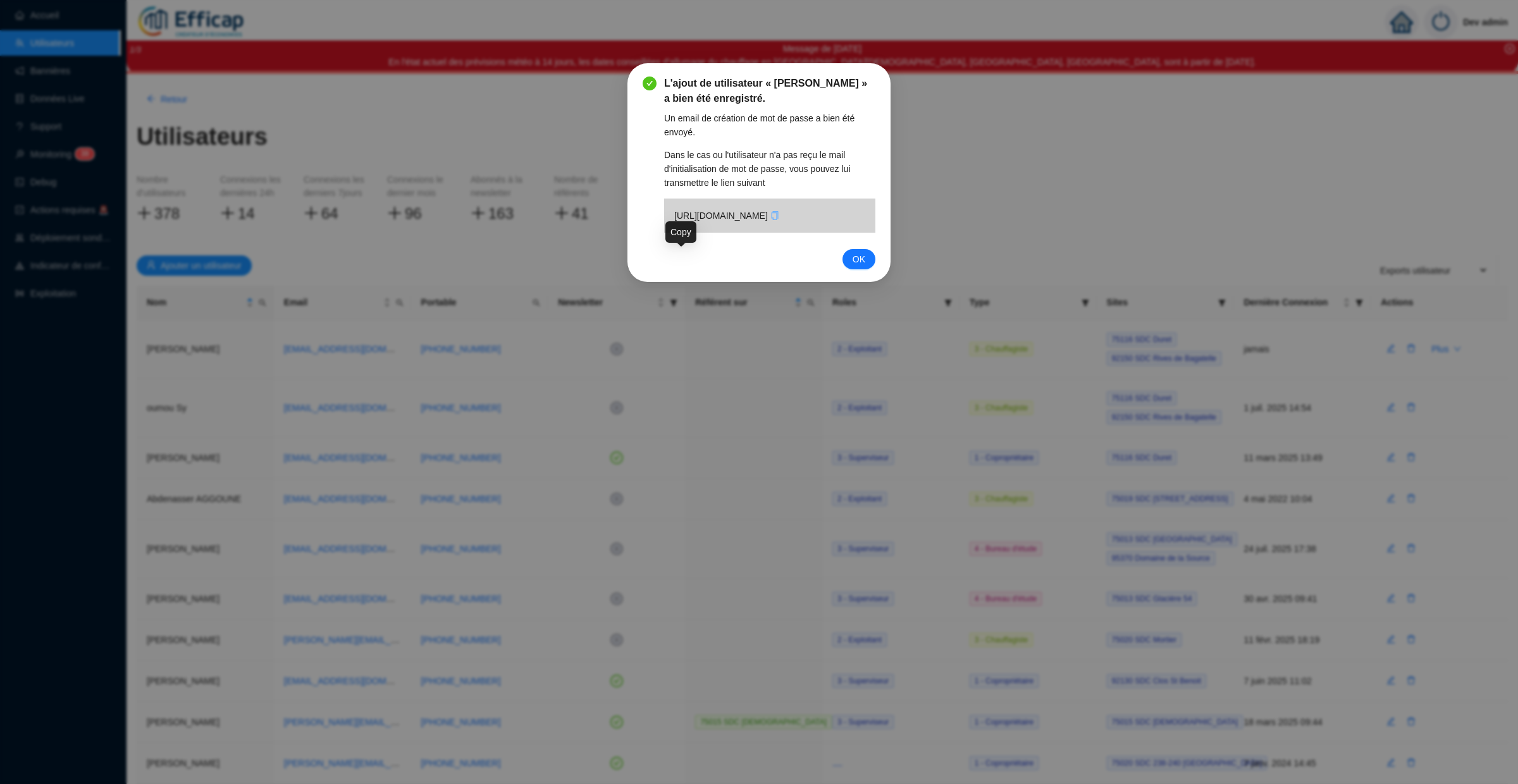
click at [770, 220] on icon "copy" at bounding box center [774, 215] width 9 height 9
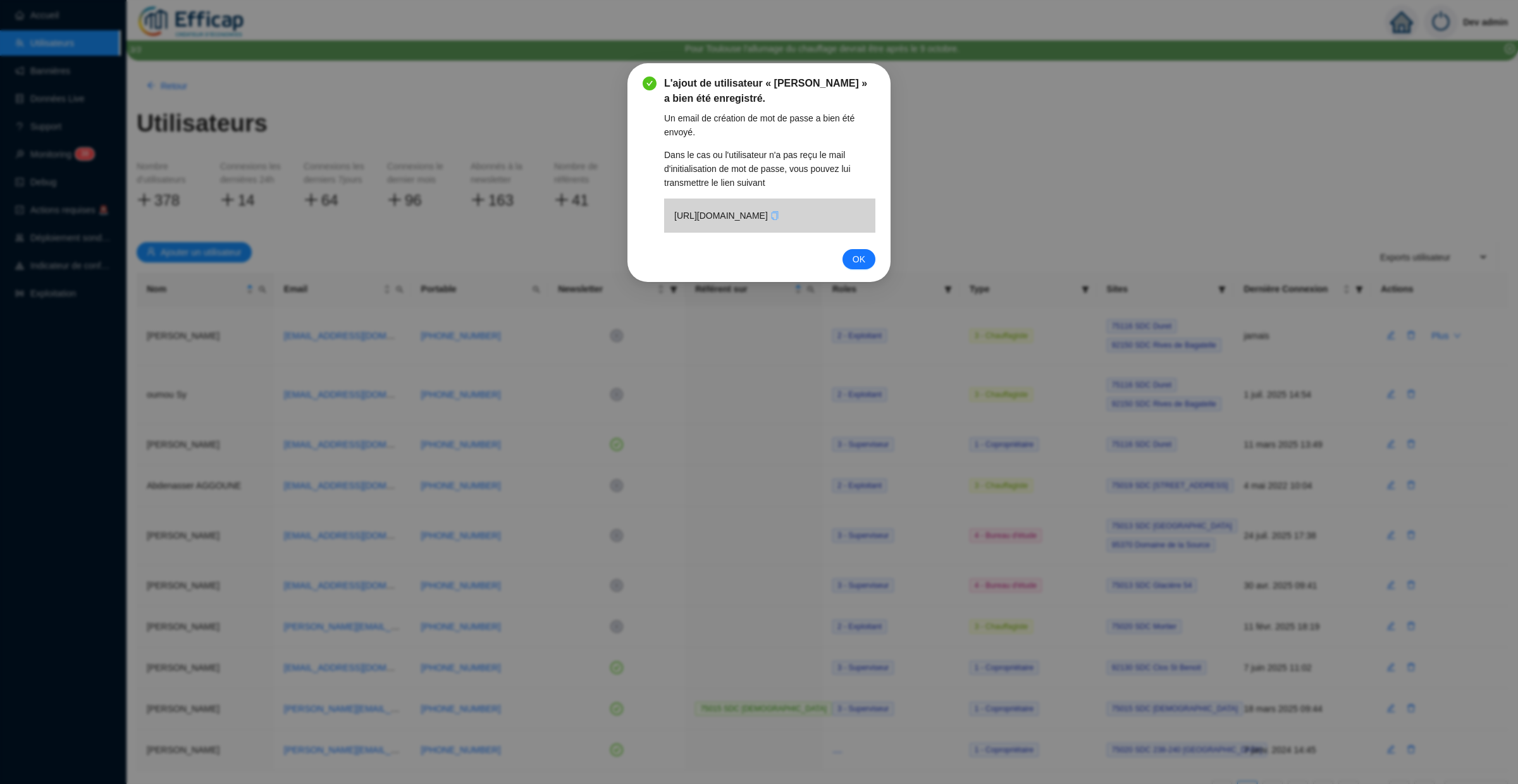
click at [50, 13] on div "L'ajout de utilisateur « Yannick Lock » a bien été enregistré. Un email de créa…" at bounding box center [759, 392] width 1518 height 784
click at [70, 13] on div "L'ajout de utilisateur « Yannick Lock » a bien été enregistré. Un email de créa…" at bounding box center [759, 392] width 1518 height 784
click at [51, 13] on div "L'ajout de utilisateur « Yannick Lock » a bien été enregistré. Un email de créa…" at bounding box center [759, 392] width 1518 height 784
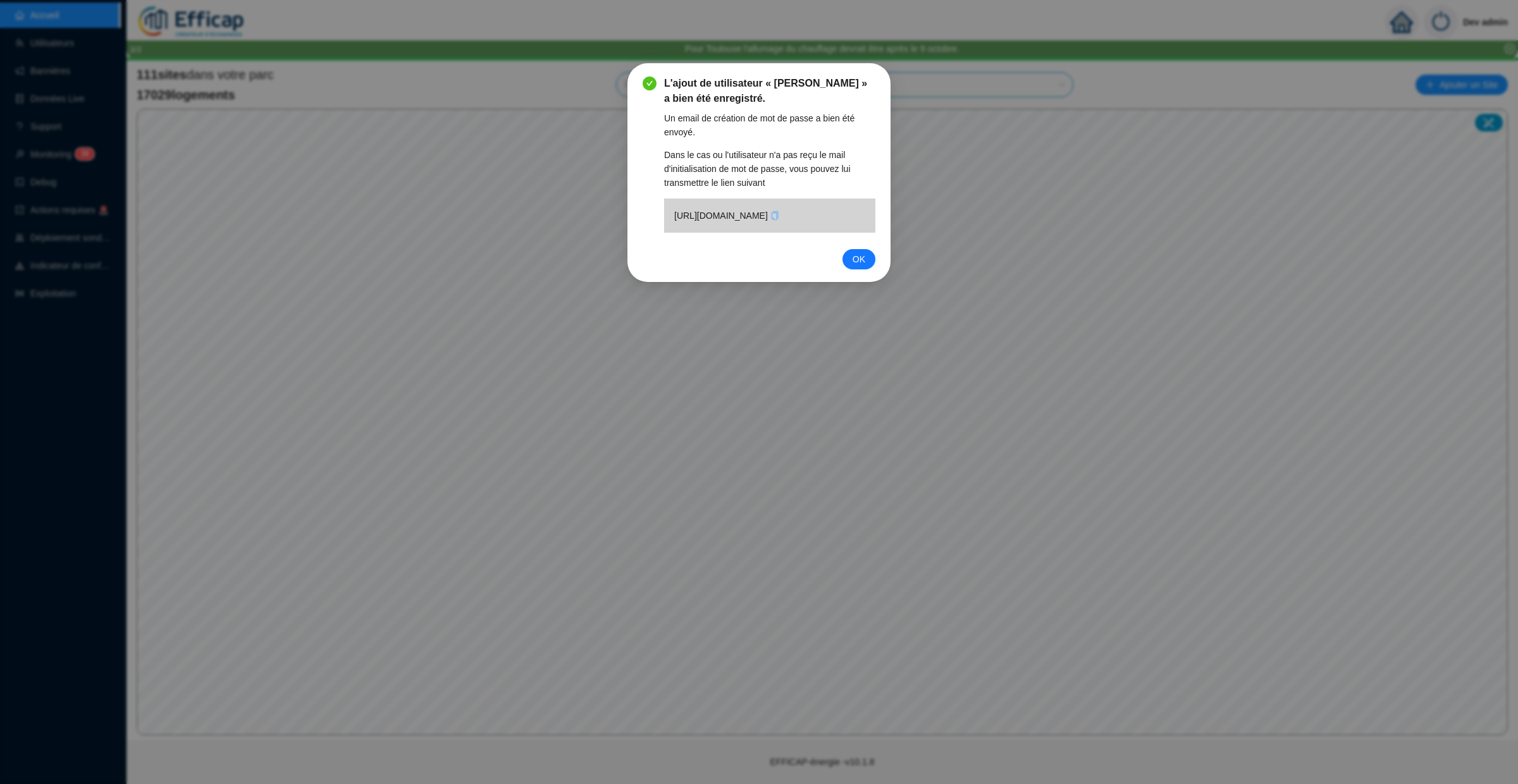
click at [80, 19] on div "L'ajout de utilisateur « Yannick Lock » a bien été enregistré. Un email de créa…" at bounding box center [759, 392] width 1518 height 784
click at [76, 17] on div "L'ajout de utilisateur « Yannick Lock » a bien été enregistré. Un email de créa…" at bounding box center [759, 392] width 1518 height 784
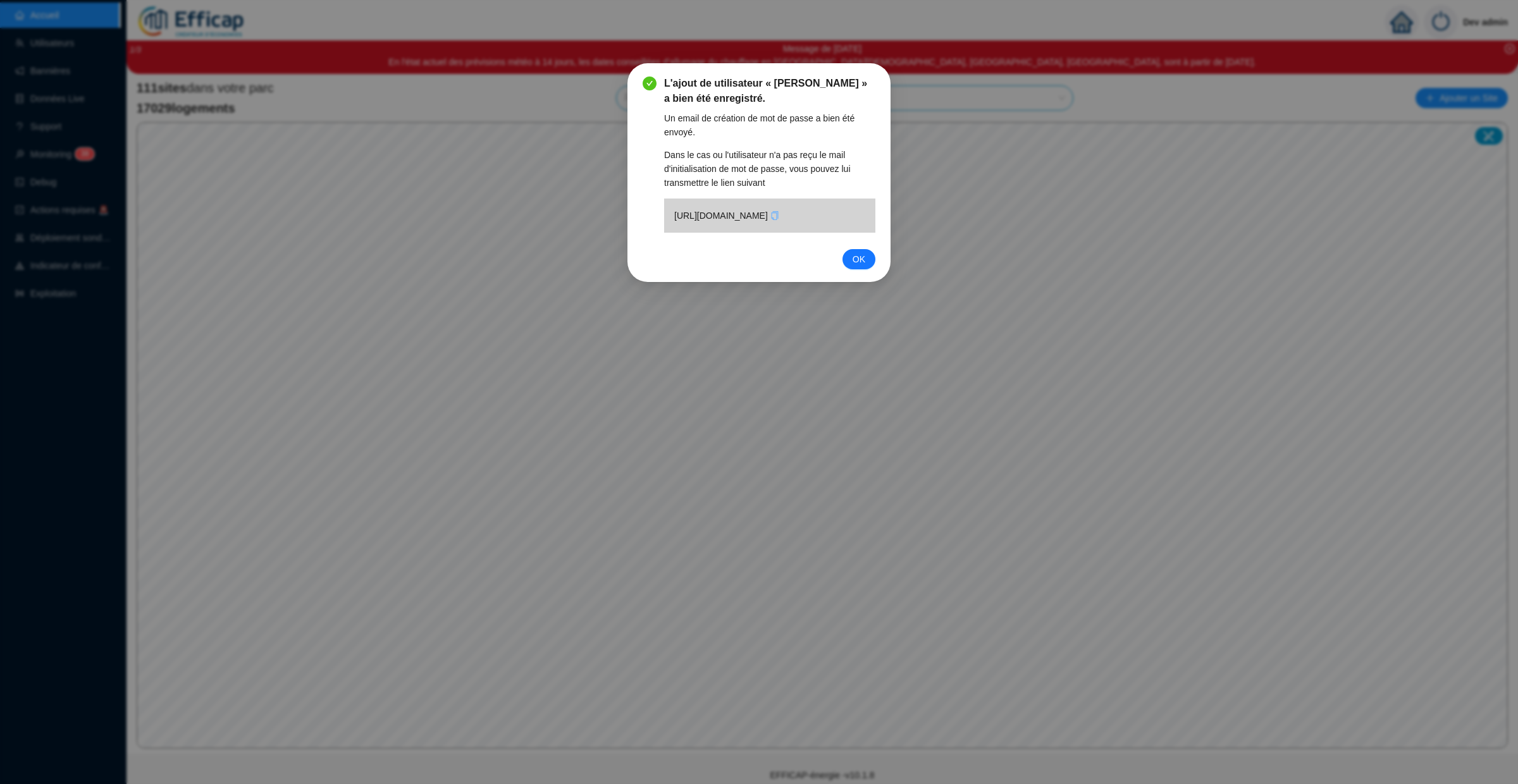
click at [844, 269] on div "OK" at bounding box center [759, 259] width 233 height 20
click at [853, 266] on span "OK" at bounding box center [859, 259] width 13 height 14
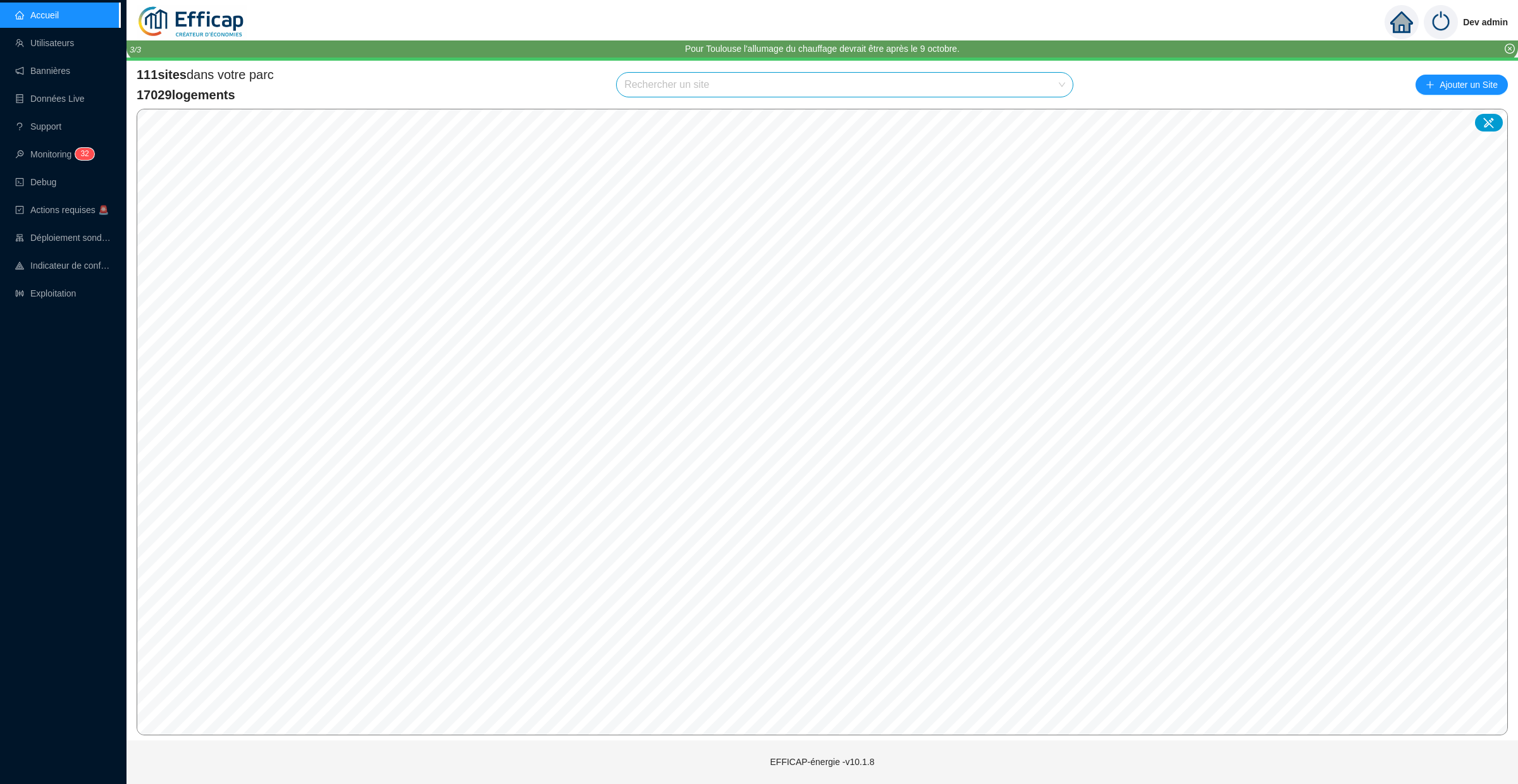
click at [677, 84] on input "search" at bounding box center [839, 85] width 429 height 24
type input "méri"
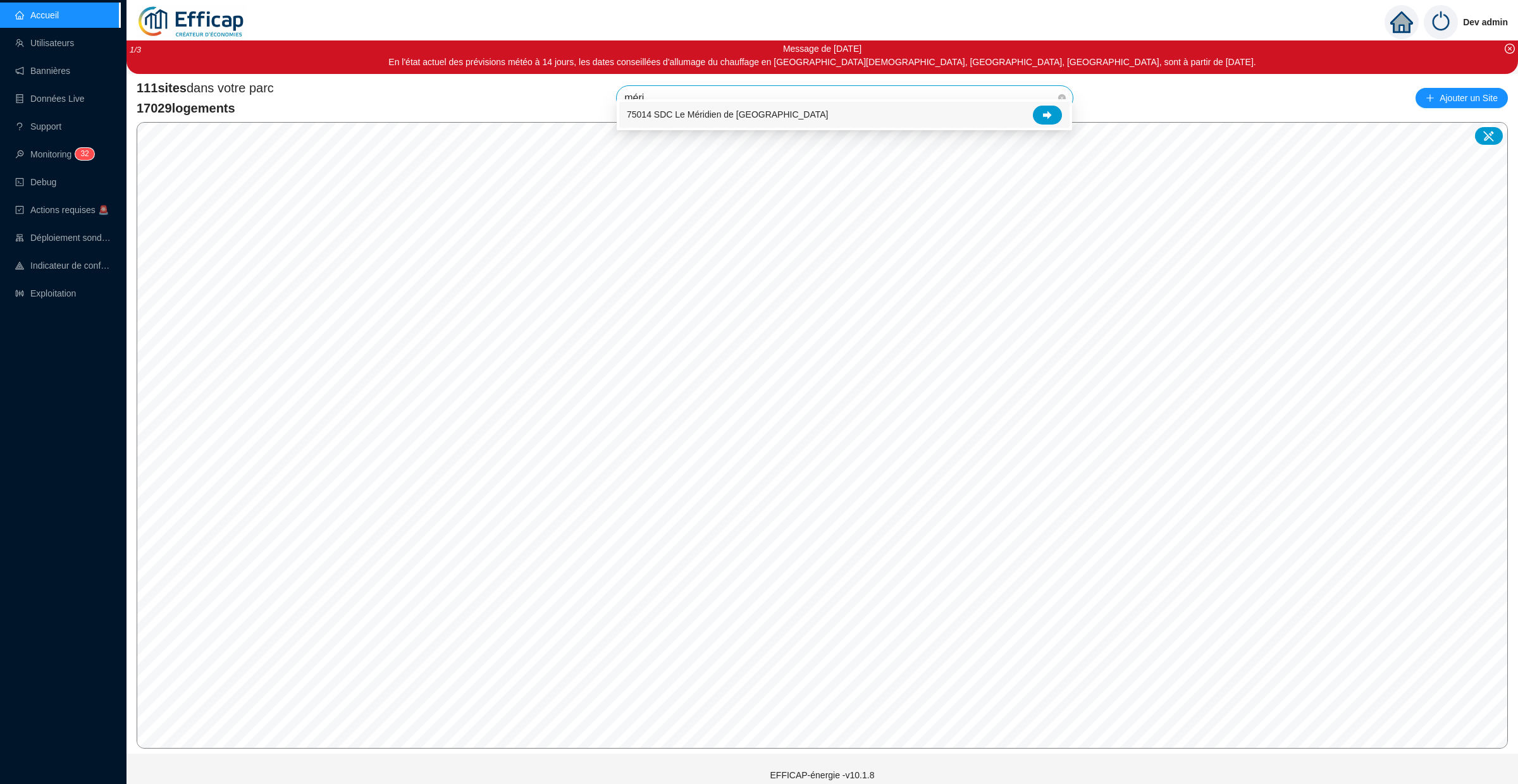
click at [683, 109] on span "75014 SDC Le Méridien de Paris" at bounding box center [728, 115] width 202 height 13
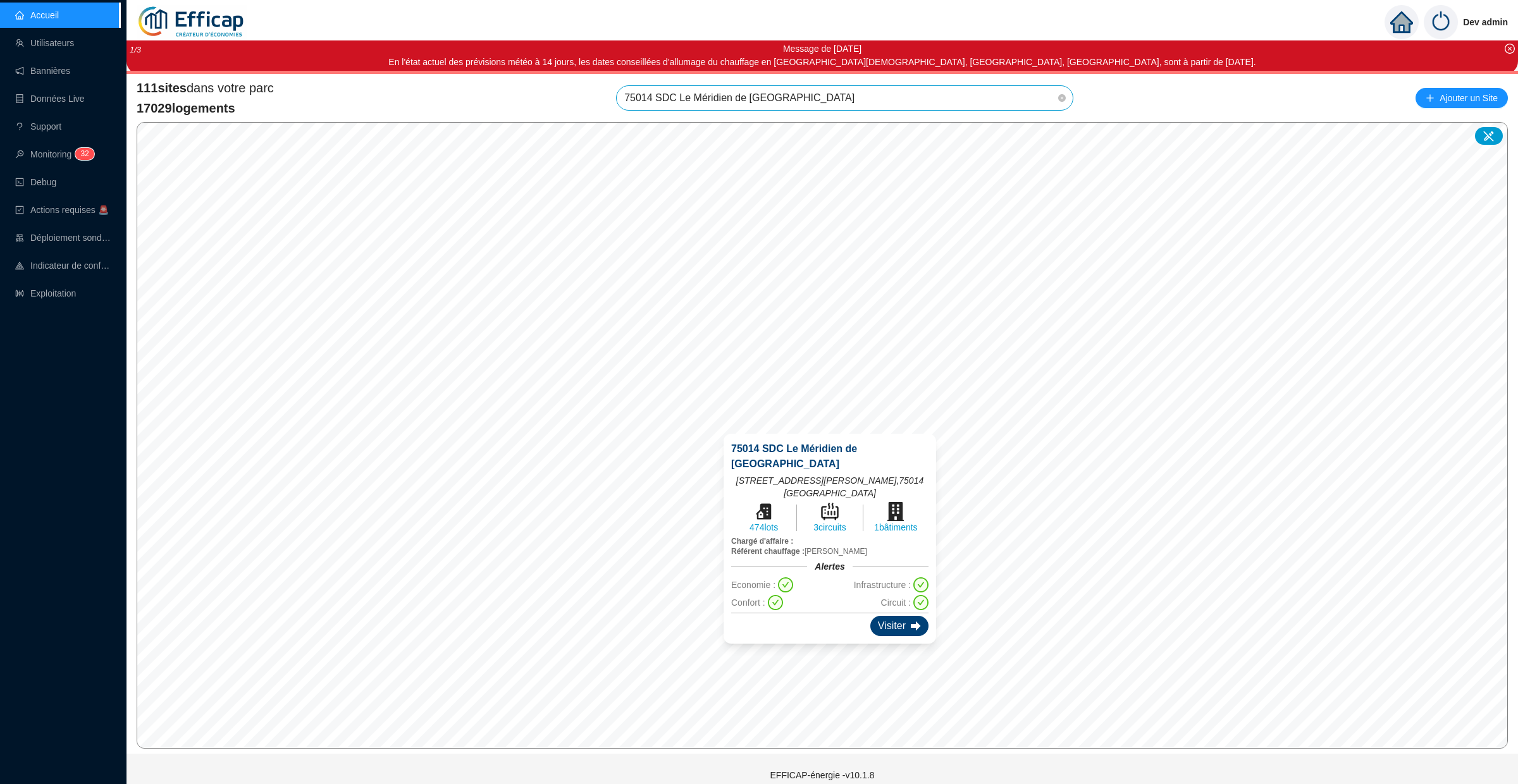
click at [889, 616] on div "Visiter" at bounding box center [899, 626] width 58 height 20
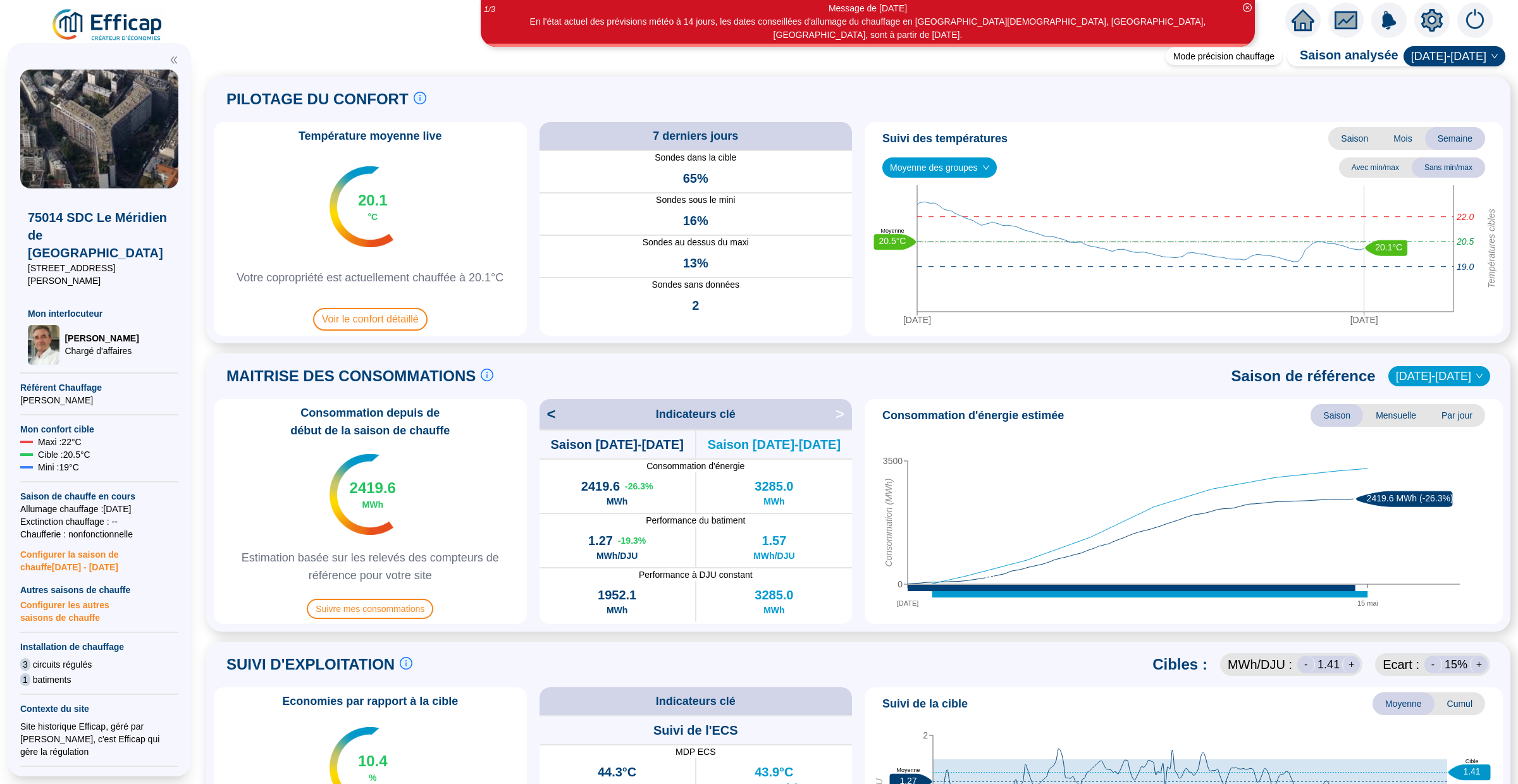
click at [1293, 25] on icon "home" at bounding box center [1303, 20] width 23 height 23
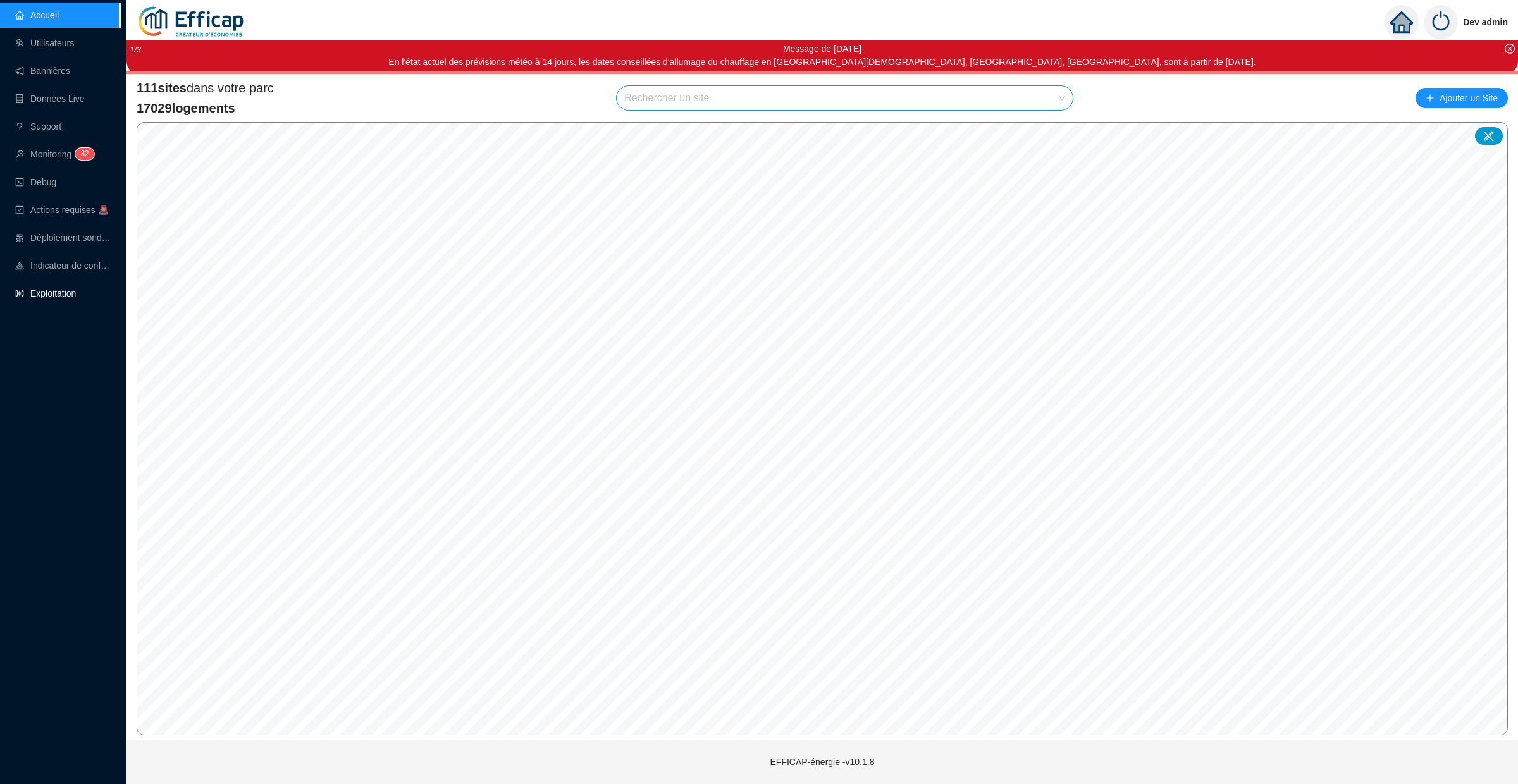
click at [53, 288] on link "Exploitation" at bounding box center [45, 293] width 61 height 10
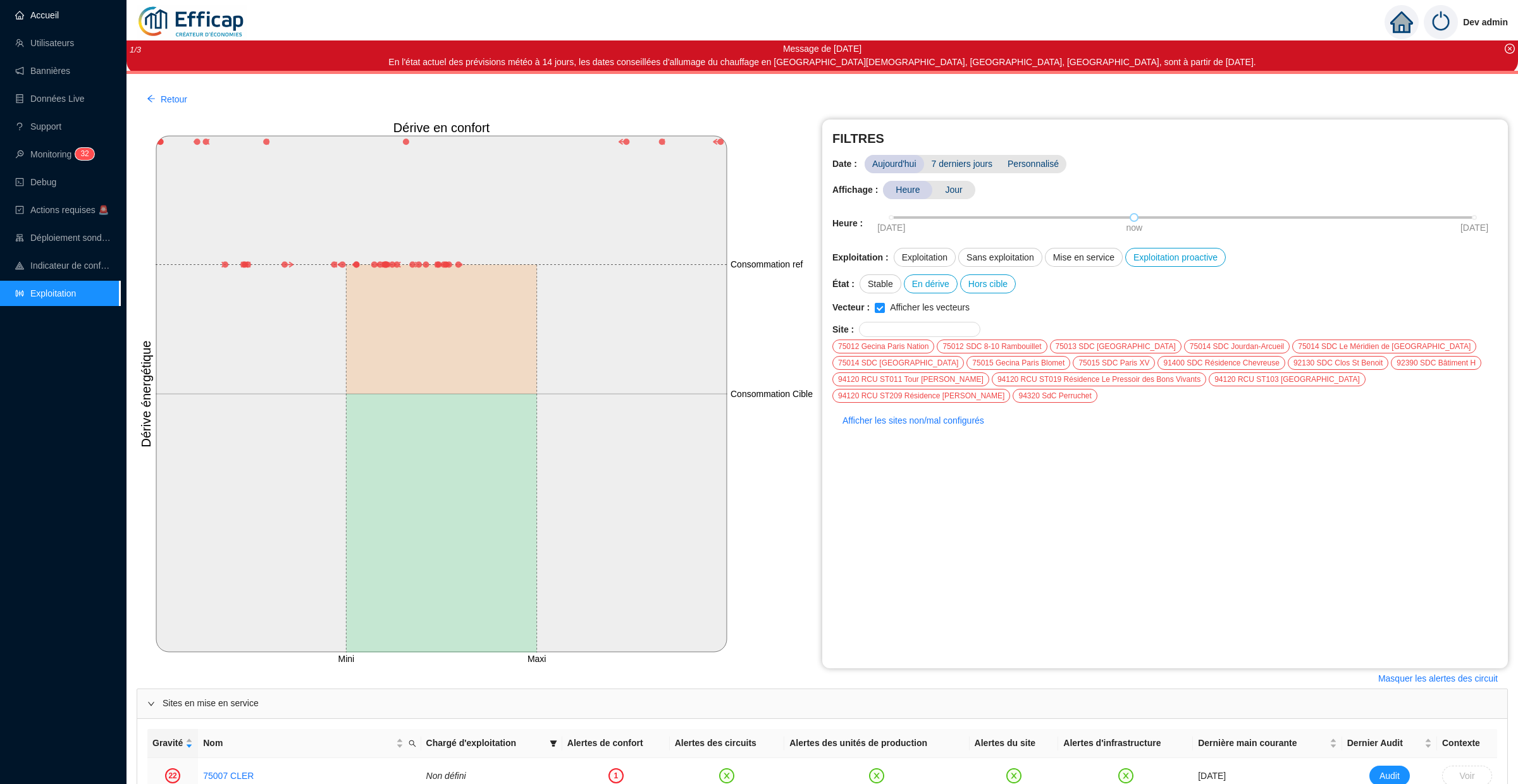
click at [59, 20] on link "Accueil" at bounding box center [37, 15] width 43 height 10
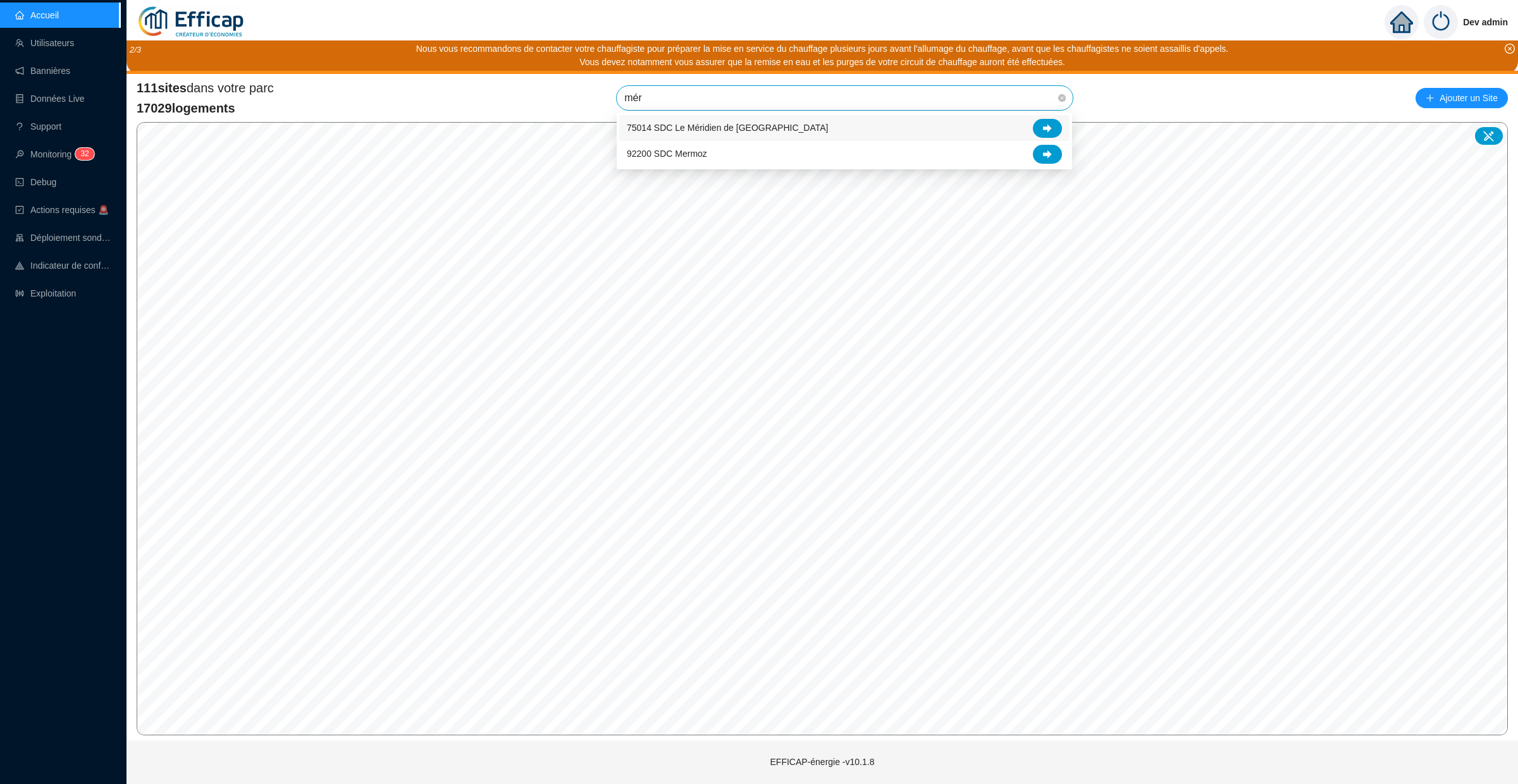
type input "méri"
click at [673, 134] on div "75014 SDC Le Méridien de Paris" at bounding box center [844, 128] width 435 height 19
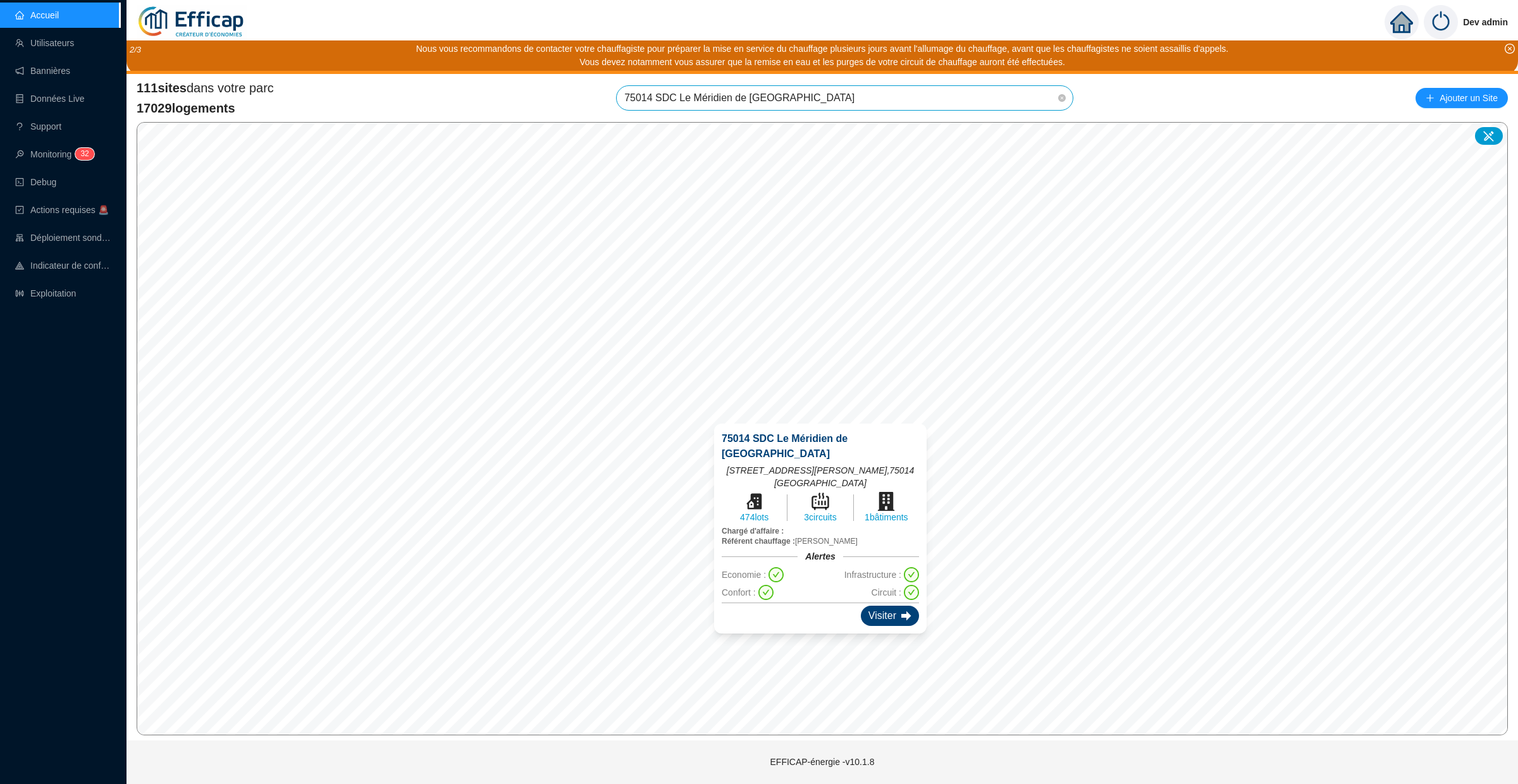
click at [901, 611] on icon at bounding box center [906, 616] width 10 height 9
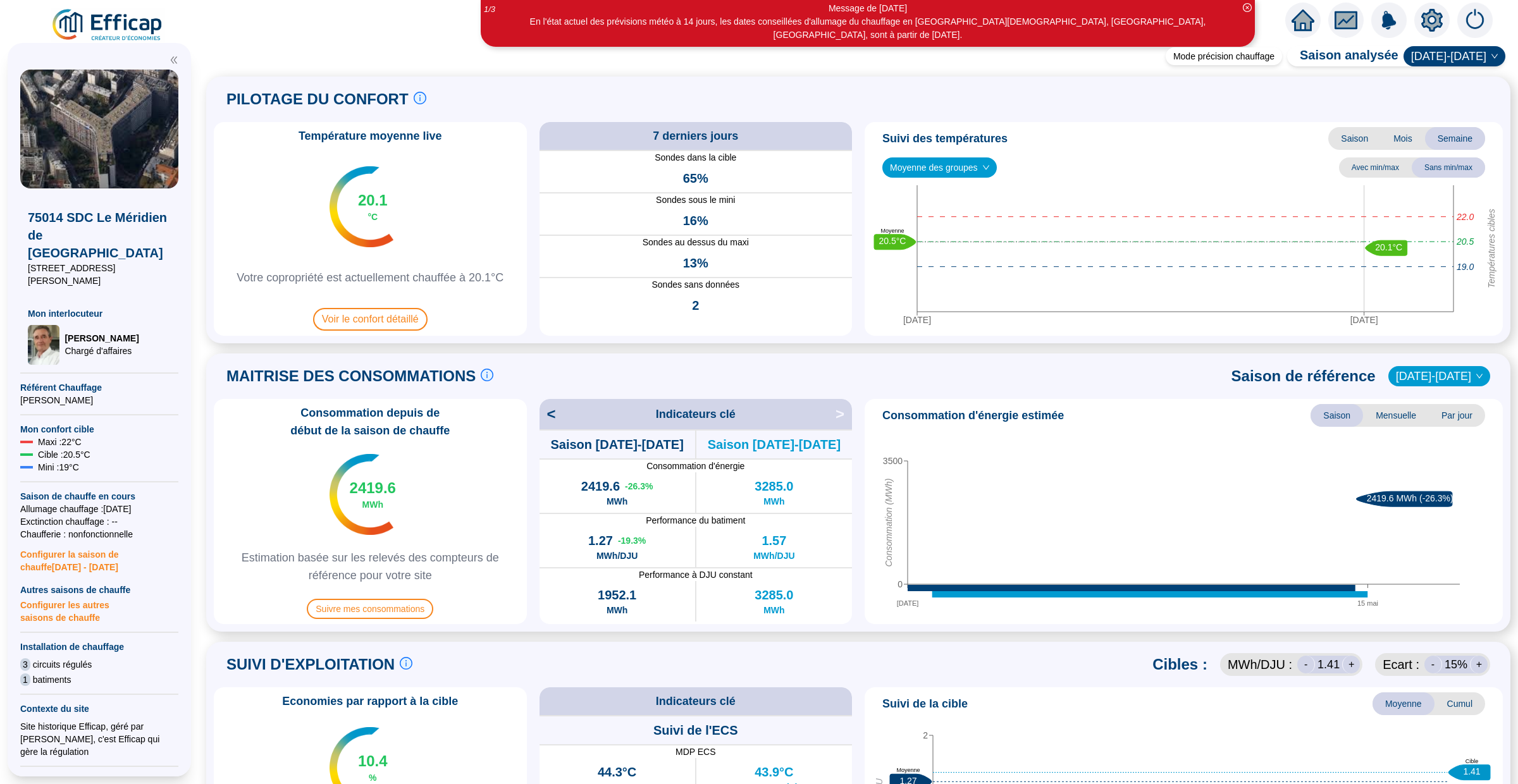
click at [876, 587] on div "03 oct. 15 mai 0 3500 Consommation (MWh) 2419.6 MWh (-26.3%)" at bounding box center [1183, 524] width 628 height 190
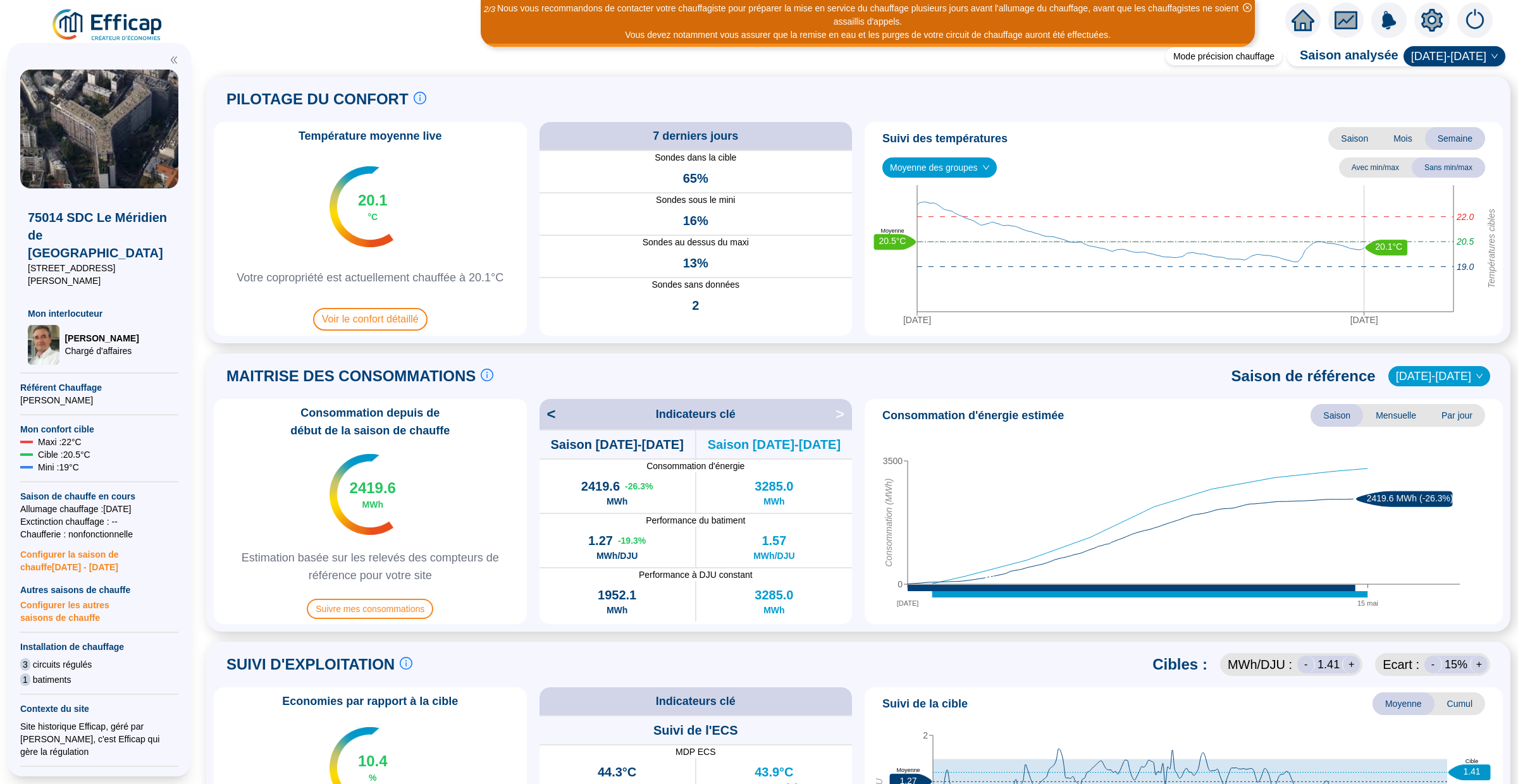
click at [1266, 19] on div "Nous vous recommandons de contacter votre chauffagiste pour préparer la mise en…" at bounding box center [759, 17] width 1518 height 35
